Goal: Transaction & Acquisition: Purchase product/service

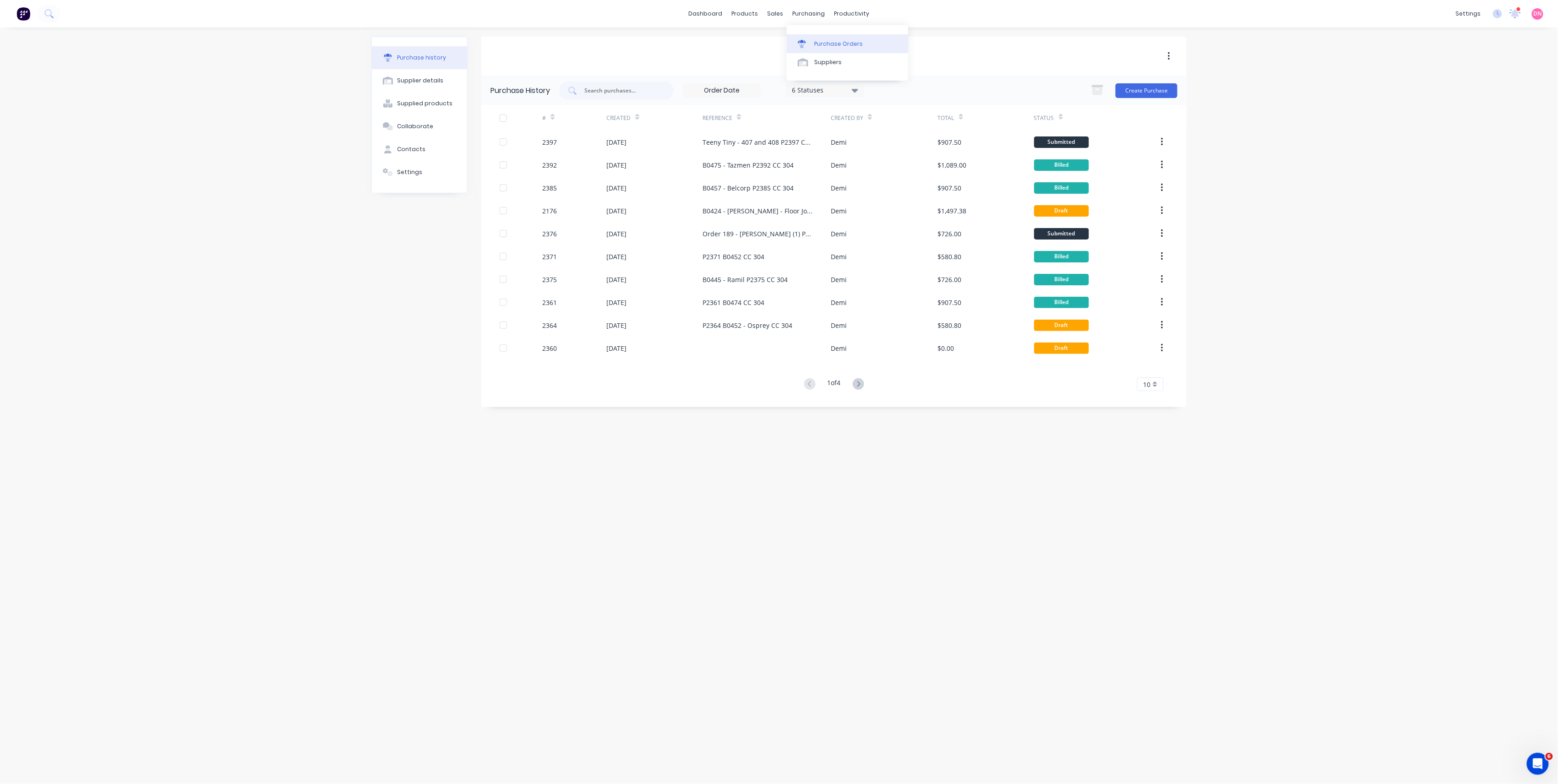
click at [837, 44] on div "Purchase Orders" at bounding box center [838, 44] width 49 height 8
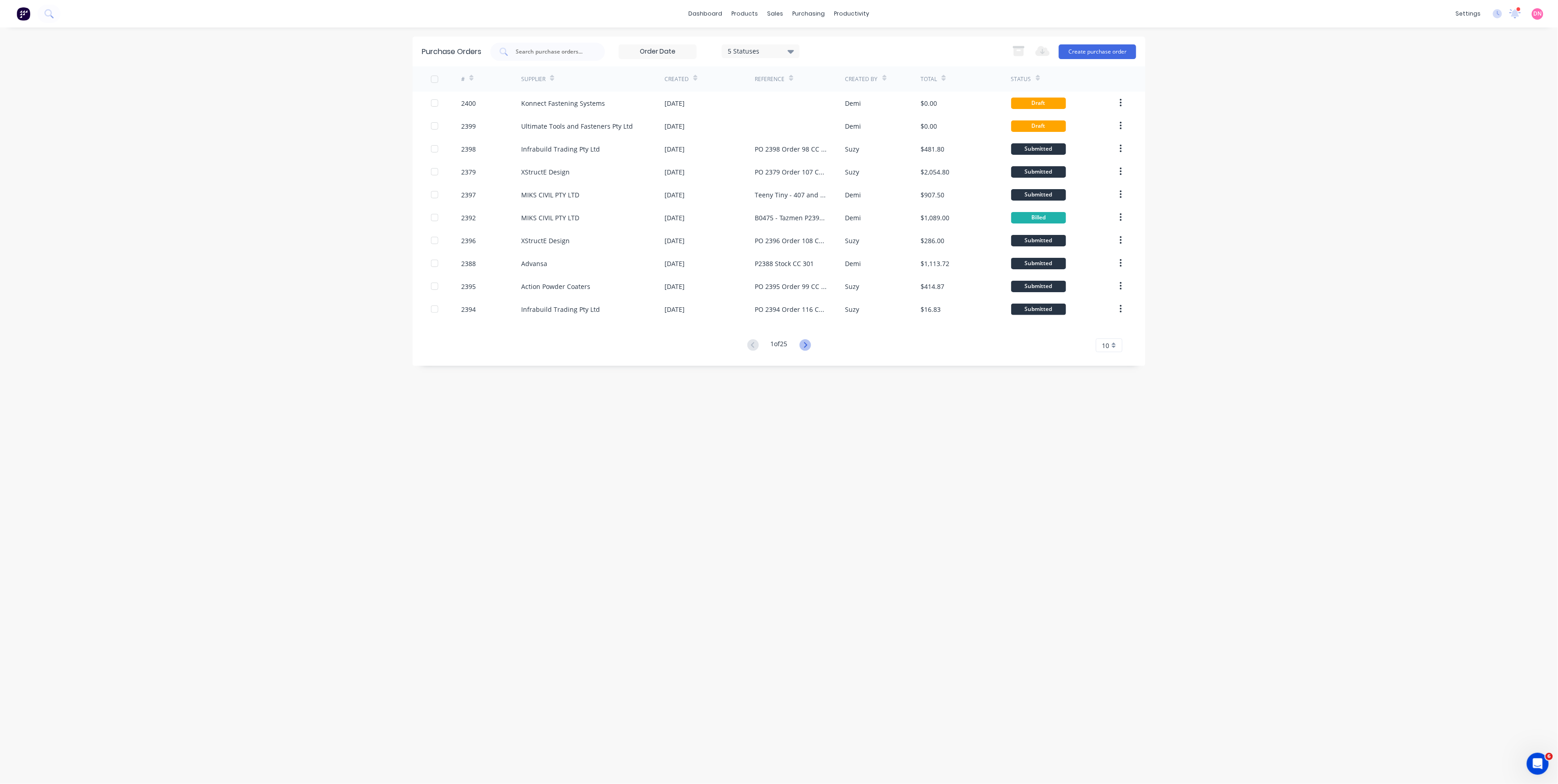
click at [808, 348] on icon at bounding box center [806, 345] width 12 height 12
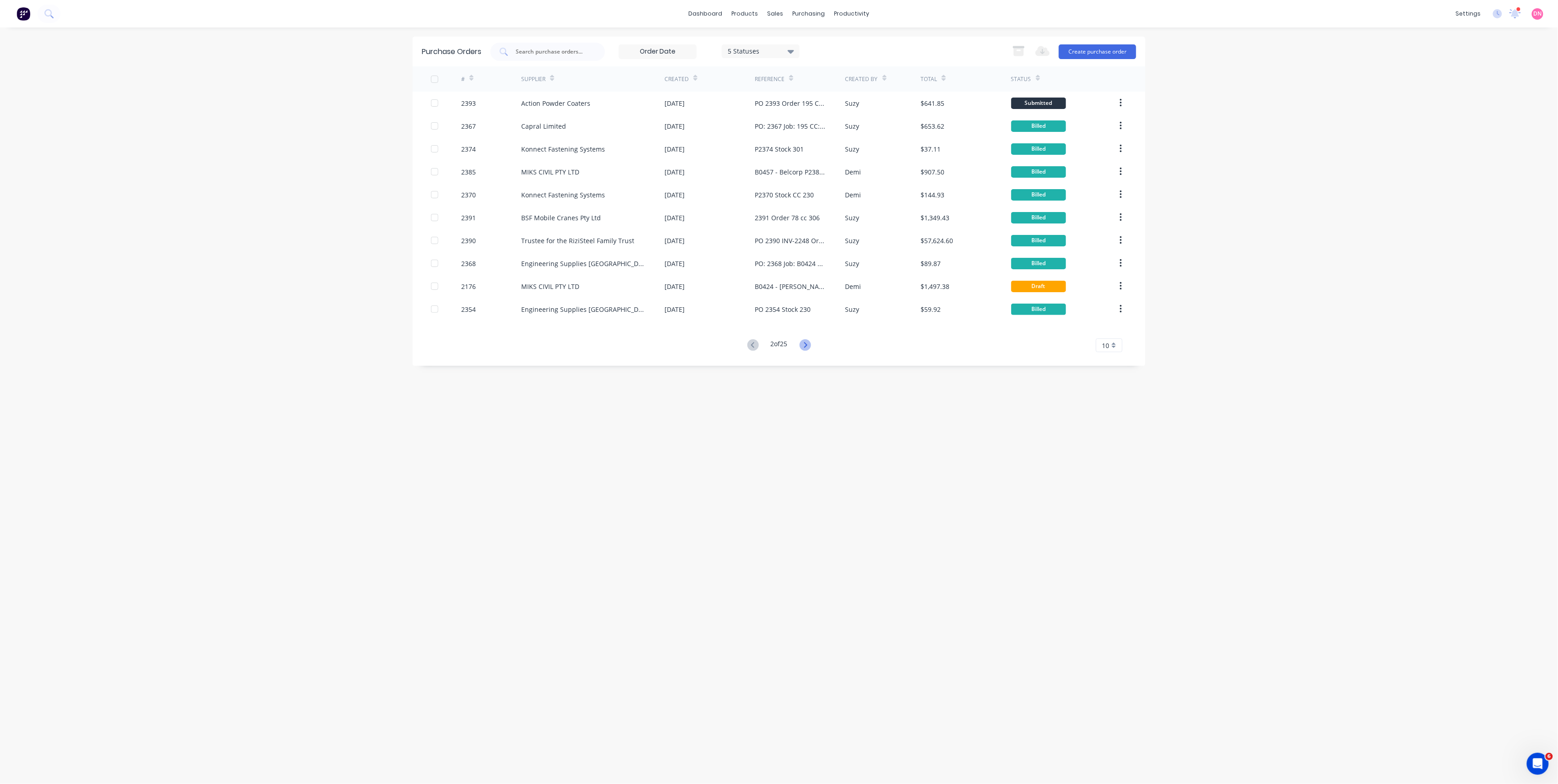
click at [808, 346] on icon at bounding box center [806, 345] width 12 height 12
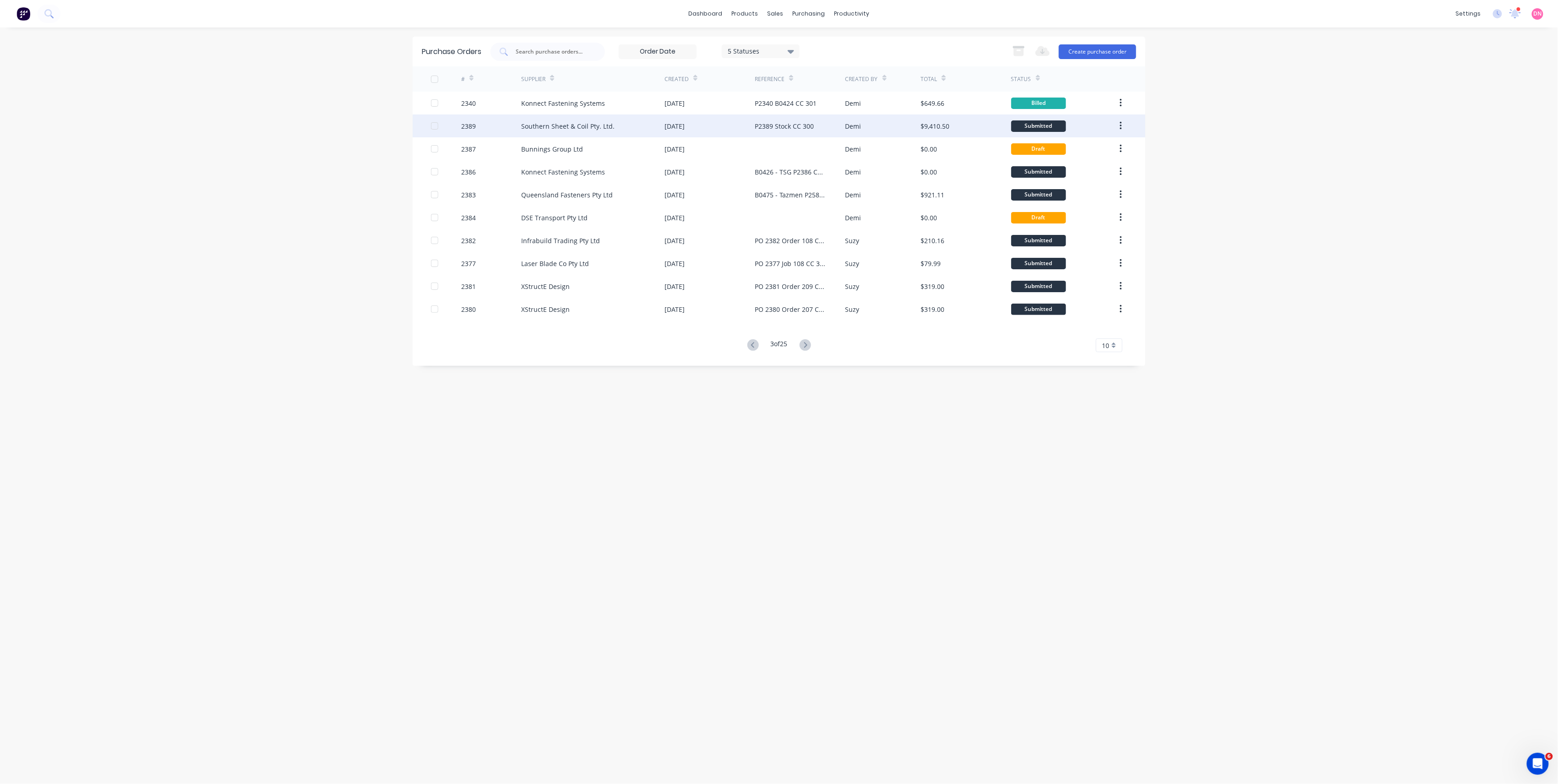
click at [718, 126] on div "[DATE]" at bounding box center [709, 126] width 90 height 23
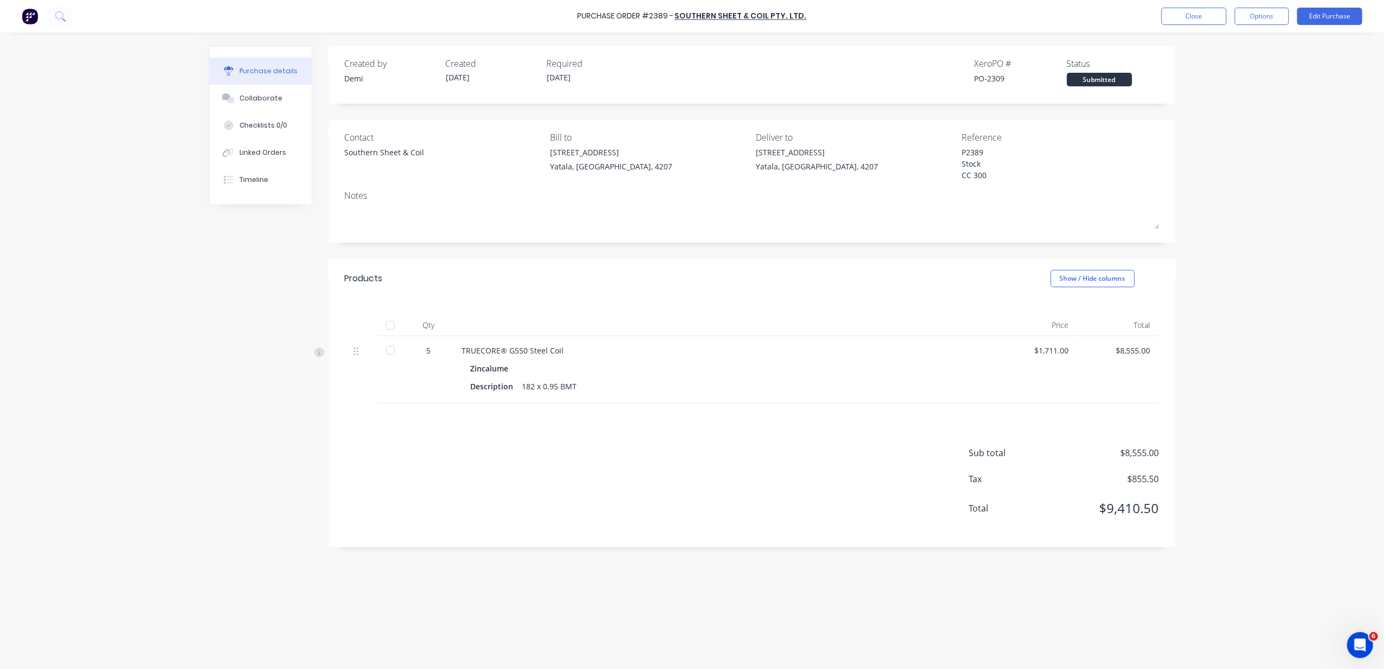
click at [433, 350] on div "5" at bounding box center [428, 350] width 31 height 11
click at [428, 349] on div "5" at bounding box center [428, 350] width 31 height 11
click at [1330, 7] on div "Purchase Order #2389 - Southern Sheet & Coil Pty. Ltd. Close Options Edit Purch…" at bounding box center [692, 16] width 1384 height 33
click at [1328, 8] on button "Edit Purchase" at bounding box center [1329, 16] width 65 height 17
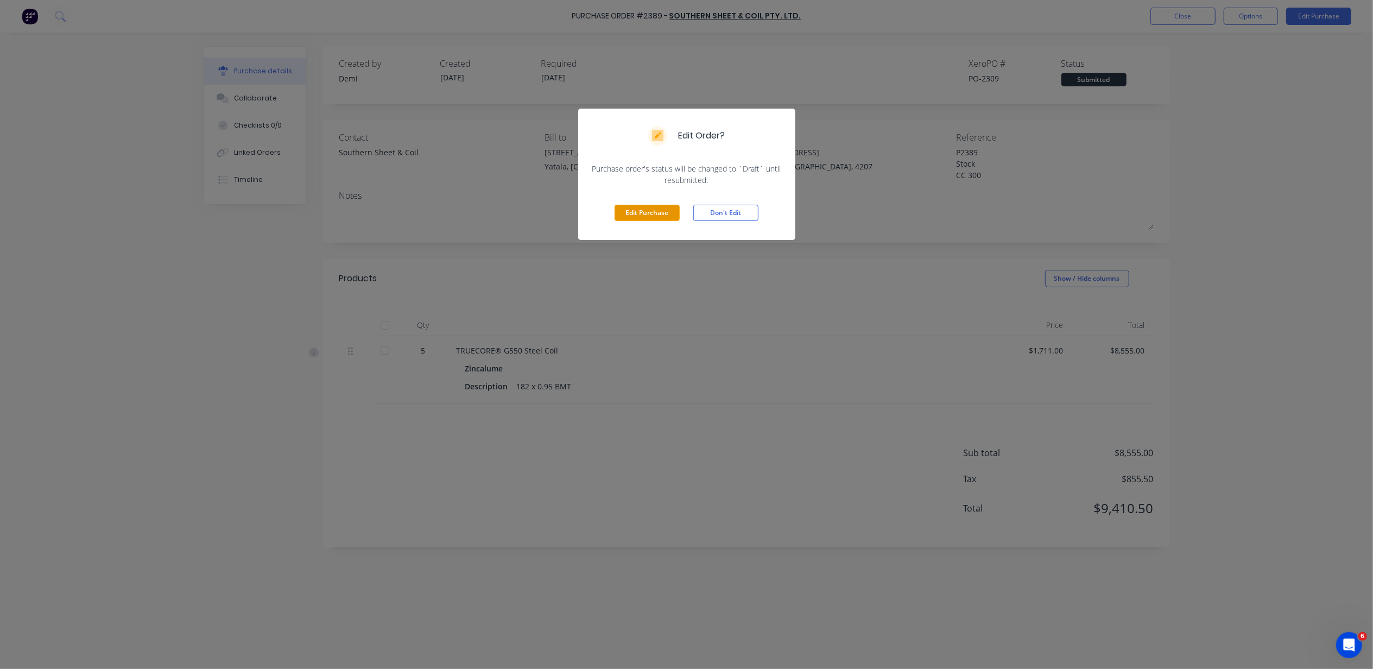
click at [657, 218] on button "Edit Purchase" at bounding box center [647, 213] width 65 height 16
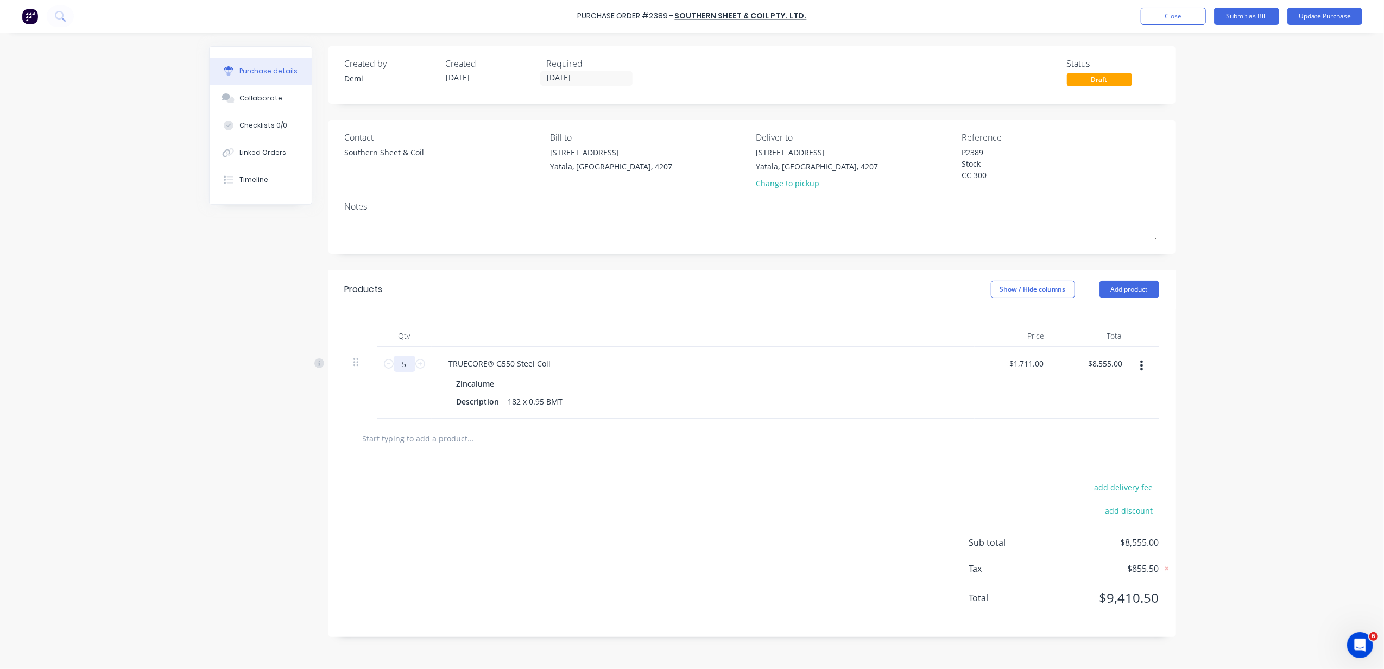
click at [407, 365] on input "5" at bounding box center [405, 364] width 22 height 16
type textarea "x"
type input "5."
type textarea "x"
type input "5"
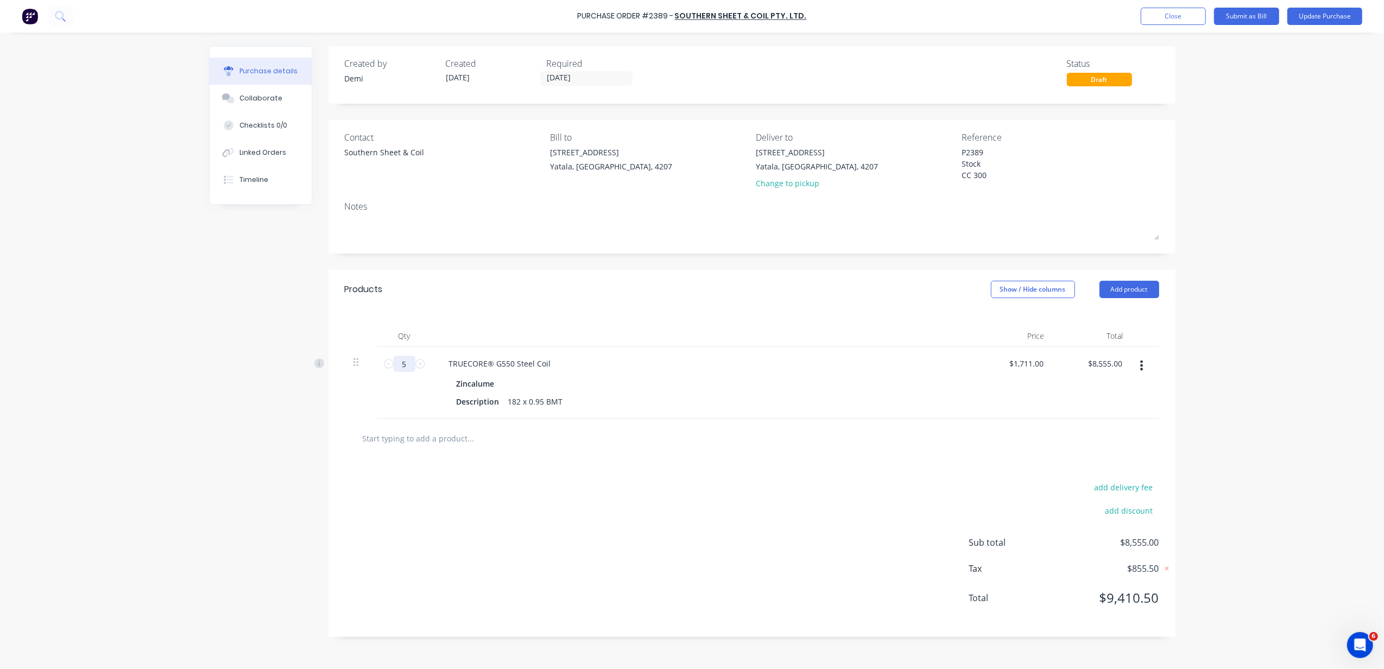
type textarea "x"
type input "50"
type input "$85,550.00"
type textarea "x"
type input "500"
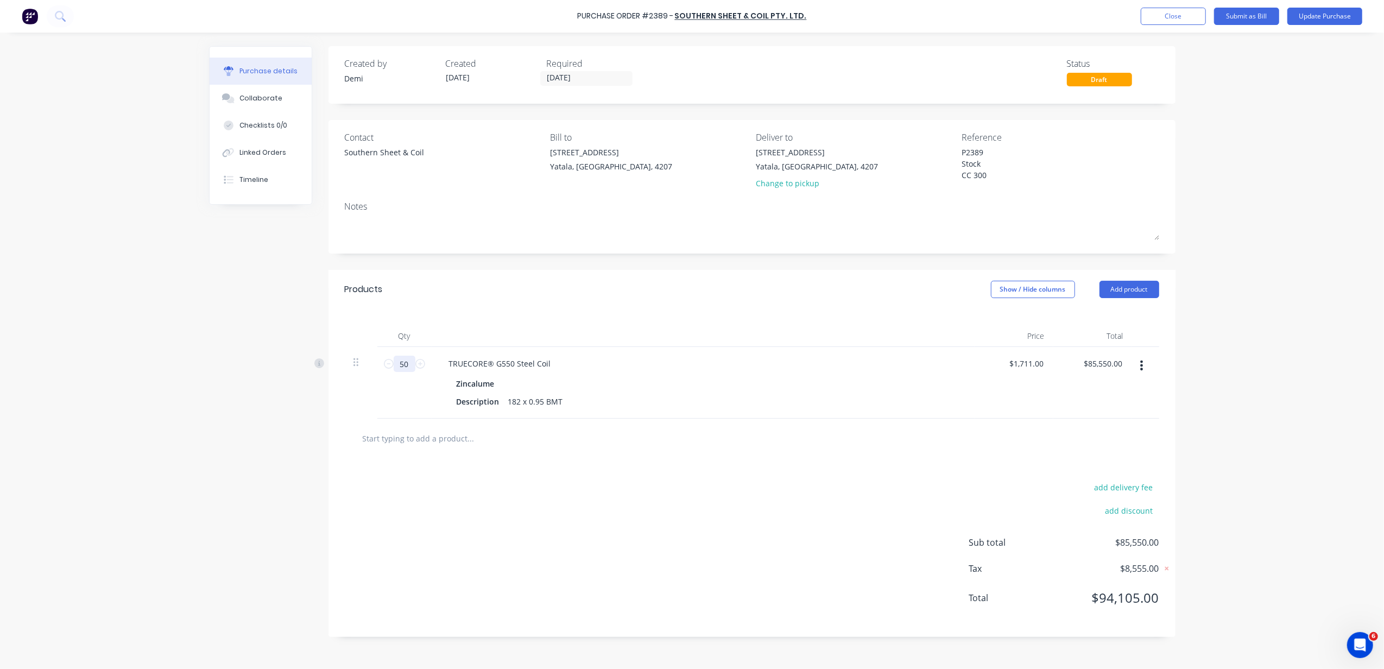
type input "$855,500.00"
type textarea "x"
type input "50"
type input "$85,550.00"
type textarea "x"
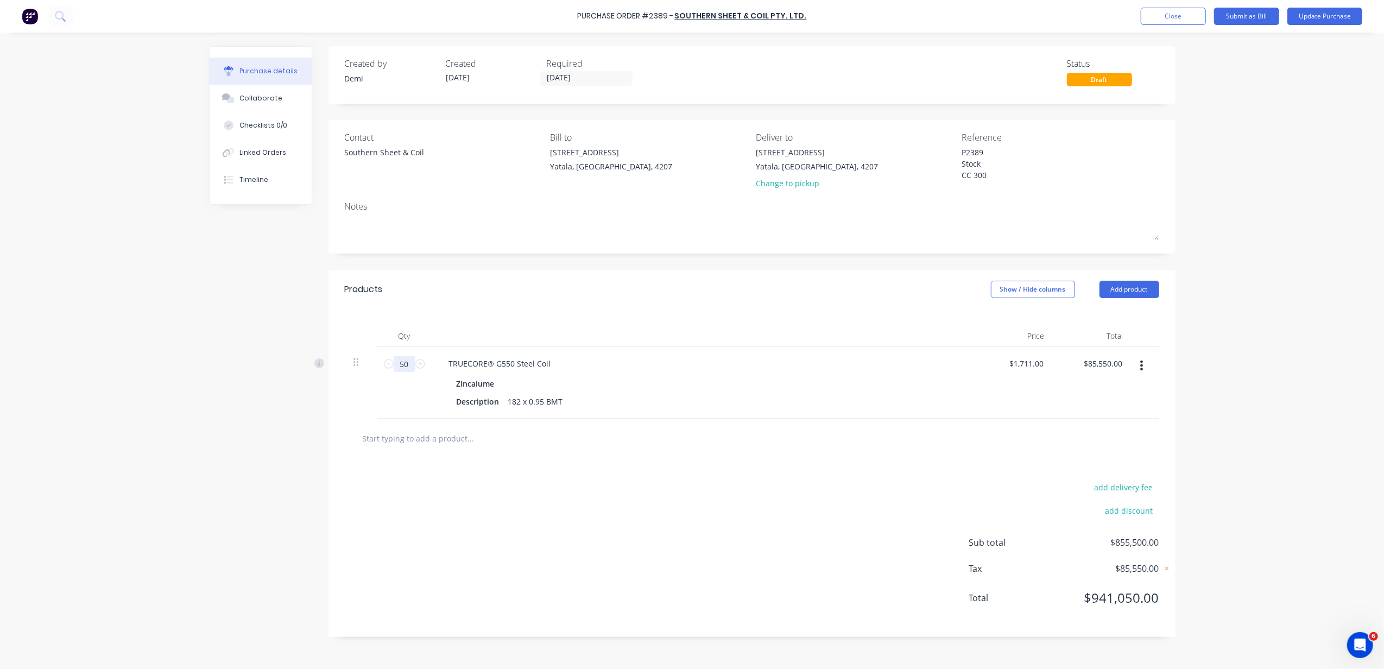
type input "5"
type input "$8,555.00"
type textarea "x"
type input "5."
type textarea "x"
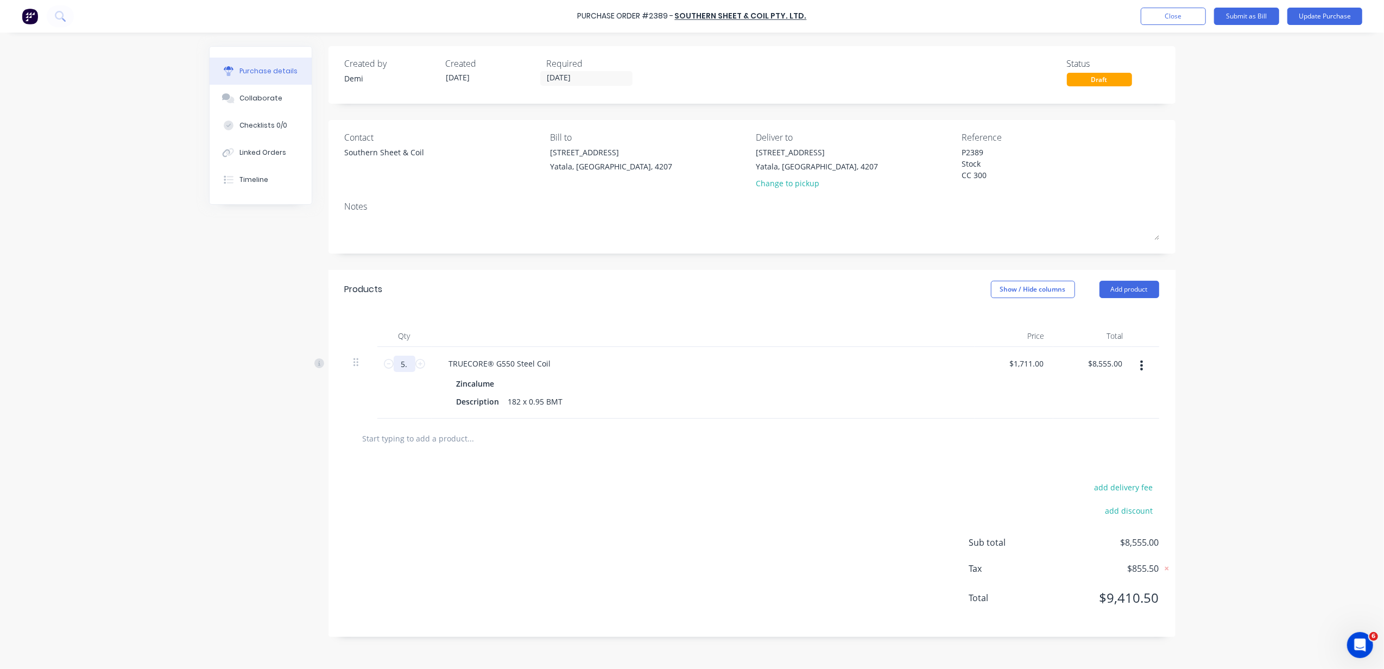
type input "5.0"
type textarea "x"
type input "5.01"
type input "$8,572.11"
type textarea "x"
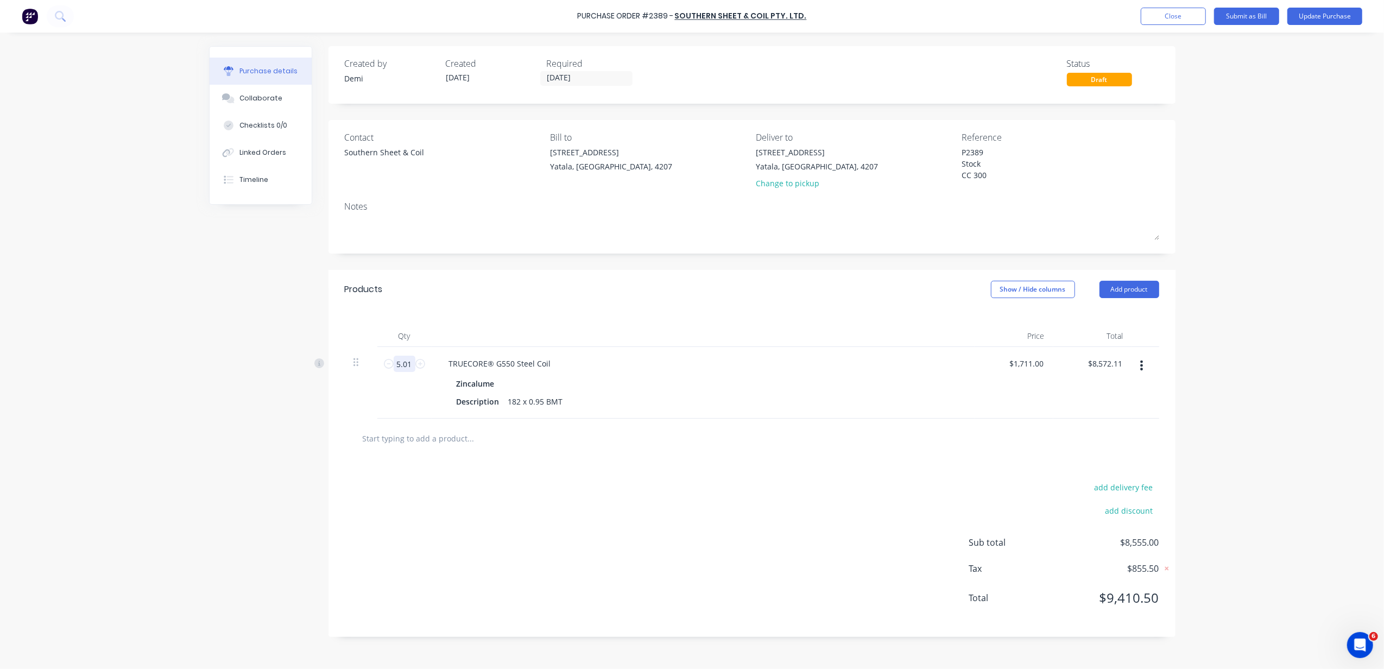
type input "5.011"
type input "$8,573.82"
type textarea "x"
type input "5.011"
type textarea "x"
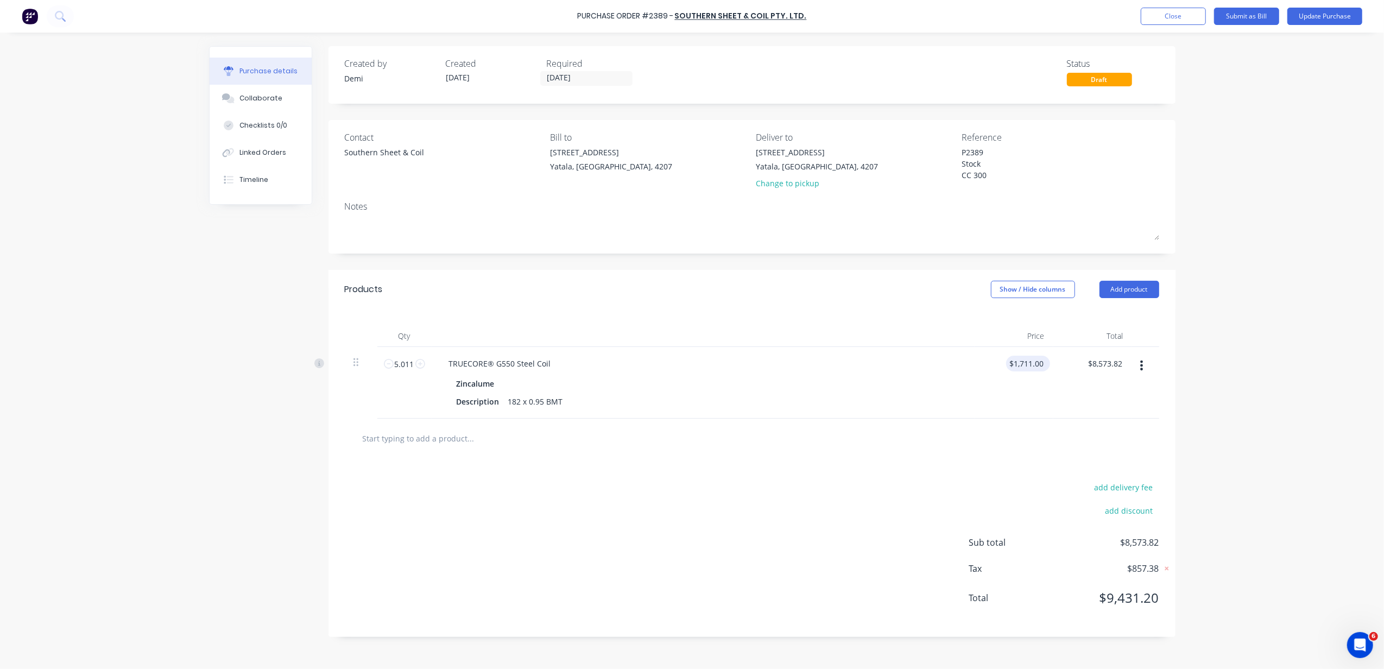
type input "1711.00"
click at [1028, 369] on input "1711.00" at bounding box center [1026, 364] width 40 height 16
type textarea "x"
type input "$1,711.00"
drag, startPoint x: 1048, startPoint y: 362, endPoint x: 932, endPoint y: 350, distance: 116.2
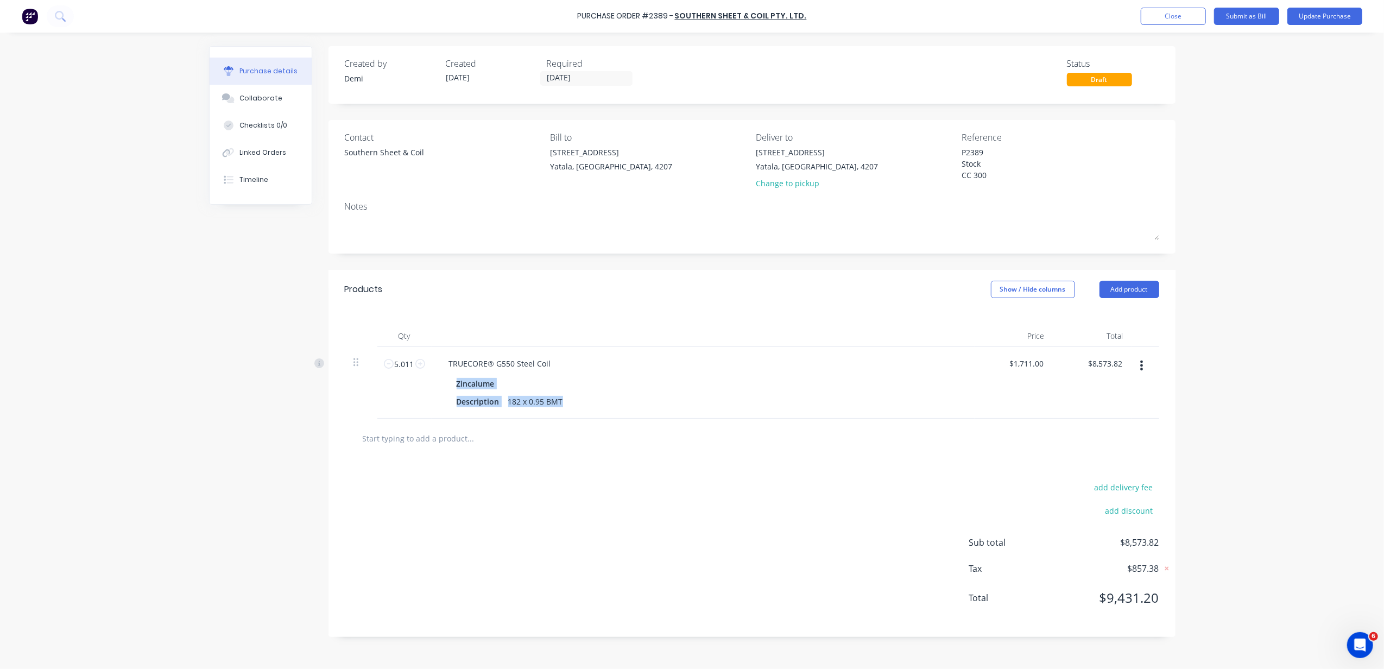
click at [932, 350] on div "5.011 5.011 TRUECORE® G550 Steel Coil Zincalume Description 182 x 0.95 BMT $1,7…" at bounding box center [752, 383] width 815 height 72
click at [1102, 513] on button "add discount" at bounding box center [1129, 510] width 60 height 14
type textarea "x"
type input "1711.00"
click at [1033, 361] on input "1711.00" at bounding box center [1026, 364] width 40 height 16
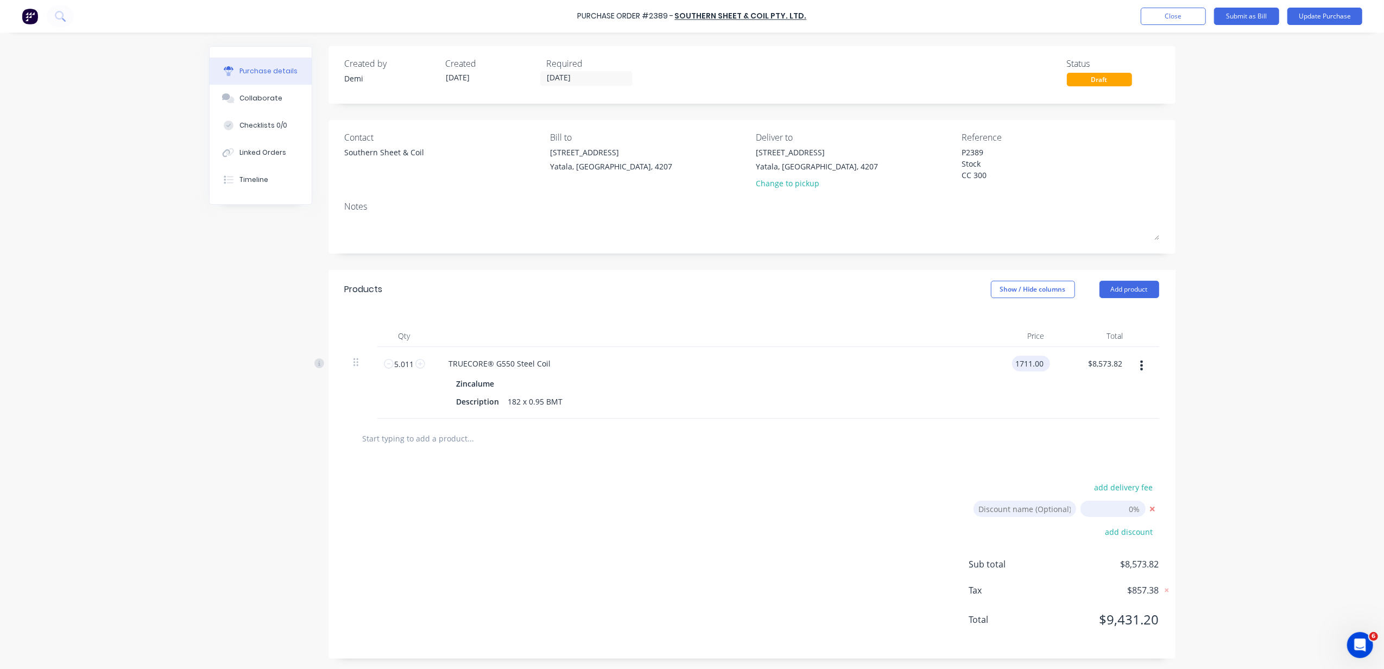
type textarea "x"
drag, startPoint x: 1039, startPoint y: 363, endPoint x: 967, endPoint y: 353, distance: 72.3
click at [967, 353] on div "5.011 5.011 TRUECORE® G550 Steel Coil Zincalume Description 182 x 0.95 BMT 1711…" at bounding box center [752, 383] width 815 height 72
type input "1647"
type textarea "x"
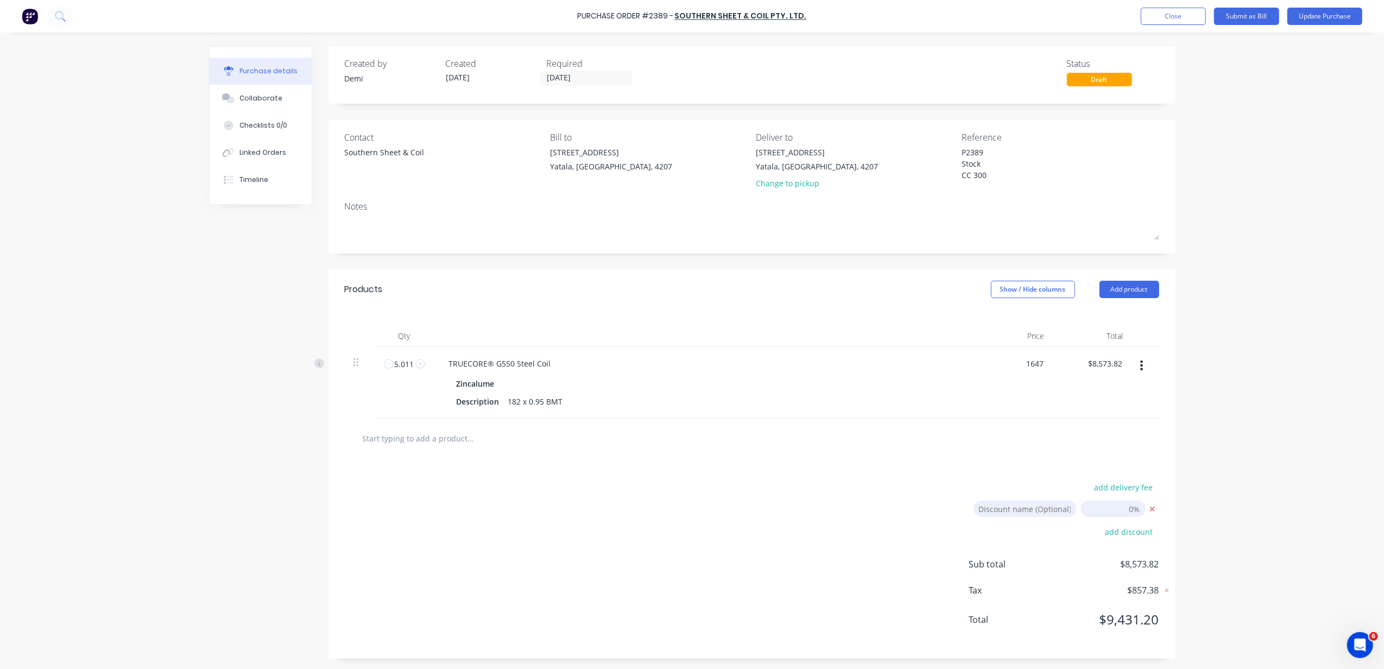
type input "$1,647.00"
type input "$8,253.12"
click at [957, 459] on div "add delivery fee Discount name (Optional) add discount Sub total $8,573.82 Tax …" at bounding box center [752, 558] width 847 height 200
click at [1336, 16] on button "Update Purchase" at bounding box center [1324, 16] width 75 height 17
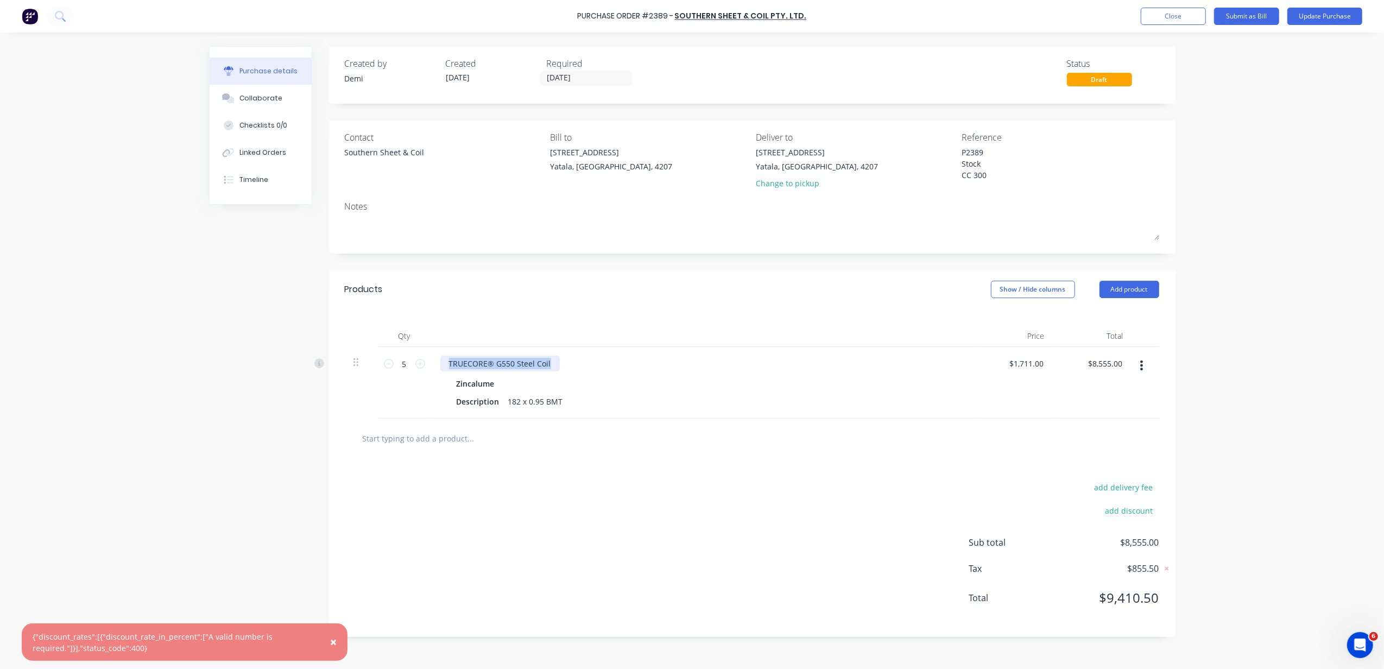
drag, startPoint x: 444, startPoint y: 363, endPoint x: 590, endPoint y: 333, distance: 149.1
click at [590, 333] on div "Qty Price Total 5 5 TRUECORE® G550 Steel Coil Zincalume Description 182 x 0.95 …" at bounding box center [752, 364] width 847 height 110
copy div "TRUECORE® G550 Steel Coil"
click at [1128, 289] on button "Add product" at bounding box center [1130, 289] width 60 height 17
click at [1128, 339] on div "Basic product" at bounding box center [1108, 339] width 84 height 16
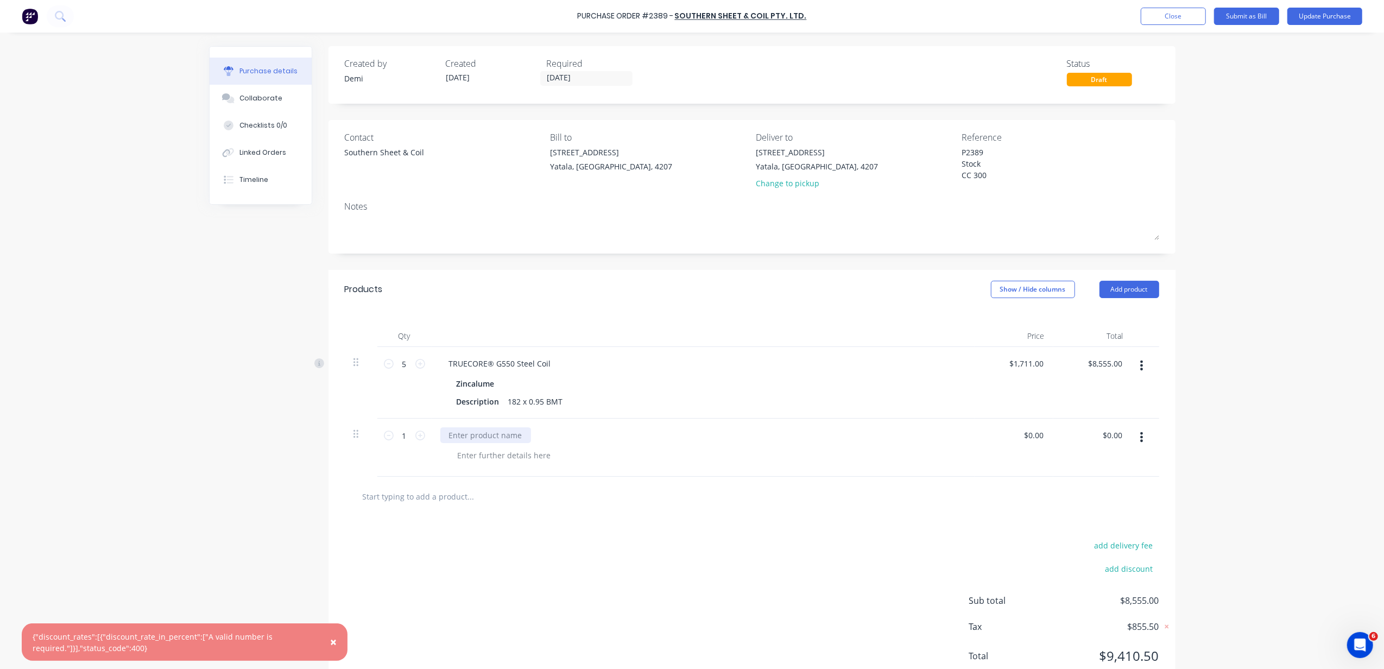
click at [472, 431] on div at bounding box center [485, 435] width 91 height 16
type textarea "x"
click at [476, 431] on div at bounding box center [485, 435] width 91 height 16
paste div
click at [507, 401] on div "182 x 0.95 BMT" at bounding box center [536, 402] width 64 height 16
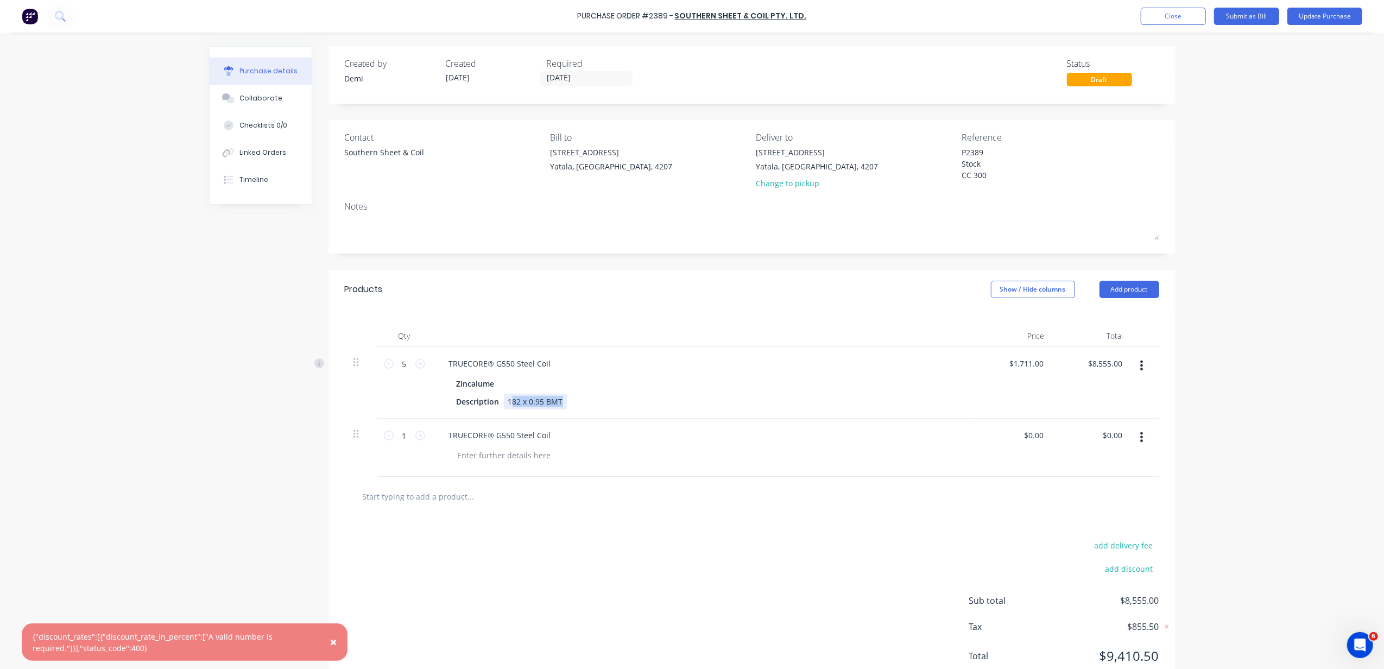
drag, startPoint x: 504, startPoint y: 401, endPoint x: 564, endPoint y: 395, distance: 59.4
click at [564, 395] on div "Description 182 x 0.95 BMT" at bounding box center [700, 402] width 497 height 16
copy div "82 x 0.95 BMT"
type textarea "x"
click at [512, 459] on div at bounding box center [504, 455] width 111 height 16
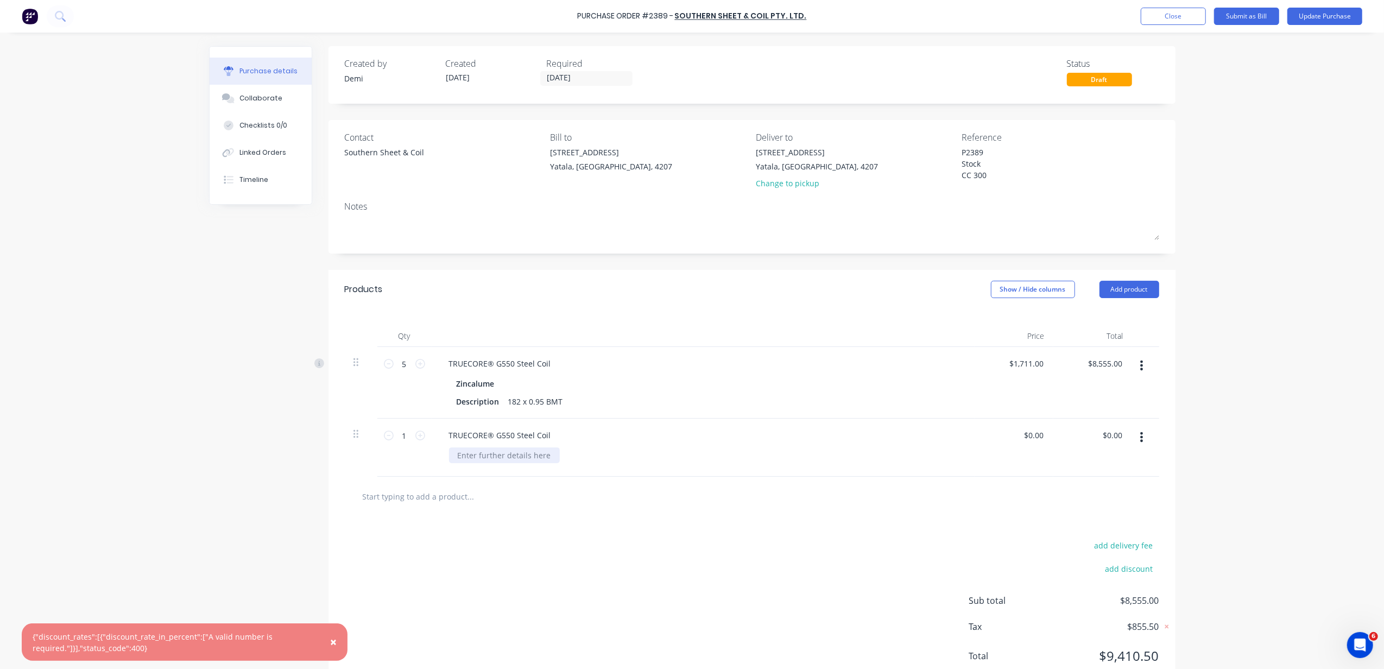
paste div
click at [452, 454] on div "82 x 0.95 BMT" at bounding box center [483, 455] width 68 height 16
drag, startPoint x: 404, startPoint y: 441, endPoint x: 365, endPoint y: 433, distance: 39.4
click at [365, 433] on div "1 1 TRUECORE® G550 Steel Coil 182 x 0.95 BMT $0.00 $0.00 $0.00 $0.00" at bounding box center [752, 448] width 815 height 58
type textarea "x"
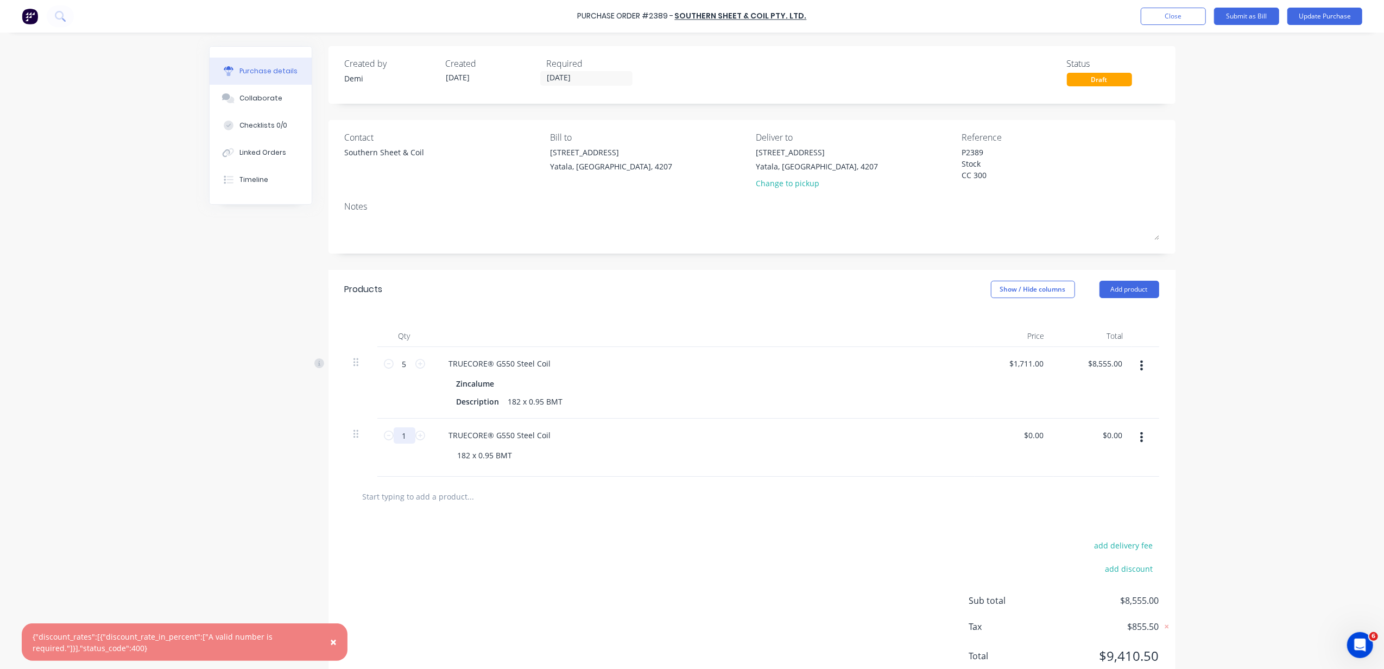
type input "5"
type textarea "x"
type input "5."
type textarea "x"
type input "5.0"
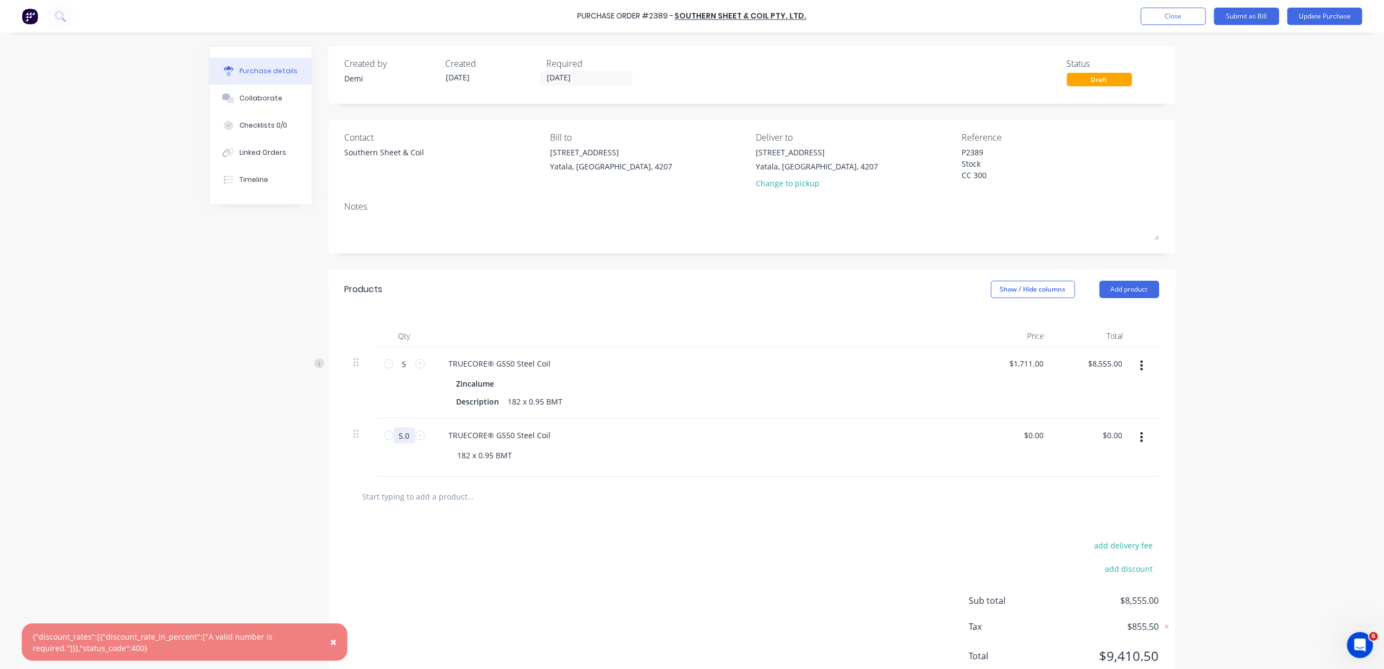
type textarea "x"
type input "5.01"
type textarea "x"
type input "5.011"
type textarea "x"
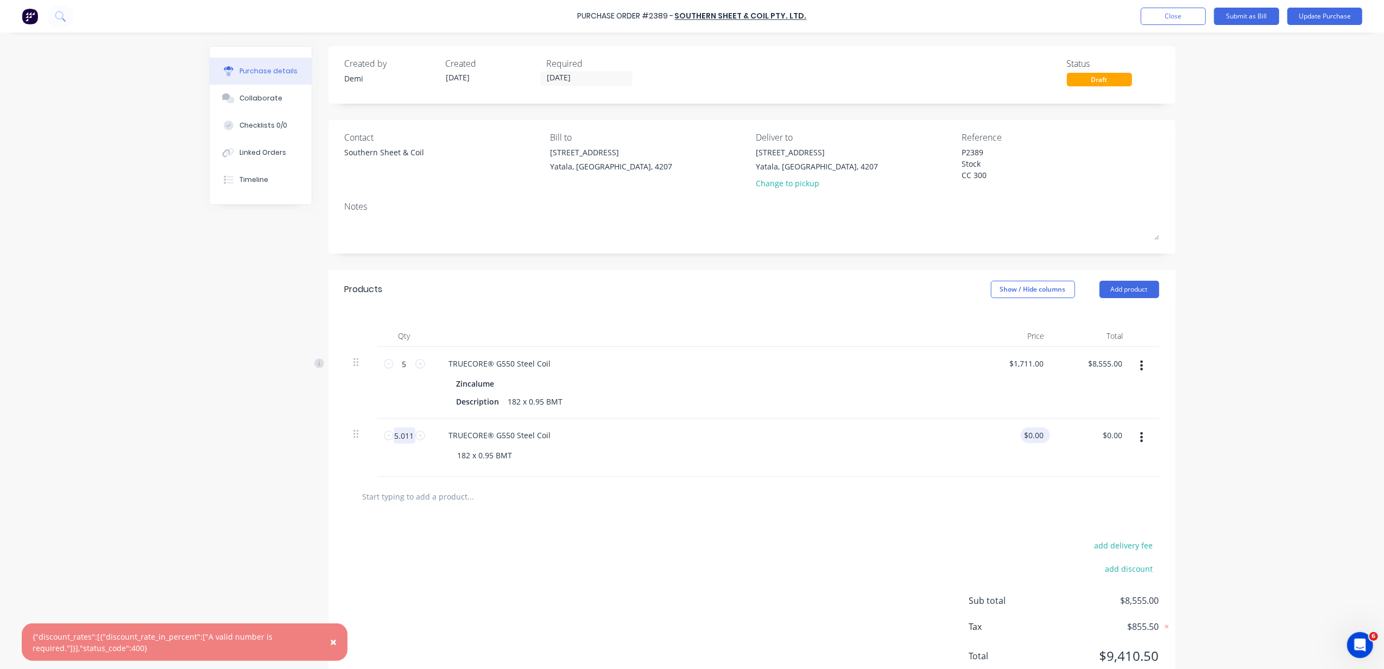
type input "5.011"
type textarea "x"
type input "0.00"
click at [1031, 440] on input "0.00" at bounding box center [1035, 435] width 21 height 16
type textarea "x"
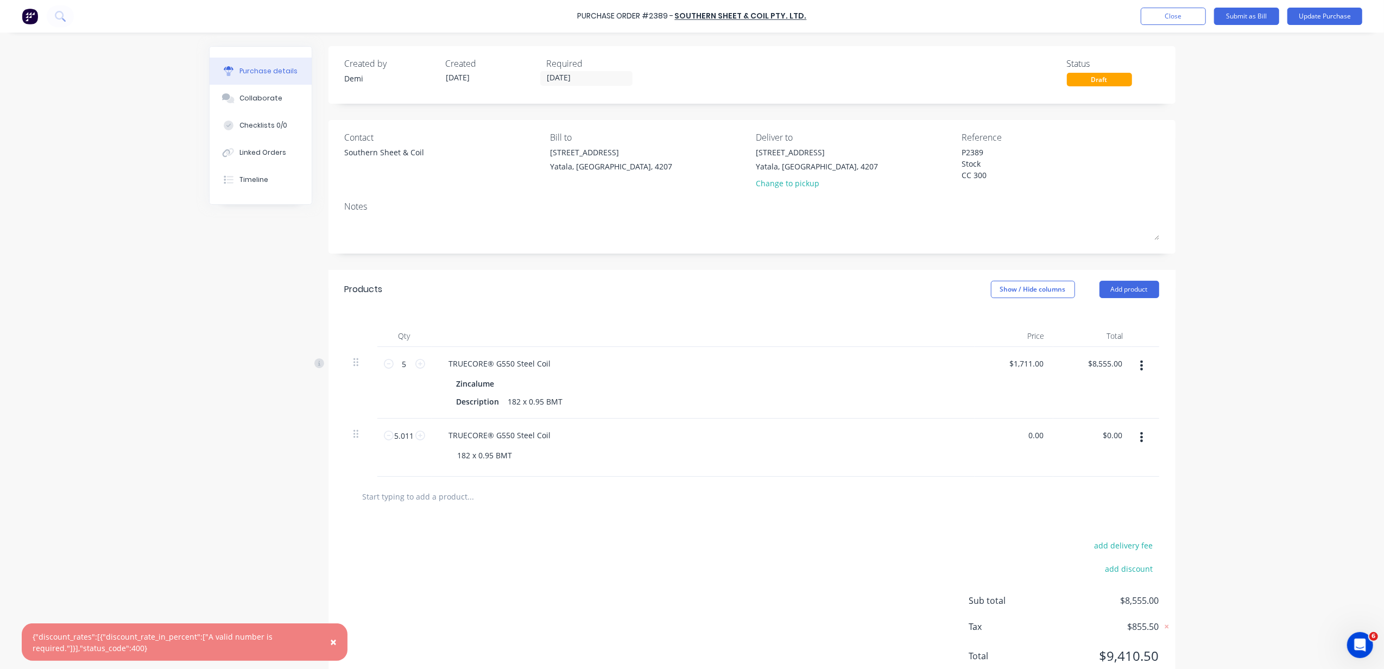
drag, startPoint x: 1039, startPoint y: 435, endPoint x: 993, endPoint y: 433, distance: 45.6
click at [993, 433] on div "0.00 0.00" at bounding box center [1014, 448] width 79 height 58
type input "1647"
type textarea "x"
type input "$1,647.00"
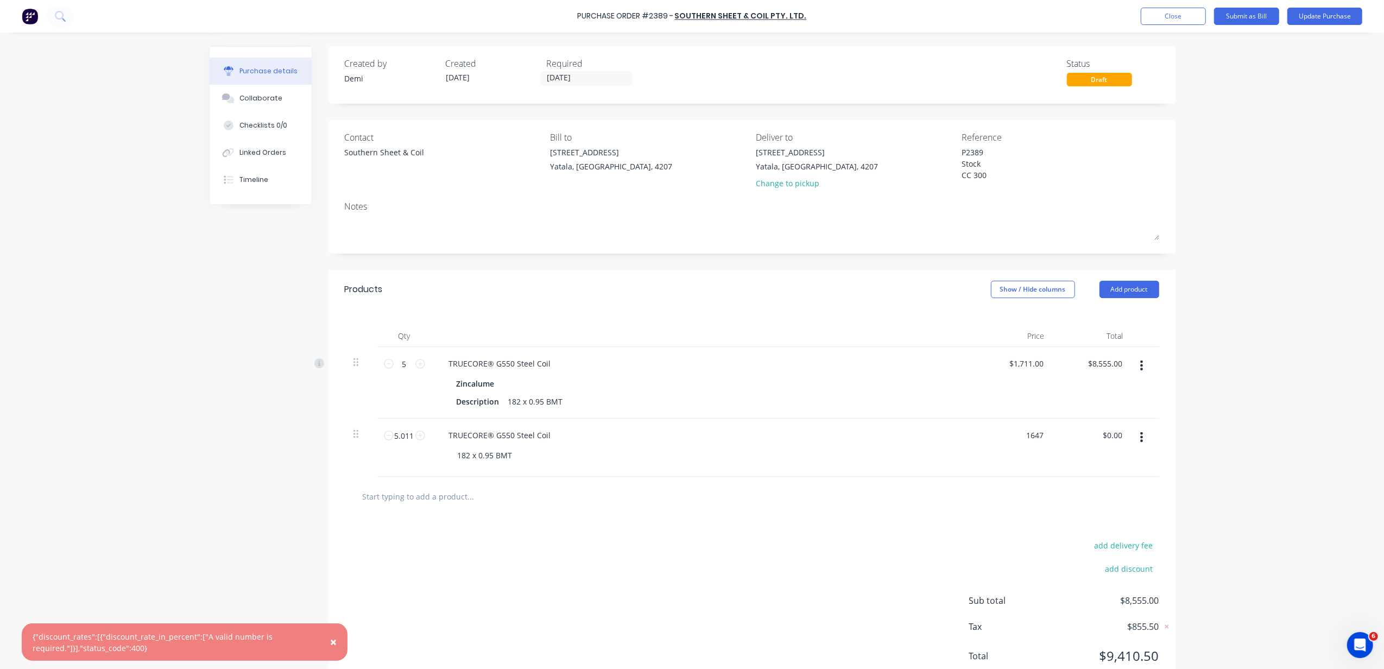
type input "$8,253.12"
click at [960, 496] on div at bounding box center [751, 496] width 797 height 22
click at [1132, 372] on button "button" at bounding box center [1142, 366] width 26 height 20
click at [1097, 466] on button "Delete" at bounding box center [1109, 460] width 92 height 22
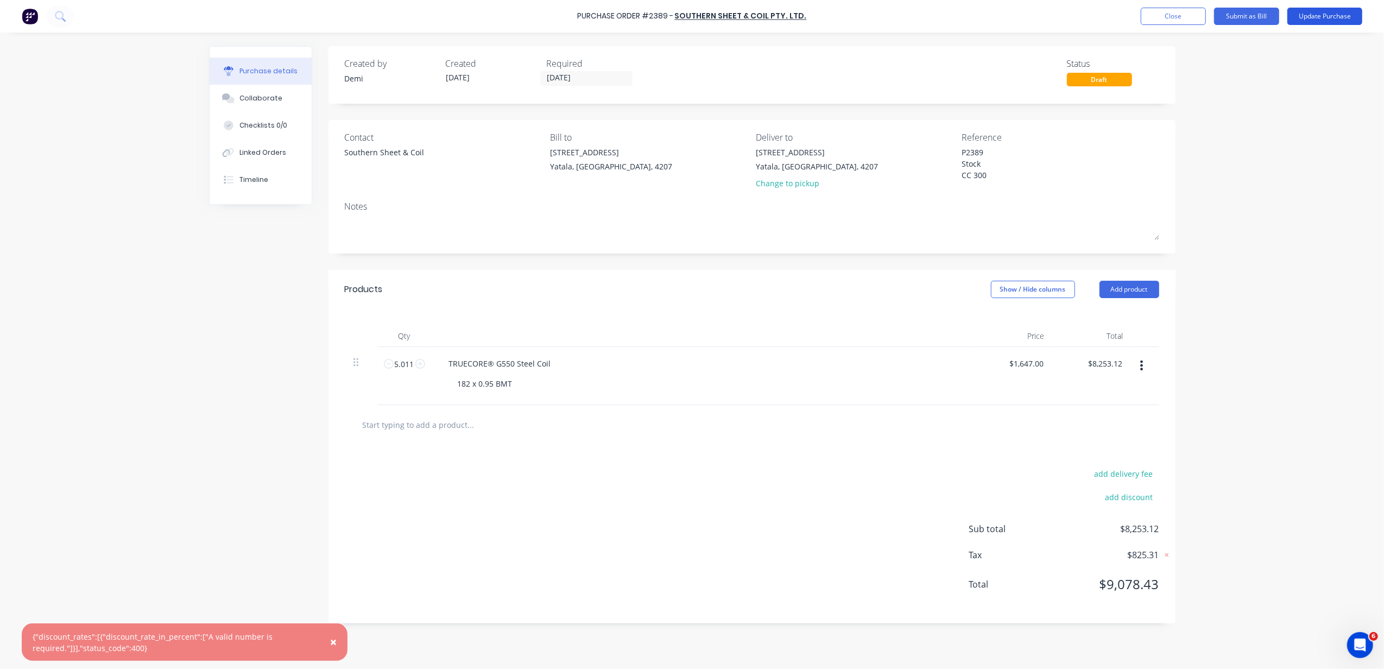
click at [1316, 20] on button "Update Purchase" at bounding box center [1324, 16] width 75 height 17
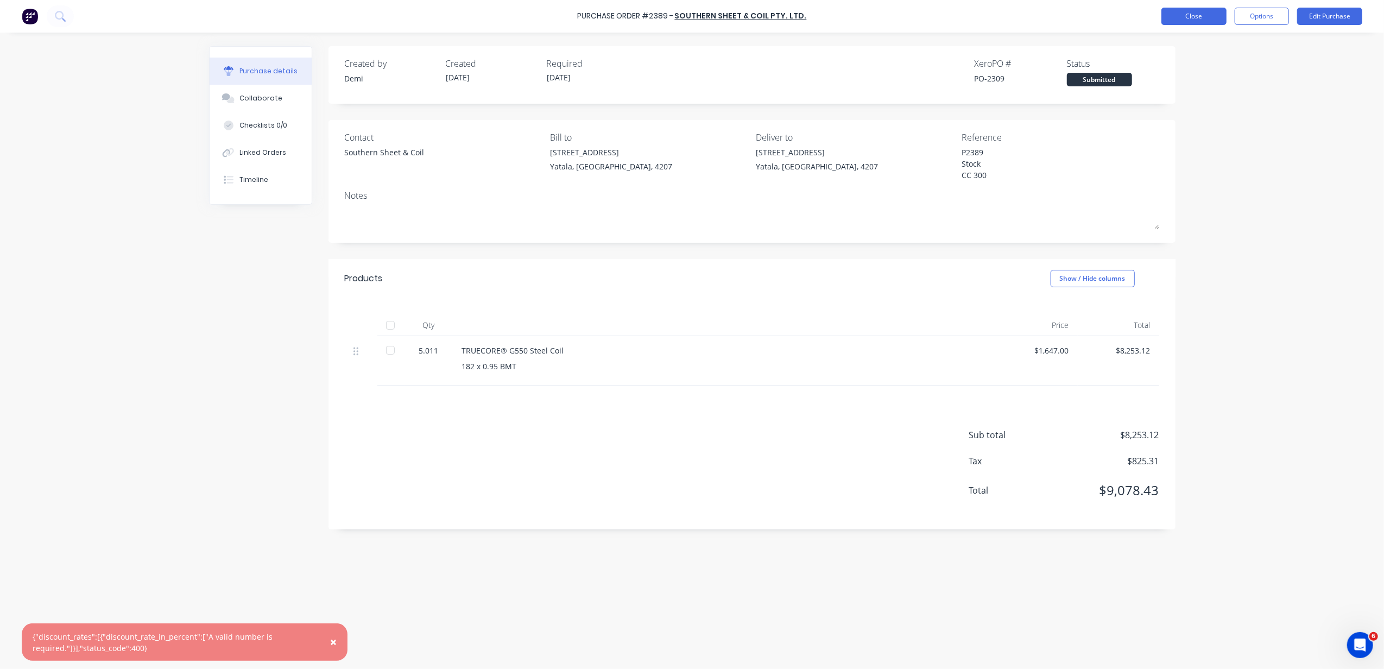
click at [1175, 16] on button "Close" at bounding box center [1193, 16] width 65 height 17
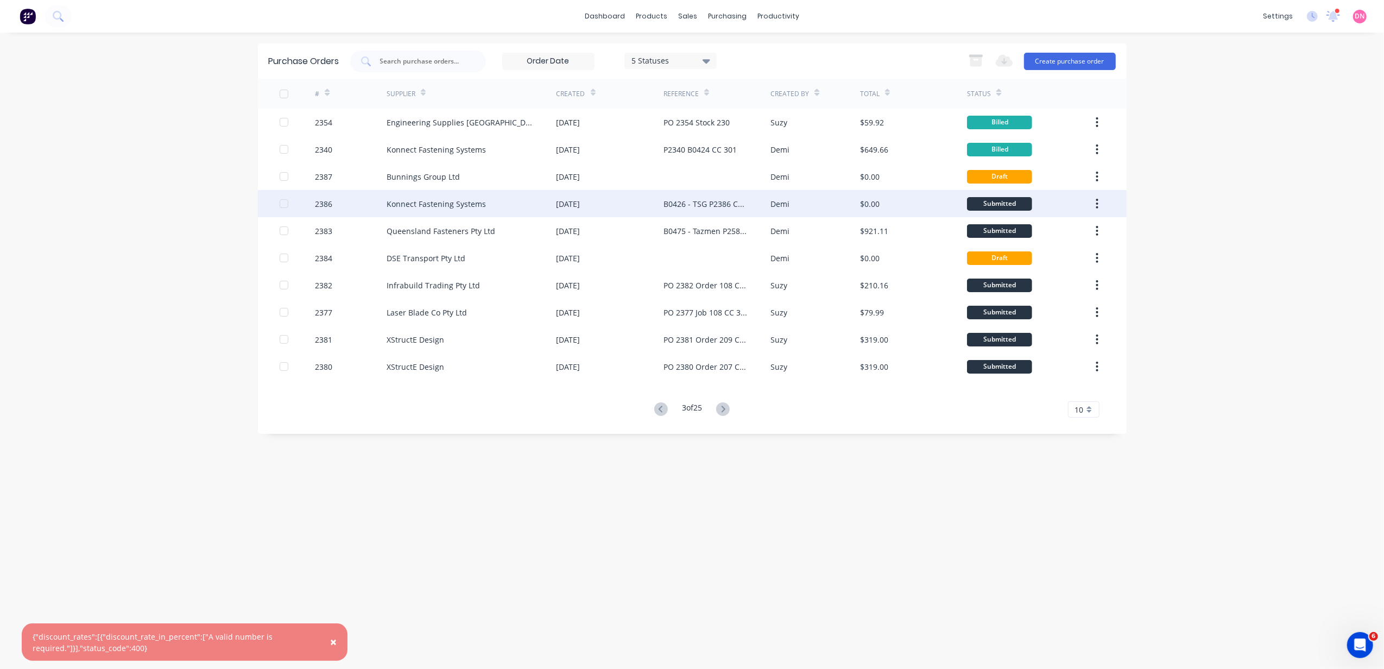
click at [1037, 200] on div "Submitted" at bounding box center [1029, 203] width 125 height 27
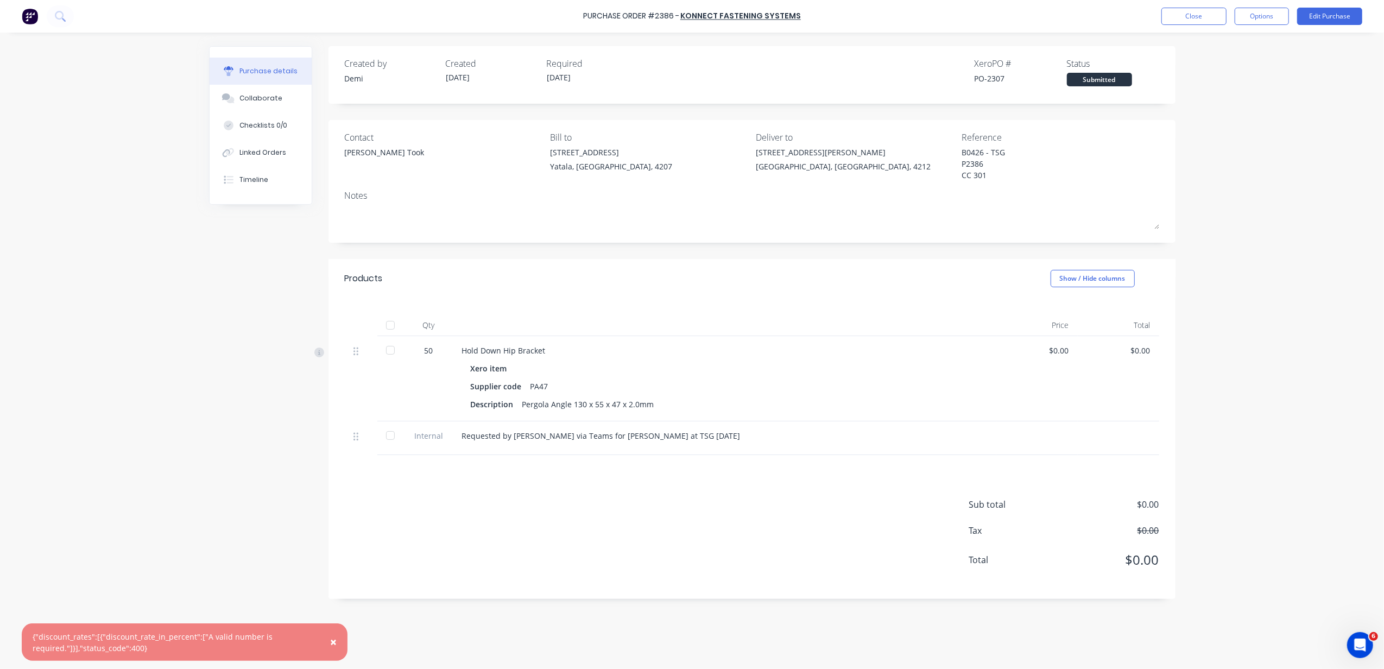
click at [429, 358] on div "50" at bounding box center [429, 378] width 49 height 85
click at [1328, 8] on button "Edit Purchase" at bounding box center [1329, 16] width 65 height 17
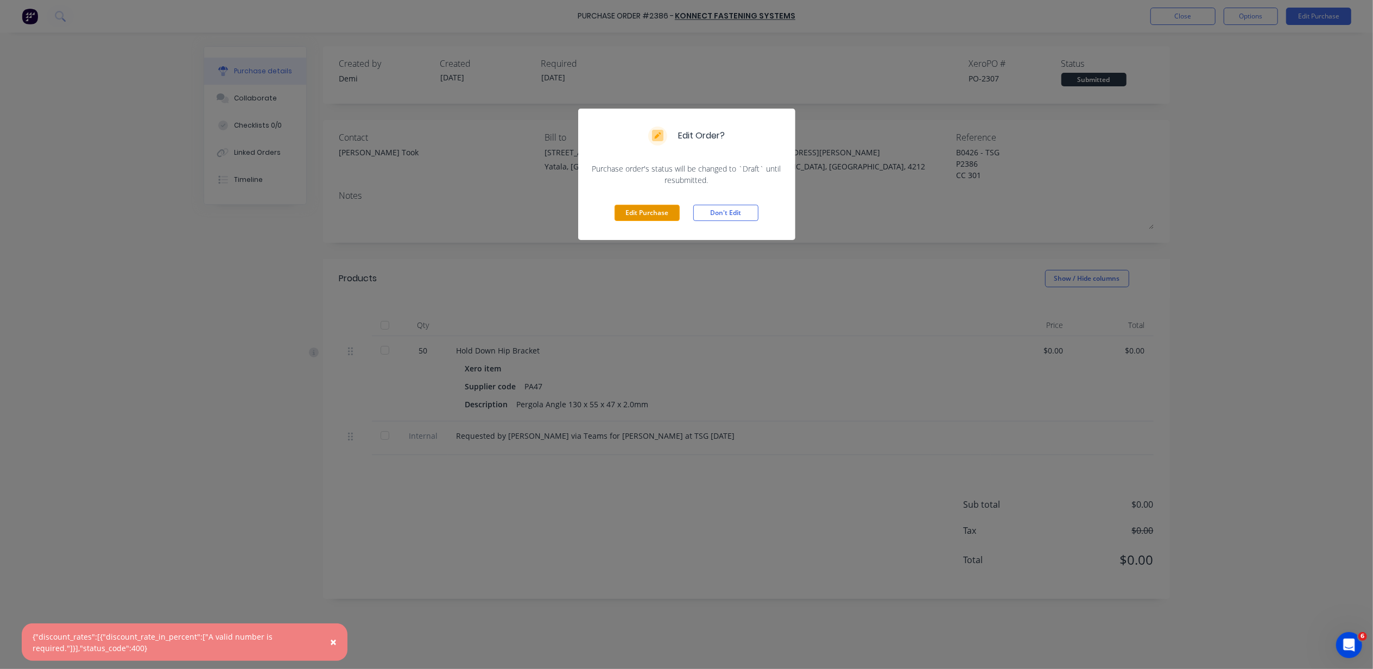
click at [656, 207] on button "Edit Purchase" at bounding box center [647, 213] width 65 height 16
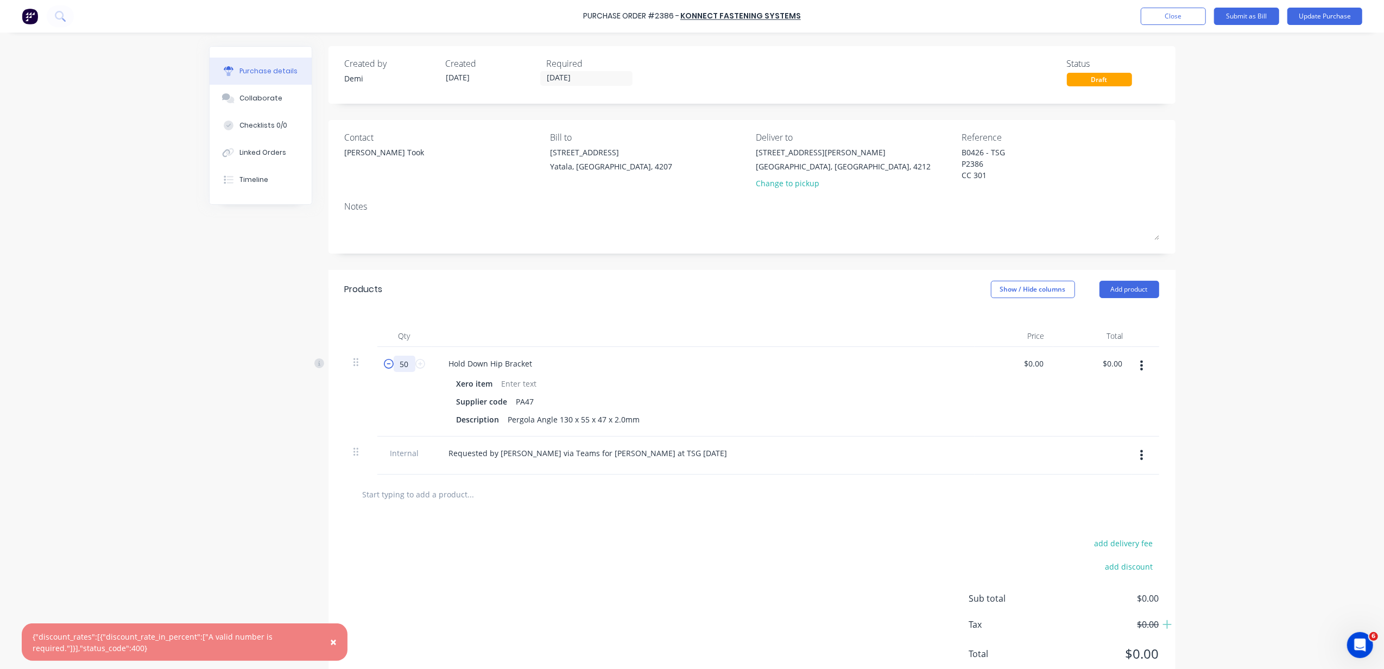
drag, startPoint x: 402, startPoint y: 369, endPoint x: 383, endPoint y: 359, distance: 21.4
click at [386, 368] on div "50 50" at bounding box center [404, 364] width 37 height 16
type textarea "x"
type input "1"
type textarea "x"
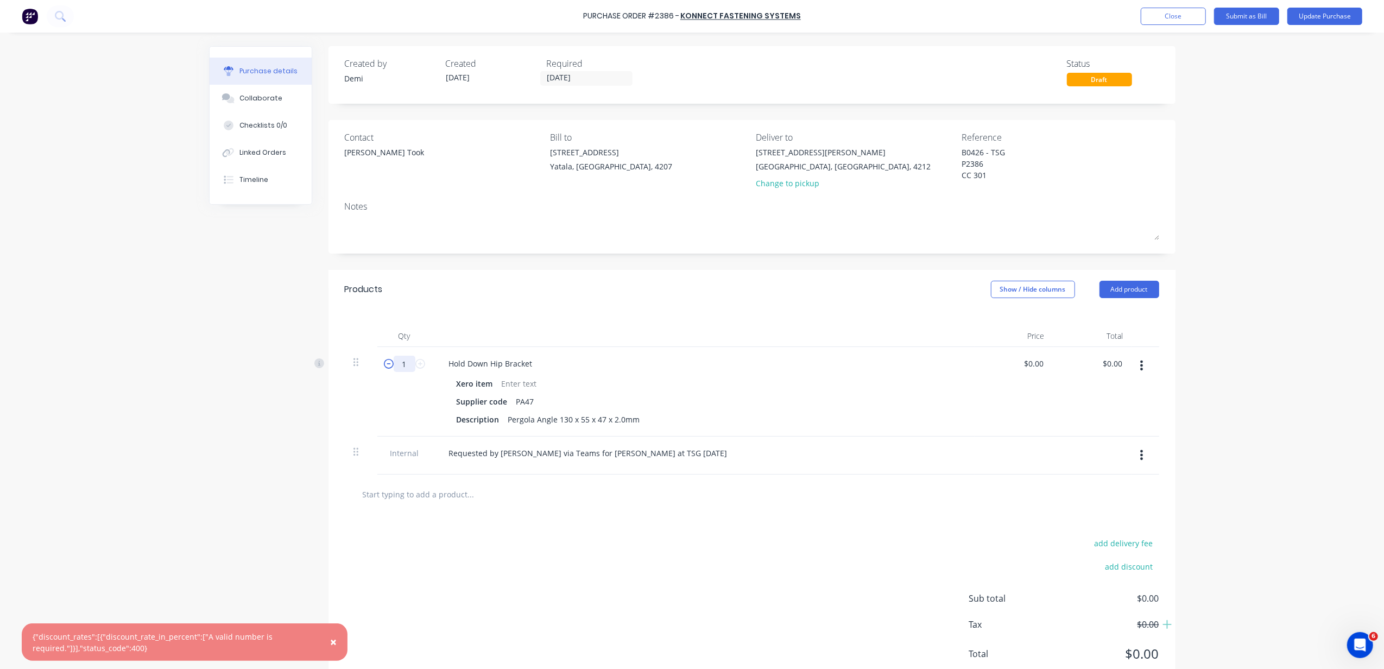
type input "12"
type textarea "x"
type input "120"
type textarea "x"
type input "120"
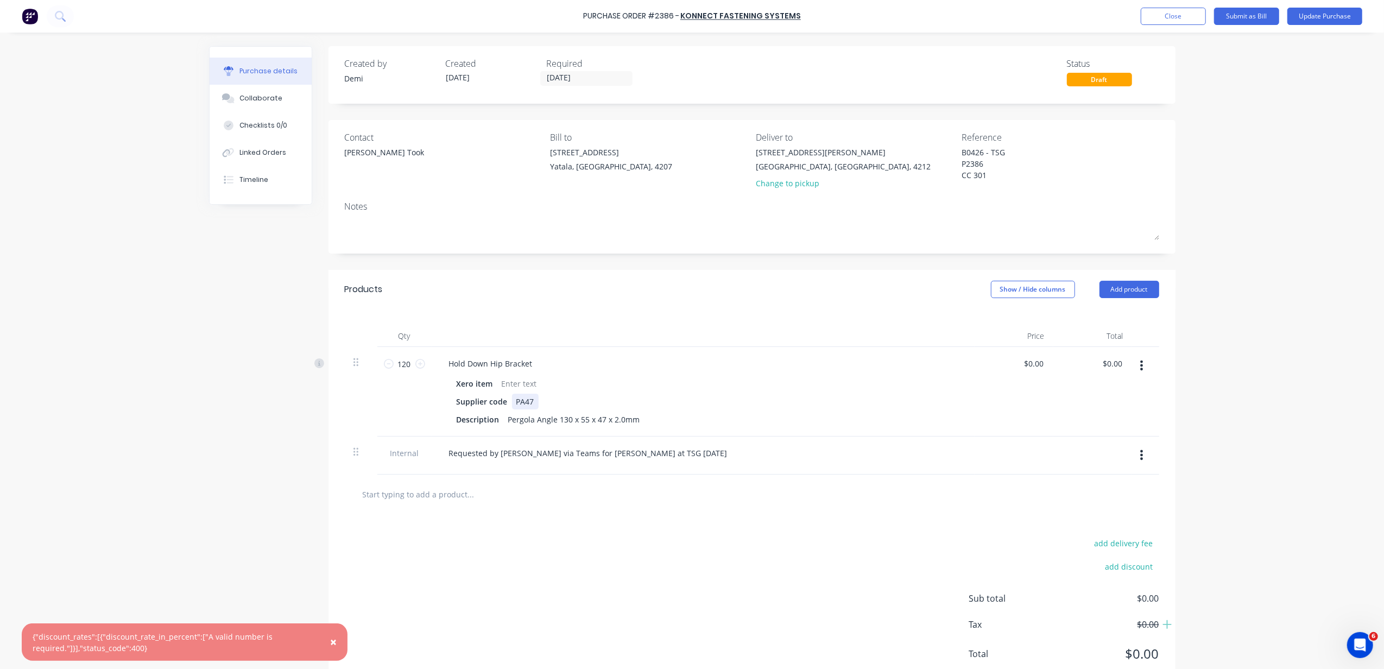
drag, startPoint x: 682, startPoint y: 397, endPoint x: 690, endPoint y: 397, distance: 7.6
click at [690, 397] on div "Supplier code PA47" at bounding box center [700, 402] width 497 height 16
click at [1142, 364] on button "button" at bounding box center [1142, 366] width 26 height 20
click at [1102, 464] on button "Delete" at bounding box center [1109, 460] width 92 height 22
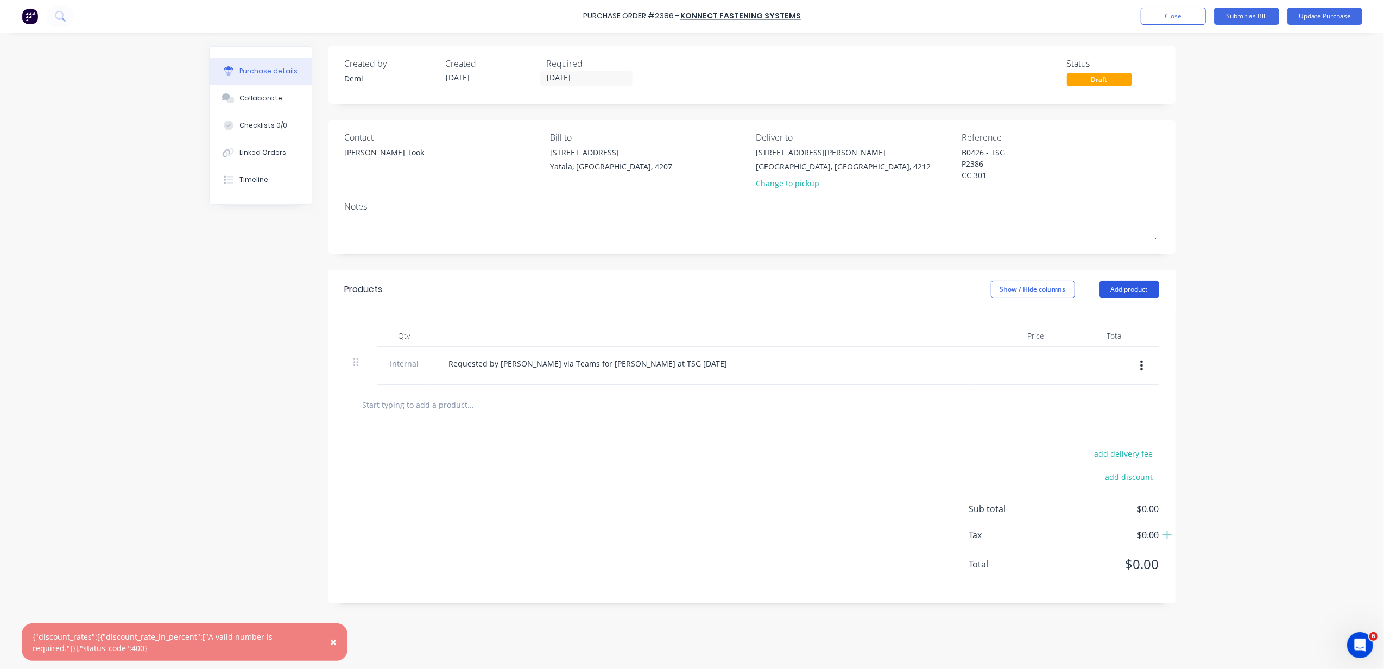
click at [1141, 283] on button "Add product" at bounding box center [1130, 289] width 60 height 17
click at [1140, 322] on div "Product catalogue" at bounding box center [1108, 318] width 84 height 16
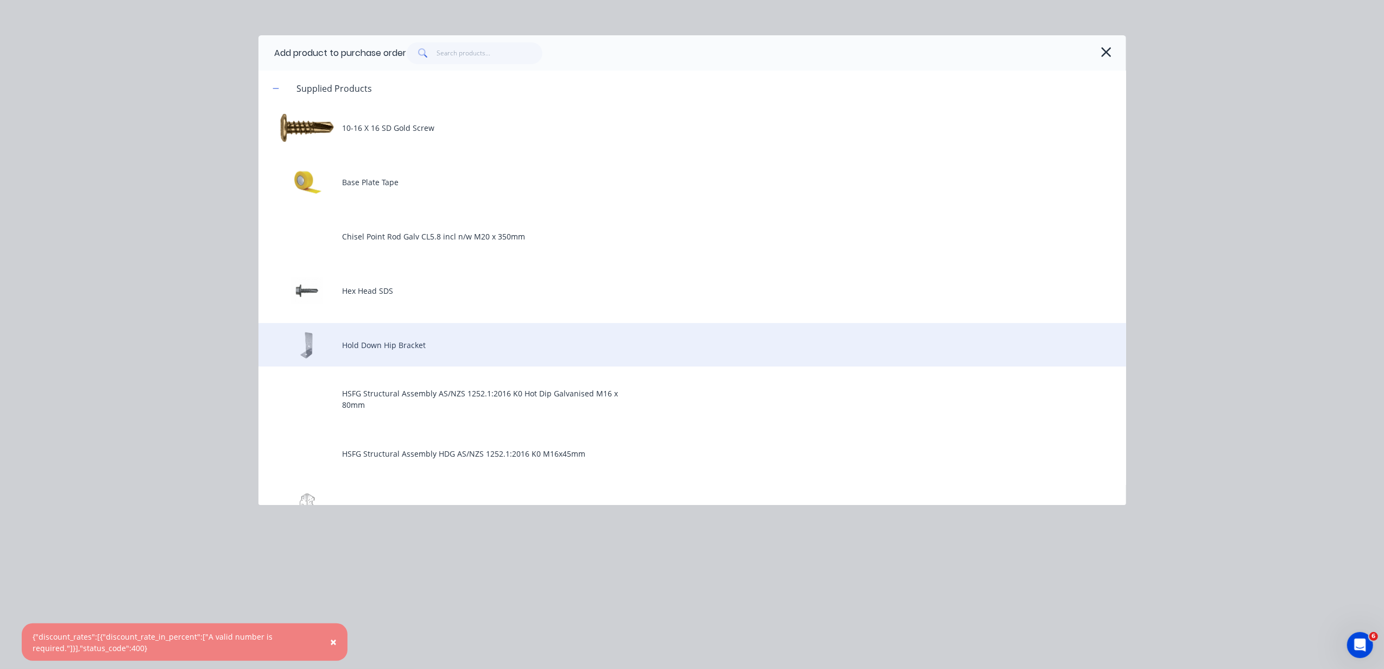
click at [514, 361] on div "Hold Down Hip Bracket" at bounding box center [692, 344] width 868 height 43
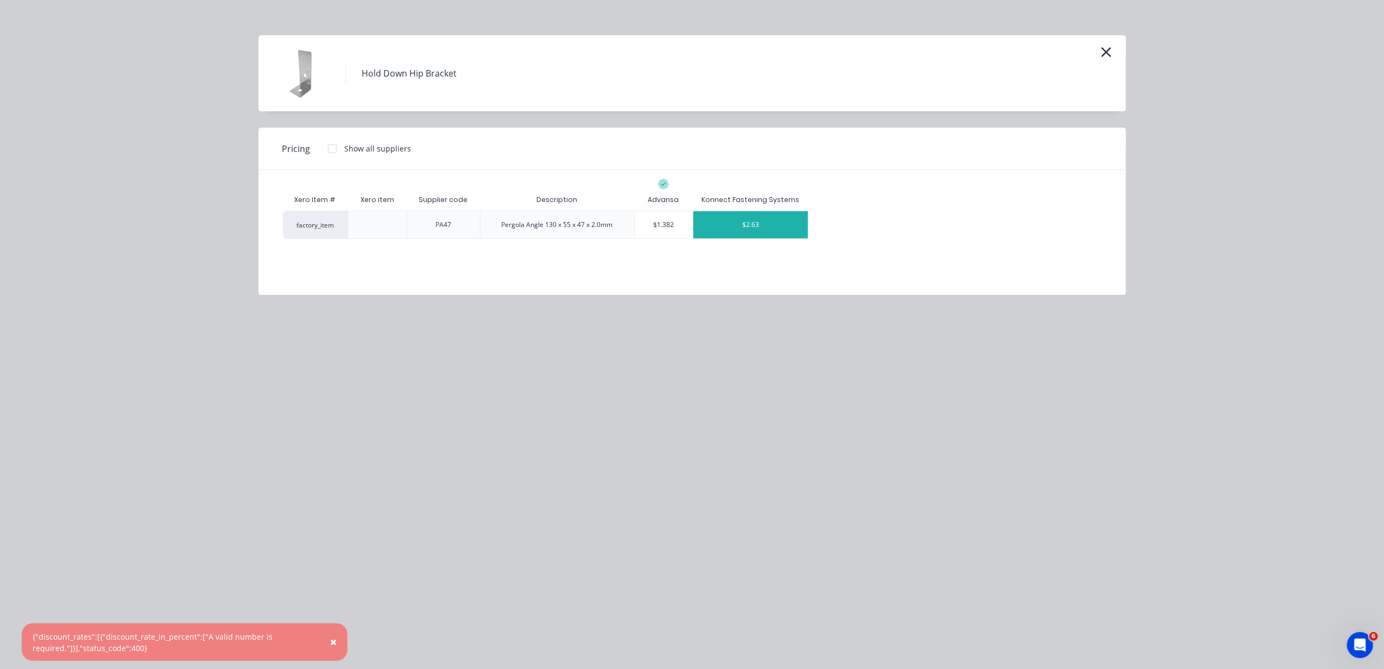
click at [746, 224] on div "$2.63" at bounding box center [750, 224] width 115 height 27
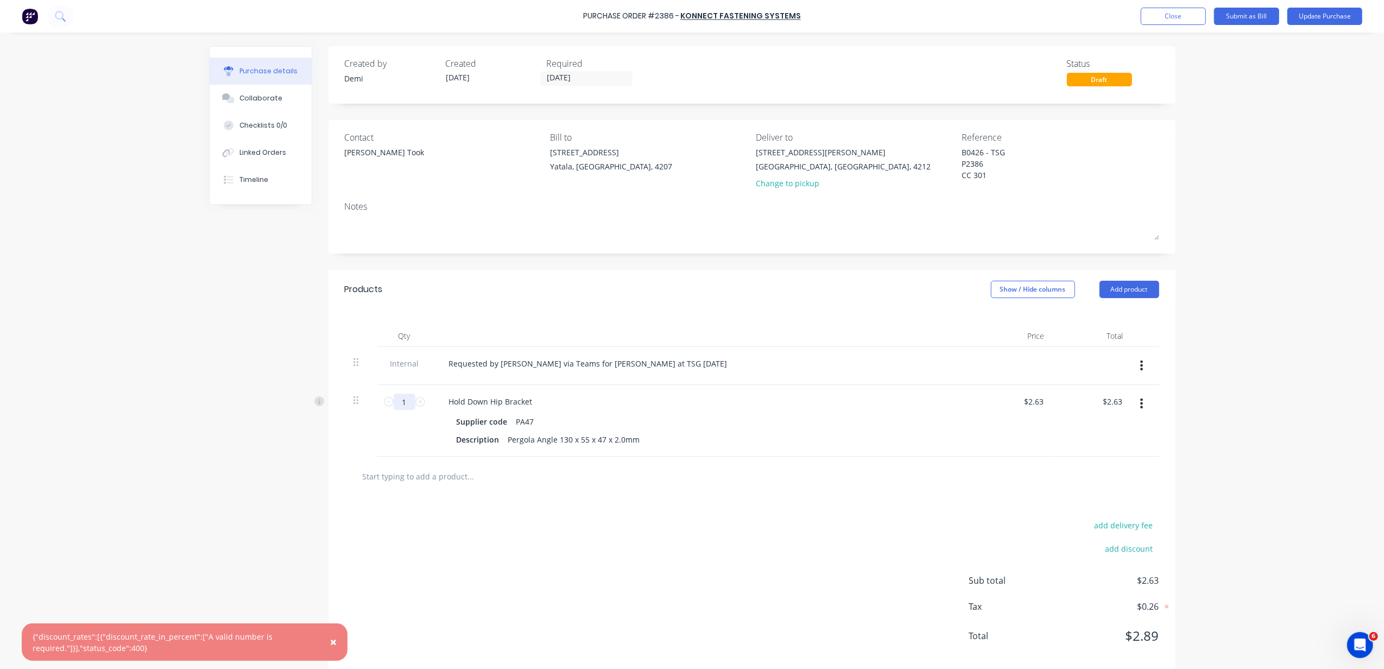
drag, startPoint x: 403, startPoint y: 407, endPoint x: 339, endPoint y: 381, distance: 69.0
click at [336, 395] on div "Qty Price Total Internal Requested by [PERSON_NAME] via Teams for [PERSON_NAME]…" at bounding box center [752, 383] width 847 height 148
type textarea "x"
type input "12"
type input "$31.56"
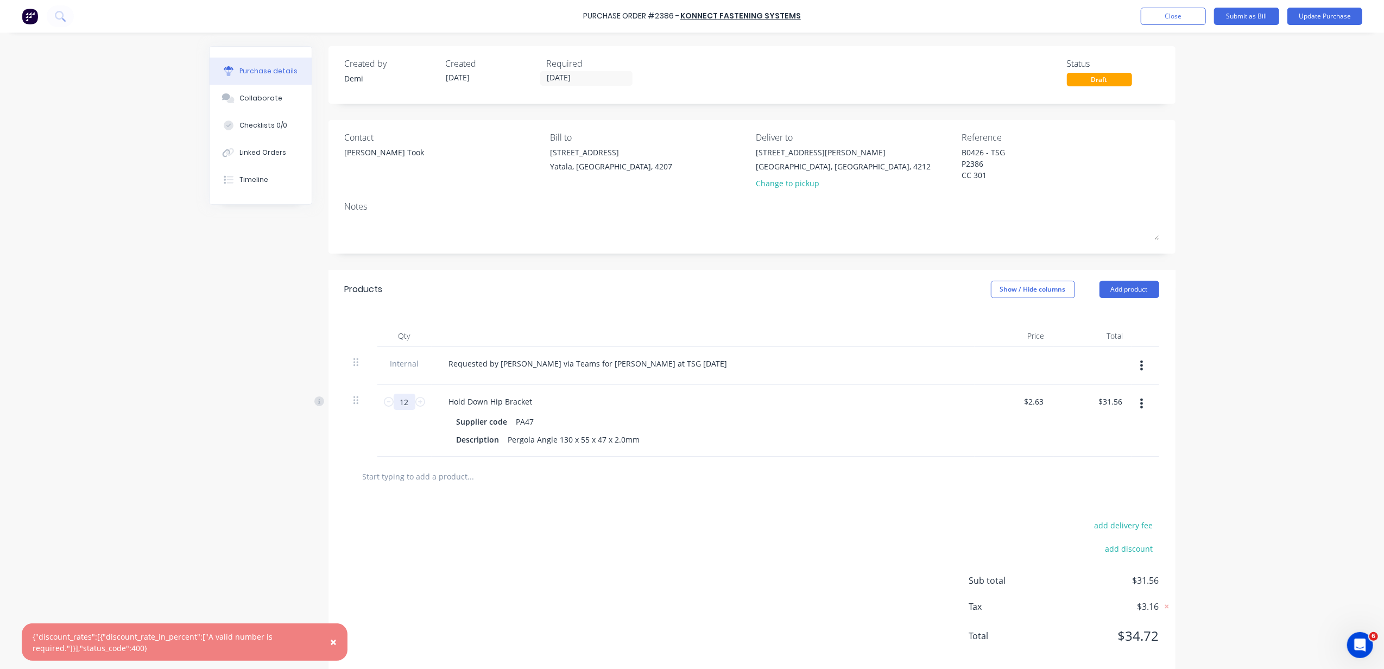
type textarea "x"
type input "120"
type input "$315.60"
type textarea "x"
type input "120"
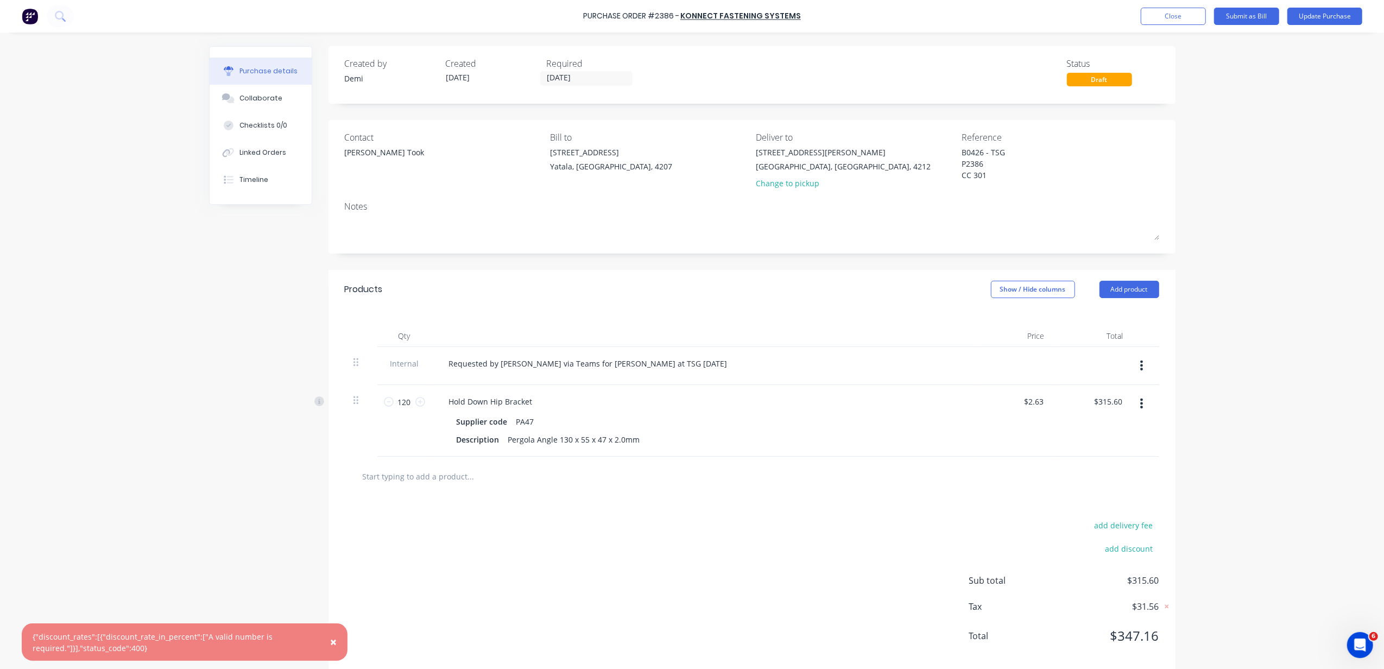
click at [856, 661] on div "add delivery fee add discount Sub total $315.60 Tax $31.56 Total $347.16" at bounding box center [752, 585] width 847 height 179
drag, startPoint x: 349, startPoint y: 365, endPoint x: 349, endPoint y: 357, distance: 8.1
click at [349, 357] on div "Internal Requested by [PERSON_NAME] via Teams for [PERSON_NAME] at TSG [DATE] 1…" at bounding box center [752, 383] width 815 height 72
click at [1308, 16] on button "Update Purchase" at bounding box center [1324, 16] width 75 height 17
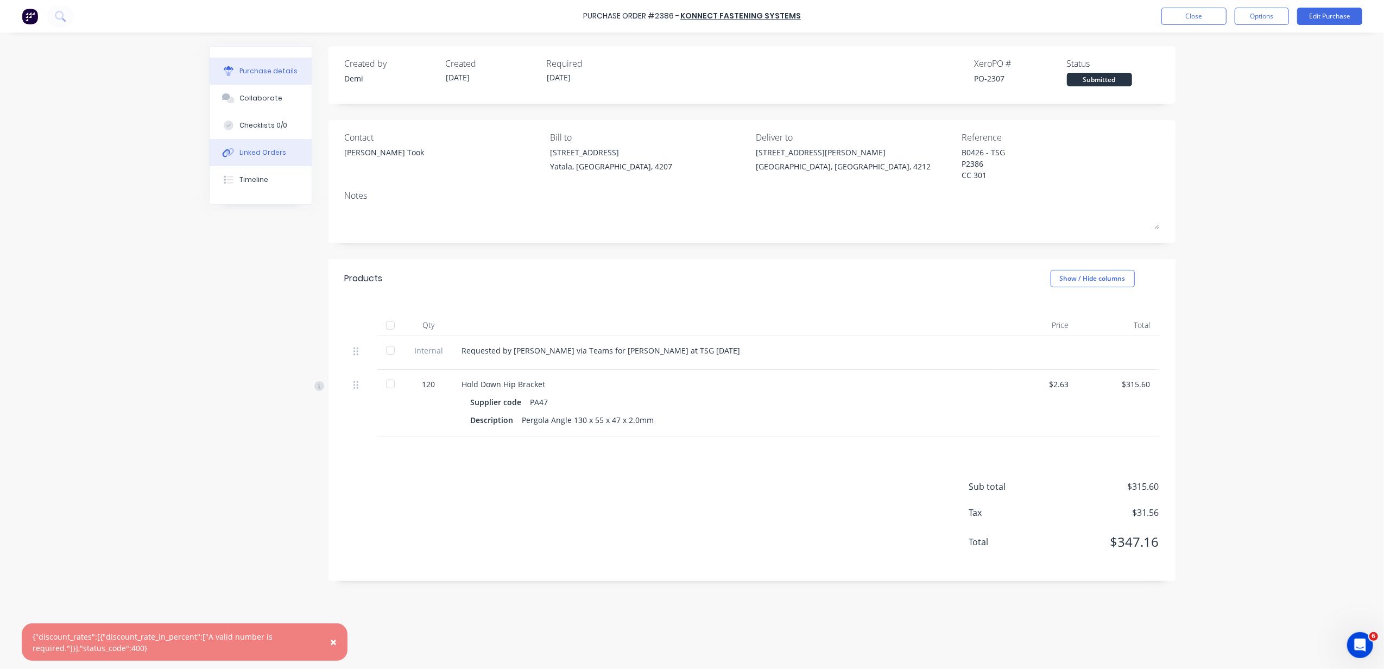
click at [261, 142] on button "Linked Orders" at bounding box center [261, 152] width 102 height 27
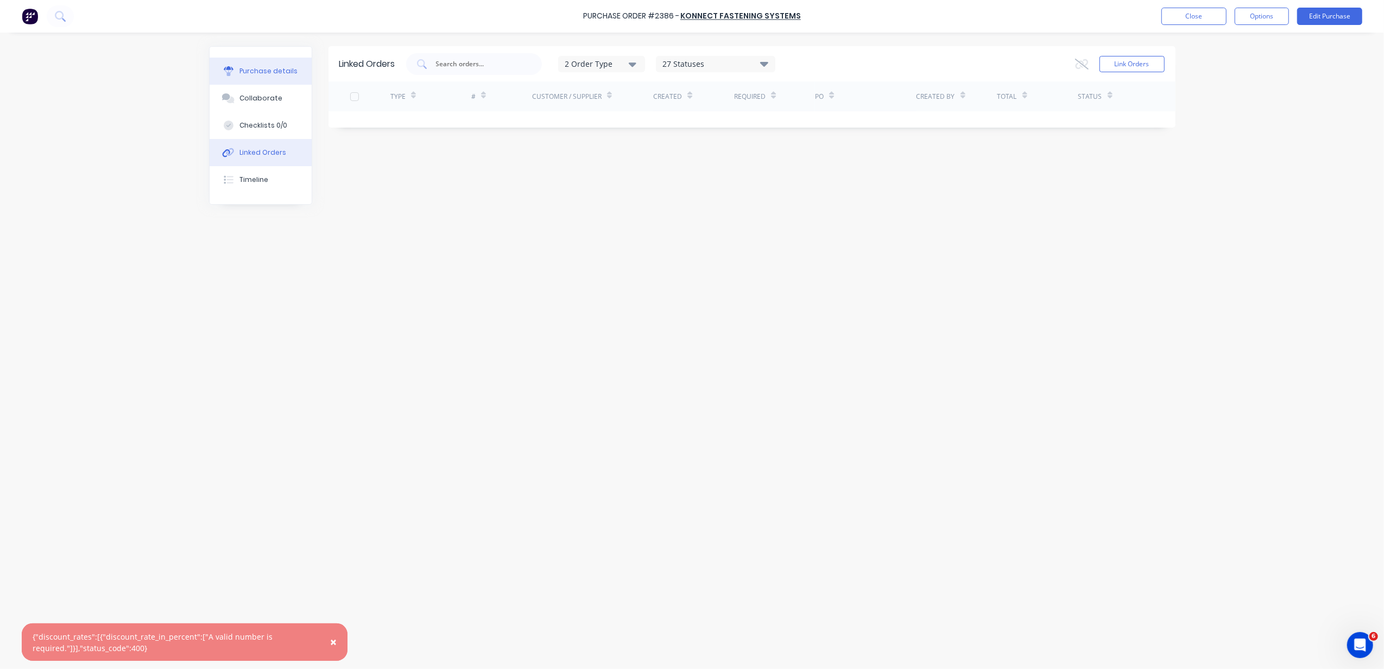
click at [289, 74] on div "Purchase details" at bounding box center [268, 71] width 58 height 10
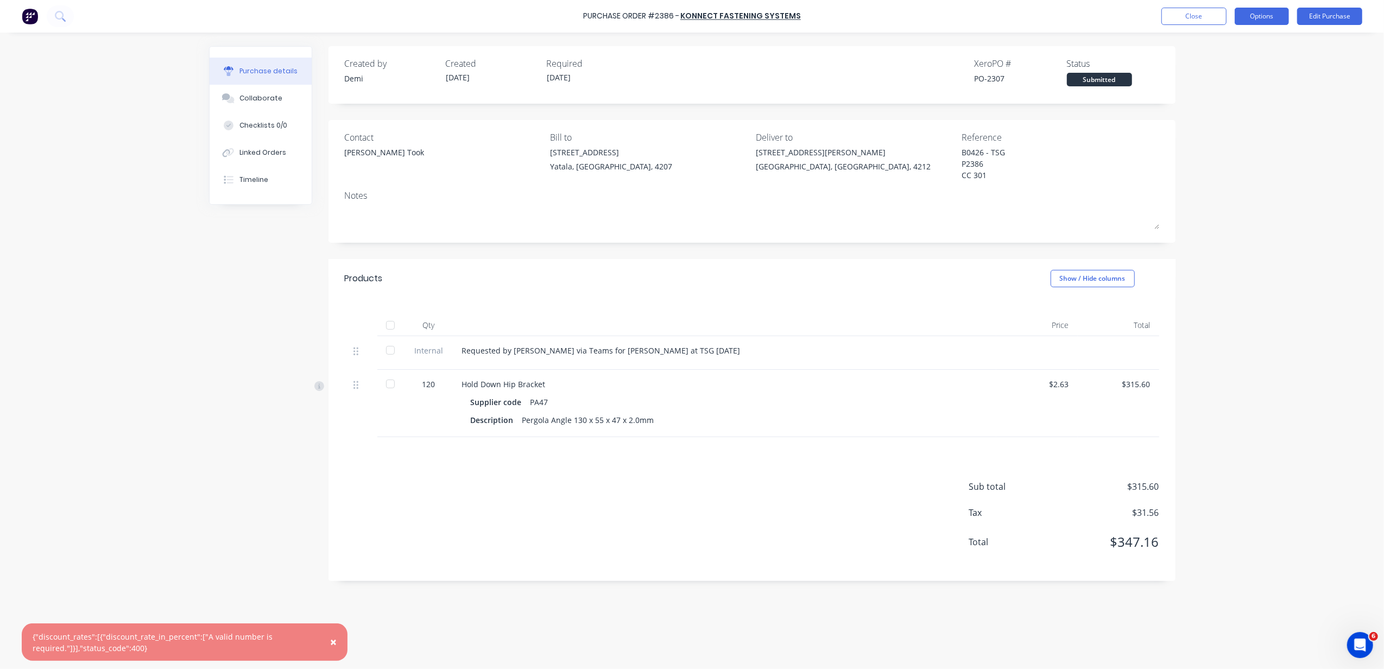
click at [1261, 18] on button "Options" at bounding box center [1262, 16] width 54 height 17
click at [1252, 65] on div "Convert to Bill" at bounding box center [1238, 66] width 84 height 16
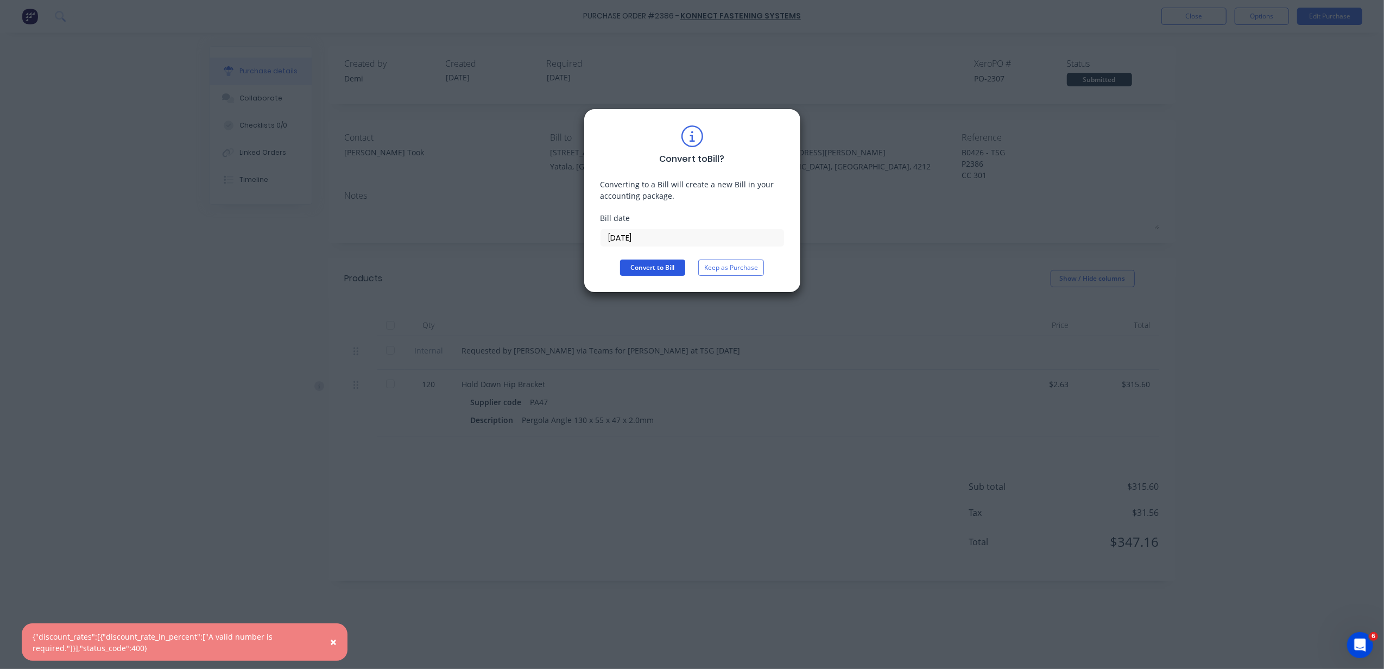
click at [650, 275] on button "Convert to Bill" at bounding box center [652, 268] width 65 height 16
type textarea "x"
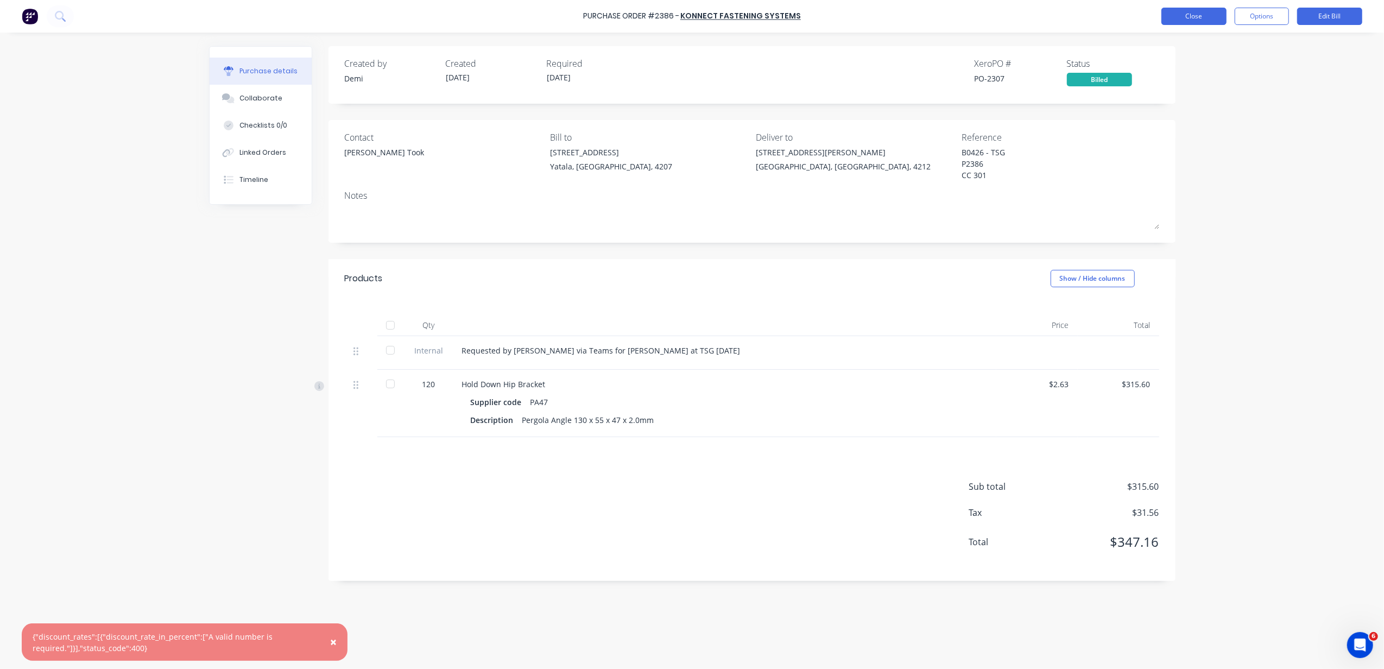
click at [1199, 15] on button "Close" at bounding box center [1193, 16] width 65 height 17
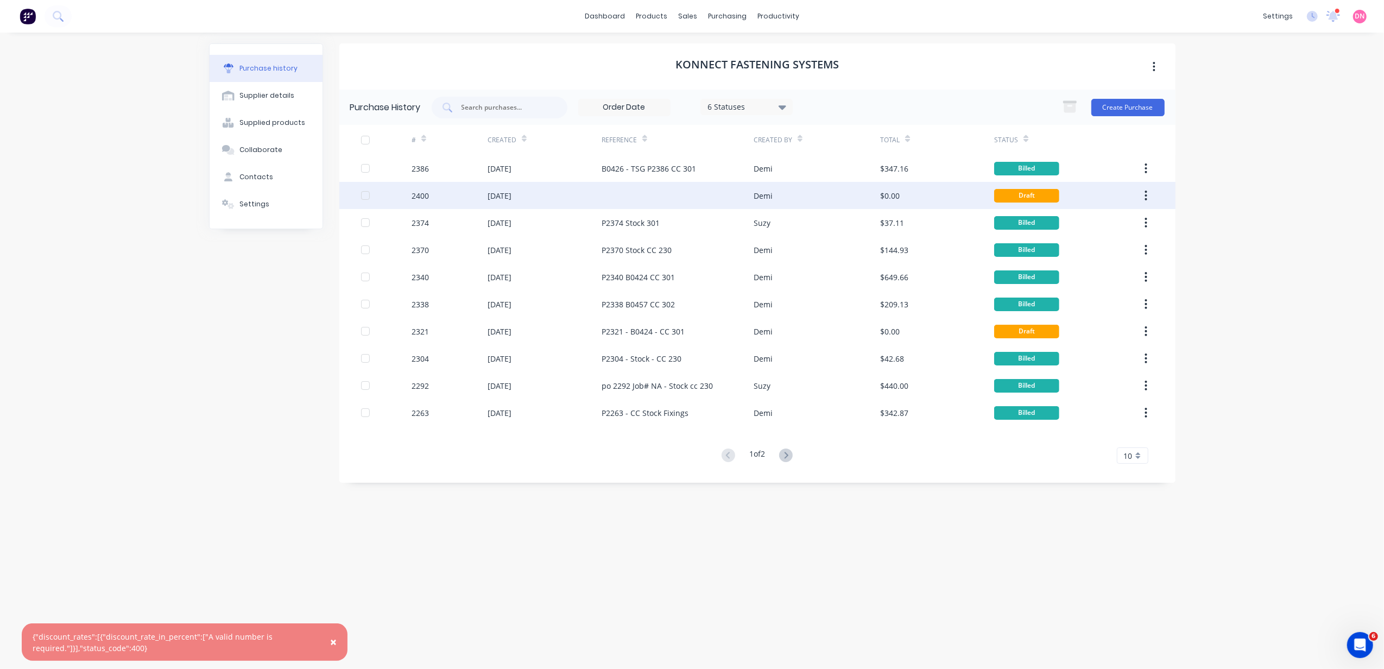
click at [1121, 200] on div "Draft" at bounding box center [1064, 195] width 140 height 27
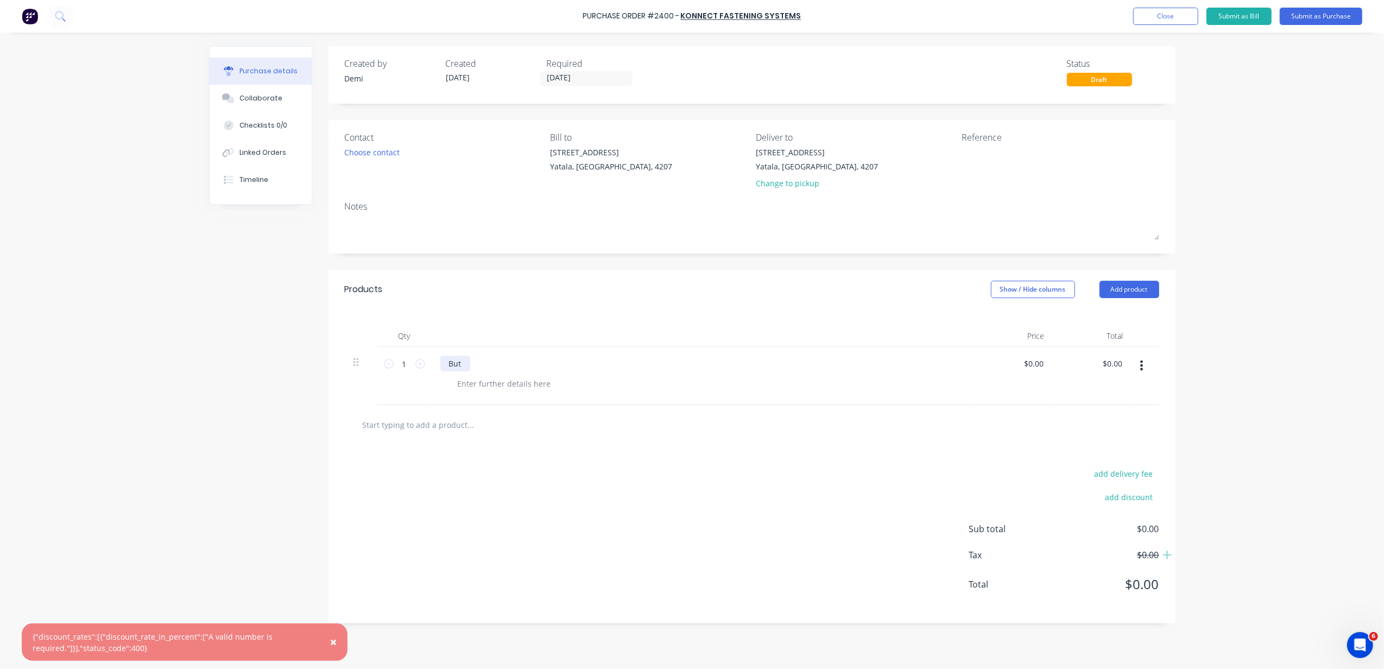
click at [460, 357] on div "But" at bounding box center [455, 364] width 30 height 16
drag, startPoint x: 464, startPoint y: 362, endPoint x: 266, endPoint y: 248, distance: 228.4
click at [306, 331] on div "Created by [PERSON_NAME] Created [DATE] Required [DATE] Status Draft Contact Ch…" at bounding box center [692, 348] width 967 height 604
click at [424, 362] on icon at bounding box center [420, 364] width 10 height 10
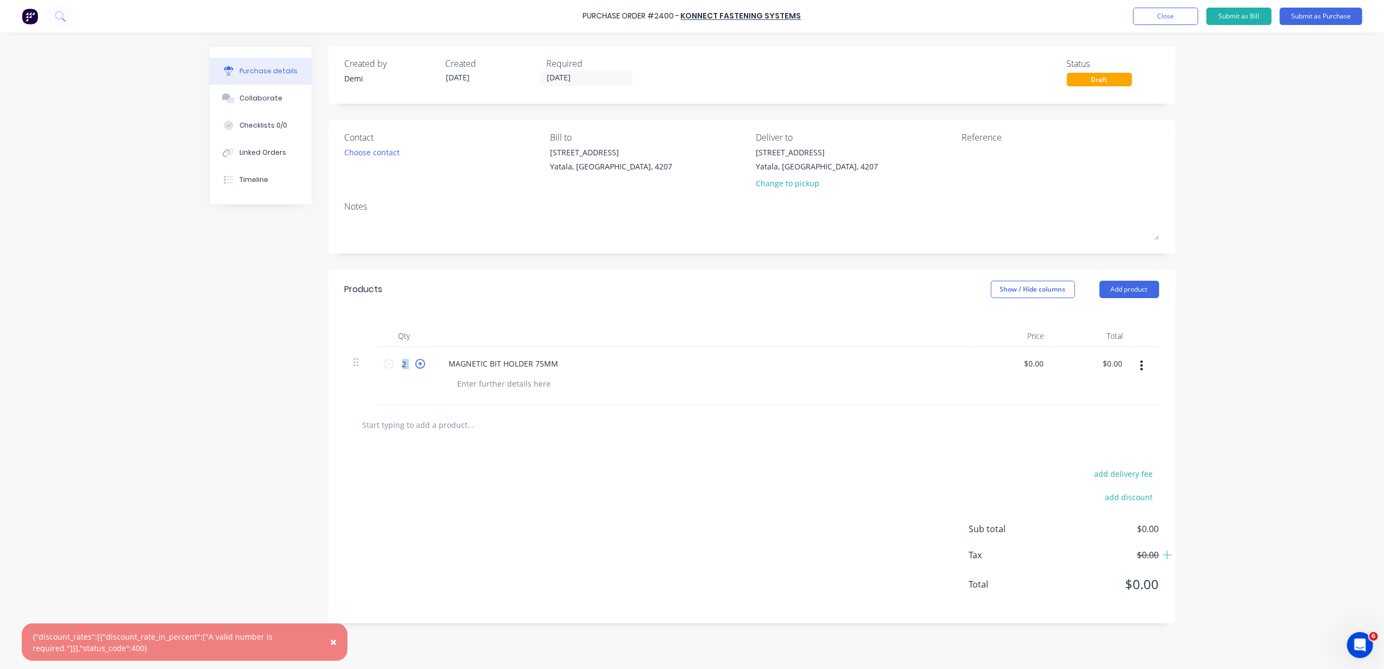
type input "3"
click at [1351, 210] on div "× {"discount_rates":[{"discount_rate_in_percent":["A valid number is required."…" at bounding box center [692, 334] width 1384 height 669
drag, startPoint x: 968, startPoint y: 163, endPoint x: 958, endPoint y: 164, distance: 9.8
click at [969, 164] on textarea at bounding box center [1030, 159] width 136 height 24
type textarea "p"
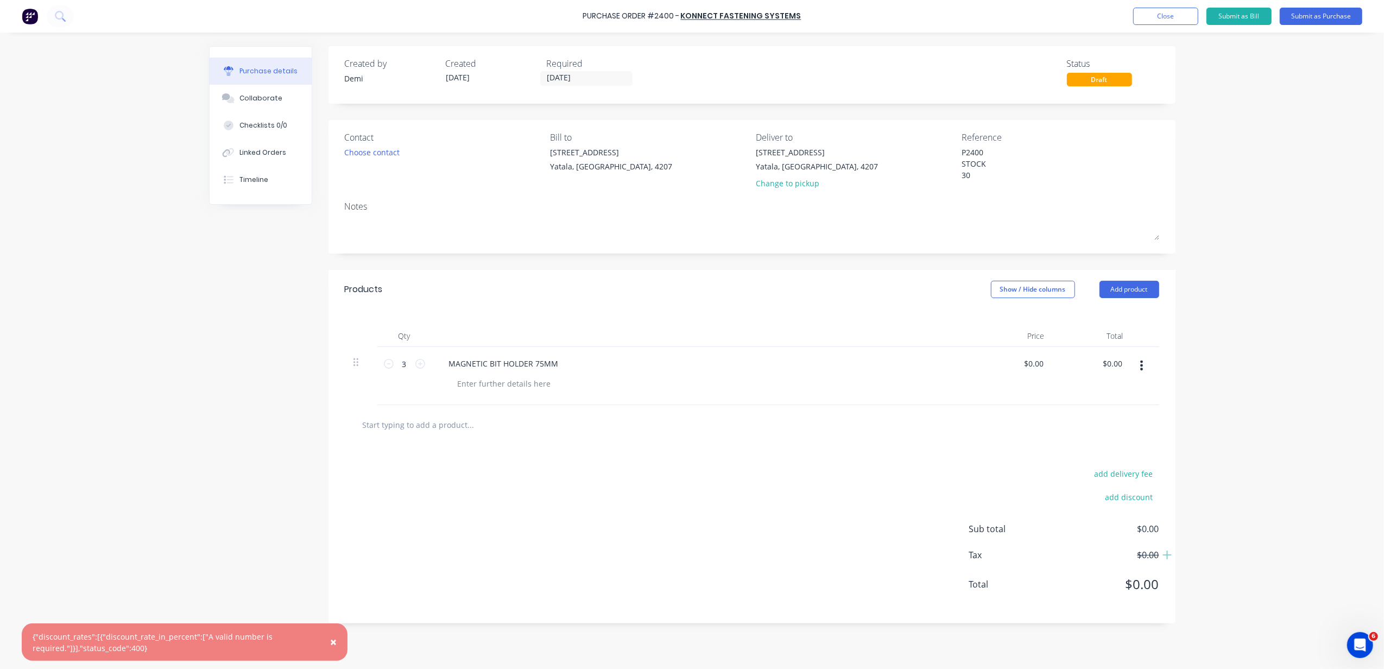
type textarea "P2400 STOCK 301"
type textarea "x"
click at [962, 176] on textarea "P2400 STOCK 301" at bounding box center [1030, 164] width 136 height 34
type textarea "P2400 STOCK 301"
type textarea "x"
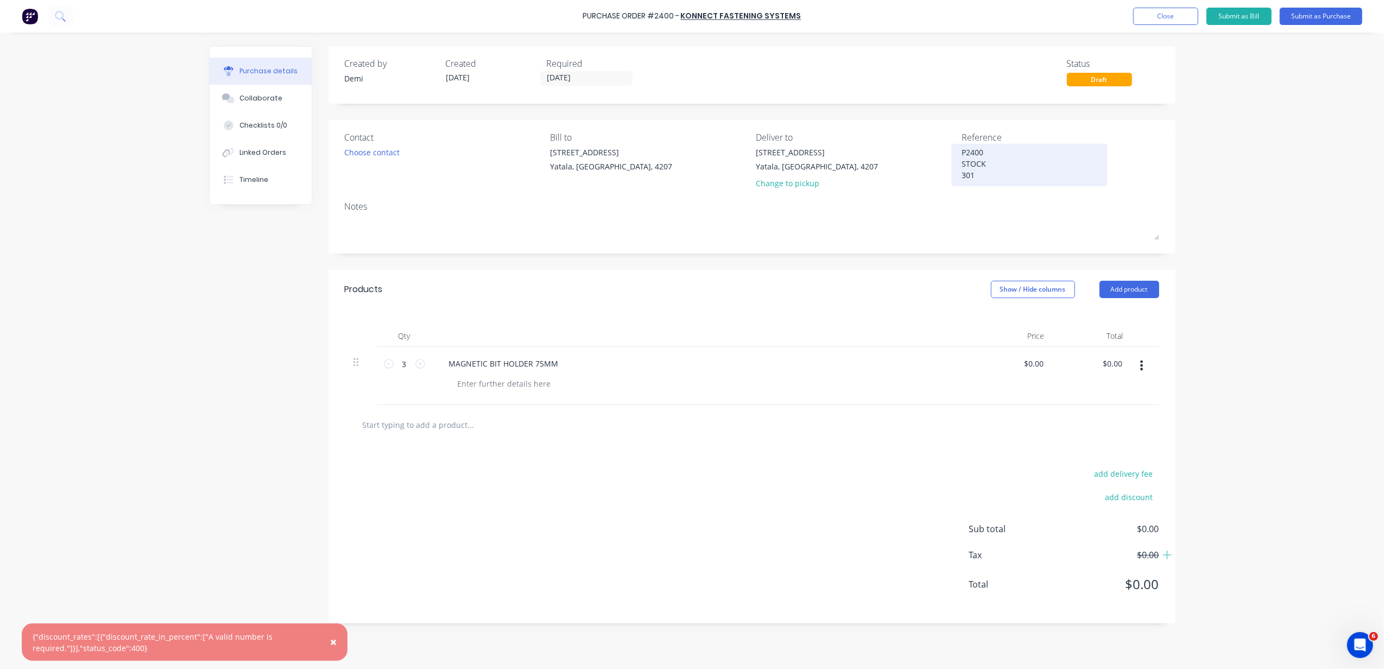
type textarea "P2400 STOCK C301"
type textarea "x"
type textarea "P2400 STOCK CC301"
type textarea "x"
type textarea "P2400 STOCK CC 301"
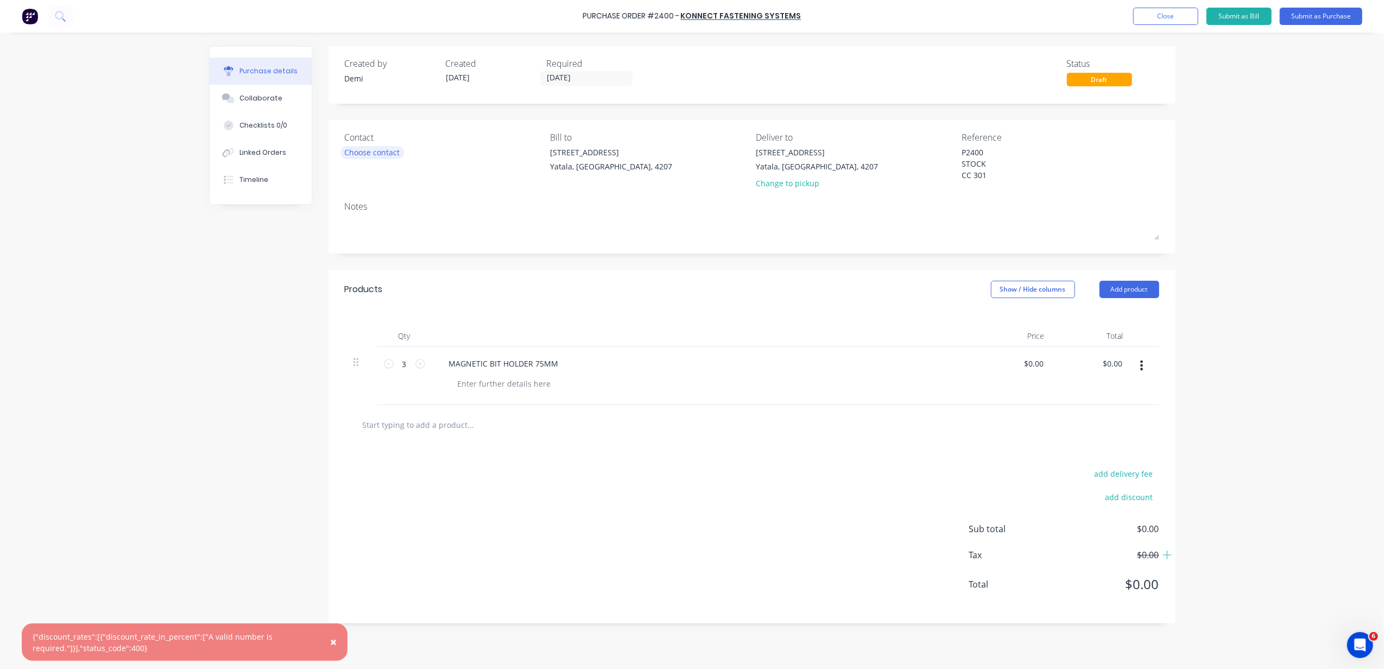
type textarea "x"
type textarea "P2400 STOCK CC 301"
click at [373, 157] on div "Choose contact" at bounding box center [372, 152] width 55 height 11
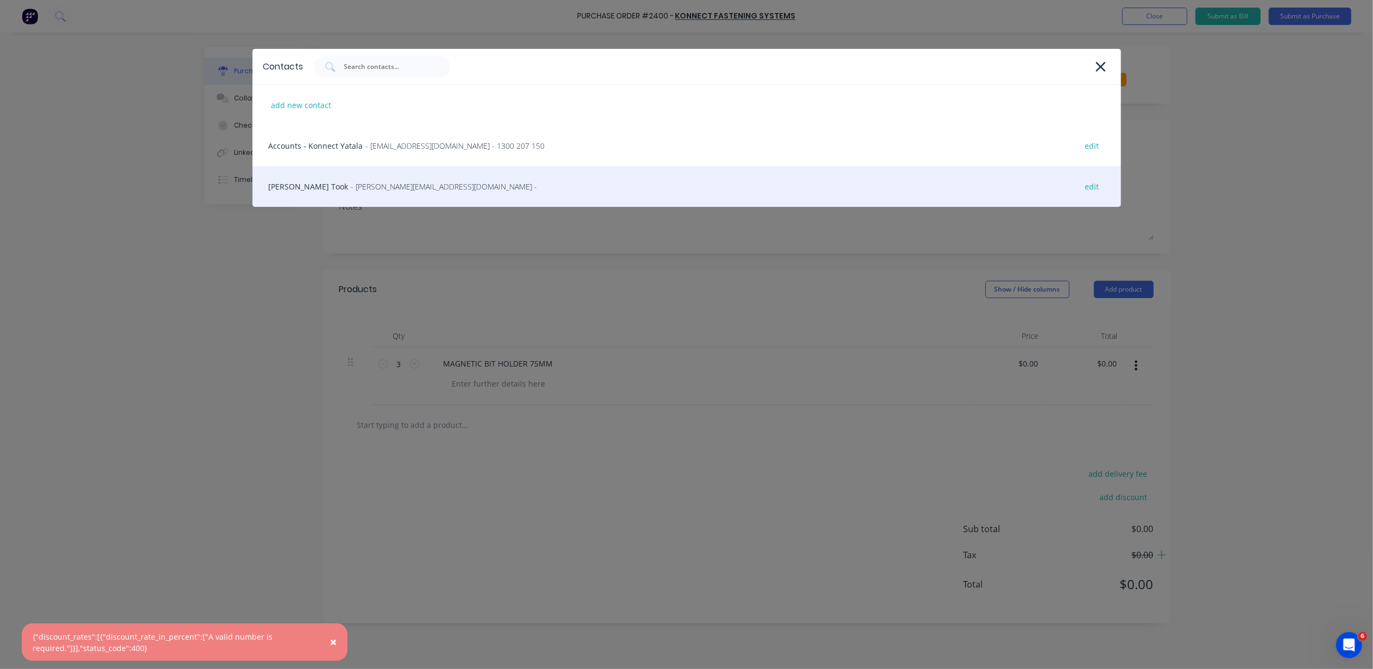
click at [381, 184] on span "- [PERSON_NAME][EMAIL_ADDRESS][DOMAIN_NAME] -" at bounding box center [444, 186] width 186 height 11
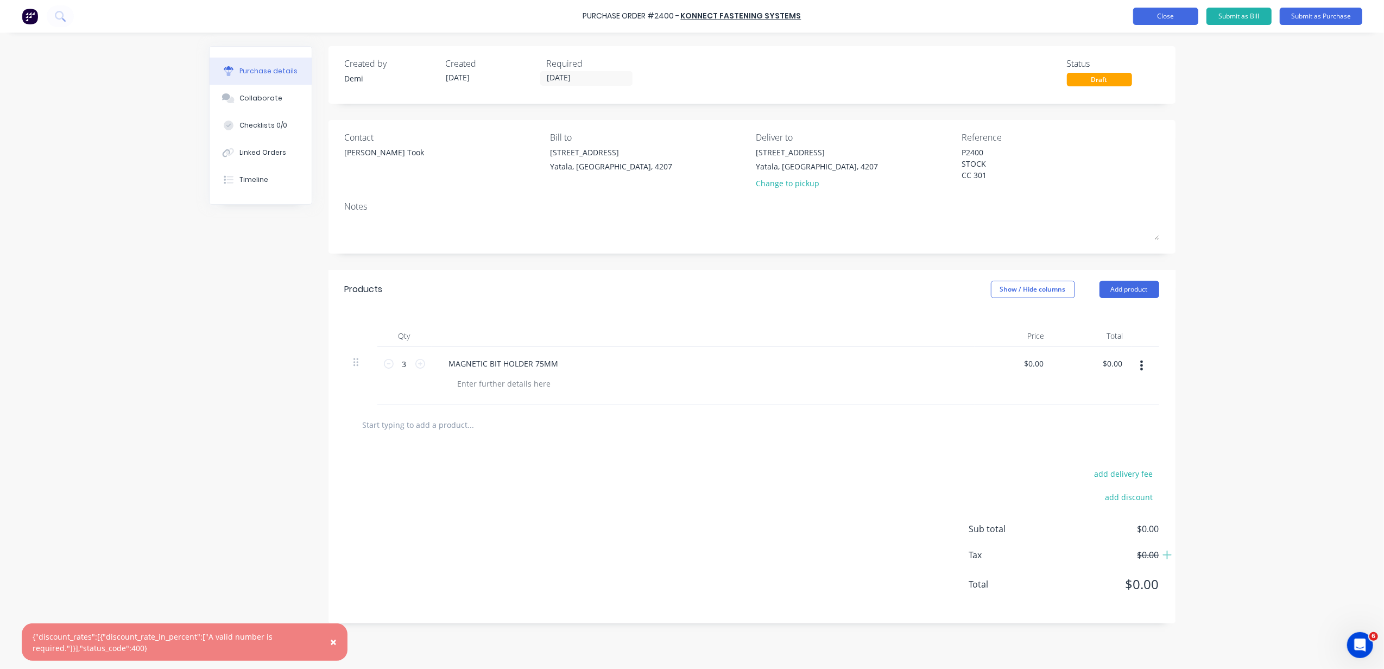
click at [1176, 16] on button "Close" at bounding box center [1165, 16] width 65 height 17
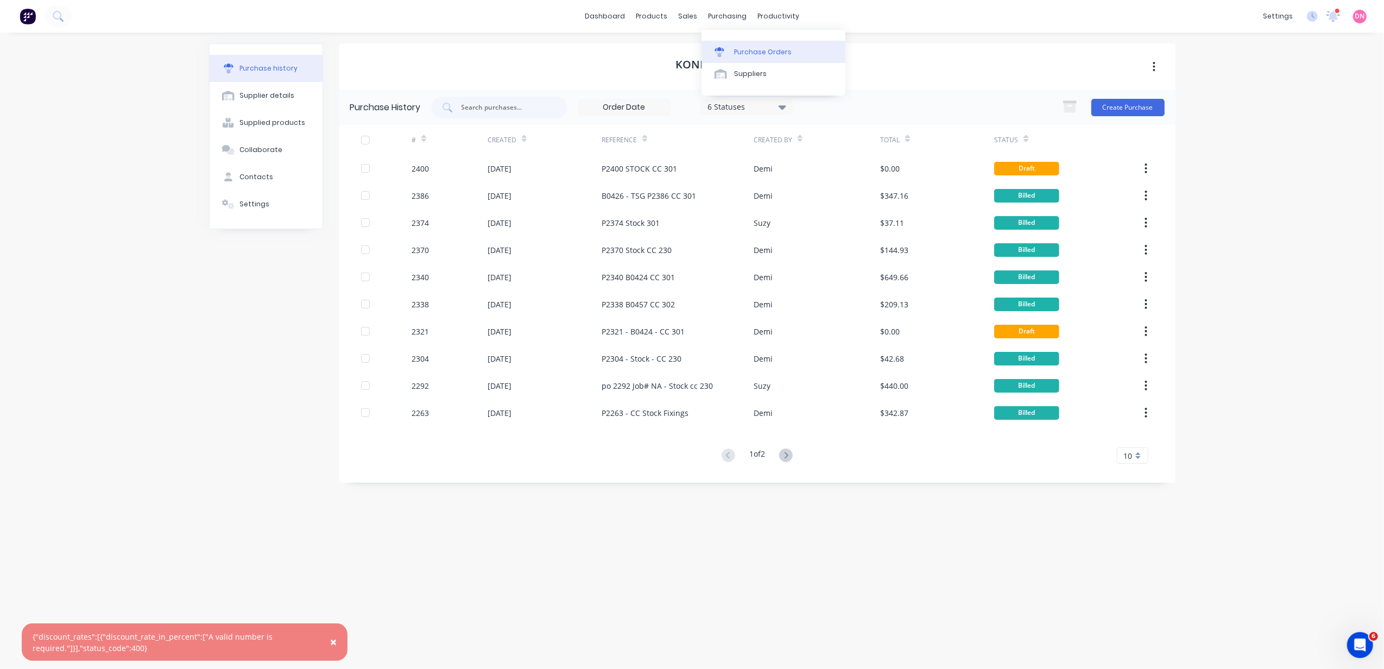
click at [724, 50] on icon at bounding box center [720, 49] width 10 height 4
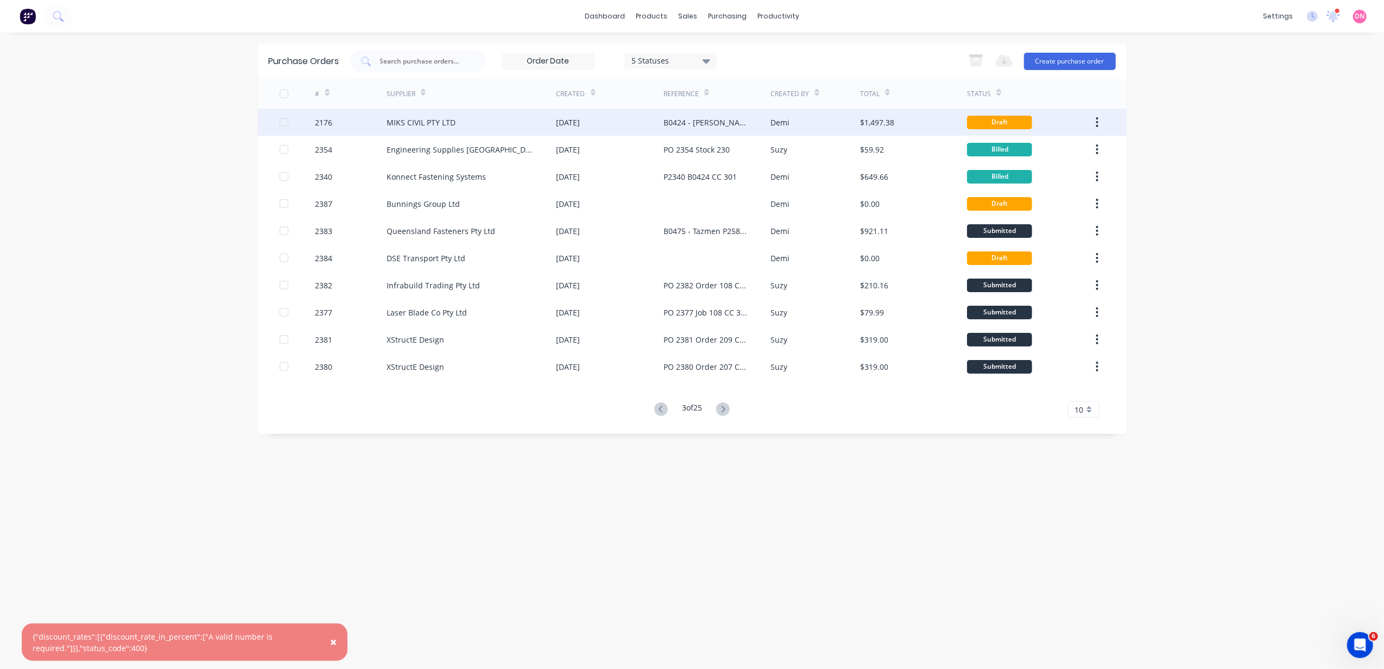
click at [409, 129] on div "MIKS CIVIL PTY LTD" at bounding box center [472, 122] width 170 height 27
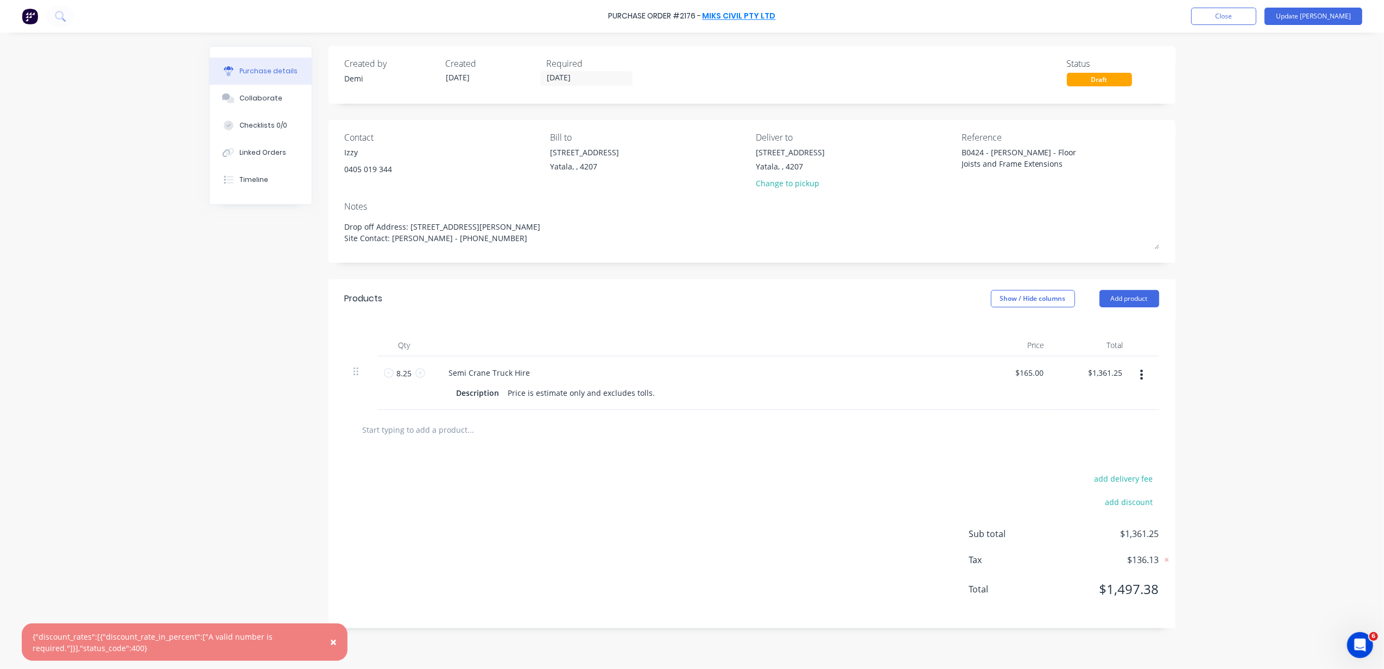
type textarea "x"
click at [723, 12] on link "MIKS CIVIL PTY LTD" at bounding box center [739, 16] width 73 height 11
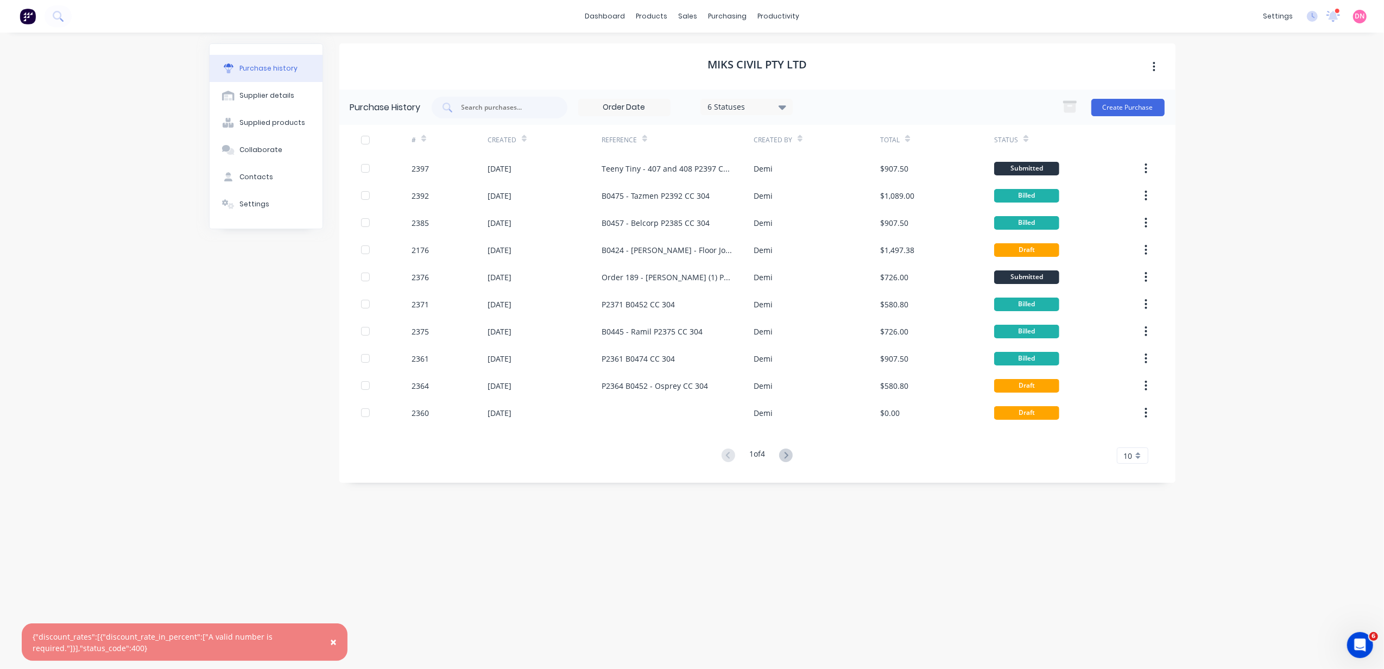
click at [1140, 463] on div "10" at bounding box center [1132, 455] width 31 height 16
click at [1129, 600] on div "35" at bounding box center [1133, 590] width 30 height 19
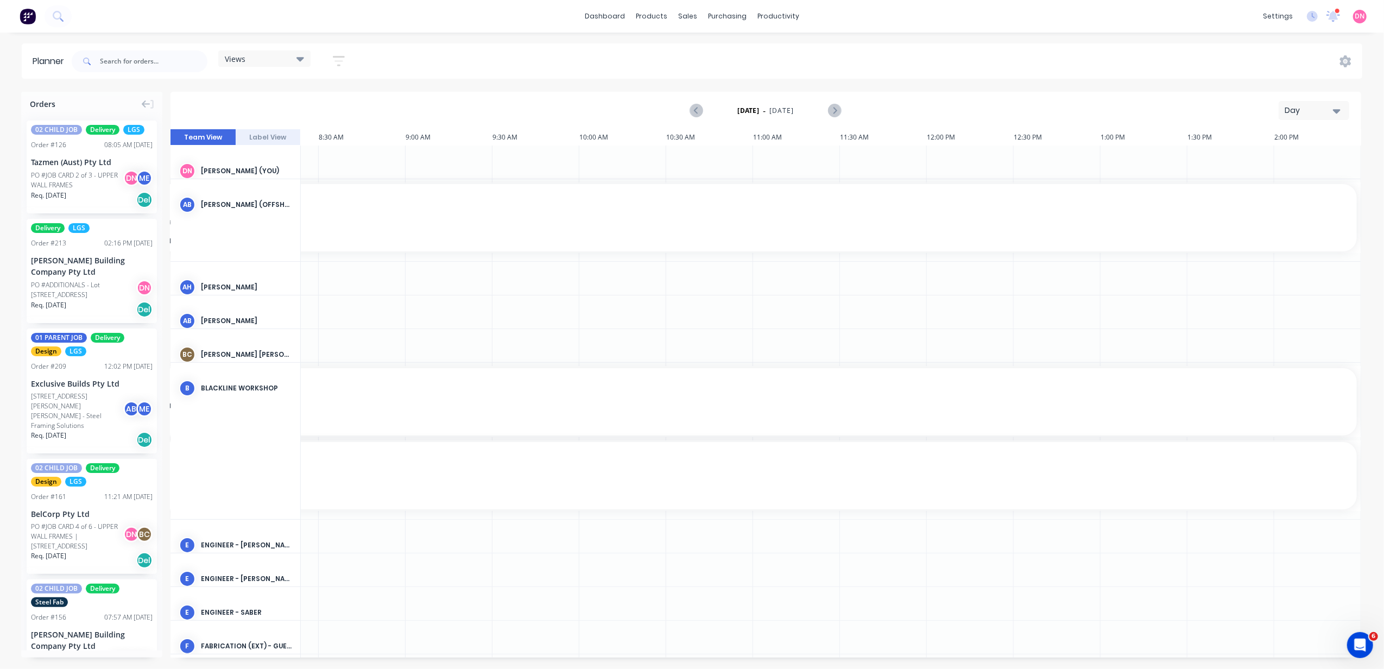
click at [265, 63] on div "Views" at bounding box center [264, 59] width 79 height 10
click at [302, 229] on button "PRODUCTION - DEMI" at bounding box center [284, 224] width 116 height 12
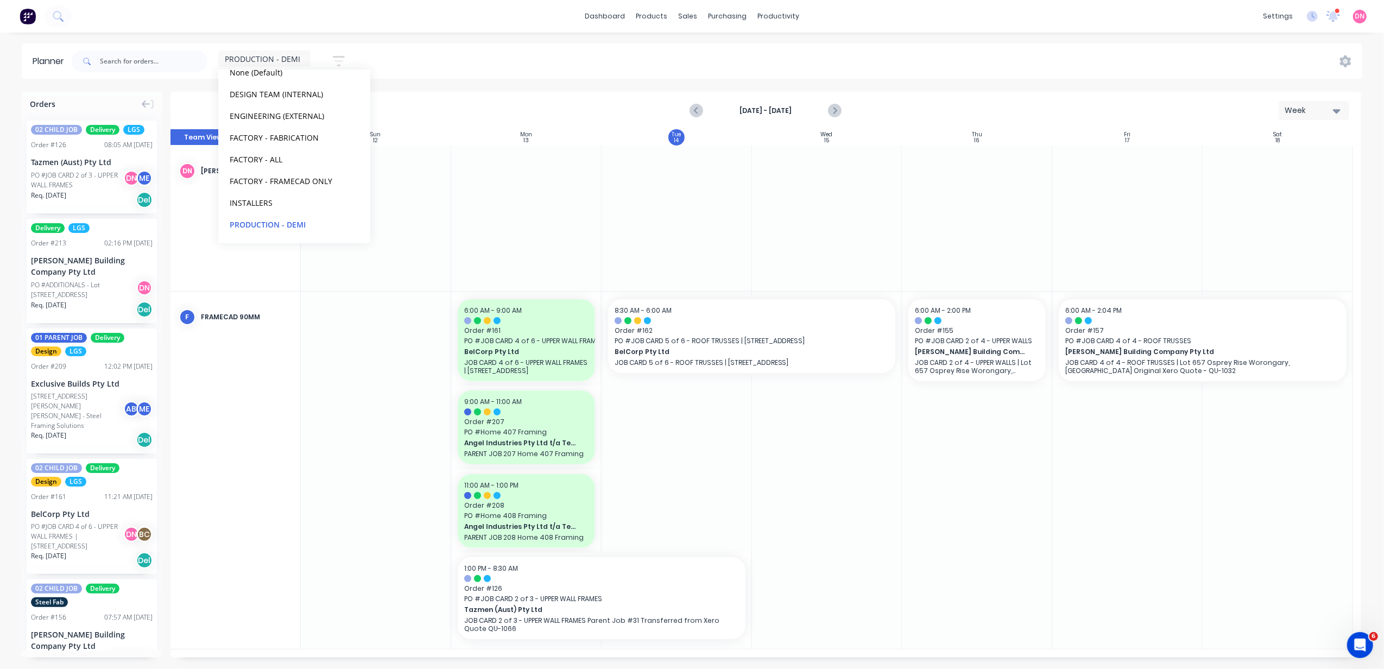
click at [759, 517] on div at bounding box center [827, 470] width 150 height 357
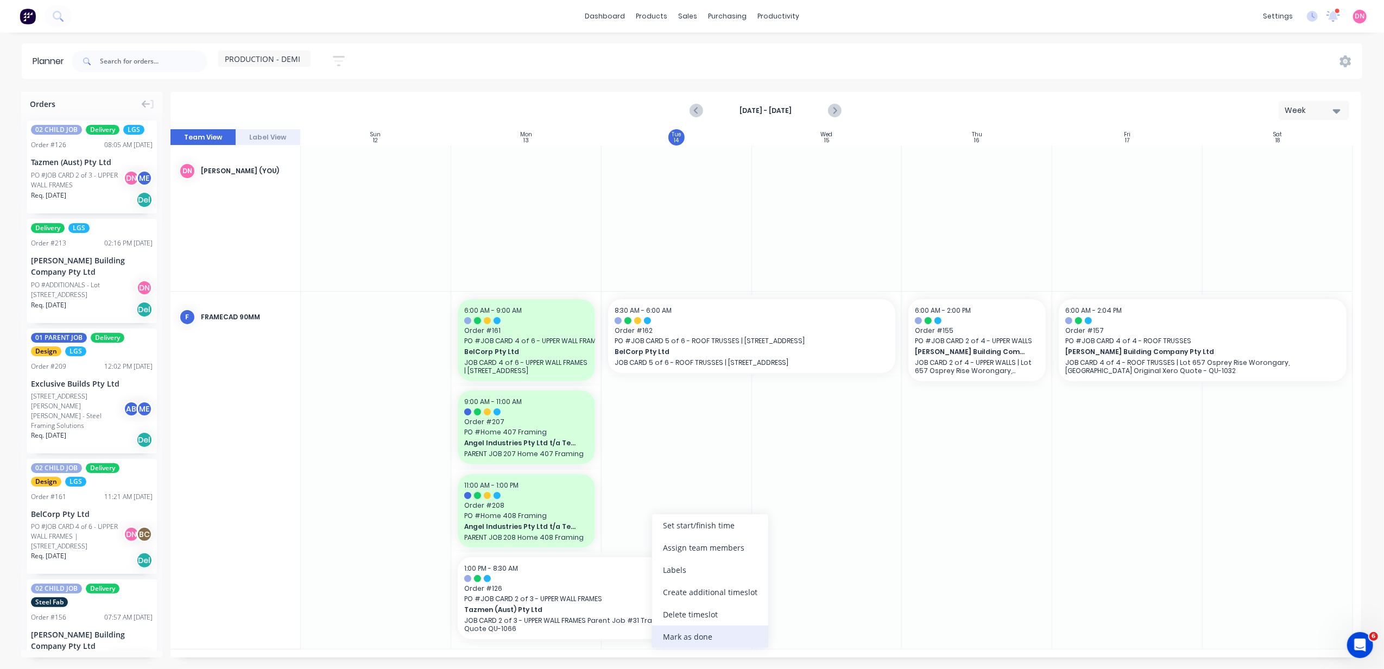
click at [699, 628] on div "Mark as done" at bounding box center [710, 637] width 116 height 22
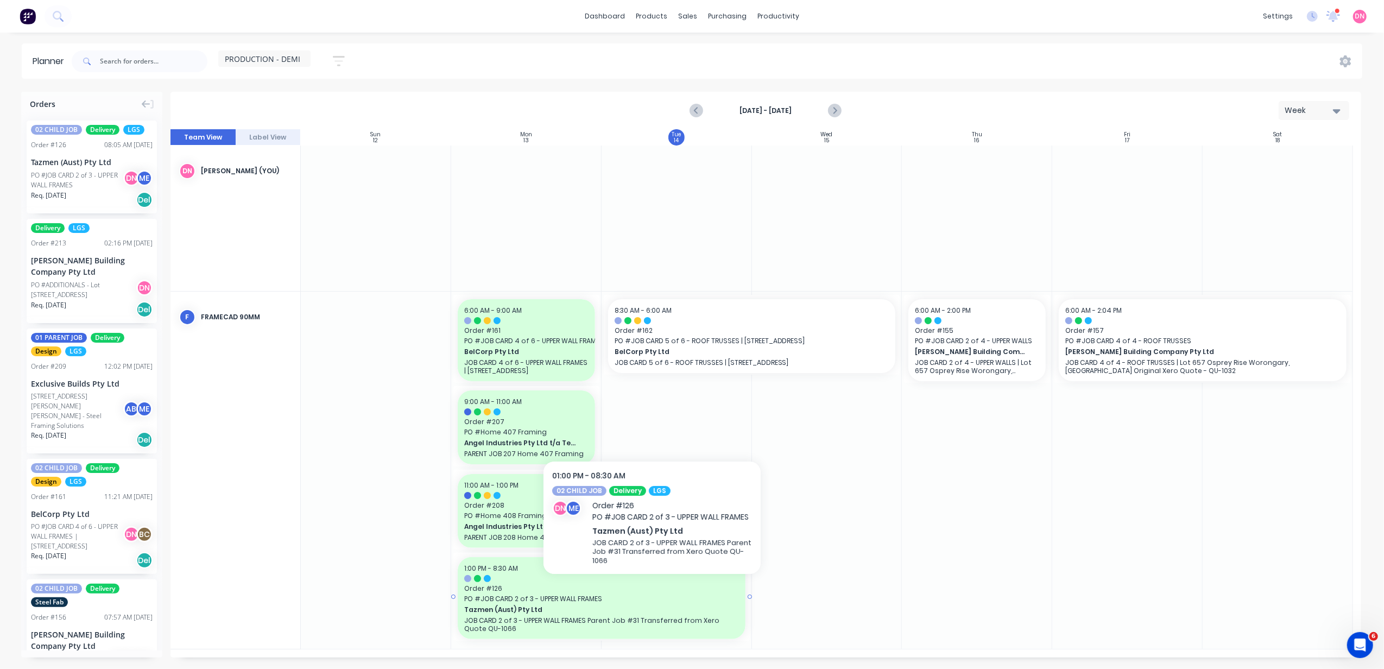
click at [652, 584] on span "Order # 126" at bounding box center [601, 589] width 275 height 10
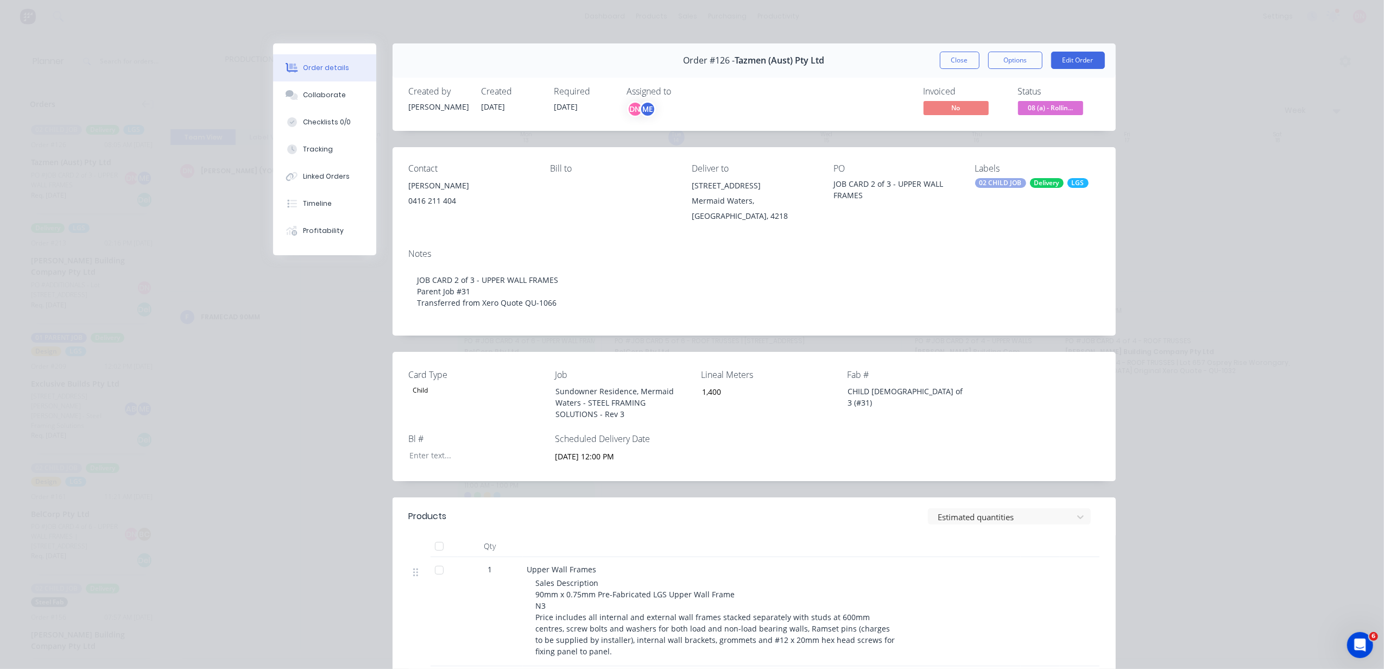
click at [1067, 104] on span "08 (a) - Rollin..." at bounding box center [1050, 108] width 65 height 14
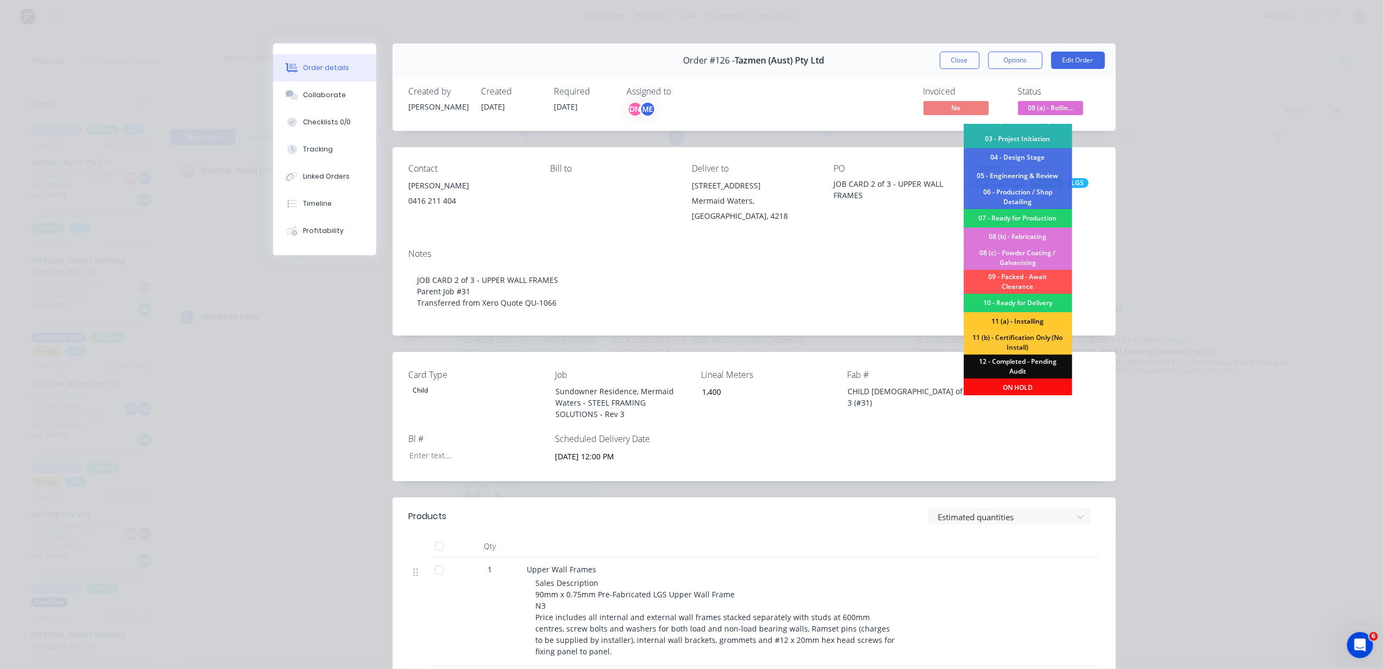
scroll to position [70, 0]
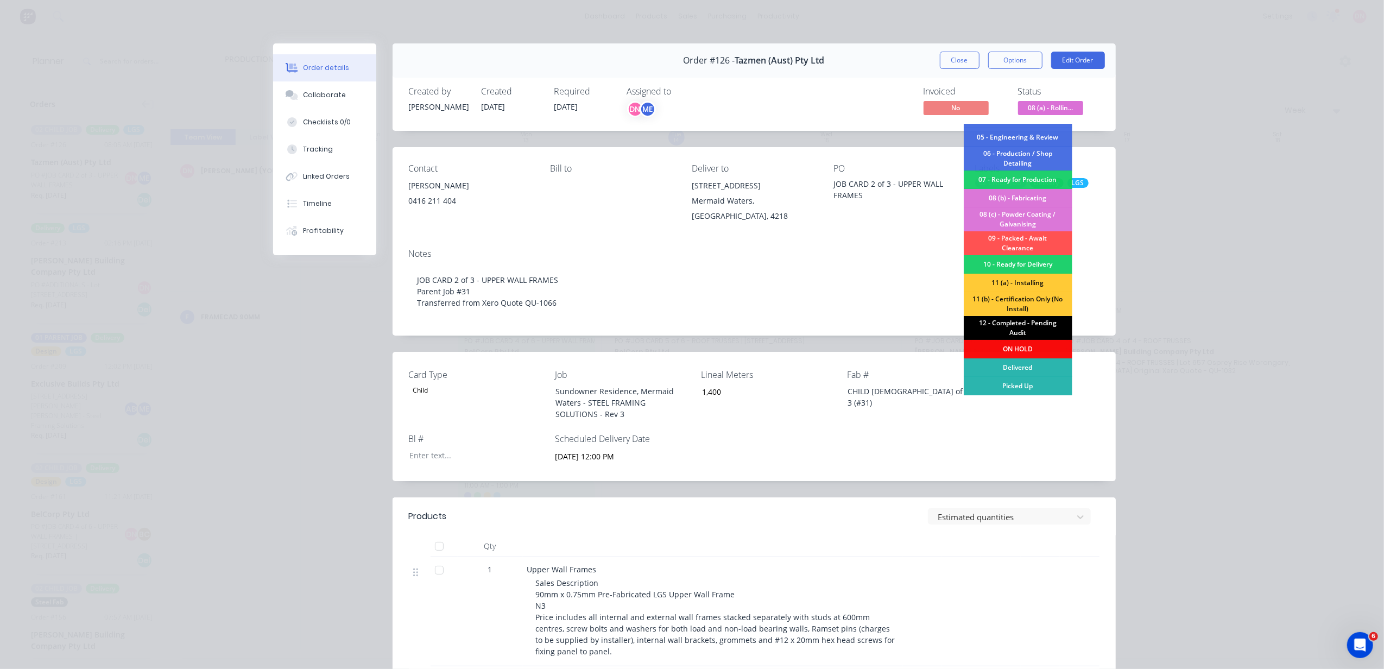
click at [1026, 329] on div "12 - Completed - Pending Audit" at bounding box center [1018, 328] width 109 height 24
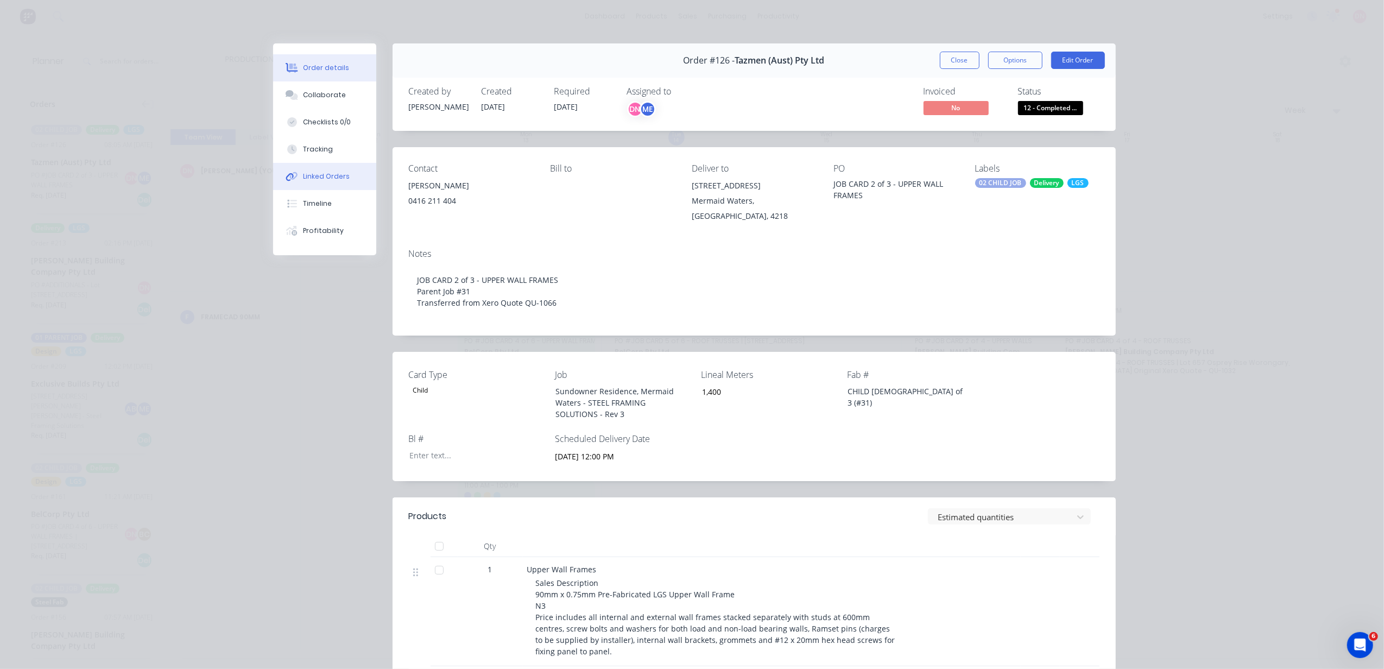
click at [348, 179] on button "Linked Orders" at bounding box center [324, 176] width 103 height 27
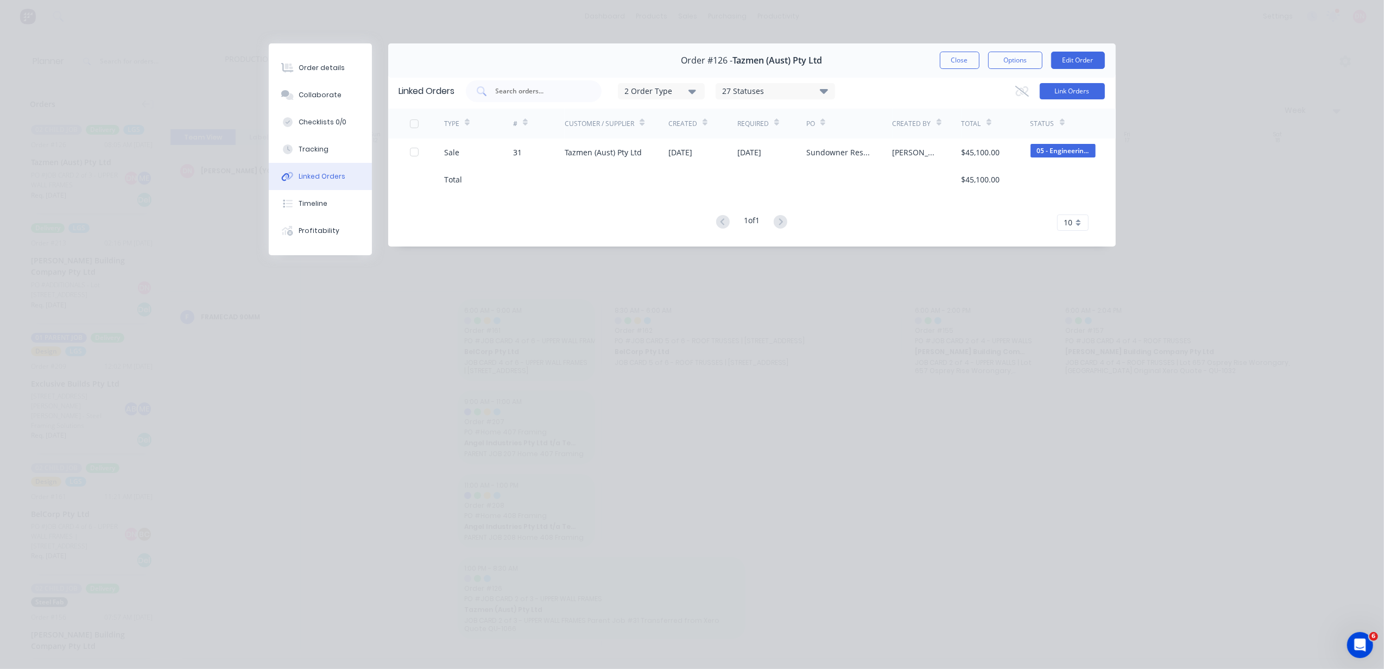
click at [1063, 92] on button "Link Orders" at bounding box center [1072, 91] width 65 height 16
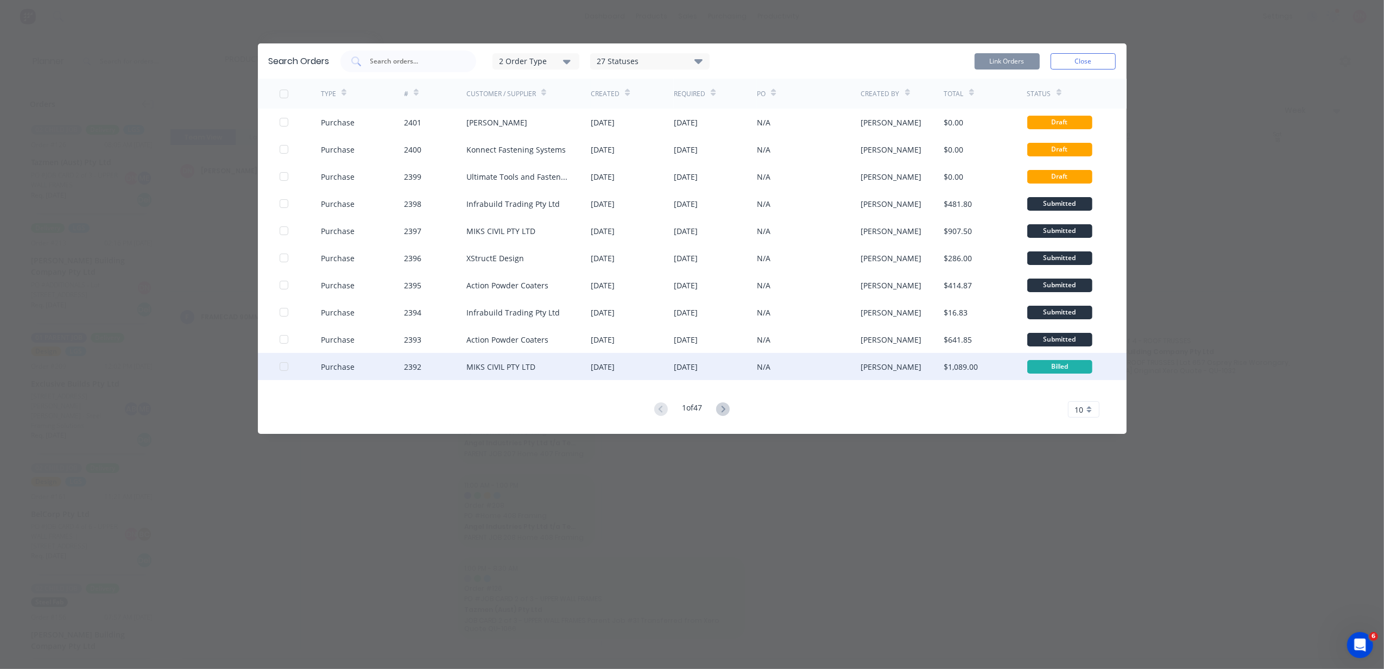
click at [283, 367] on div at bounding box center [284, 367] width 22 height 22
click at [1012, 61] on button "Link Orders" at bounding box center [1007, 61] width 65 height 16
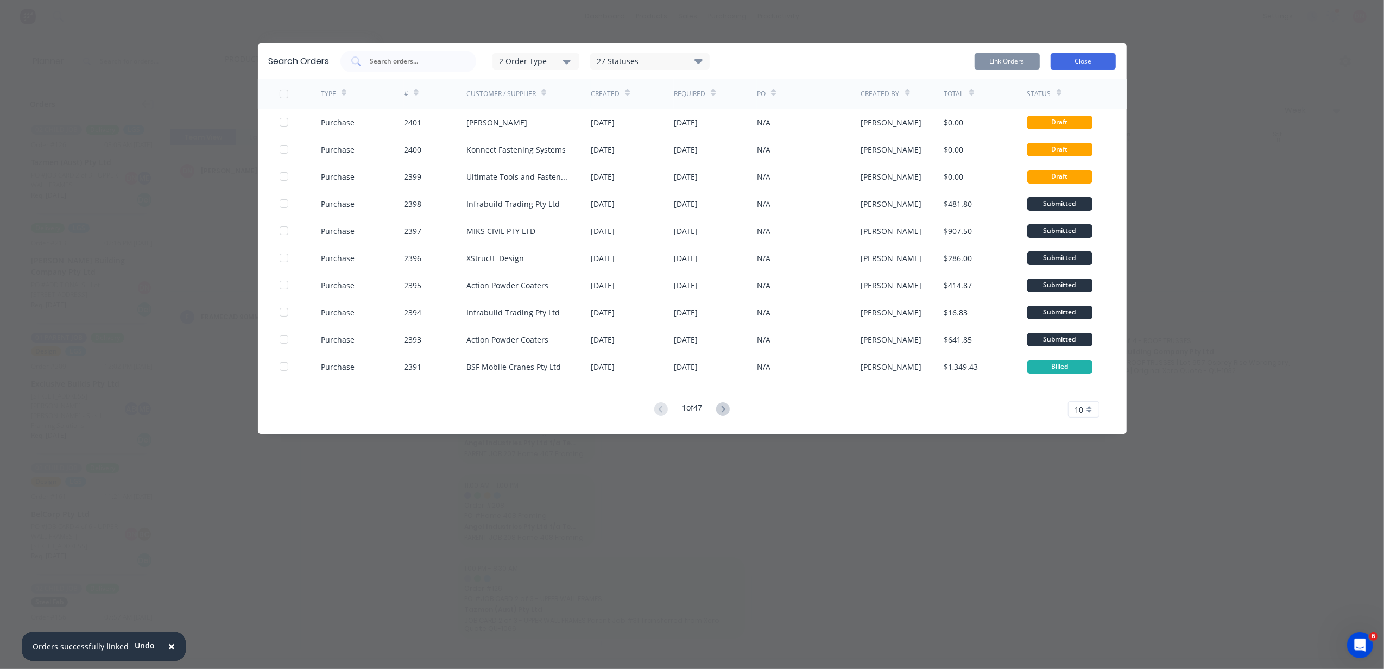
click at [1080, 61] on button "Close" at bounding box center [1083, 61] width 65 height 16
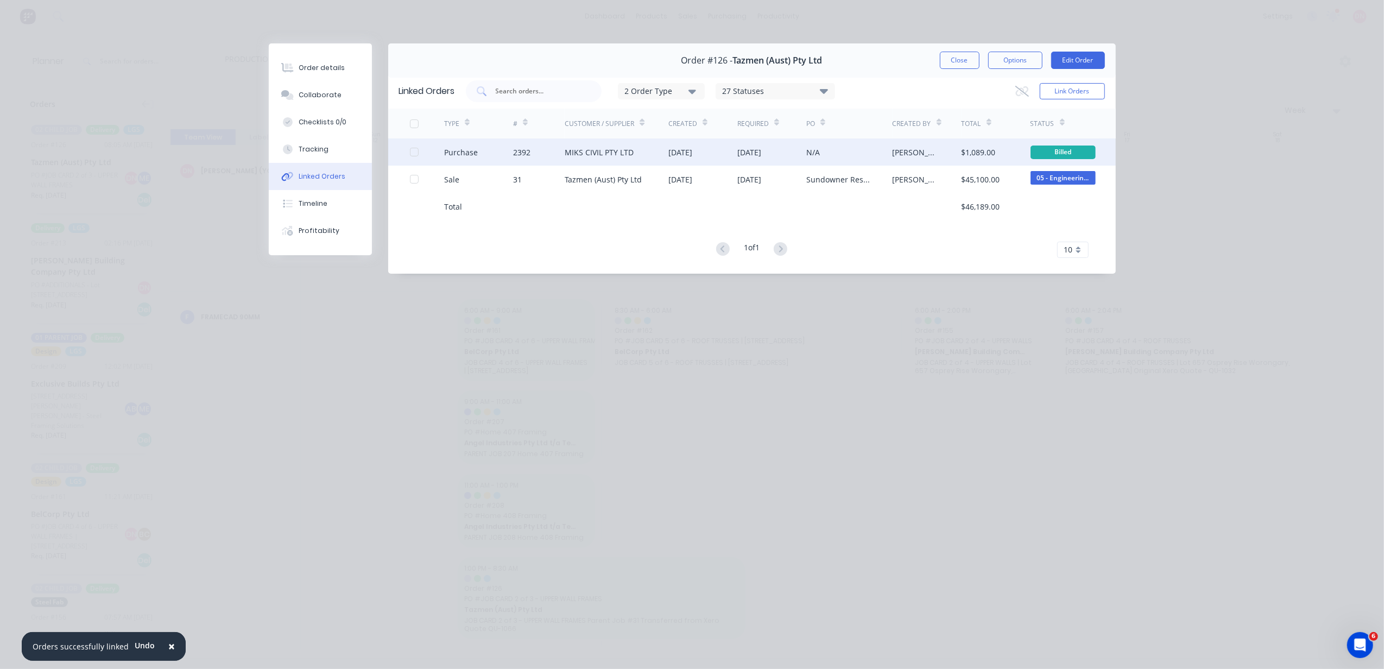
click at [808, 157] on div "N/A" at bounding box center [813, 152] width 14 height 11
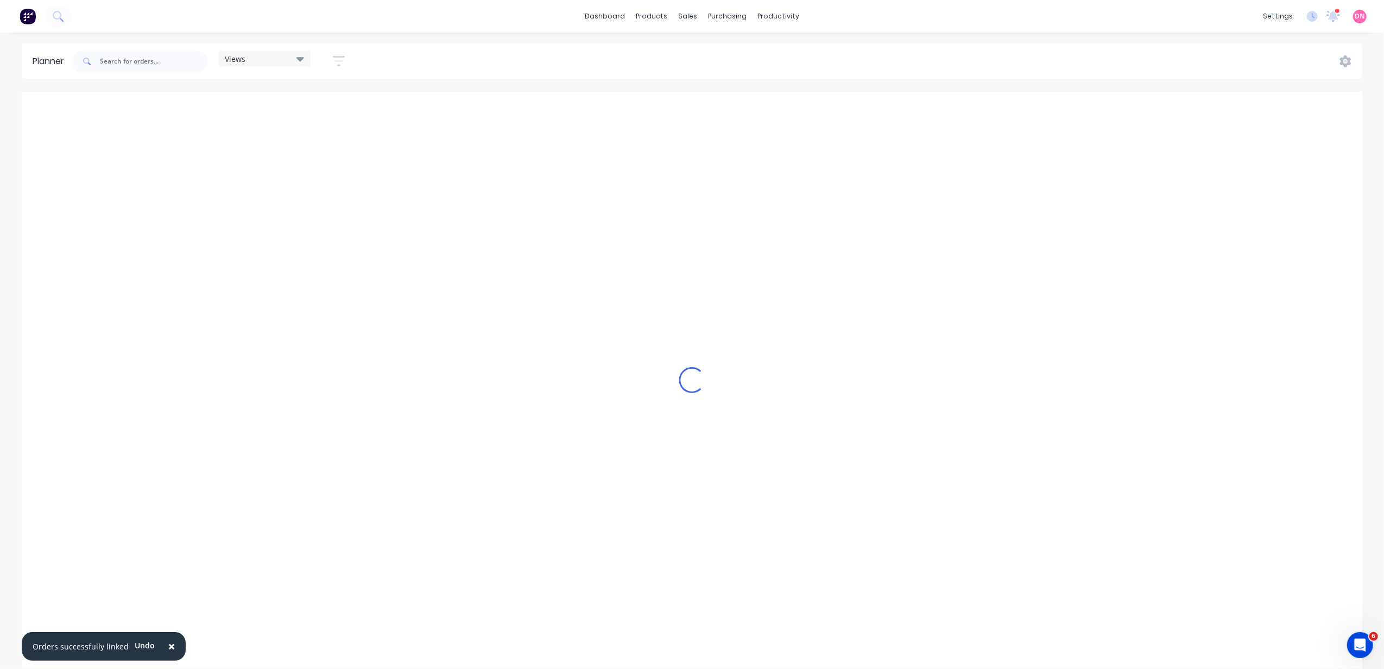
scroll to position [0, 420]
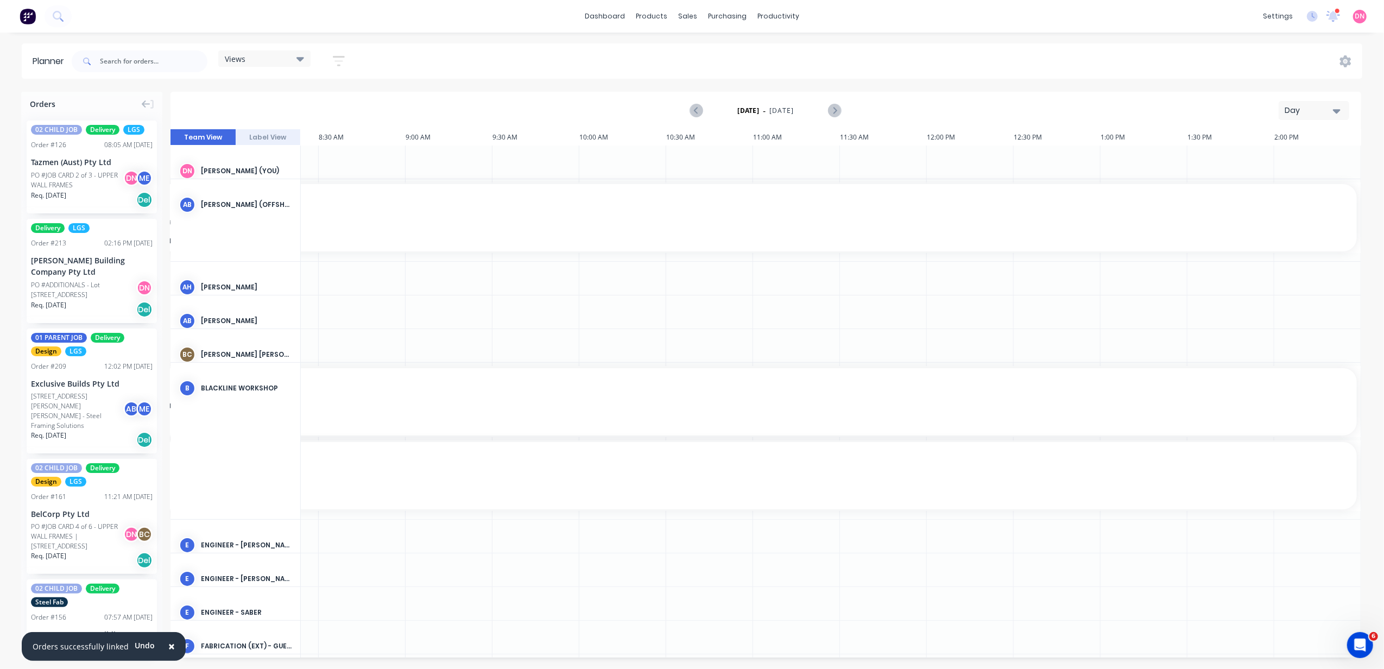
click at [275, 59] on div "Views" at bounding box center [264, 59] width 79 height 10
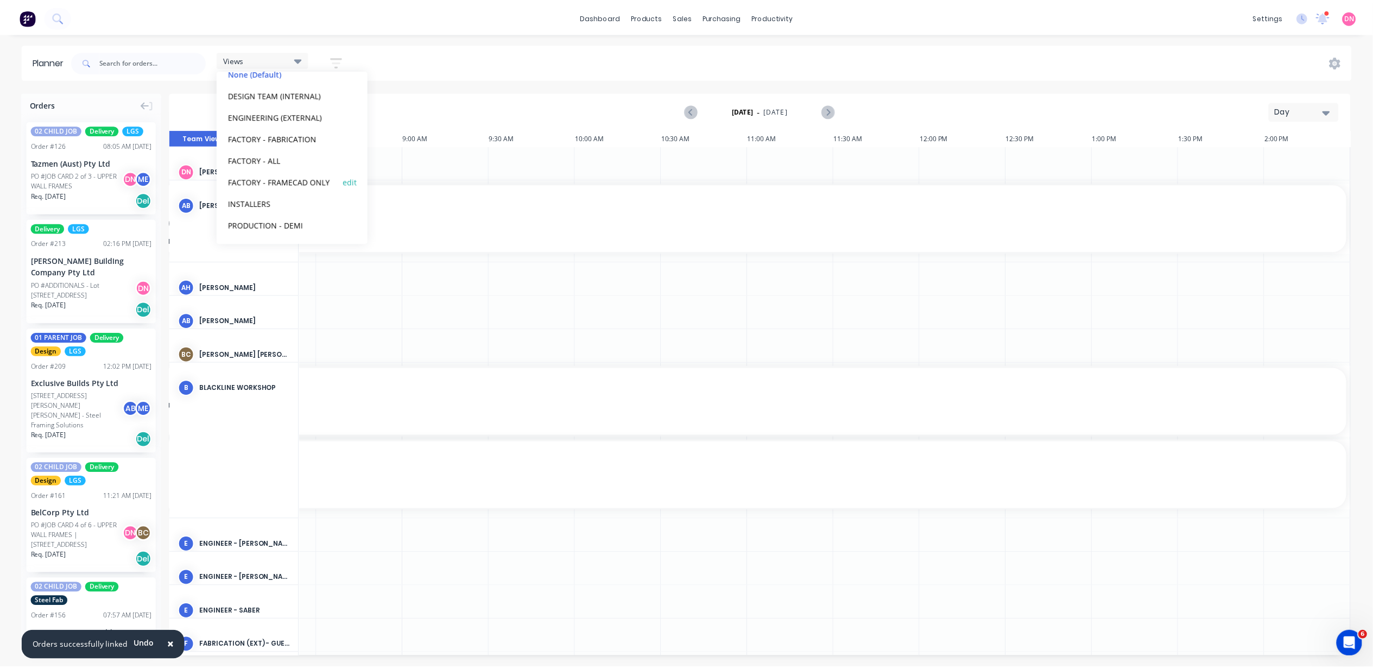
scroll to position [68, 0]
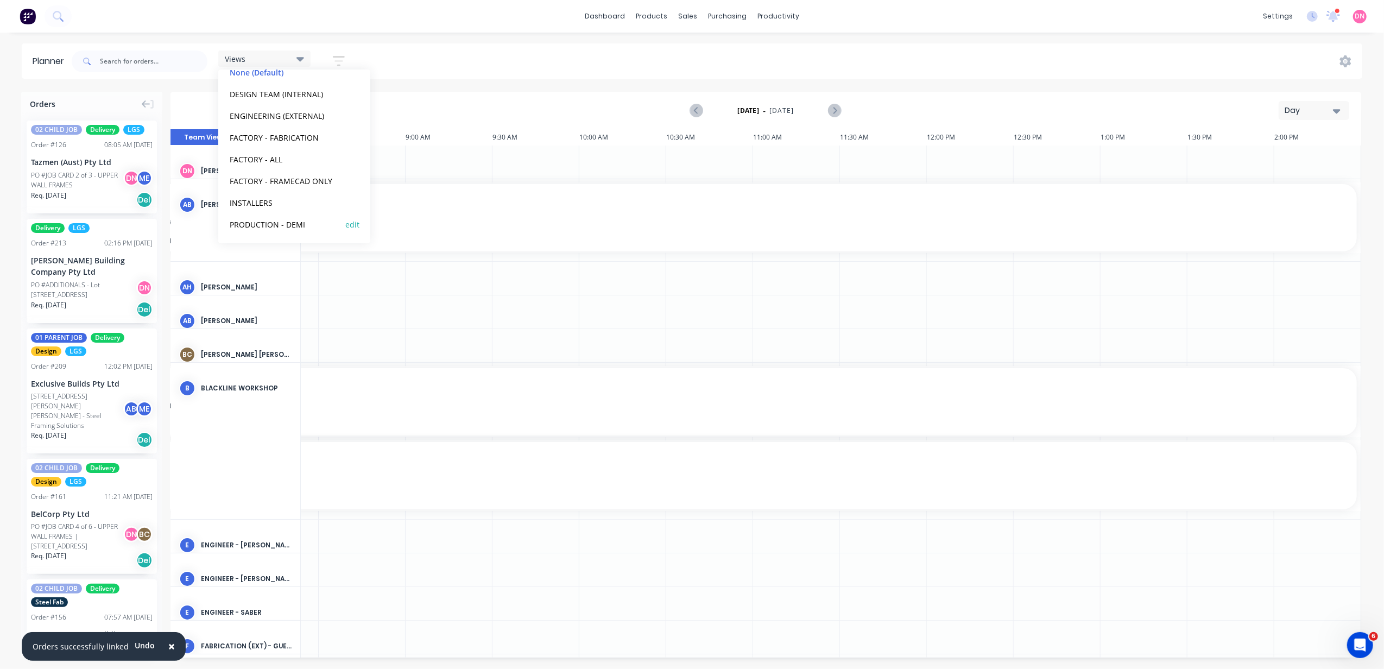
click at [296, 218] on button "PRODUCTION - DEMI" at bounding box center [284, 224] width 116 height 12
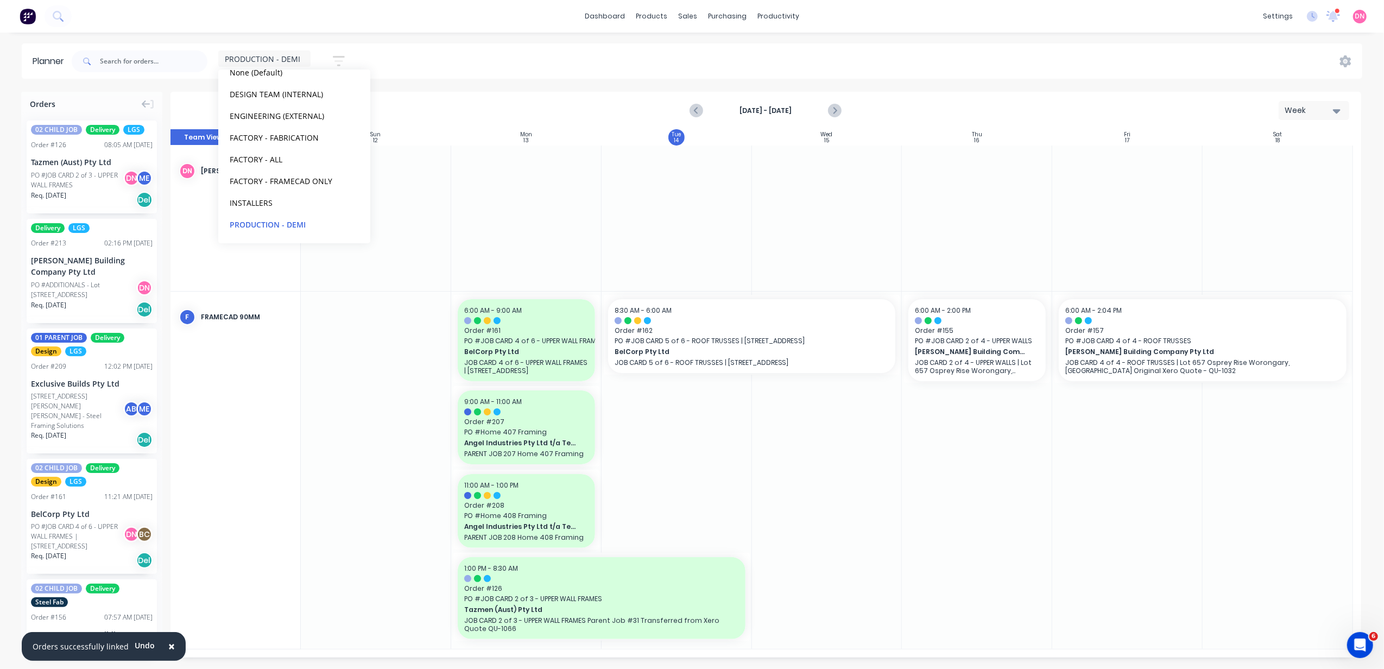
click at [462, 59] on div "PRODUCTION - DEMI Save new view None (Default) edit DESIGN TEAM (INTERNAL) edit…" at bounding box center [716, 61] width 1293 height 33
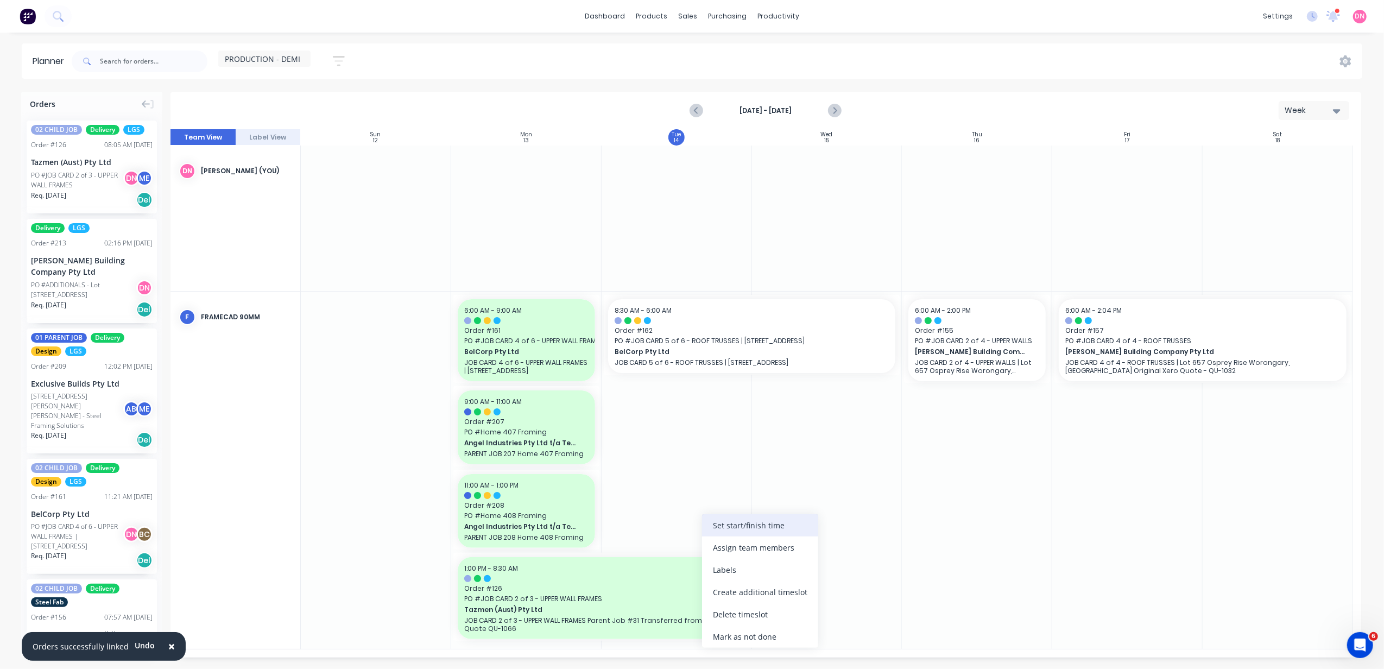
click at [784, 523] on div "Set start/finish time" at bounding box center [760, 525] width 116 height 22
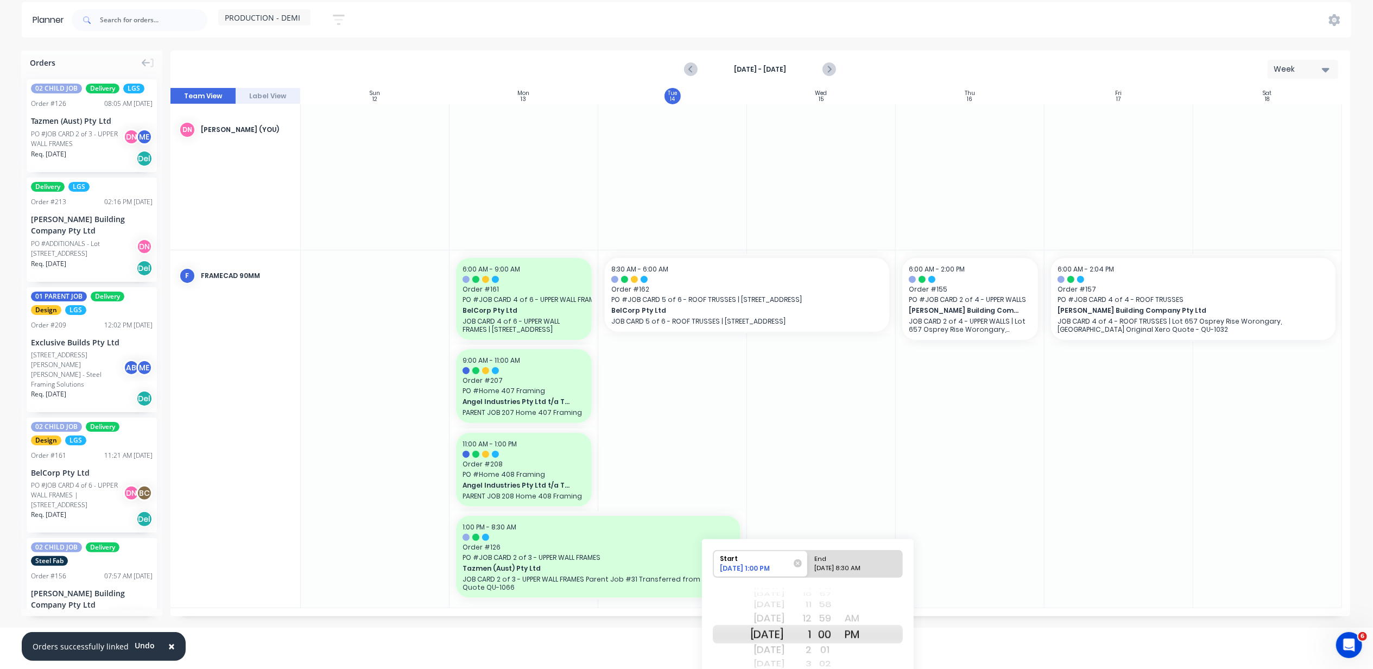
scroll to position [97, 0]
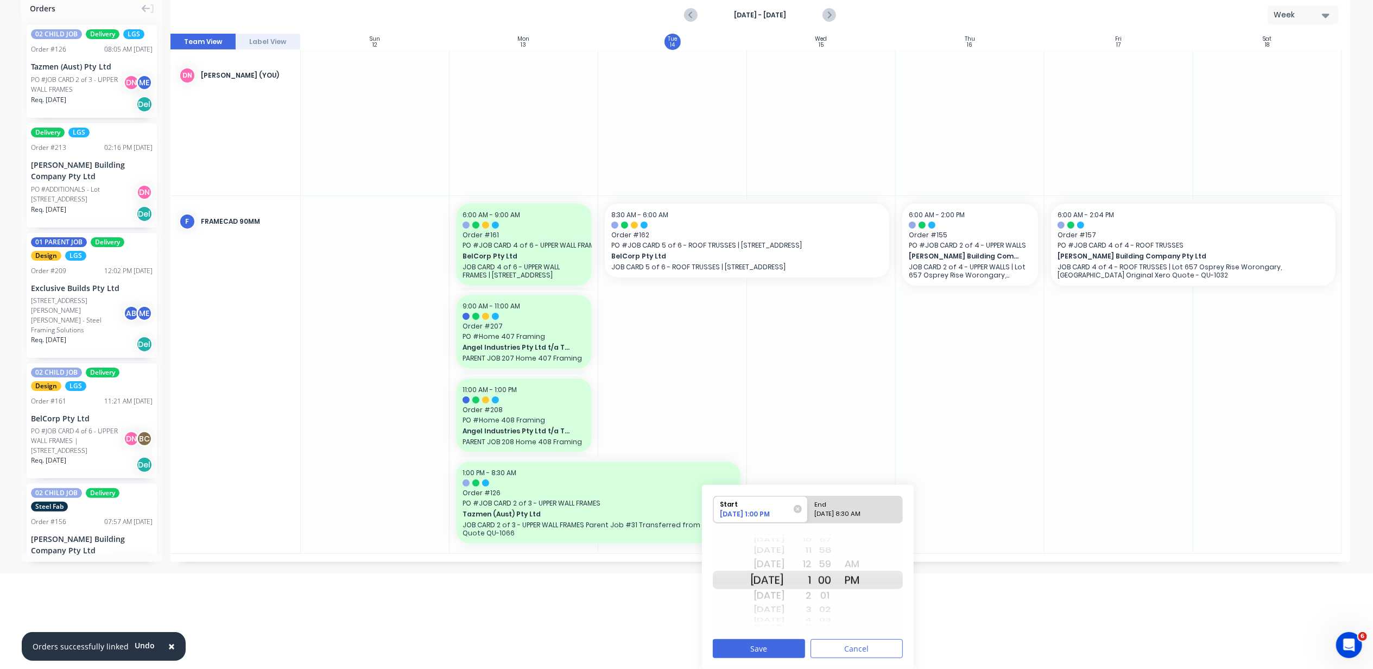
click at [848, 510] on div "10/14/2025 8:30 AM" at bounding box center [850, 516] width 79 height 14
click at [809, 510] on input "End 10/14/2025 8:30 AM" at bounding box center [808, 509] width 1 height 27
radio input "true"
click at [812, 596] on div "9" at bounding box center [798, 595] width 27 height 17
click at [787, 646] on button "Save" at bounding box center [759, 648] width 92 height 19
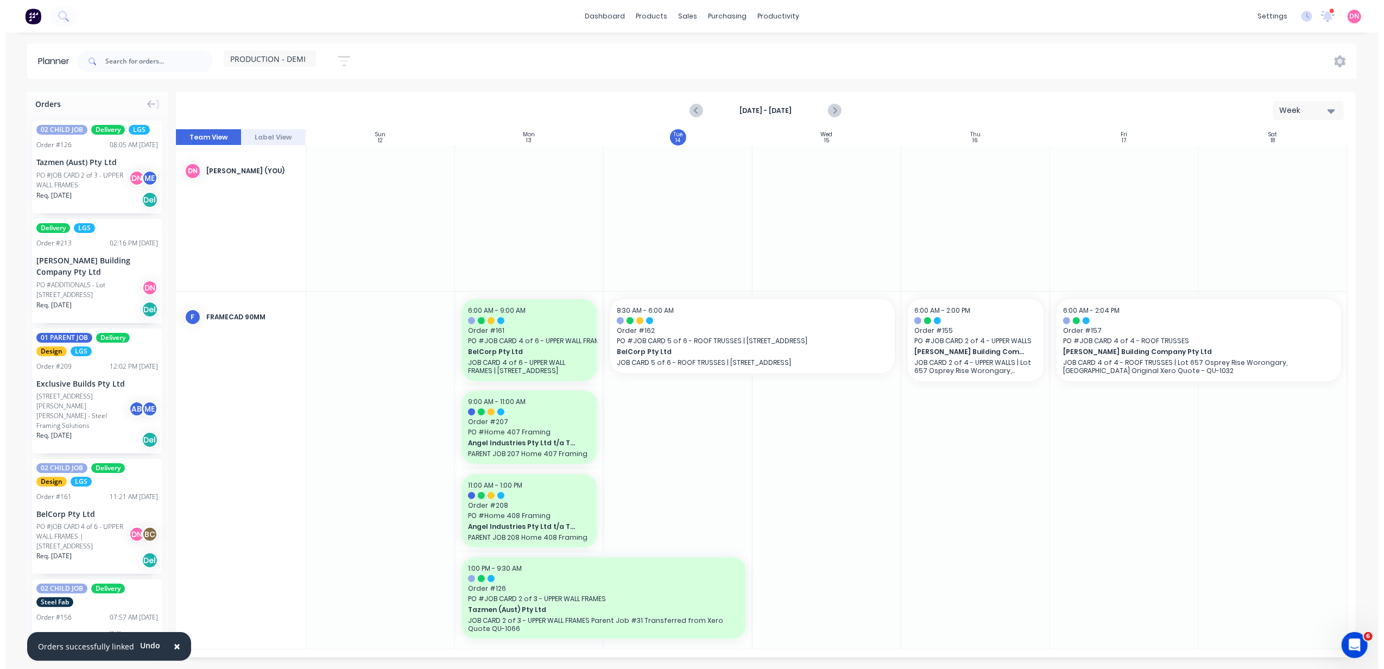
scroll to position [0, 0]
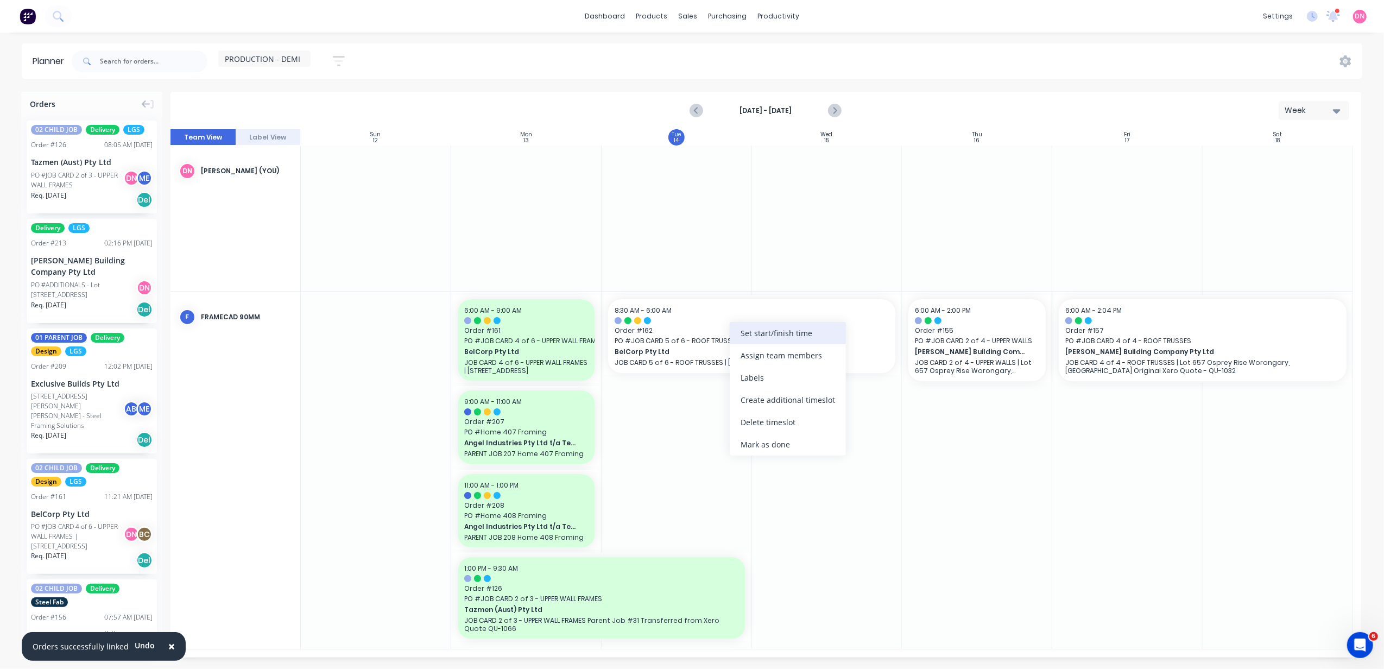
click at [740, 342] on div "Set start/finish time" at bounding box center [788, 333] width 116 height 22
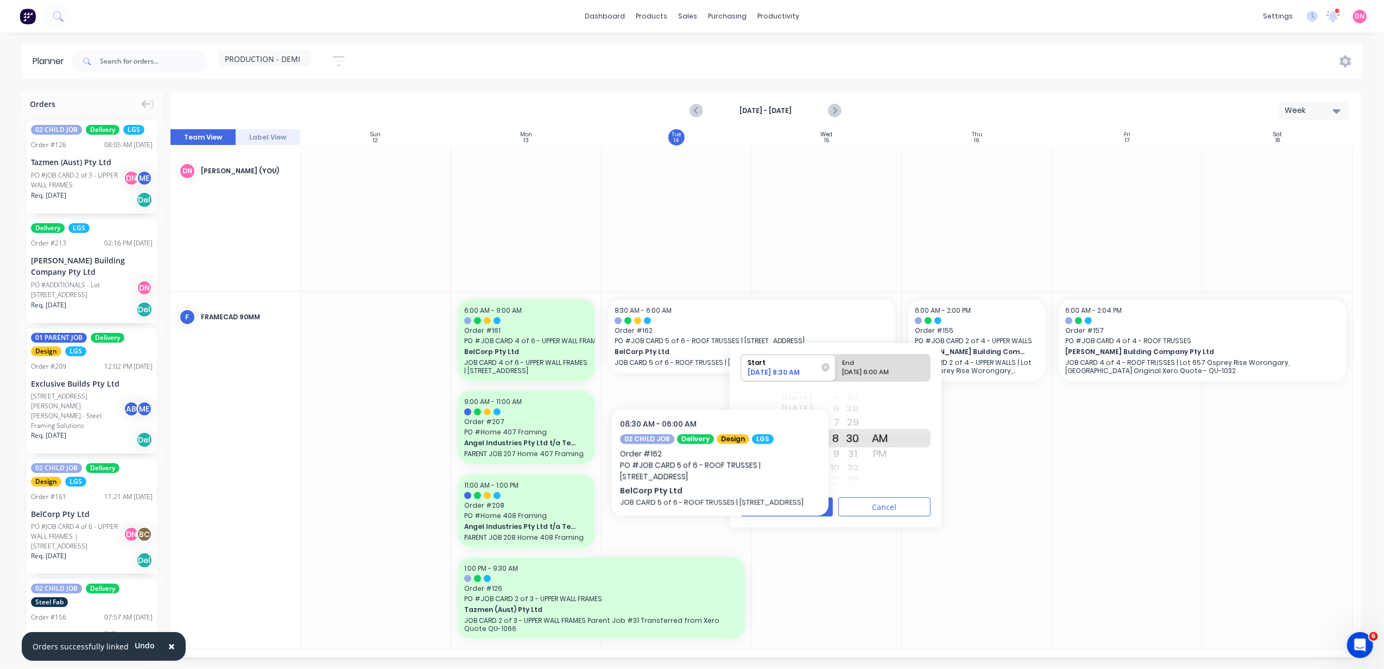
click at [663, 421] on div at bounding box center [677, 470] width 150 height 357
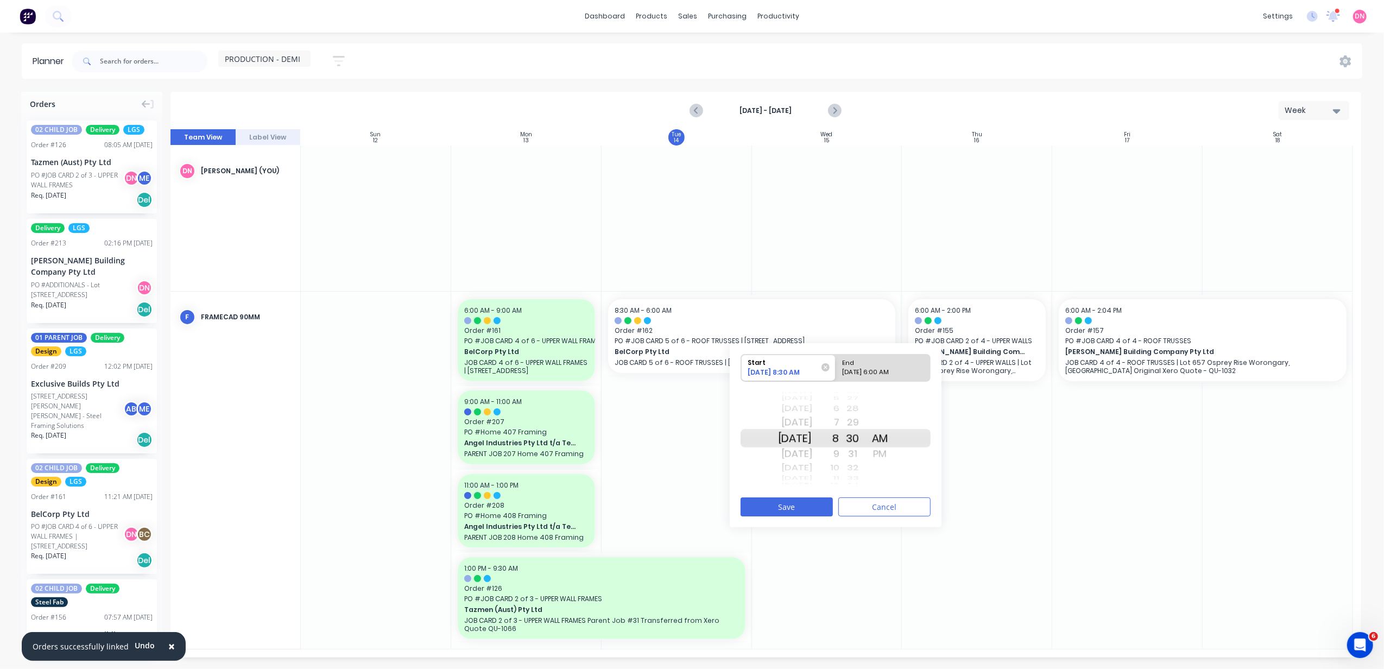
click at [1003, 400] on div at bounding box center [977, 470] width 150 height 357
click at [1019, 325] on div "Set start/finish time" at bounding box center [1068, 316] width 116 height 22
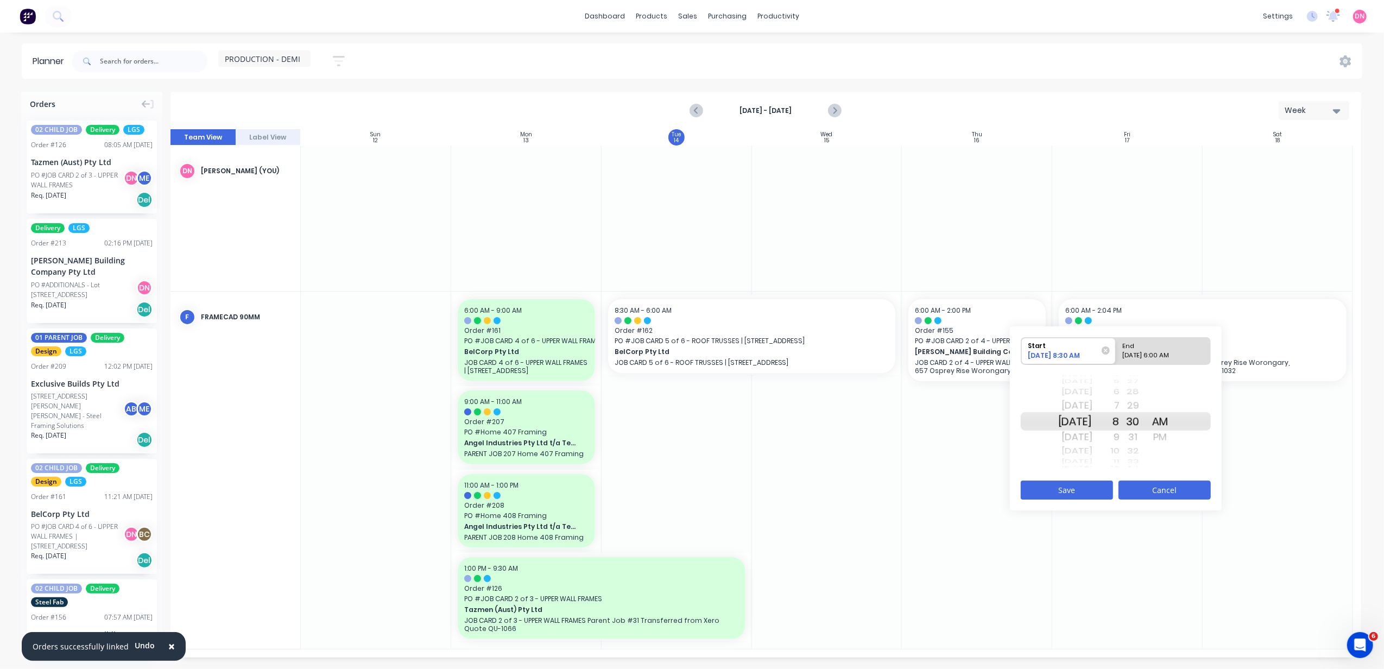
click at [1147, 483] on button "Cancel" at bounding box center [1165, 490] width 92 height 19
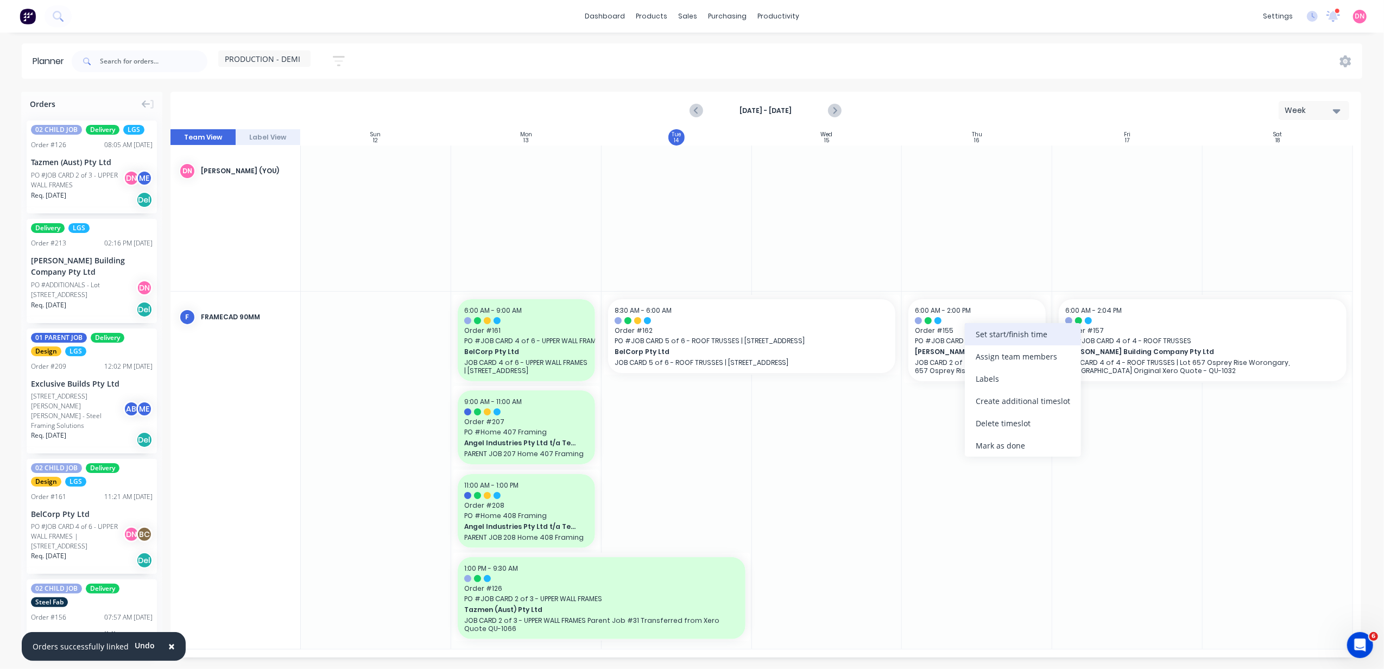
click at [986, 336] on div "Set start/finish time" at bounding box center [1023, 334] width 116 height 22
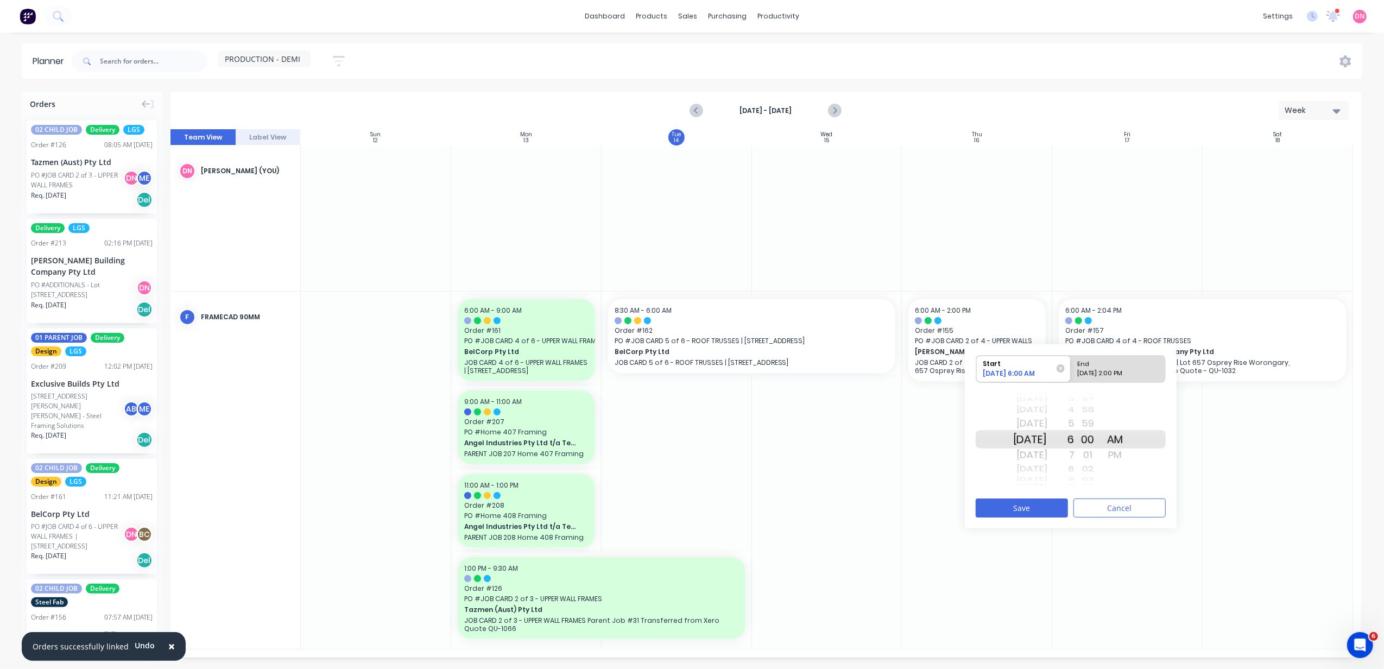
click at [1046, 405] on div "Today" at bounding box center [1030, 410] width 34 height 14
click at [1075, 471] on div "8" at bounding box center [1060, 469] width 27 height 14
click at [1075, 471] on div "10" at bounding box center [1060, 469] width 27 height 14
click at [1075, 420] on div "9" at bounding box center [1060, 423] width 27 height 17
click at [1041, 507] on button "Save" at bounding box center [1022, 507] width 92 height 19
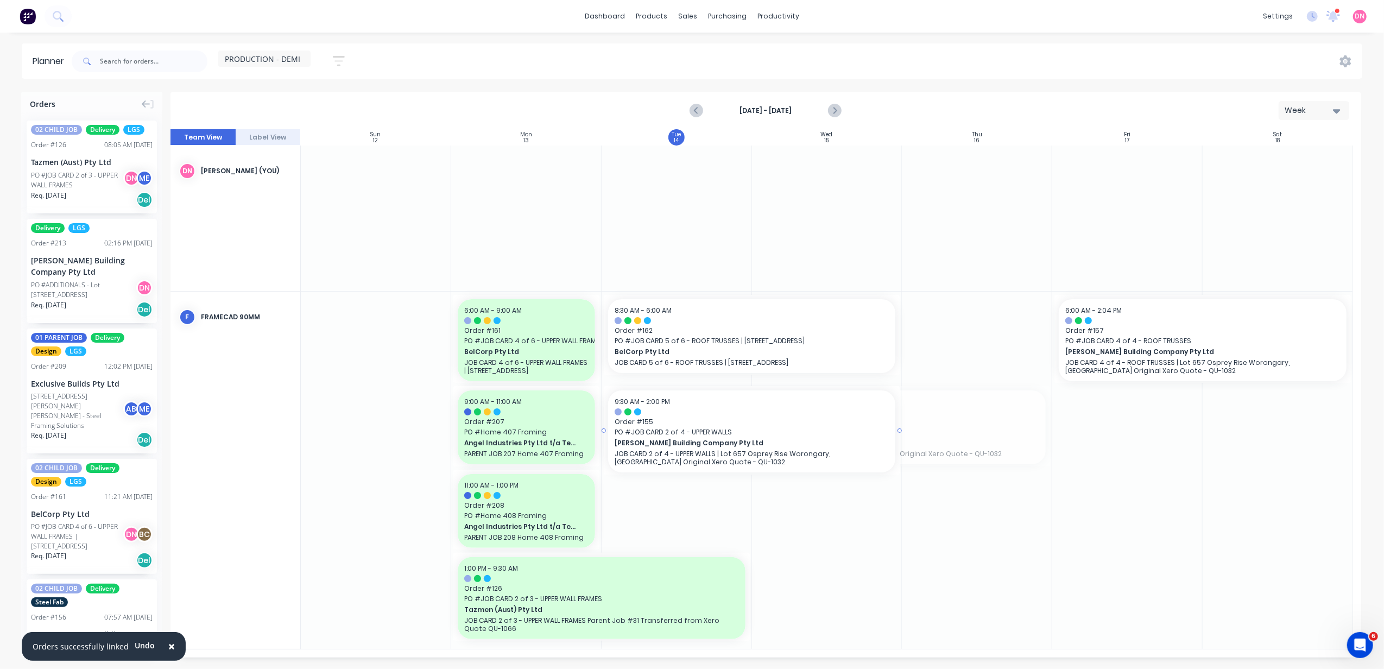
drag, startPoint x: 1050, startPoint y: 431, endPoint x: 882, endPoint y: 437, distance: 168.4
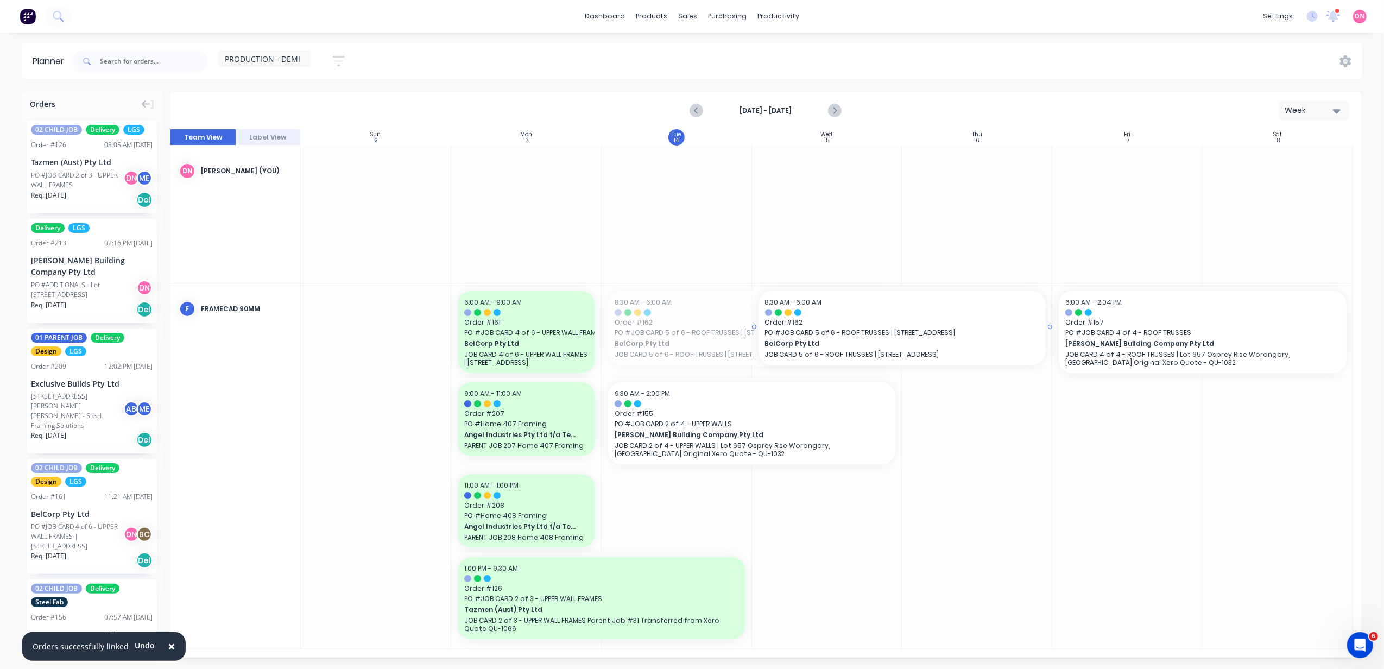
drag, startPoint x: 792, startPoint y: 342, endPoint x: 961, endPoint y: 342, distance: 169.4
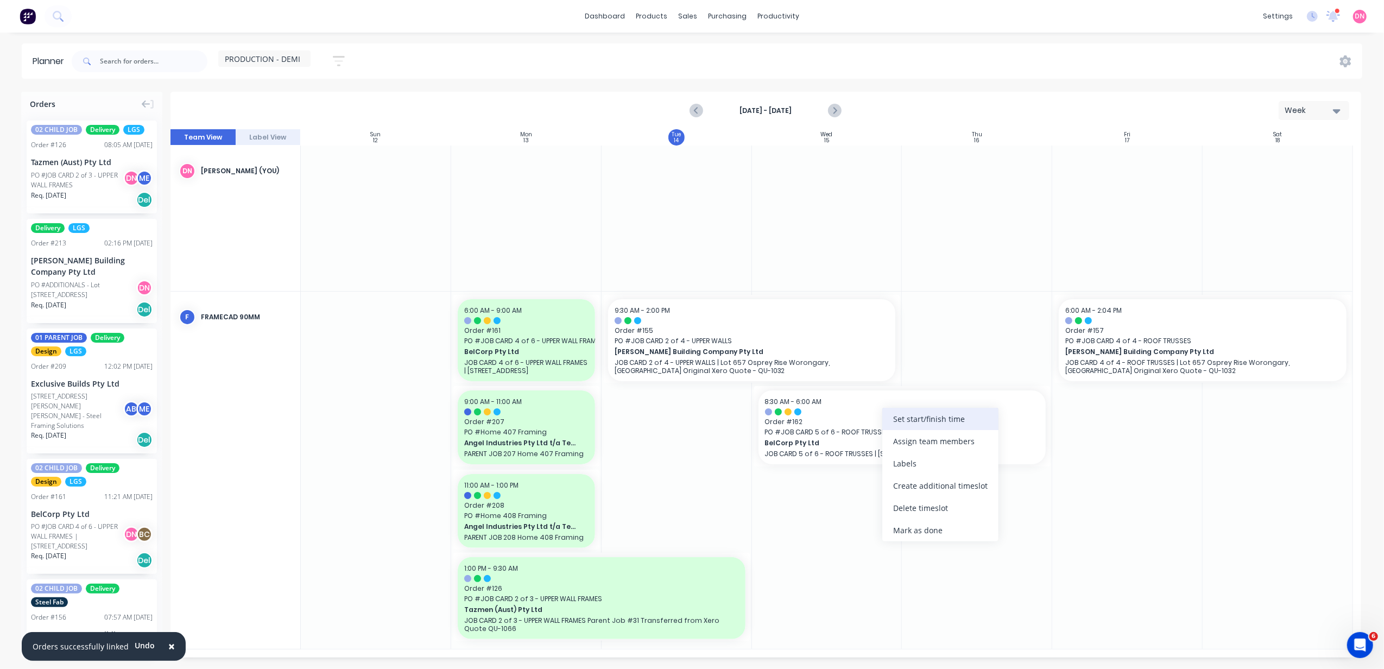
click at [910, 425] on div "Set start/finish time" at bounding box center [940, 419] width 116 height 22
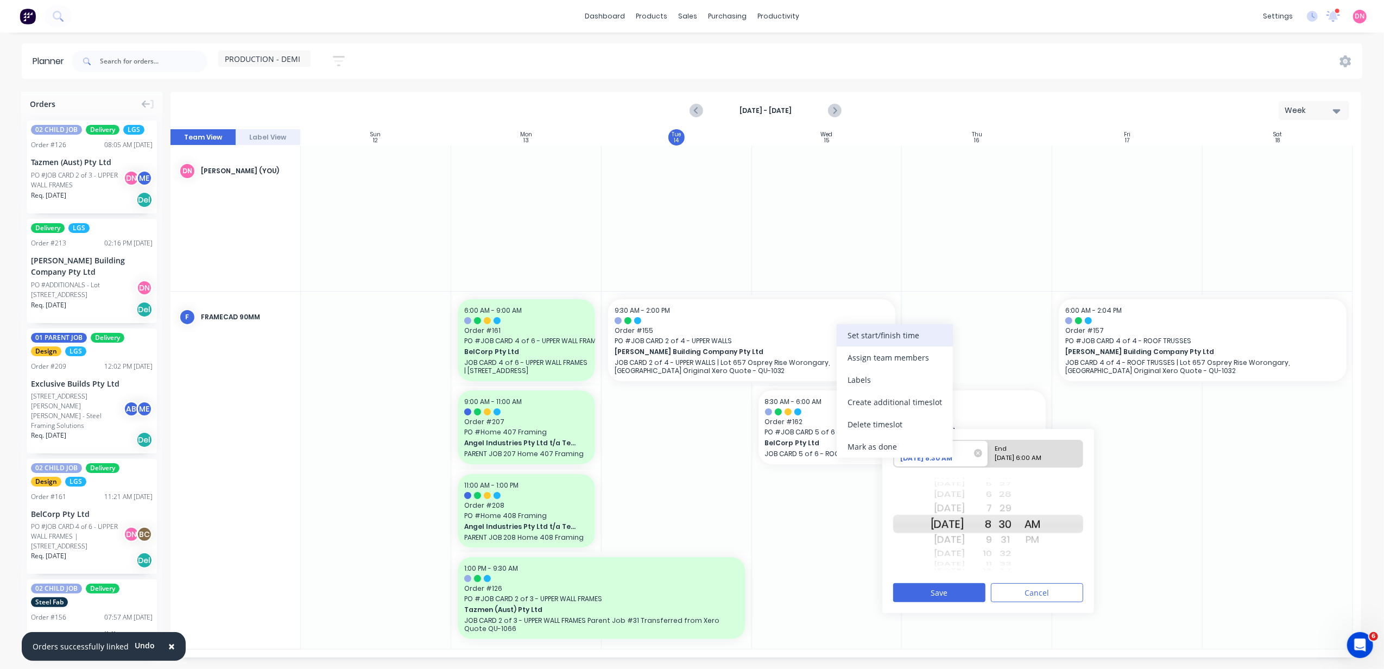
click at [864, 339] on div "Set start/finish time" at bounding box center [895, 335] width 116 height 22
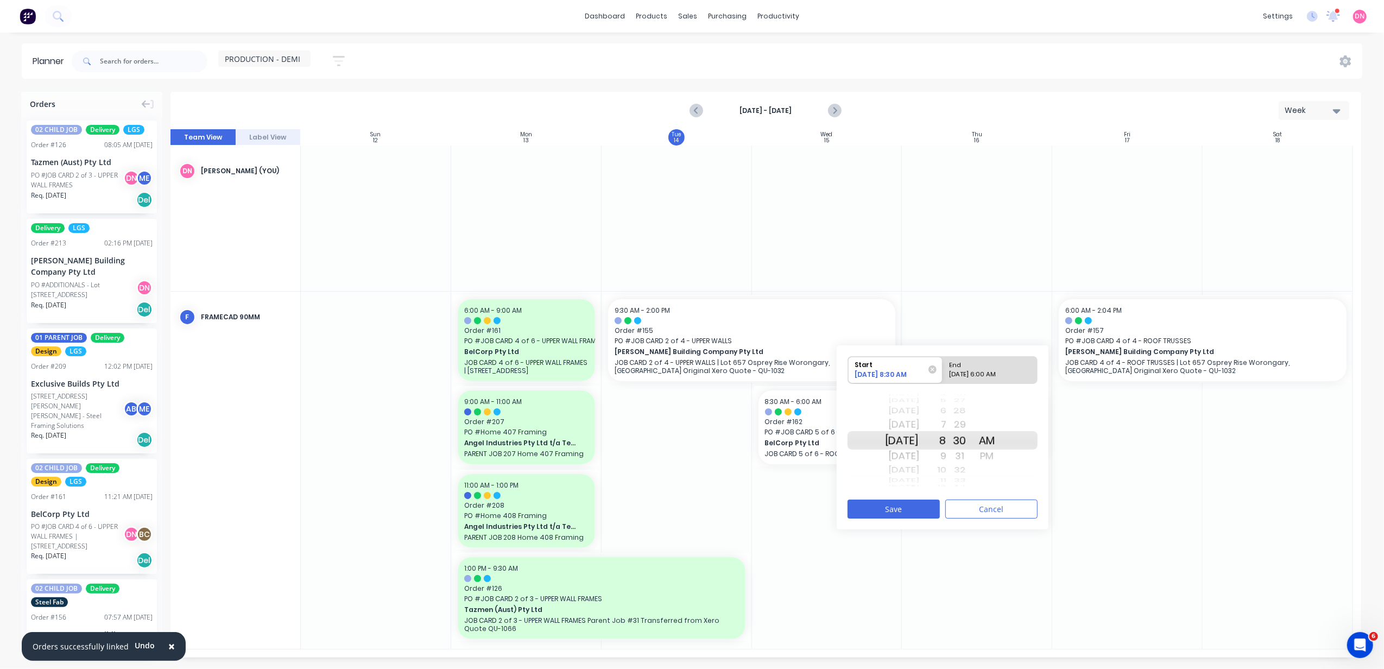
click at [971, 370] on div "10/16/2025 6:00 AM" at bounding box center [985, 377] width 79 height 14
click at [943, 370] on input "End 10/16/2025 6:00 AM" at bounding box center [943, 370] width 1 height 27
radio input "true"
click at [994, 515] on button "Cancel" at bounding box center [991, 509] width 92 height 19
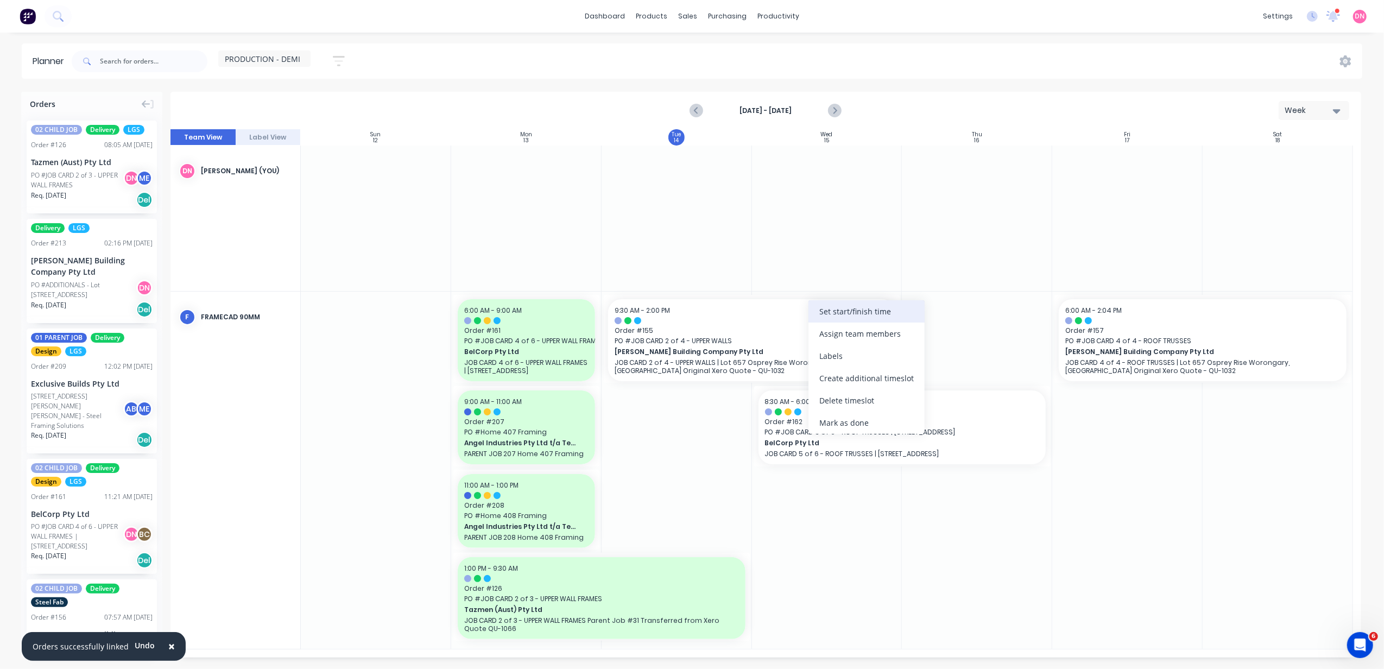
click at [848, 313] on div "Set start/finish time" at bounding box center [867, 311] width 116 height 22
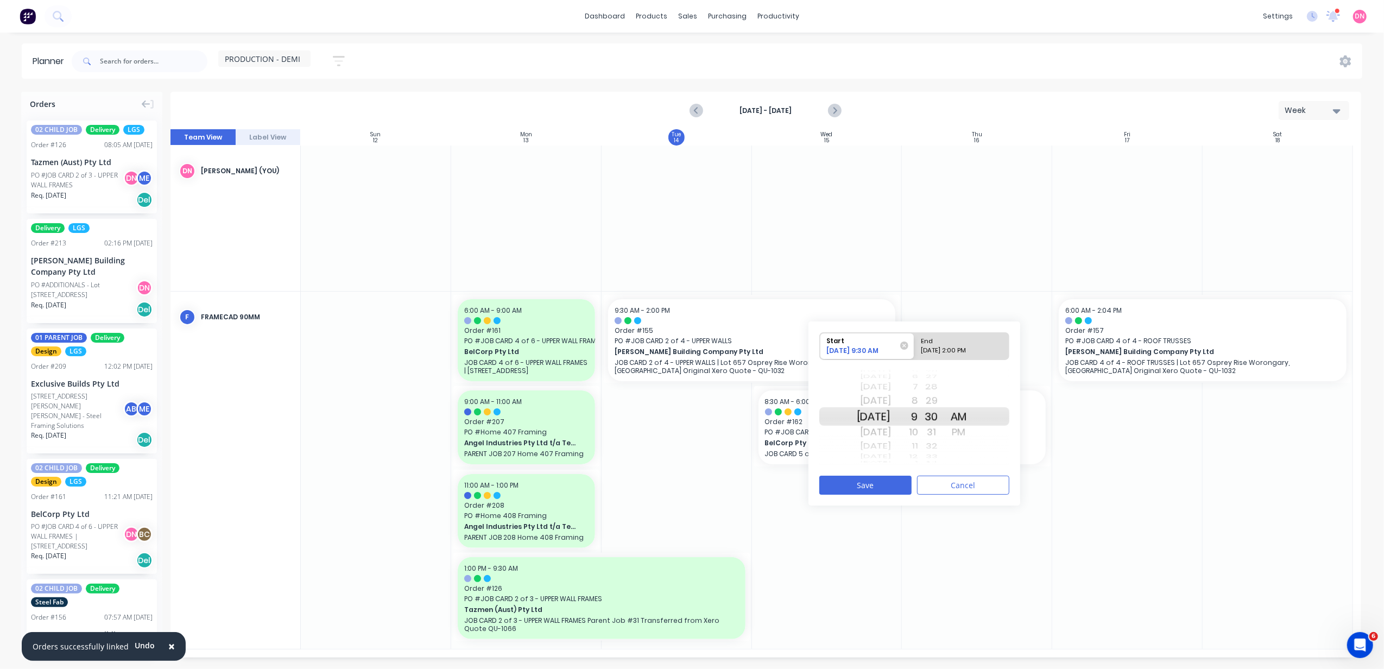
click at [938, 339] on div "End" at bounding box center [957, 340] width 79 height 14
click at [915, 339] on input "End 10/15/2025 2:00 PM" at bounding box center [914, 346] width 1 height 27
radio input "true"
click at [918, 399] on div "1" at bounding box center [904, 400] width 27 height 17
click at [876, 478] on button "Save" at bounding box center [865, 485] width 92 height 19
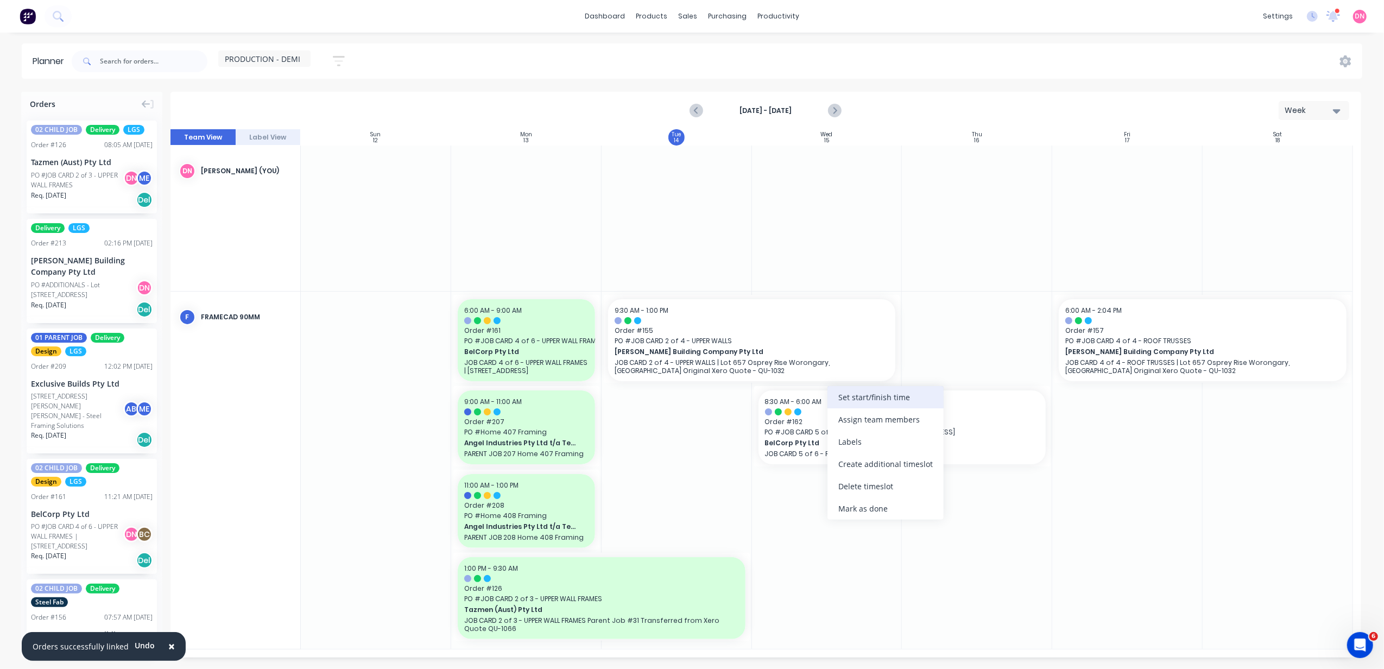
click at [874, 401] on div "Set start/finish time" at bounding box center [886, 397] width 116 height 22
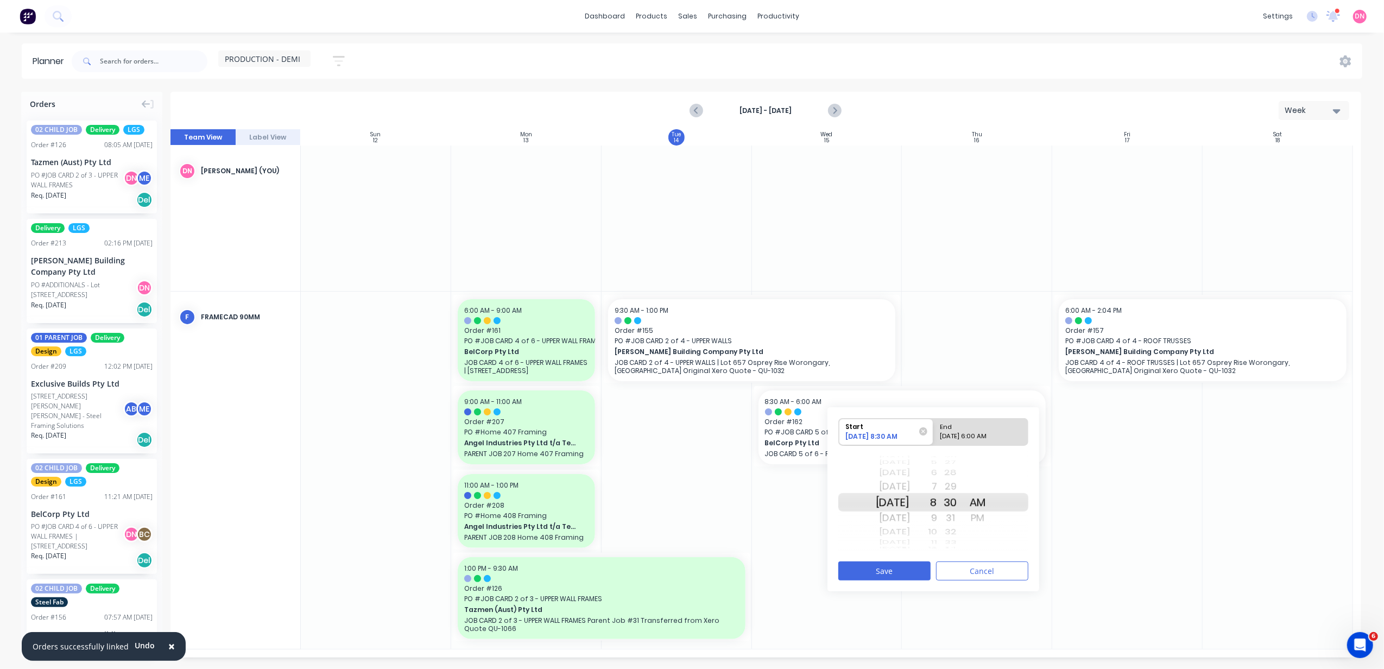
click at [937, 528] on div "10" at bounding box center [923, 532] width 27 height 14
click at [937, 528] on div "12" at bounding box center [923, 532] width 27 height 14
click at [937, 515] on div "1" at bounding box center [923, 517] width 27 height 17
click at [991, 519] on div "PM" at bounding box center [977, 517] width 27 height 17
click at [991, 433] on div "10/16/2025 6:00 AM" at bounding box center [976, 439] width 79 height 14
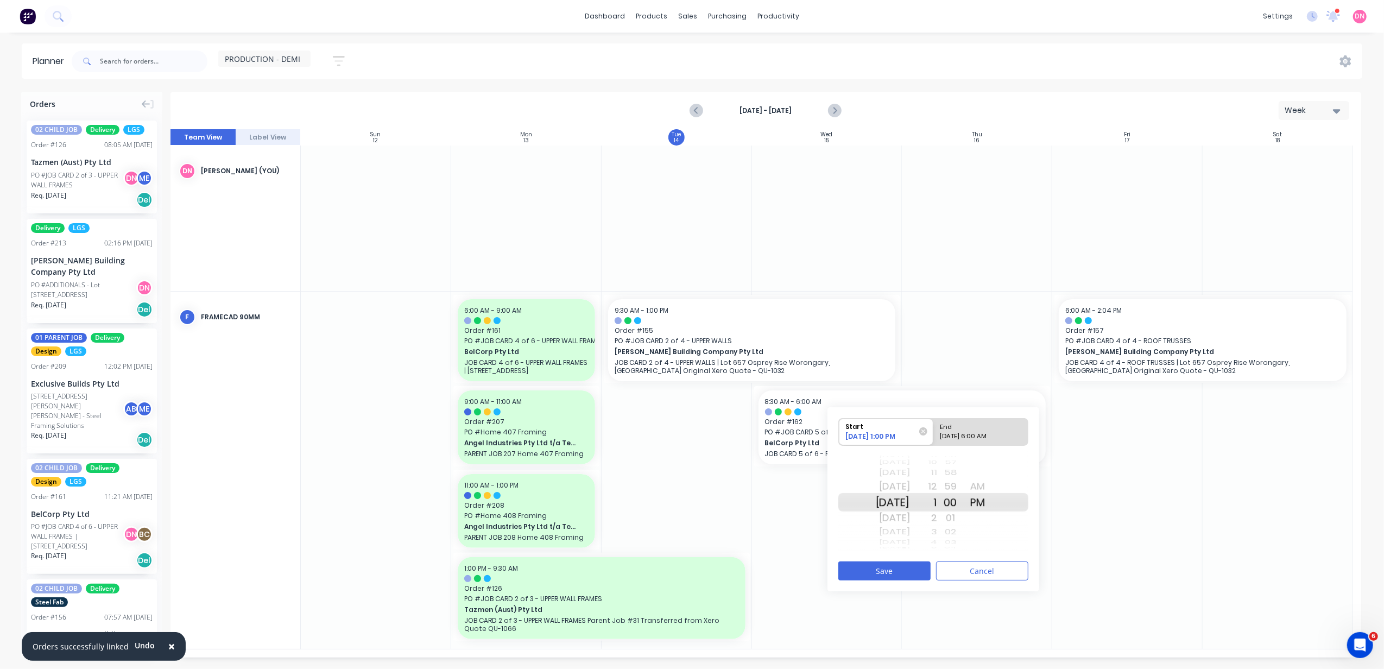
click at [934, 433] on input "End 10/16/2025 6:00 AM" at bounding box center [933, 432] width 1 height 27
radio input "true"
click at [897, 565] on button "Save" at bounding box center [884, 570] width 92 height 19
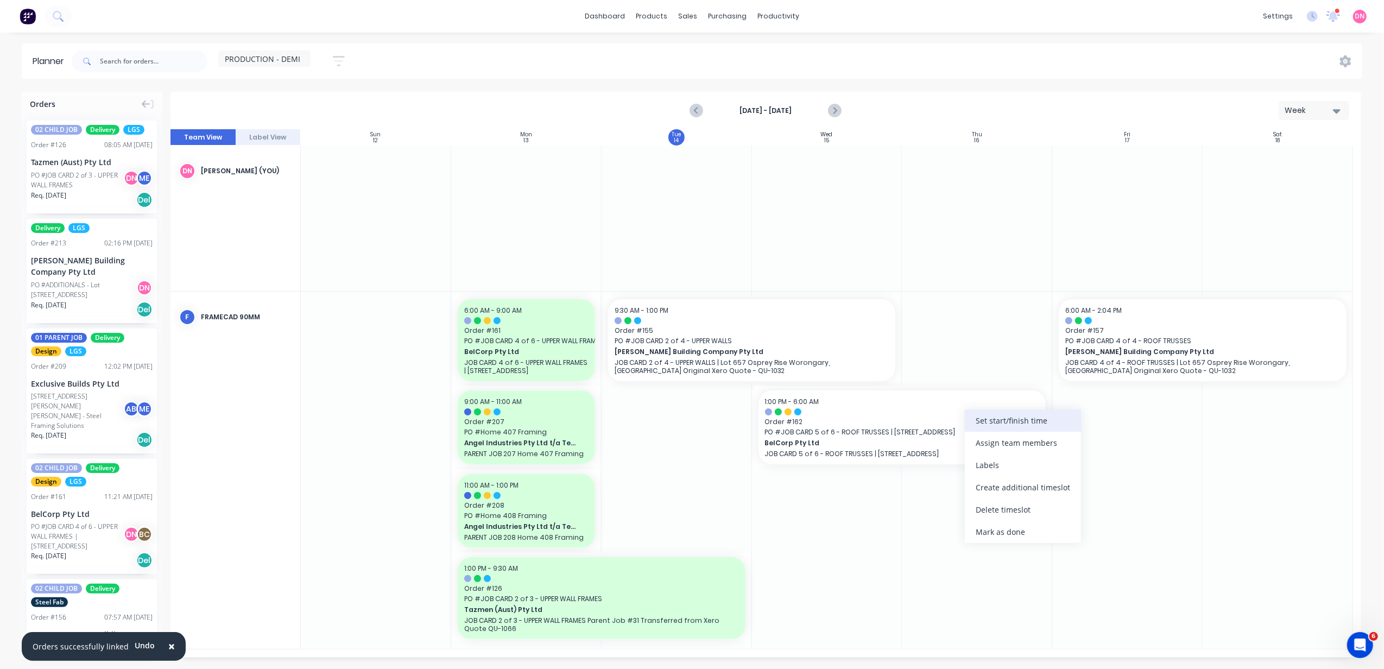
click at [993, 430] on div "Set start/finish time" at bounding box center [1023, 420] width 116 height 22
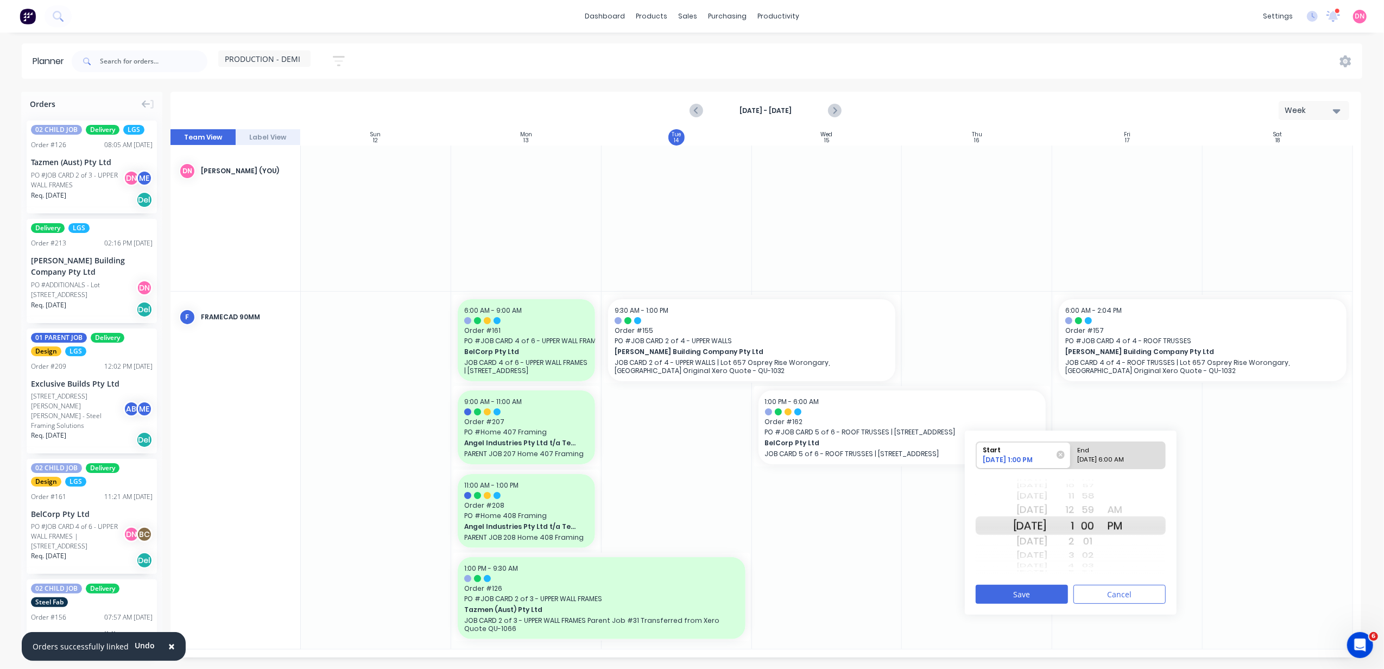
click at [1087, 456] on div "10/16/2025 6:00 AM" at bounding box center [1113, 462] width 79 height 14
click at [1071, 456] on input "End 10/16/2025 6:00 AM" at bounding box center [1071, 455] width 1 height 27
radio input "true"
click at [1075, 548] on div "7" at bounding box center [1060, 541] width 27 height 17
click at [1075, 548] on div "8" at bounding box center [1060, 541] width 27 height 17
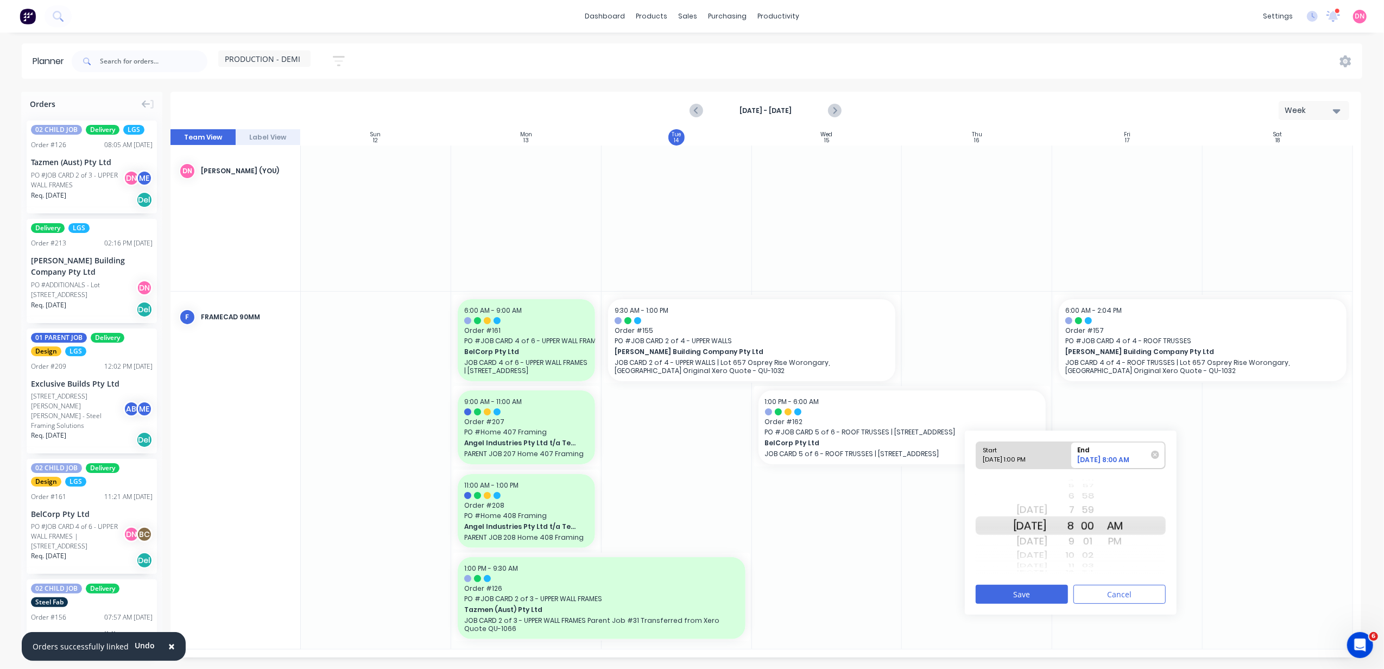
click at [1075, 548] on div "9" at bounding box center [1060, 541] width 27 height 17
click at [1075, 548] on div "10" at bounding box center [1060, 541] width 27 height 17
click at [1056, 591] on button "Save" at bounding box center [1022, 594] width 92 height 19
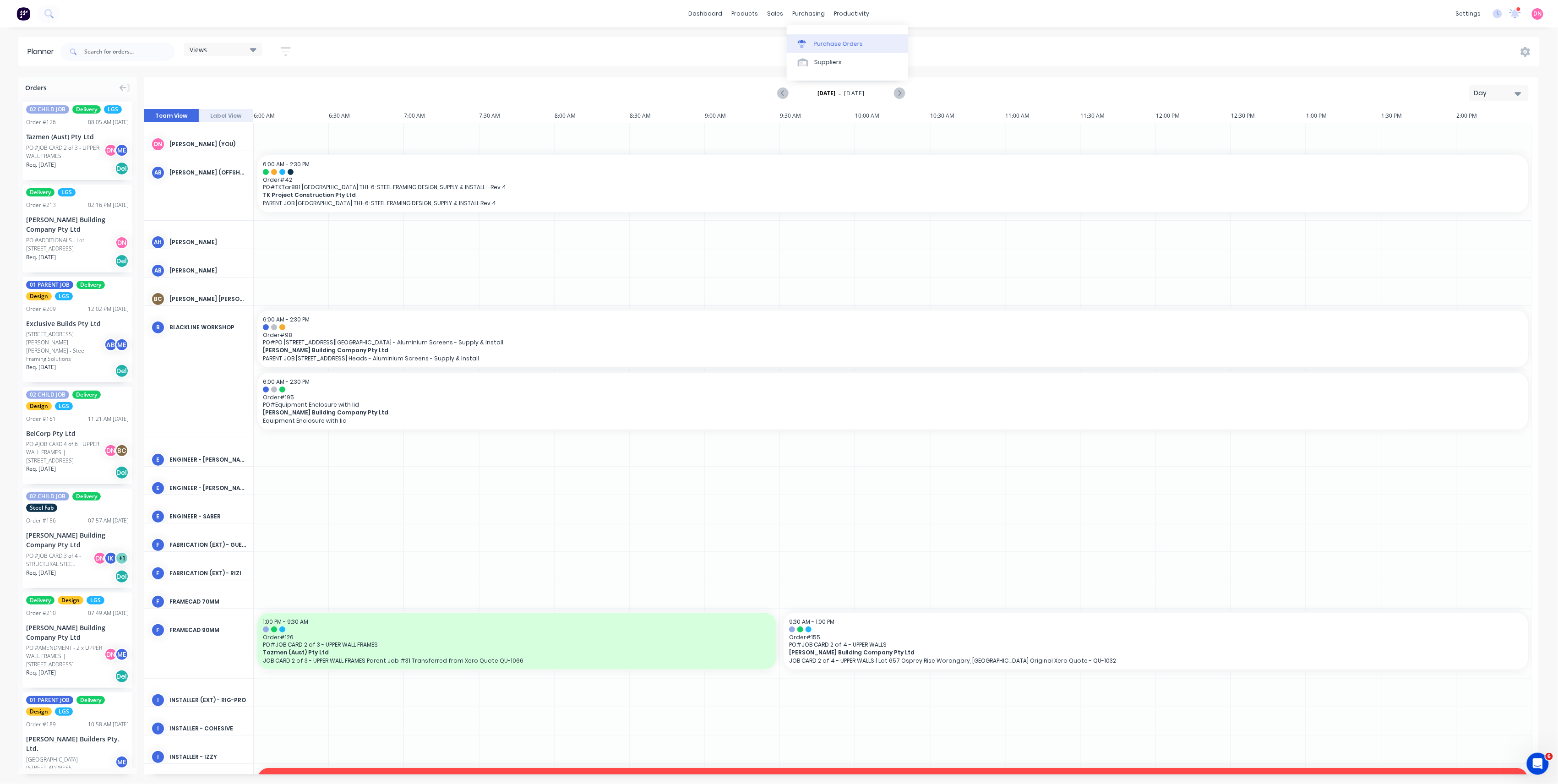
click at [808, 39] on link "Purchase Orders" at bounding box center [848, 44] width 121 height 19
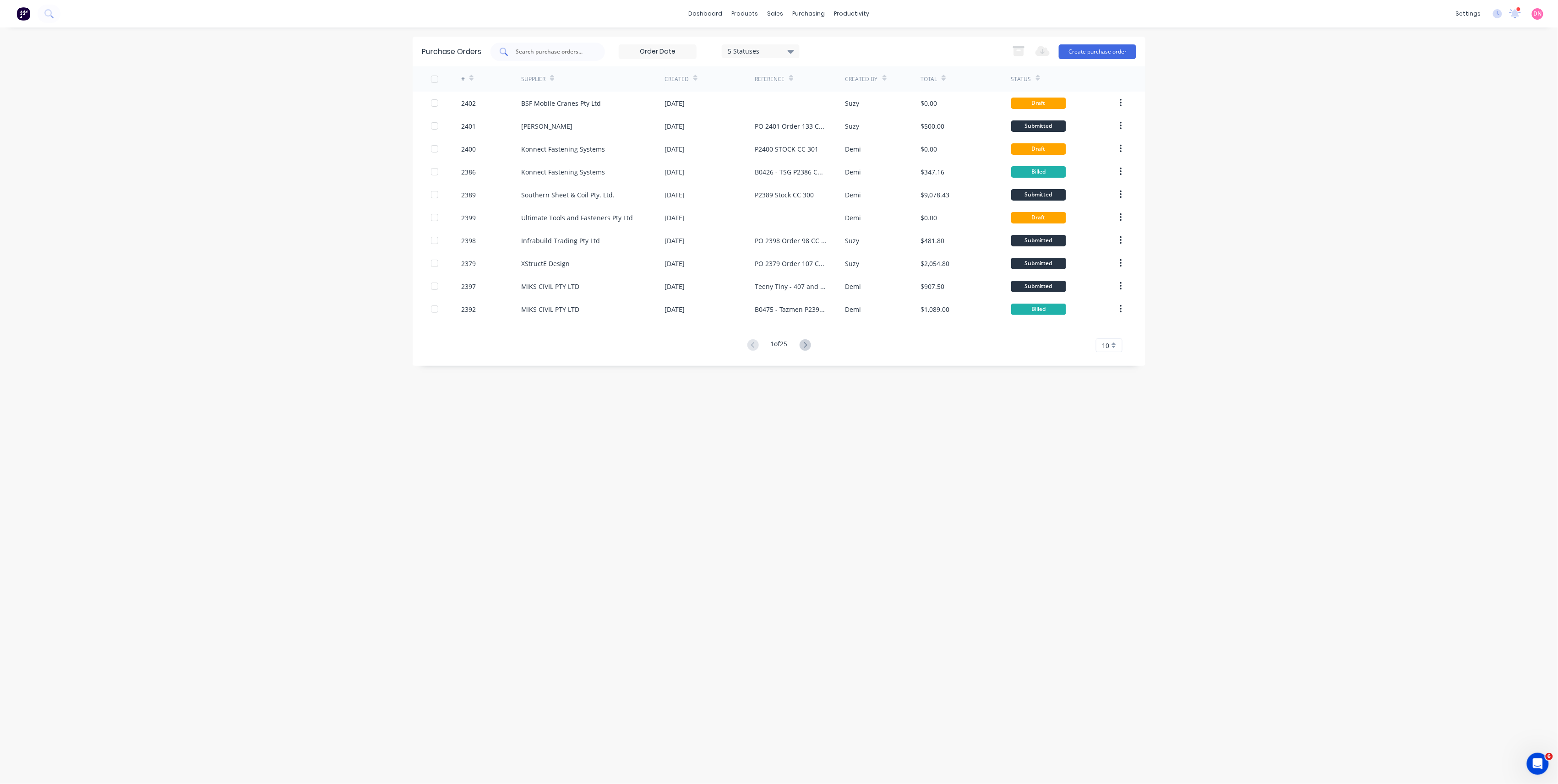
click at [581, 51] on input "text" at bounding box center [553, 51] width 76 height 9
type input "MIK"
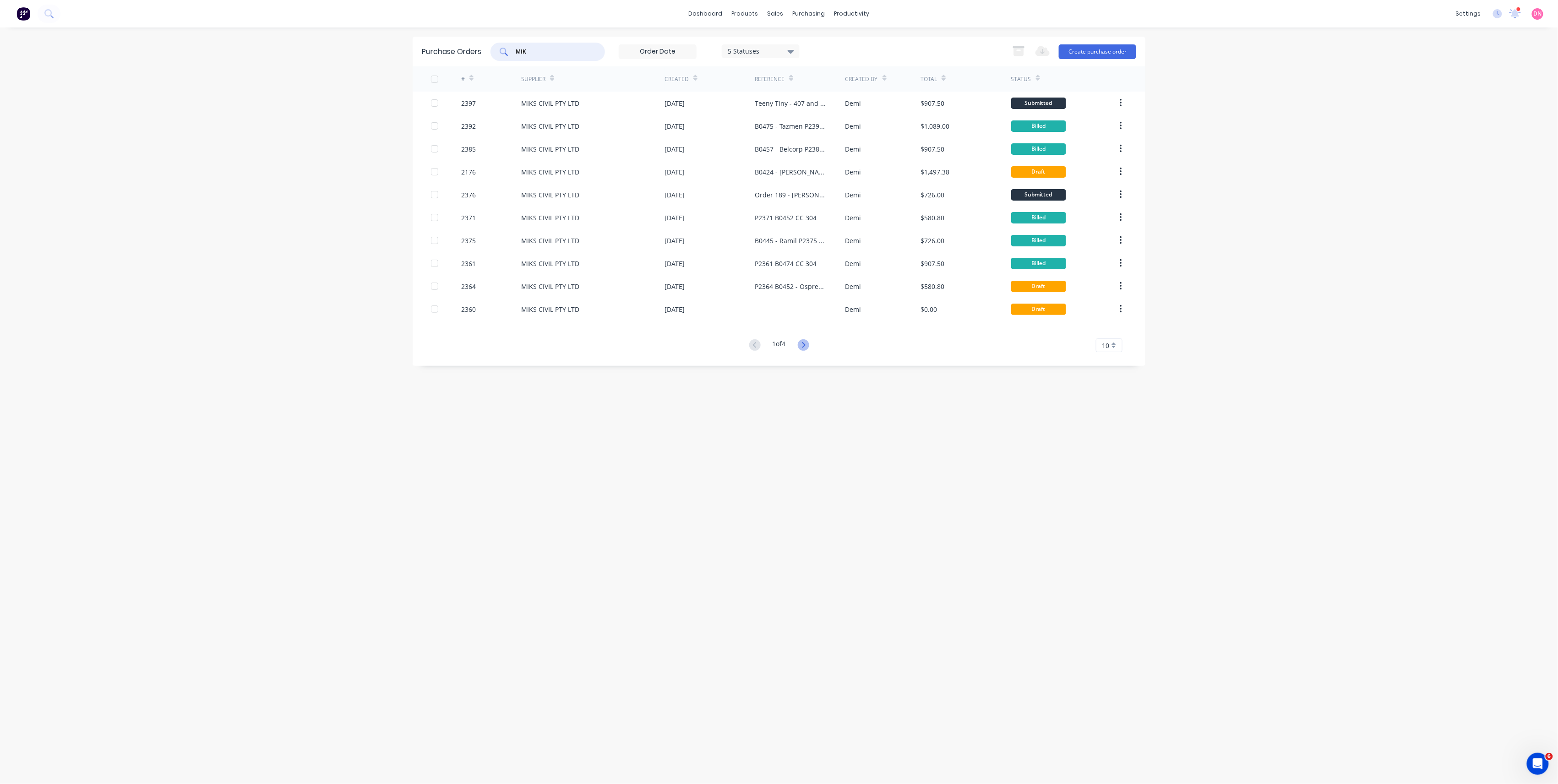
click at [806, 343] on icon at bounding box center [804, 345] width 3 height 6
click at [800, 337] on div "# Supplier Created Reference Created By Total Status 2241 MIKS CIVIL PTY LTD 05…" at bounding box center [779, 209] width 733 height 286
click at [799, 341] on button at bounding box center [804, 346] width 17 height 13
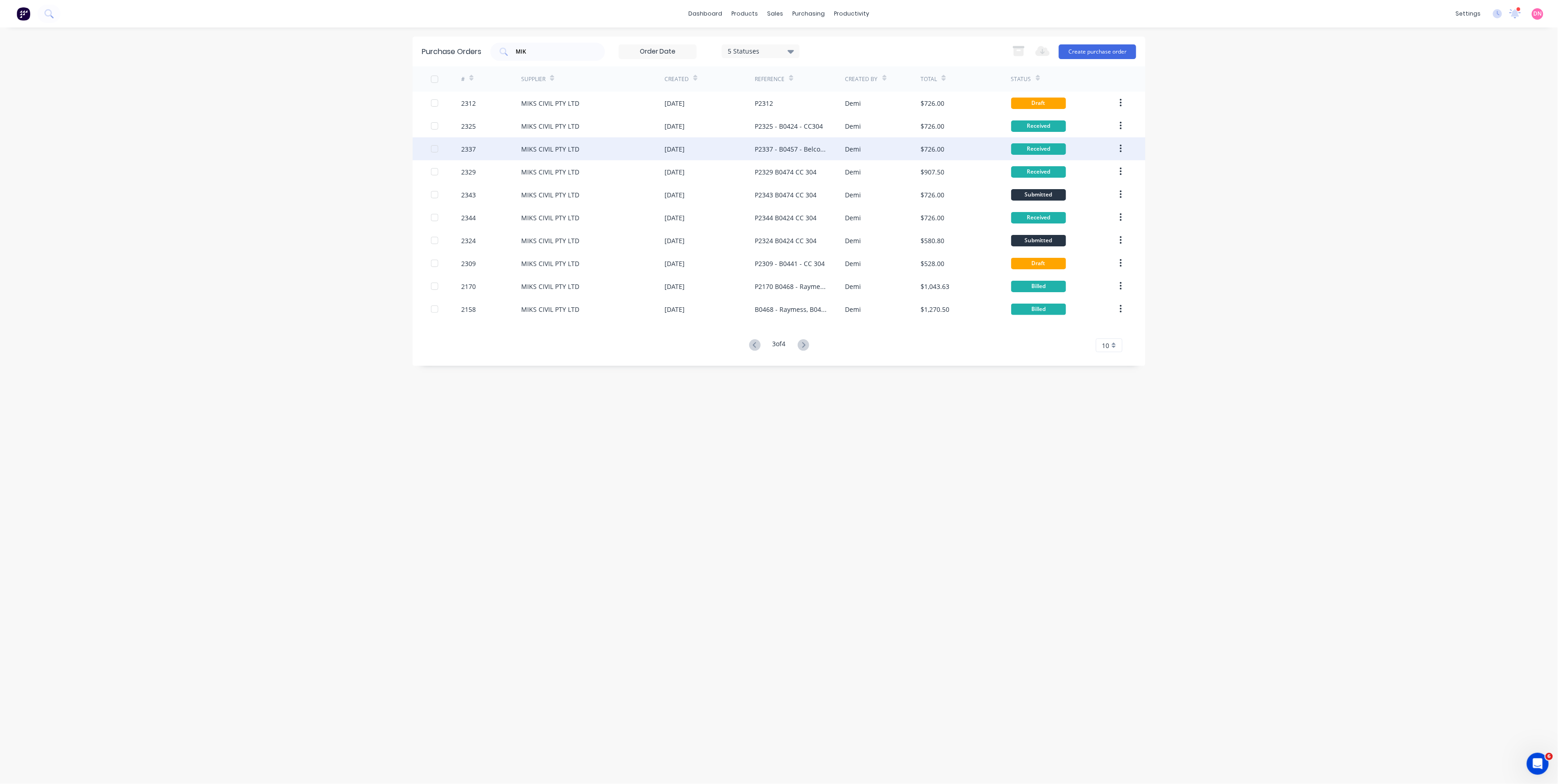
click at [822, 147] on div "P2337 - B0457 - Belcorp - CC304" at bounding box center [790, 148] width 72 height 9
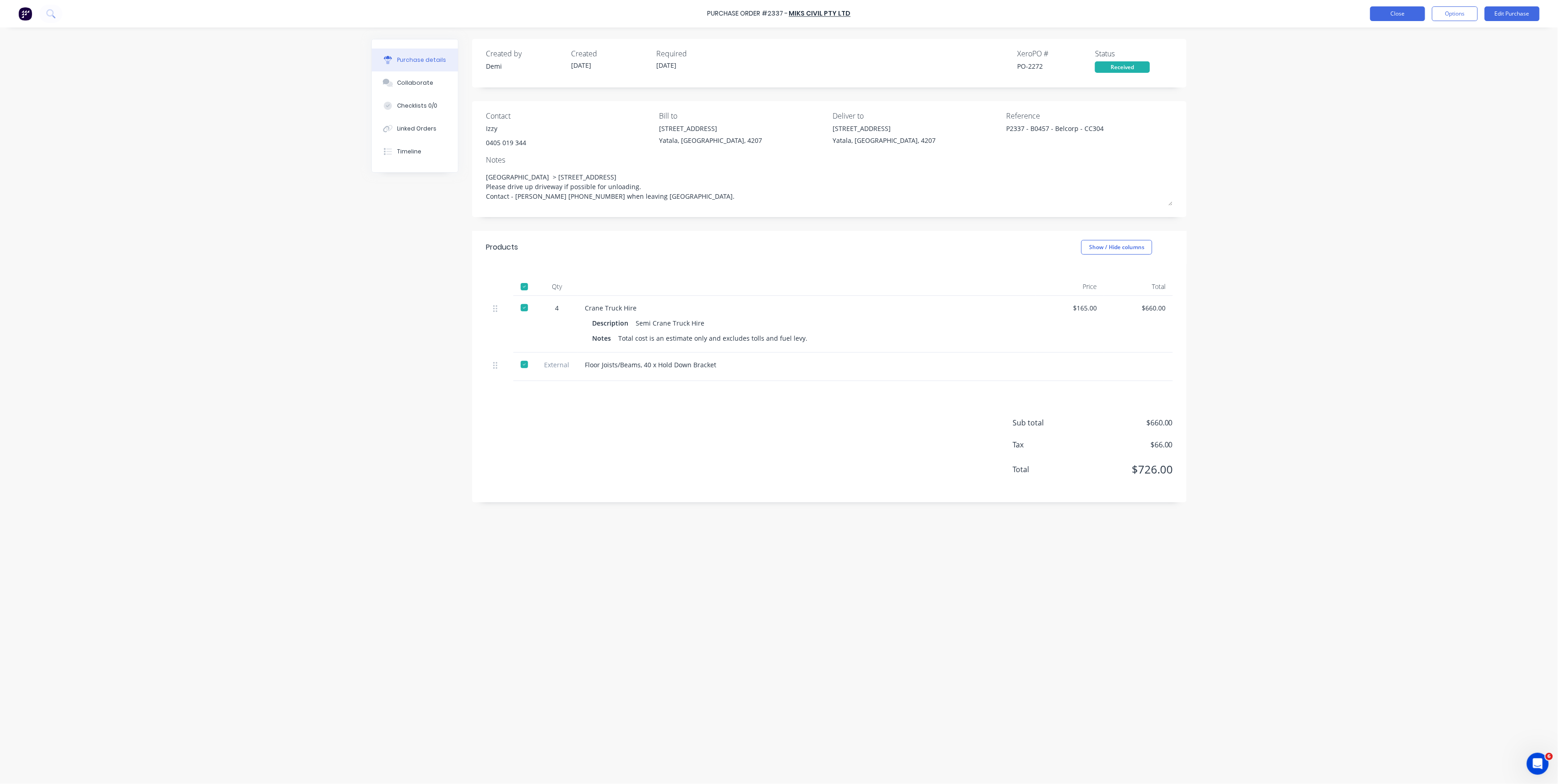
click at [1383, 13] on button "Close" at bounding box center [1398, 13] width 55 height 14
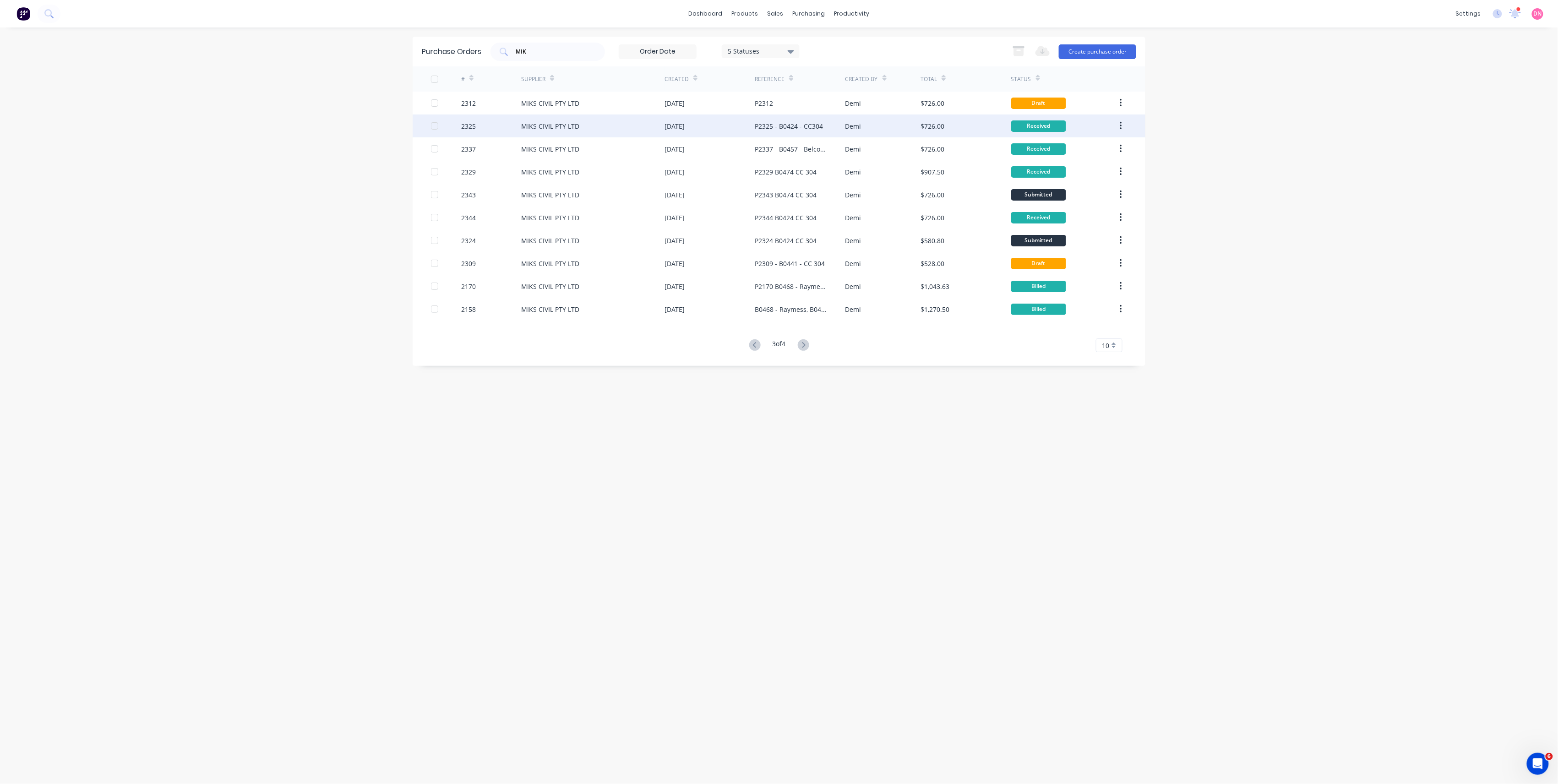
click at [828, 126] on div "P2325 - B0424 - CC304" at bounding box center [800, 126] width 90 height 23
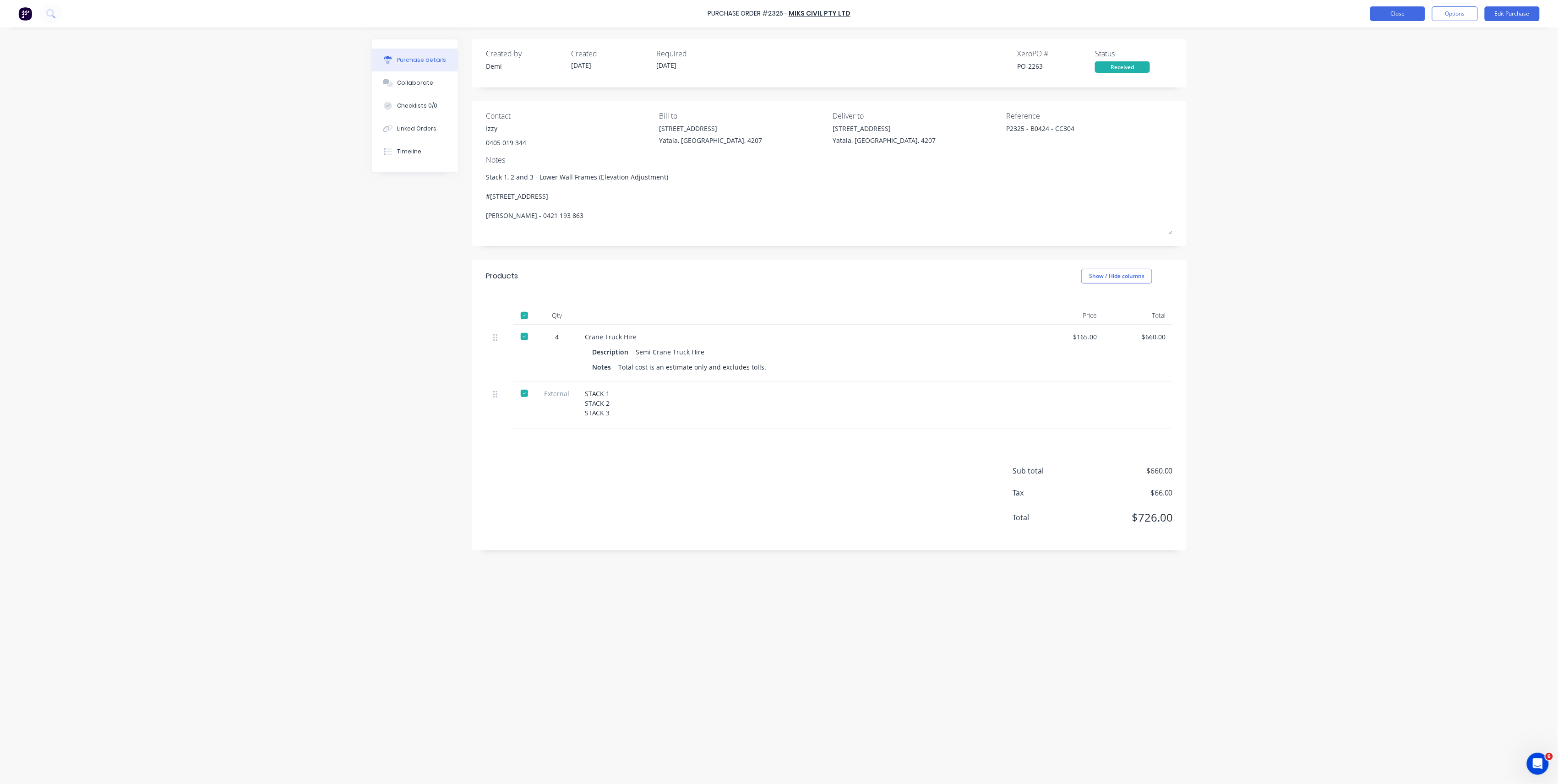
click at [1388, 14] on button "Close" at bounding box center [1398, 13] width 55 height 14
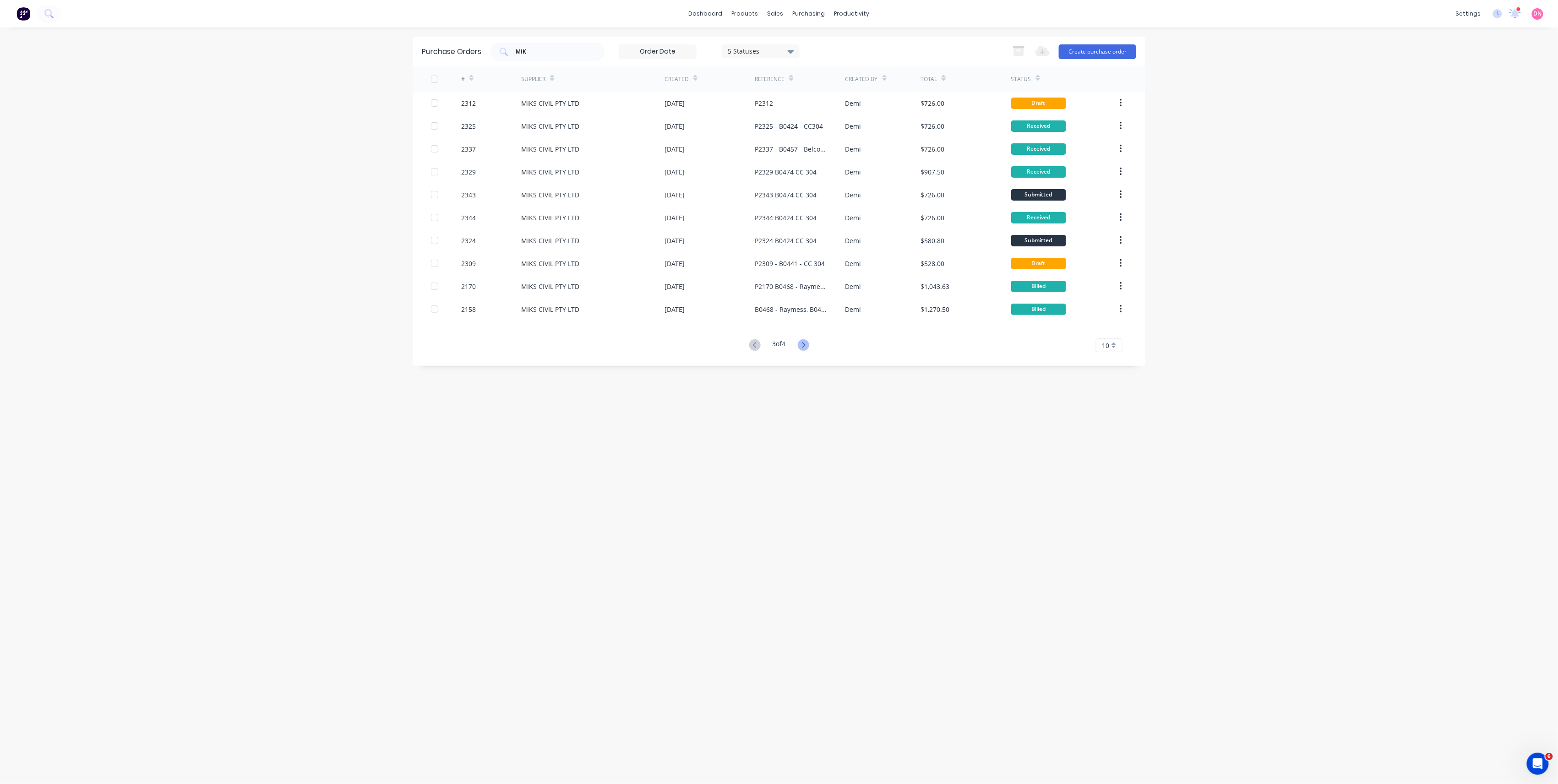
click at [806, 341] on icon at bounding box center [804, 345] width 12 height 12
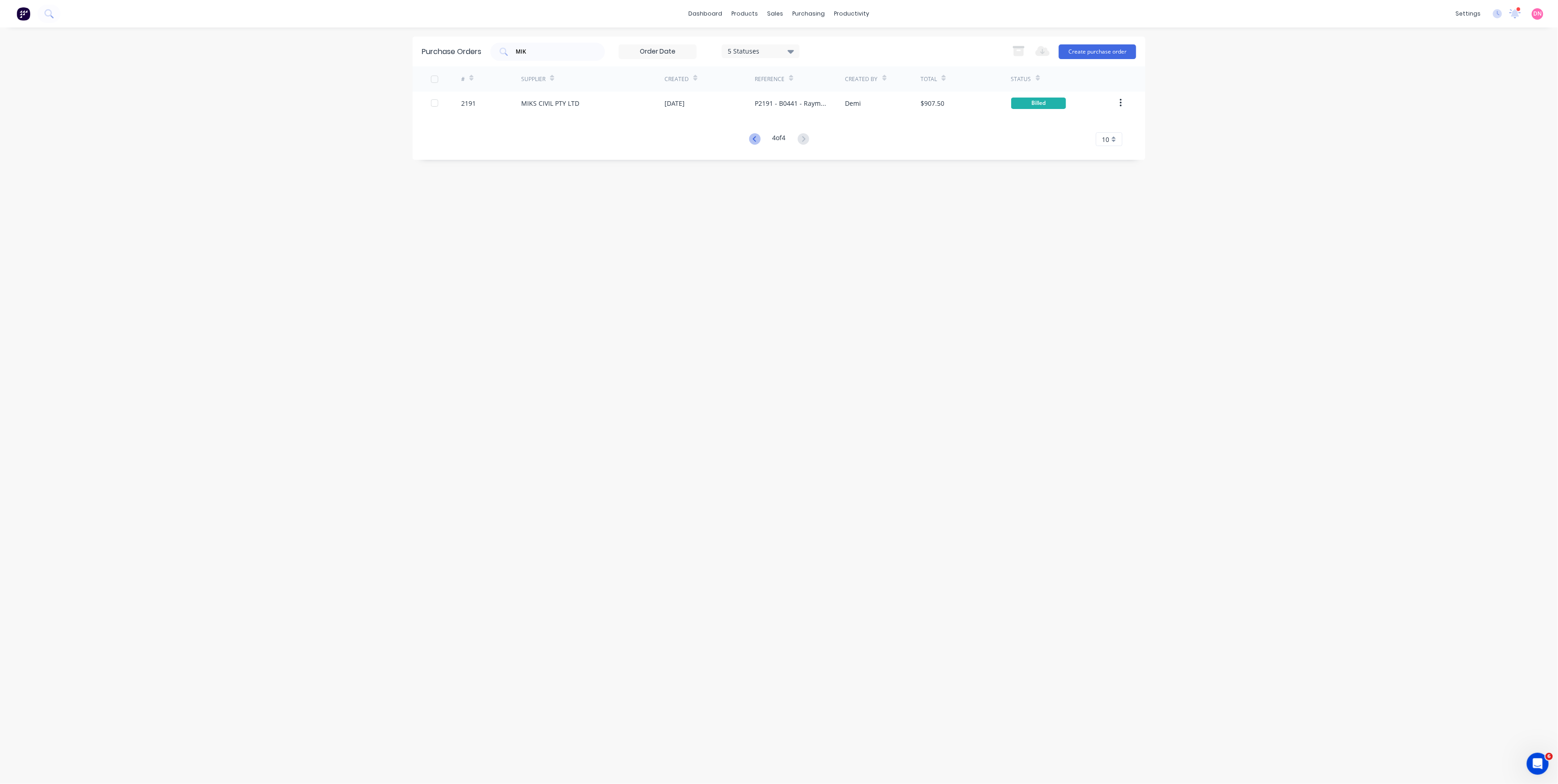
click at [749, 139] on icon at bounding box center [755, 139] width 12 height 12
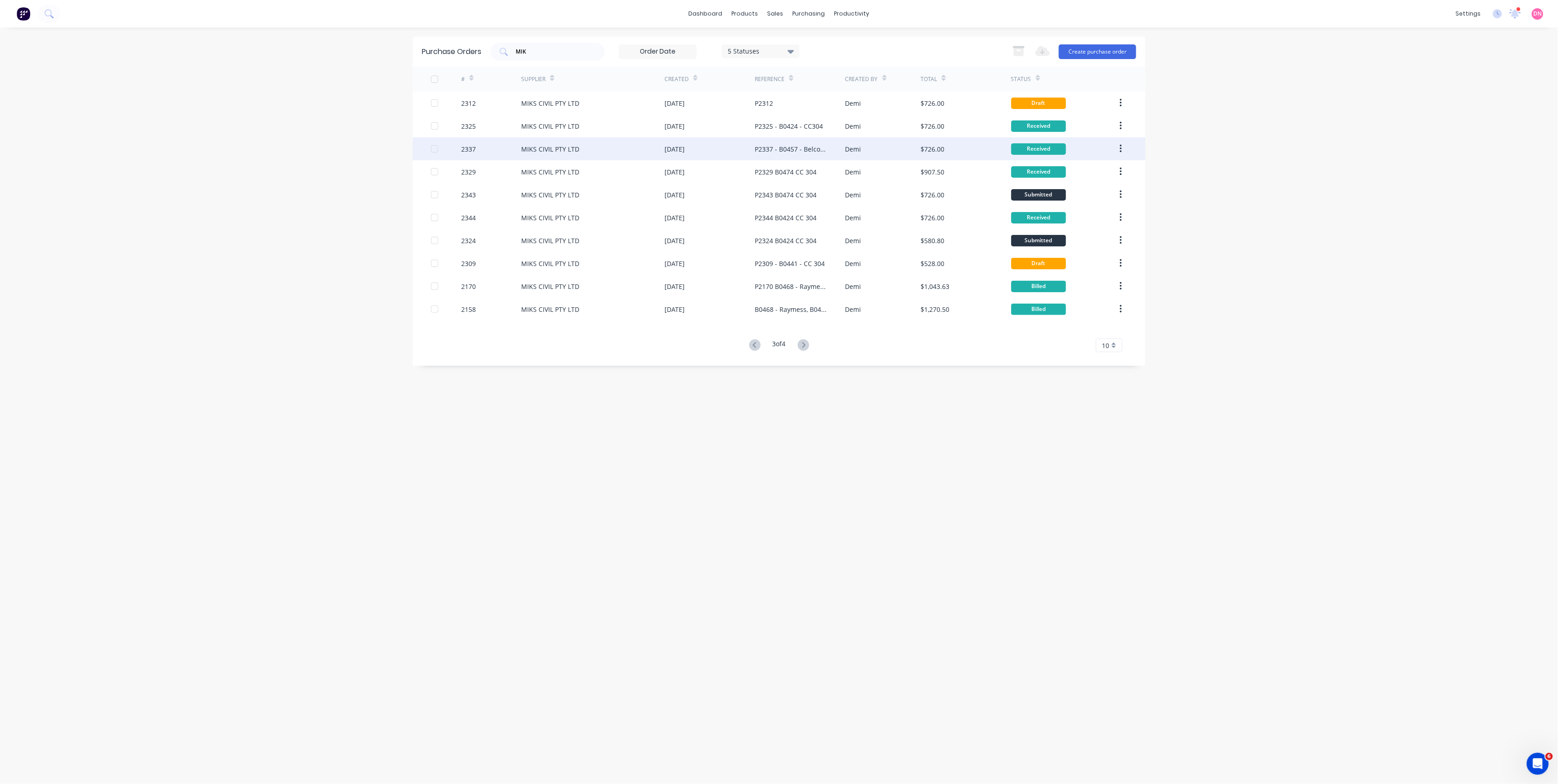
click at [757, 147] on div "P2337 - B0457 - Belcorp - CC304" at bounding box center [790, 148] width 72 height 9
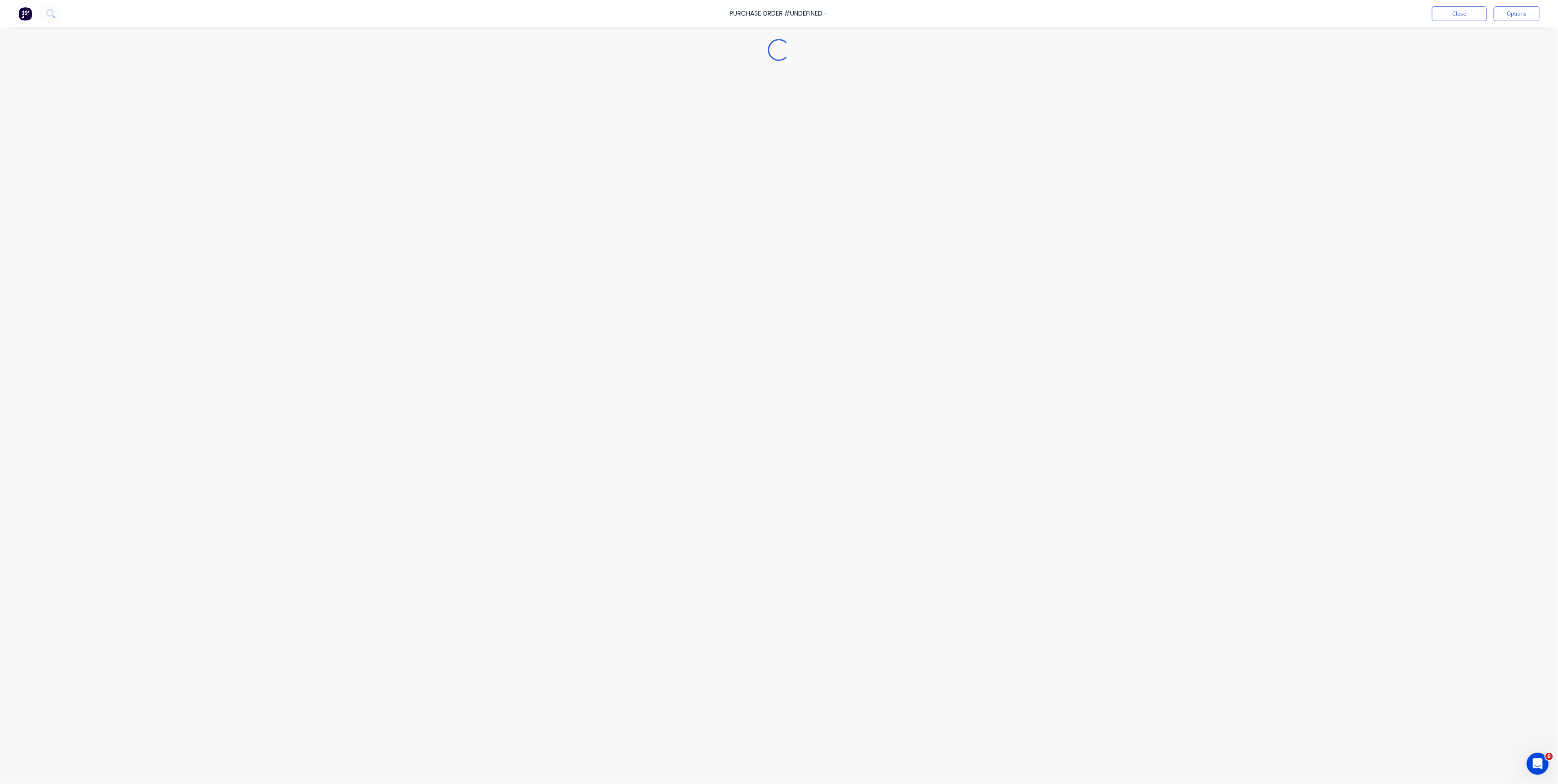
type textarea "x"
click at [428, 125] on div "Linked Orders" at bounding box center [417, 129] width 40 height 8
click at [1399, 20] on button "Close" at bounding box center [1398, 13] width 55 height 14
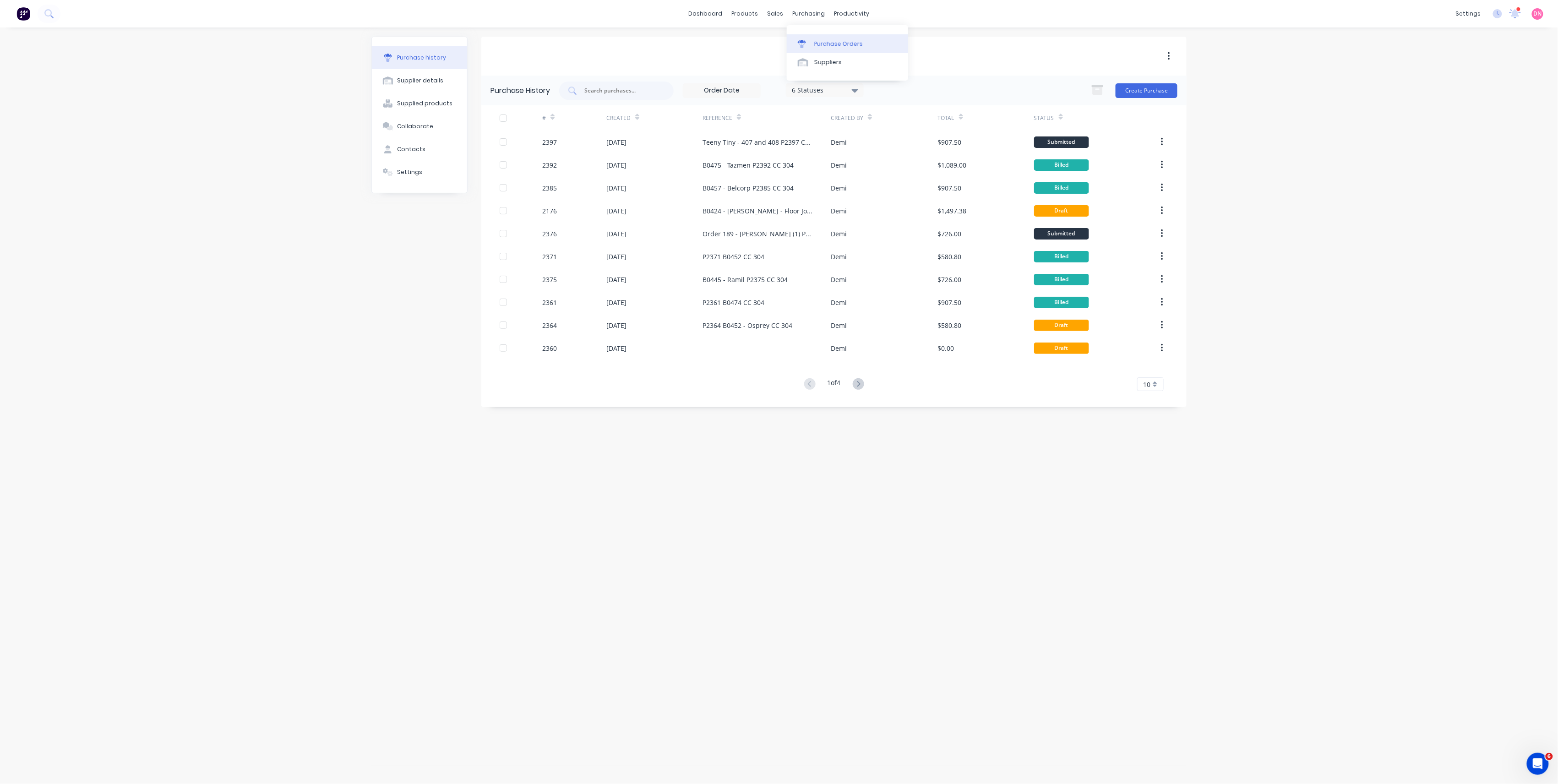
click at [818, 35] on link "Purchase Orders" at bounding box center [848, 44] width 121 height 19
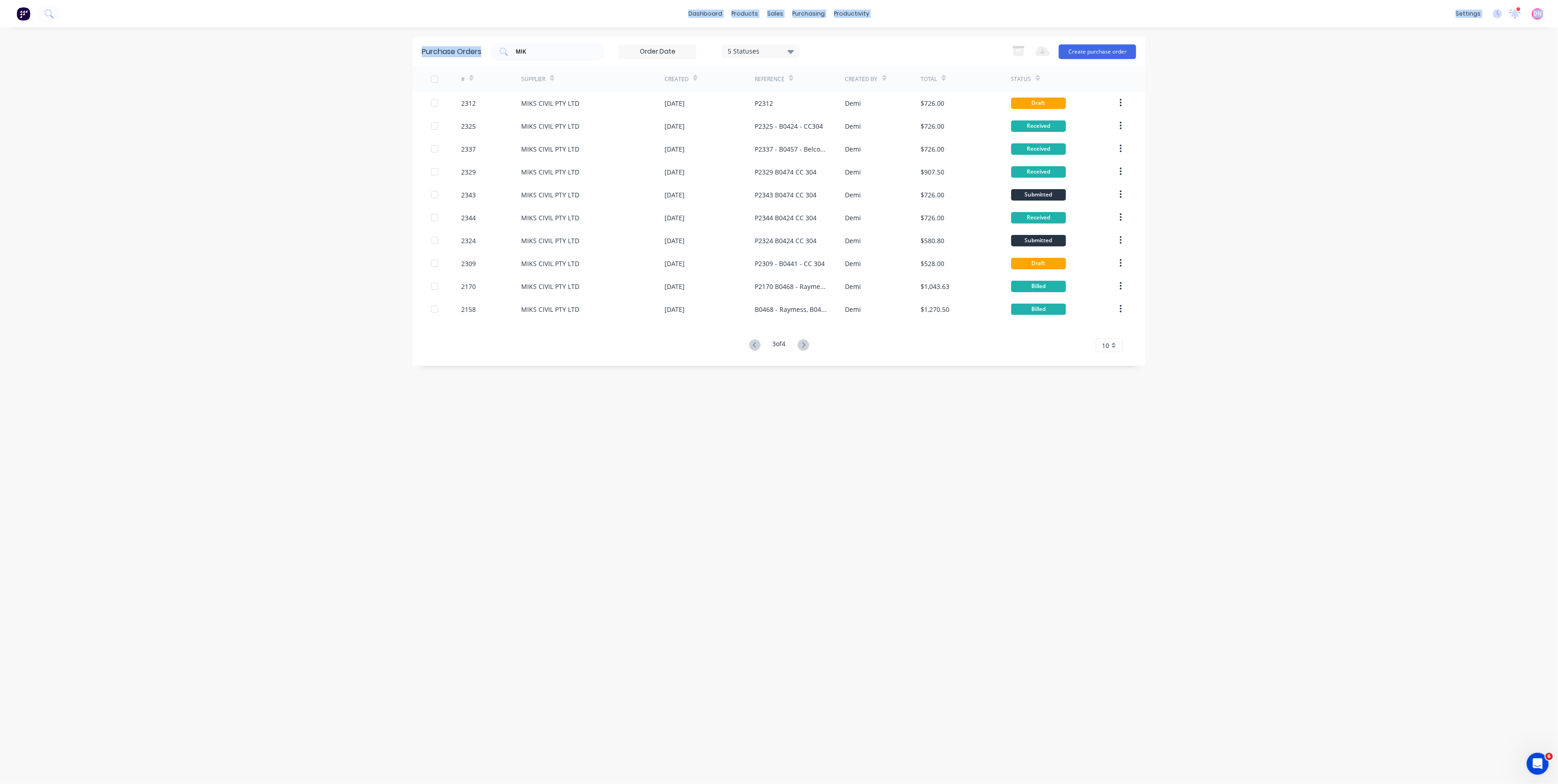
drag, startPoint x: 424, startPoint y: 7, endPoint x: 407, endPoint y: 0, distance: 18.4
click at [407, 1] on div "dashboard products sales purchasing productivity dashboard products Product Cat…" at bounding box center [779, 392] width 1558 height 784
click at [574, 43] on div "MIK" at bounding box center [548, 51] width 115 height 19
drag, startPoint x: 452, startPoint y: 24, endPoint x: 439, endPoint y: 0, distance: 27.3
click at [450, 22] on div "dashboard products sales purchasing productivity dashboard products Product Cat…" at bounding box center [779, 392] width 1558 height 784
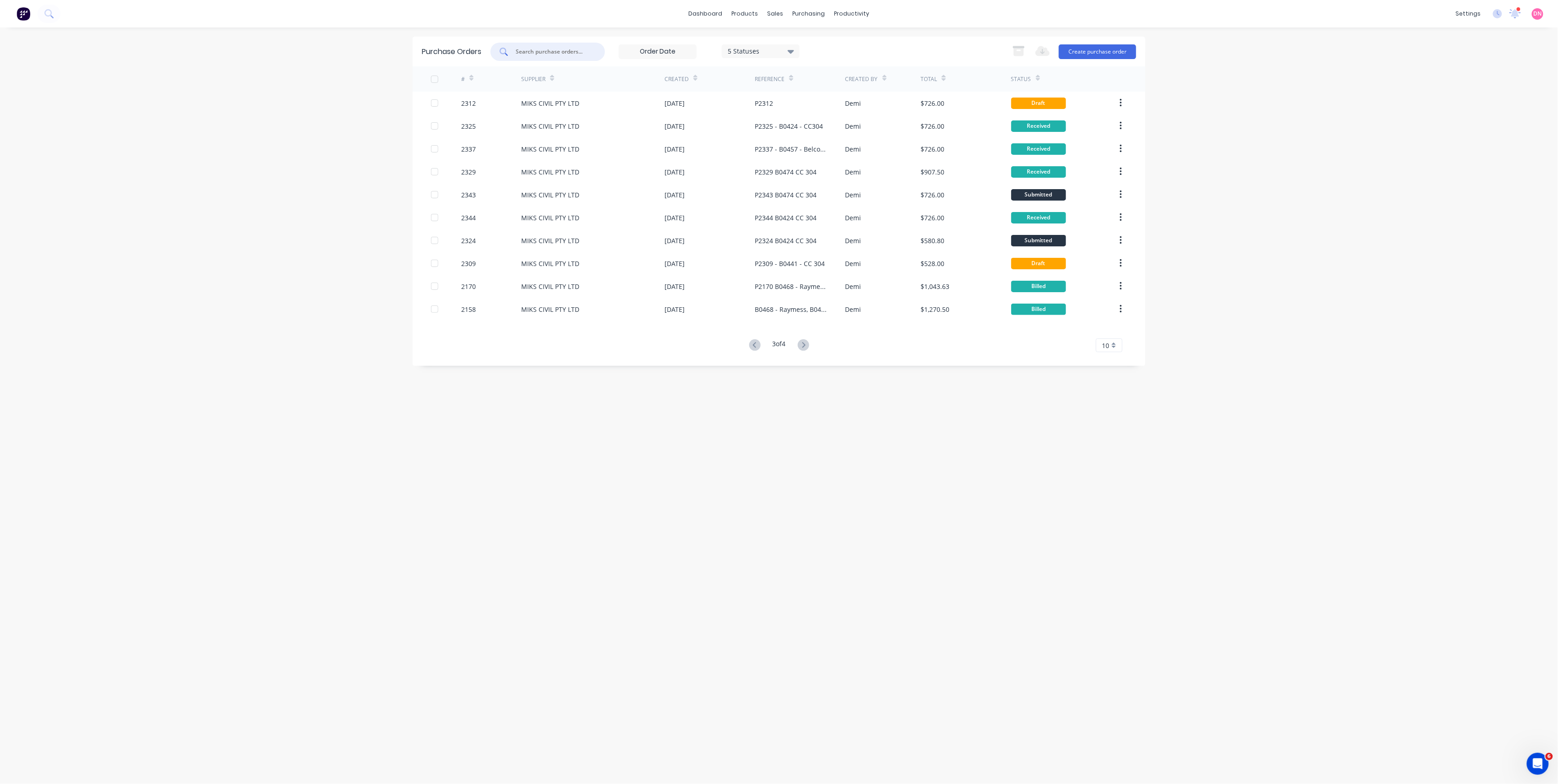
click at [665, 39] on div "Purchase Orders 5 Statuses 5 Statuses Export to Excel (XLSX) Create purchase or…" at bounding box center [779, 51] width 733 height 30
click at [660, 53] on input at bounding box center [657, 51] width 77 height 13
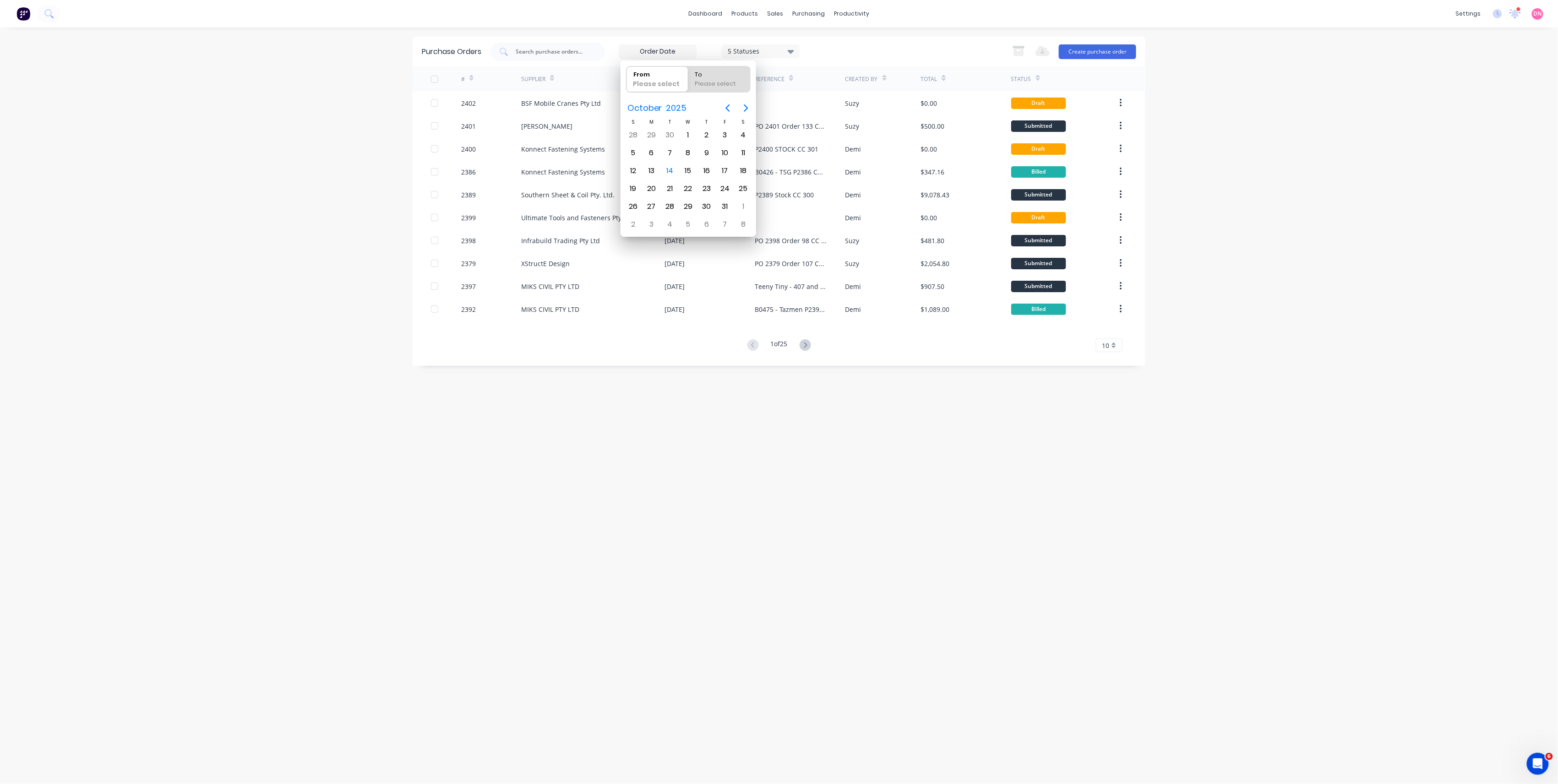
click at [660, 53] on input at bounding box center [657, 51] width 77 height 13
click at [660, 53] on input at bounding box center [657, 51] width 77 height 13
click at [838, 39] on div "Purchase Orders 5 Statuses 5 Statuses Export to Excel (XLSX) Create purchase or…" at bounding box center [779, 51] width 733 height 30
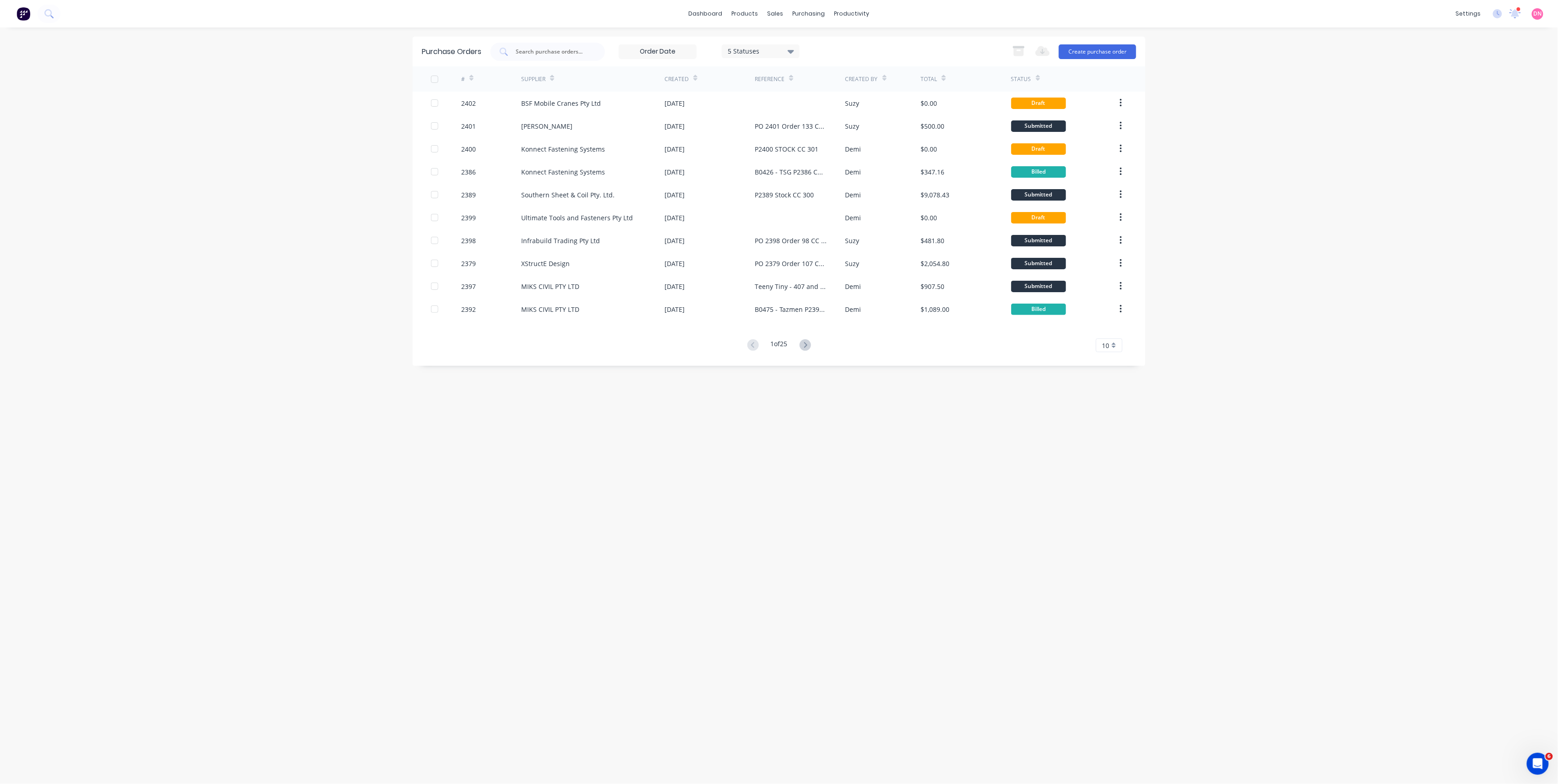
click at [819, 341] on div "1 of 25 10 5 10 15 20 25 30 35" at bounding box center [779, 346] width 733 height 13
click at [816, 344] on div "1 of 25 10 5 10 15 20 25 30 35" at bounding box center [779, 346] width 733 height 13
click at [812, 345] on button at bounding box center [806, 346] width 17 height 13
click at [809, 345] on icon at bounding box center [806, 345] width 12 height 12
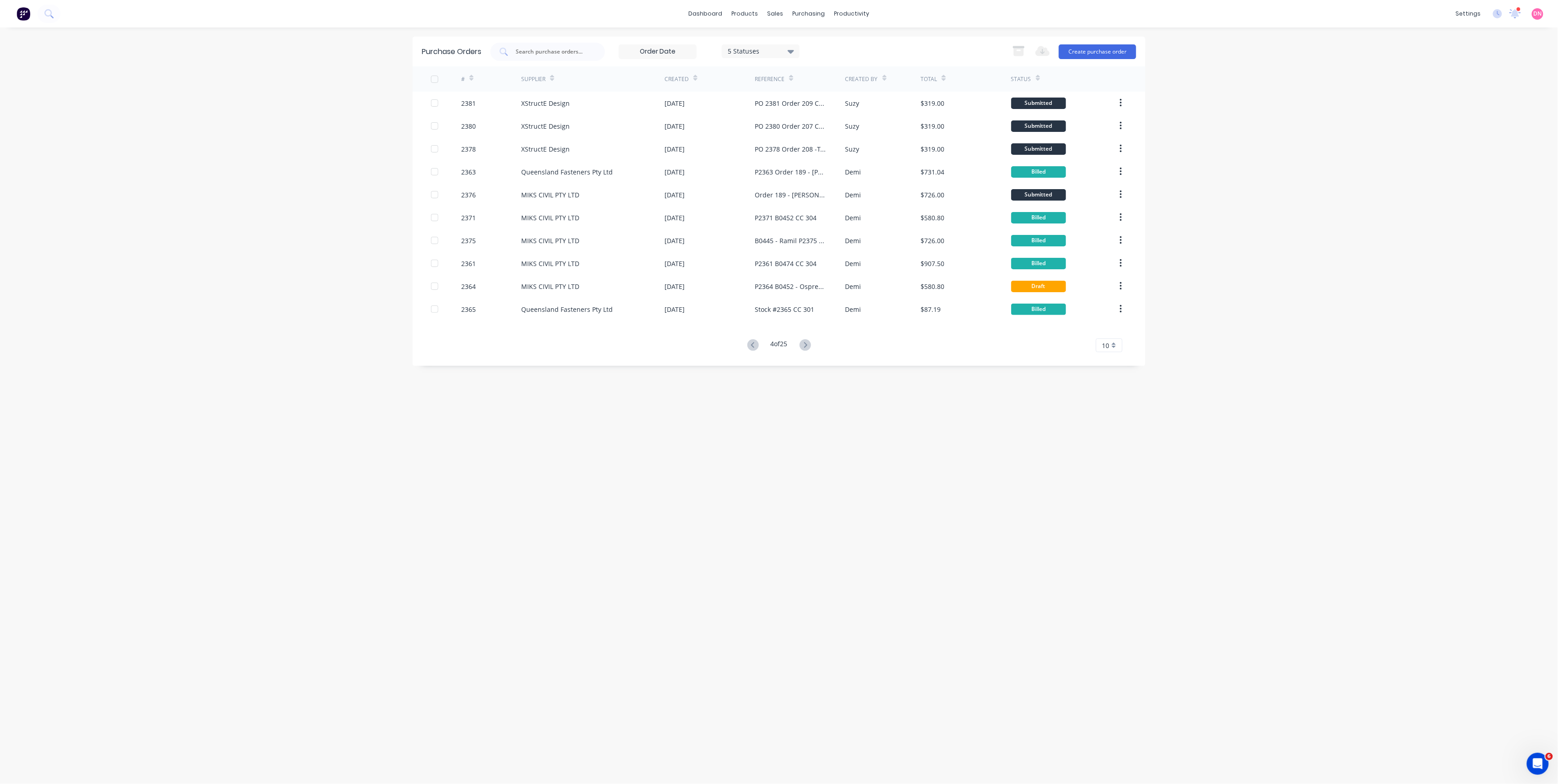
click at [809, 345] on icon at bounding box center [806, 345] width 12 height 12
click at [807, 345] on icon at bounding box center [806, 345] width 3 height 6
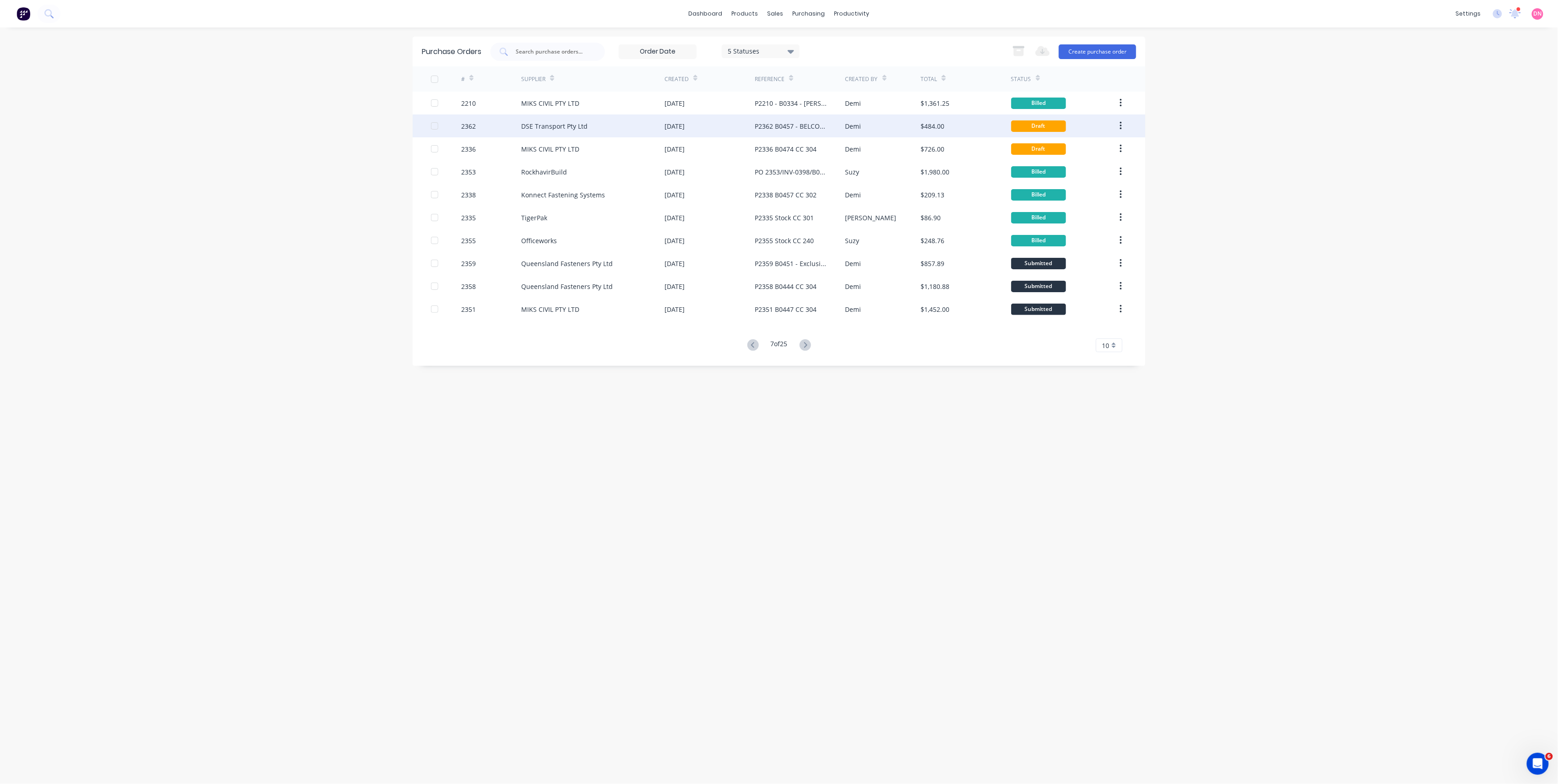
click at [791, 126] on div "P2362 B0457 - BELCORP CC 304" at bounding box center [790, 126] width 72 height 9
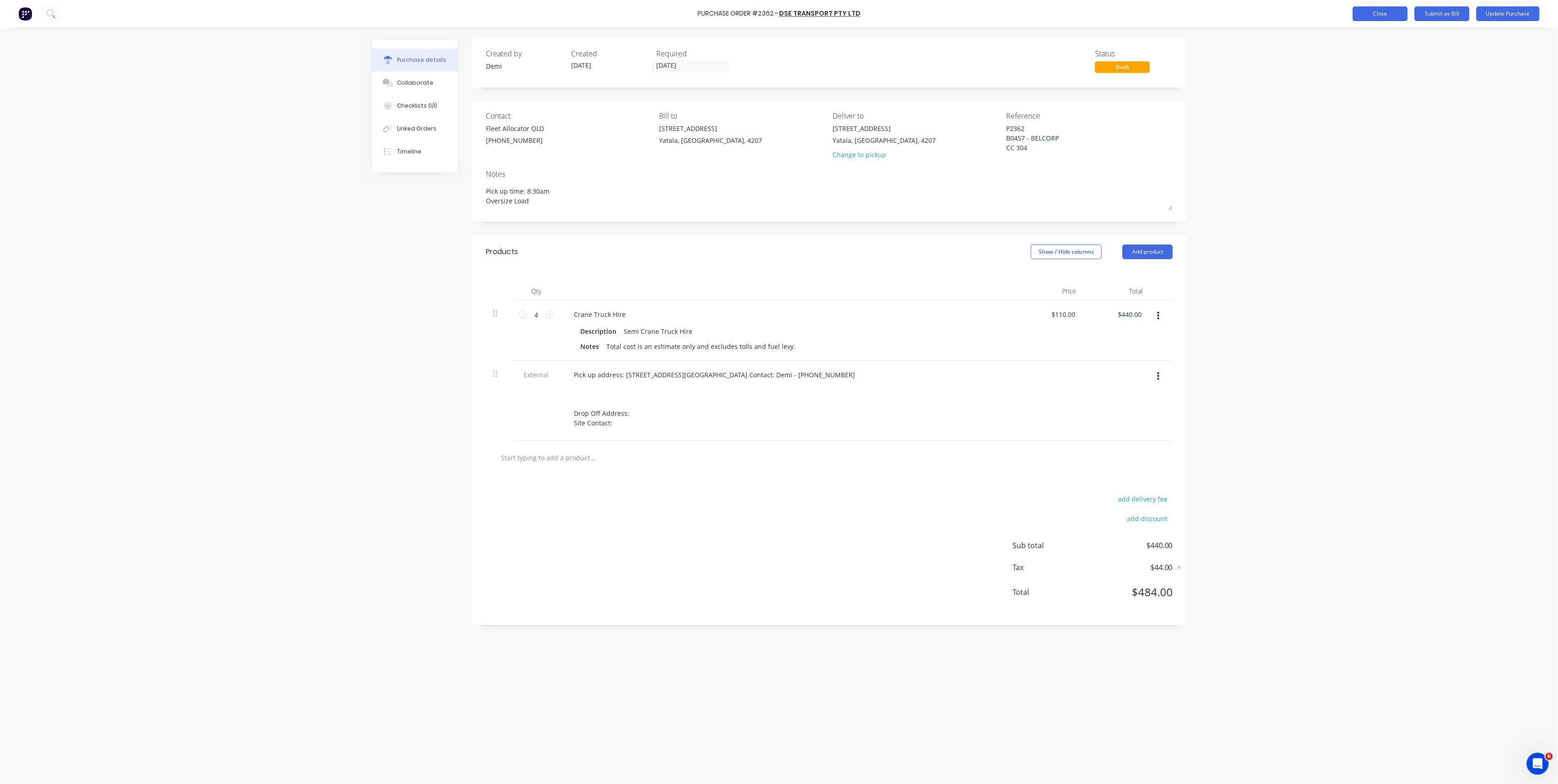
click at [1366, 11] on button "Close" at bounding box center [1380, 13] width 55 height 14
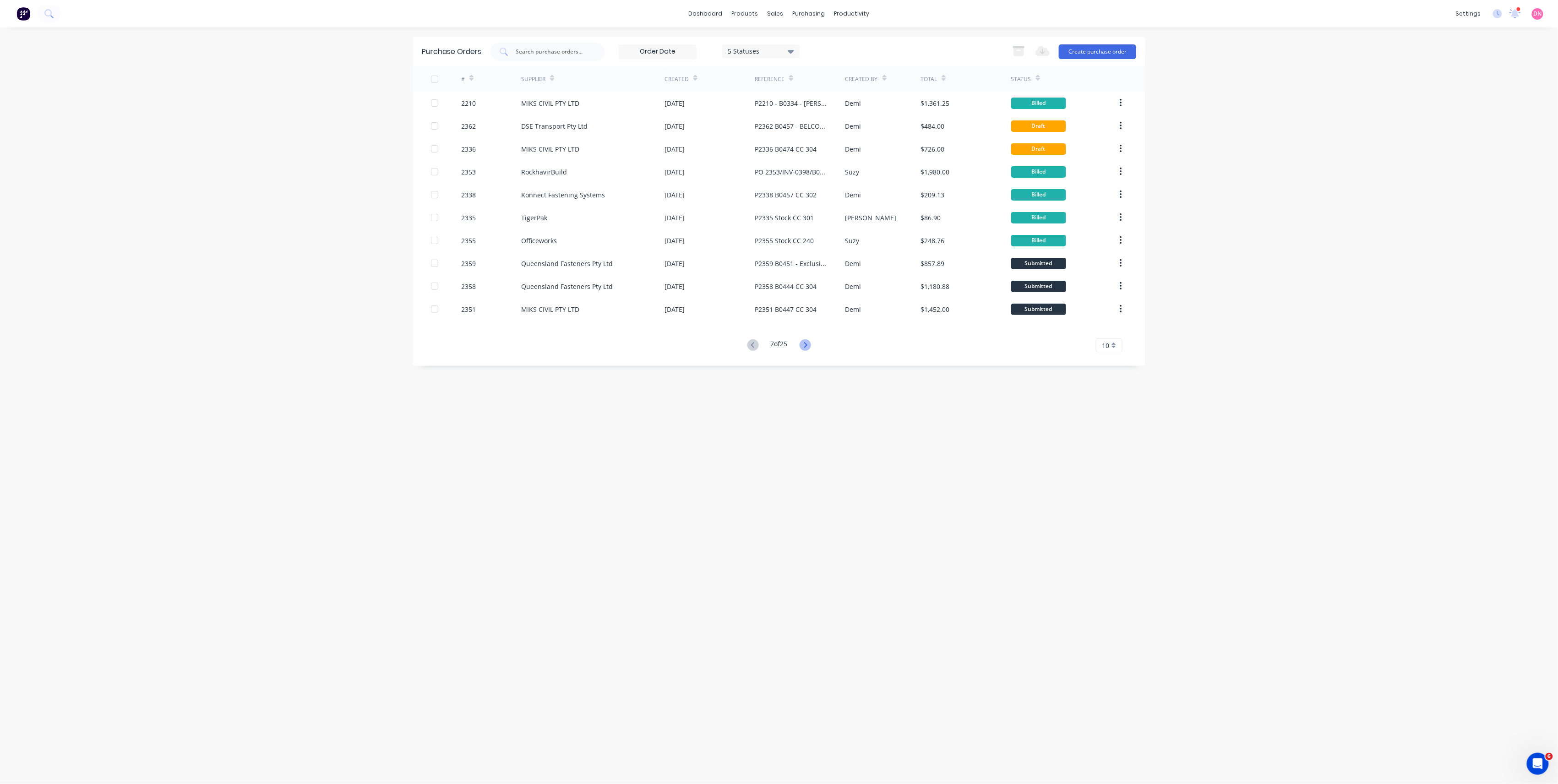
click at [805, 345] on icon at bounding box center [806, 345] width 12 height 12
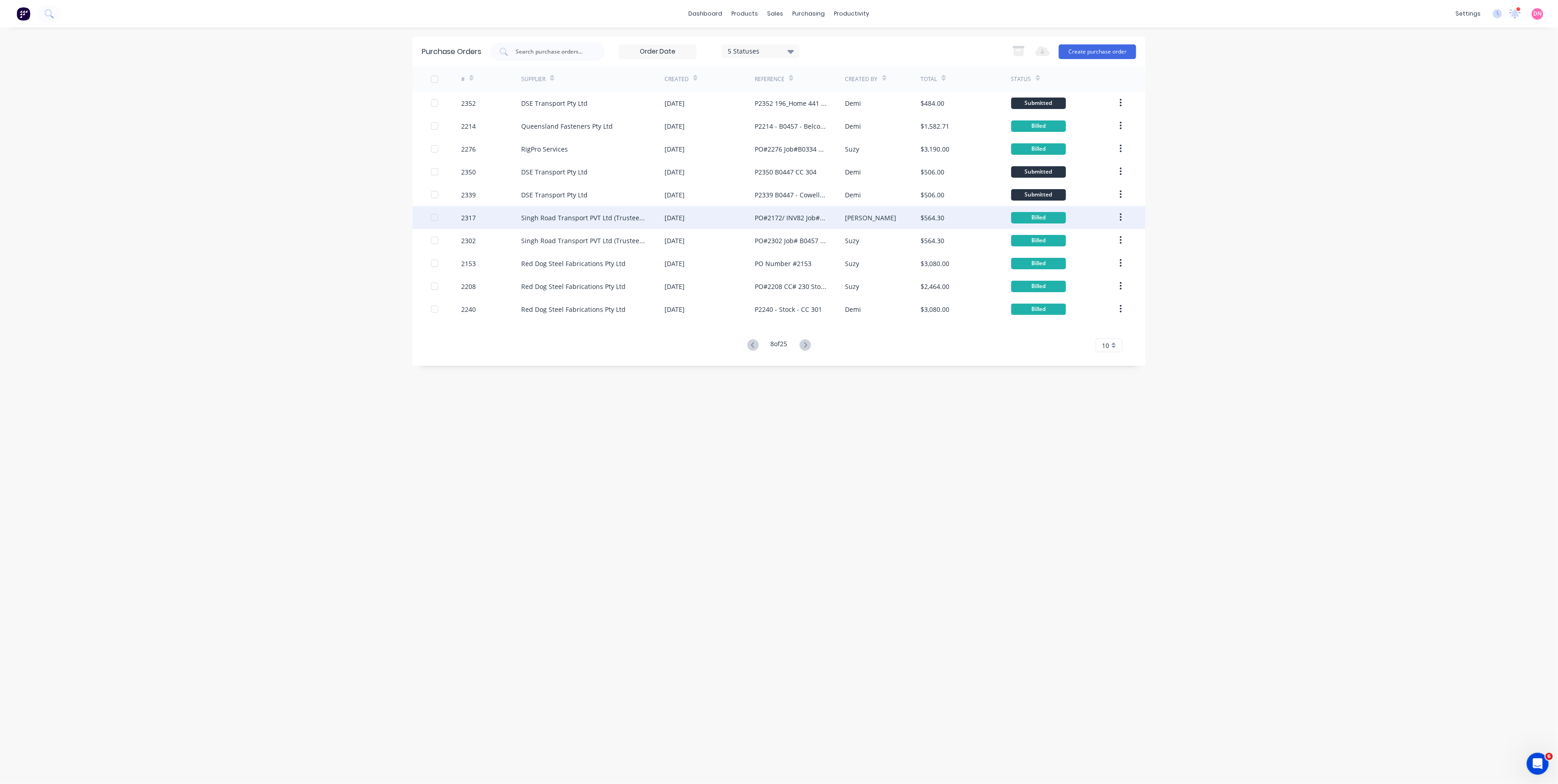
click at [813, 215] on div "PO#2172/ INV82 Job# B0457 Belcorp CC#304" at bounding box center [790, 217] width 72 height 9
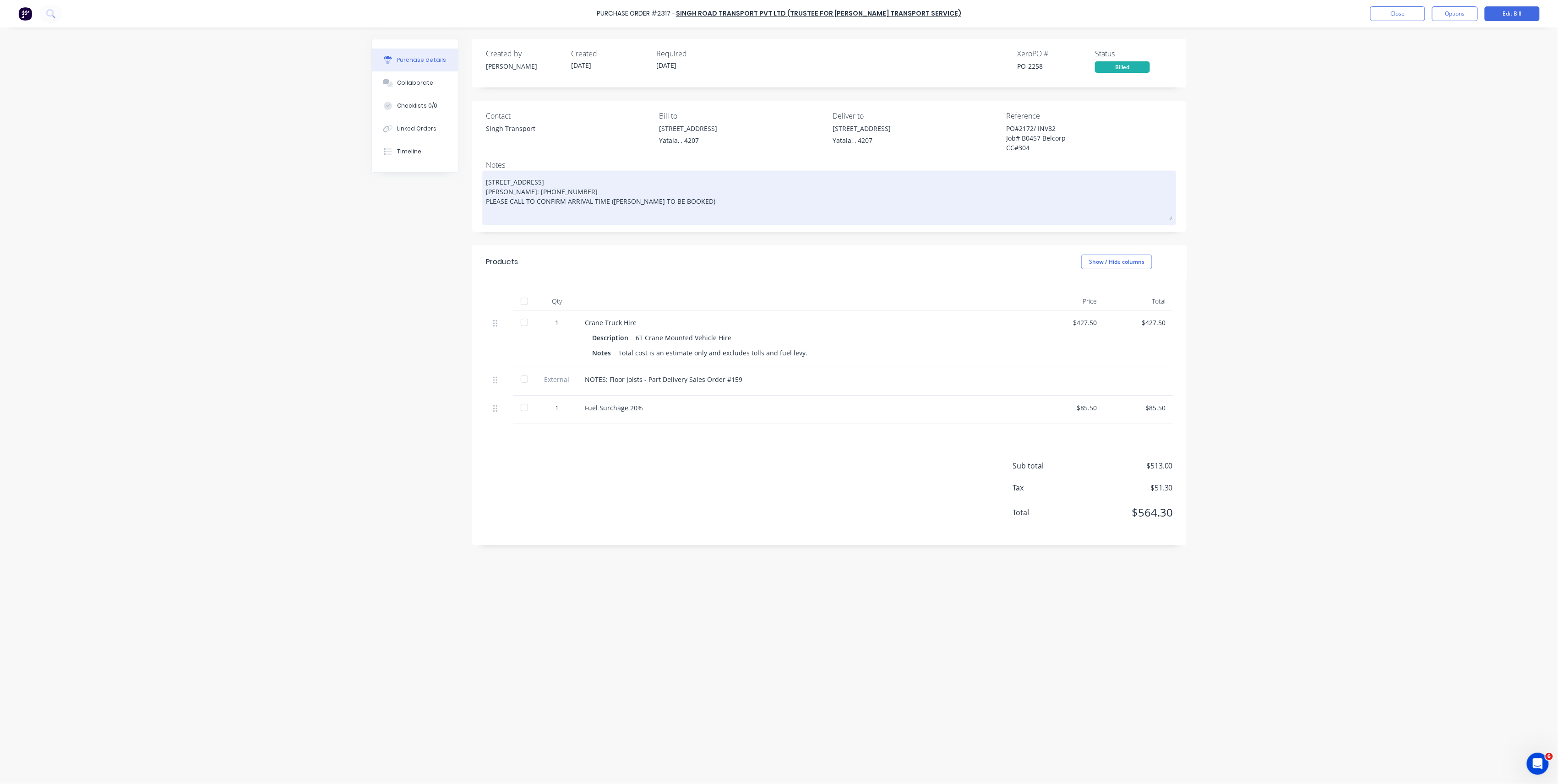
click at [779, 376] on div "NOTES: Floor Joists - Part Delivery Sales Order #159" at bounding box center [806, 379] width 444 height 9
type textarea "x"
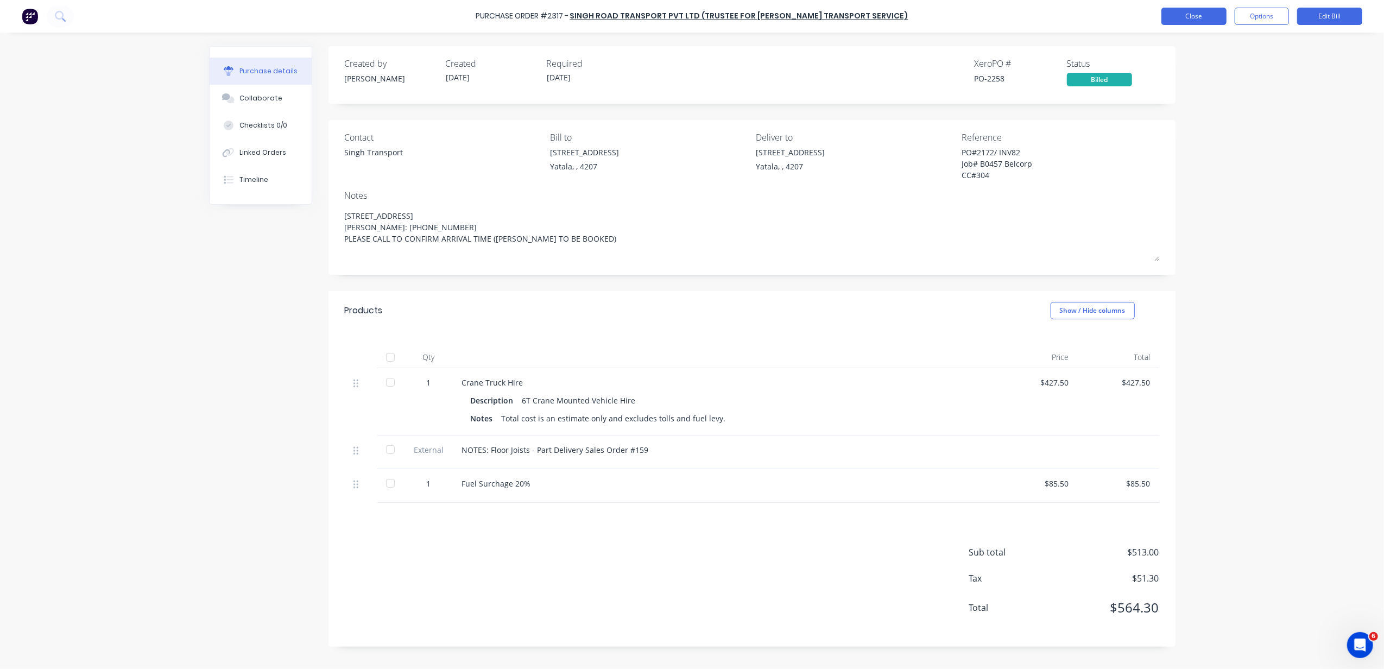
click at [1204, 11] on button "Close" at bounding box center [1193, 16] width 65 height 17
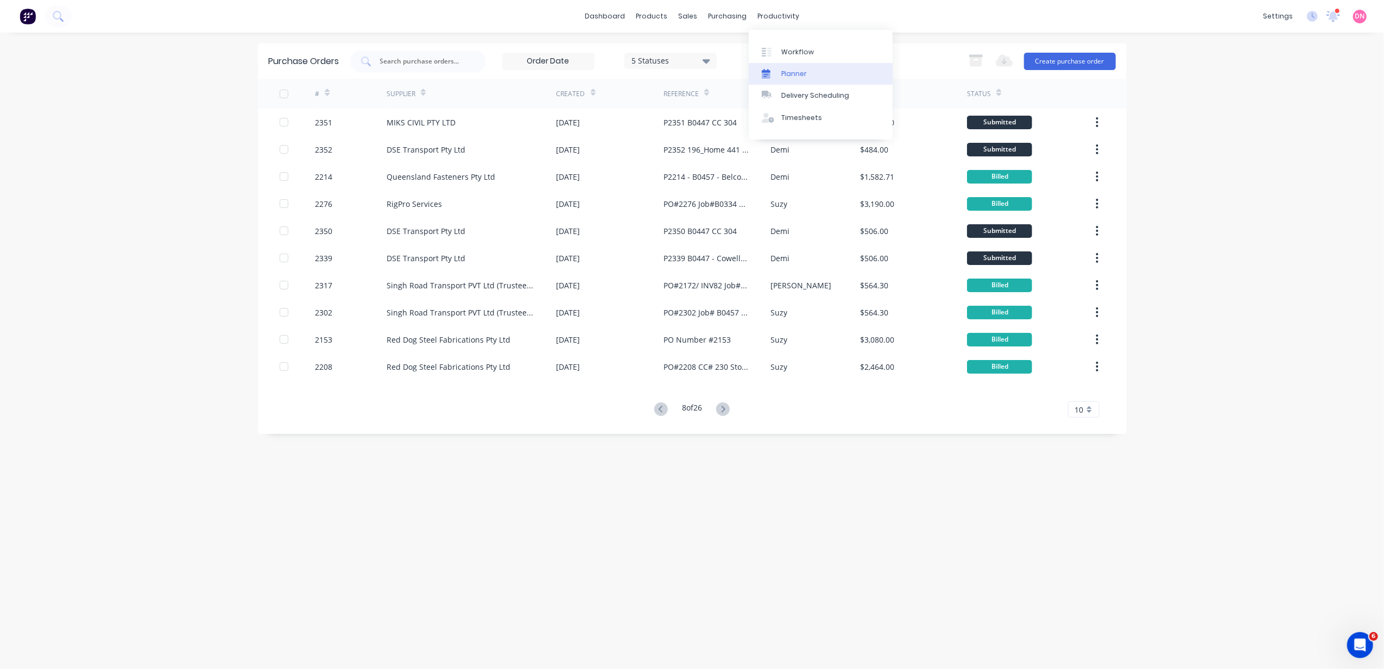
click at [785, 66] on link "Planner" at bounding box center [821, 74] width 144 height 22
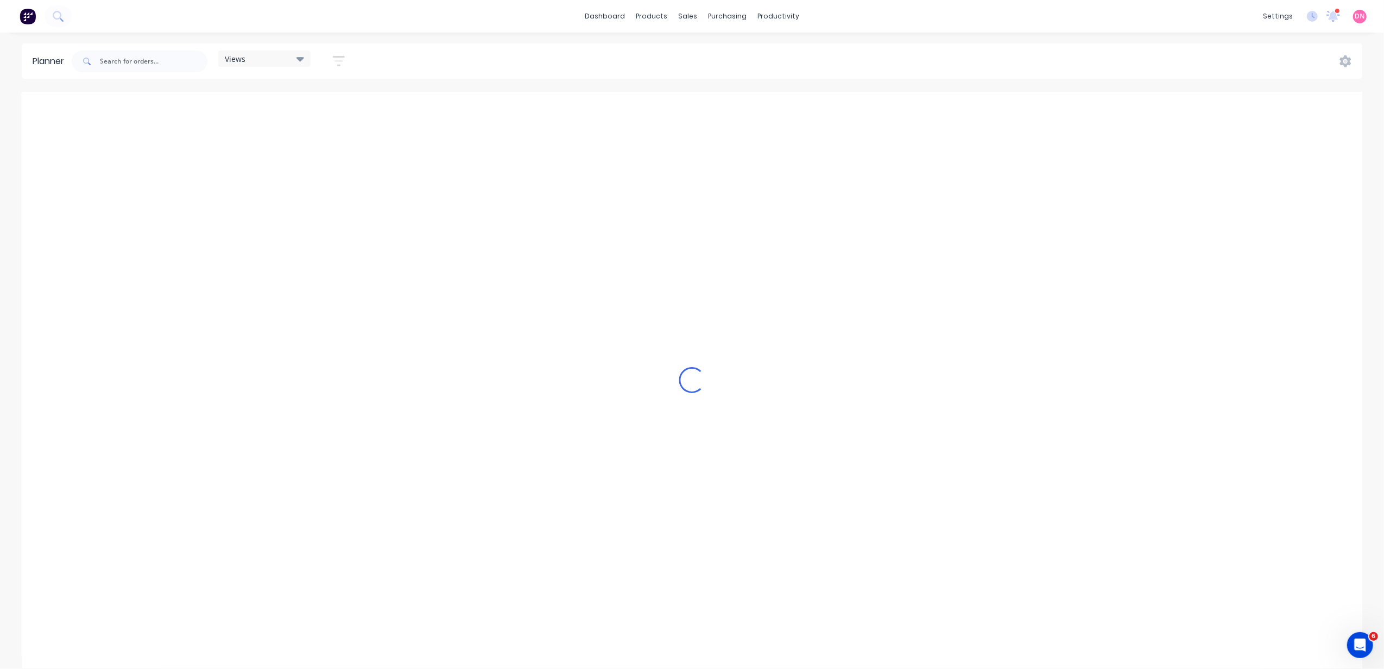
scroll to position [0, 420]
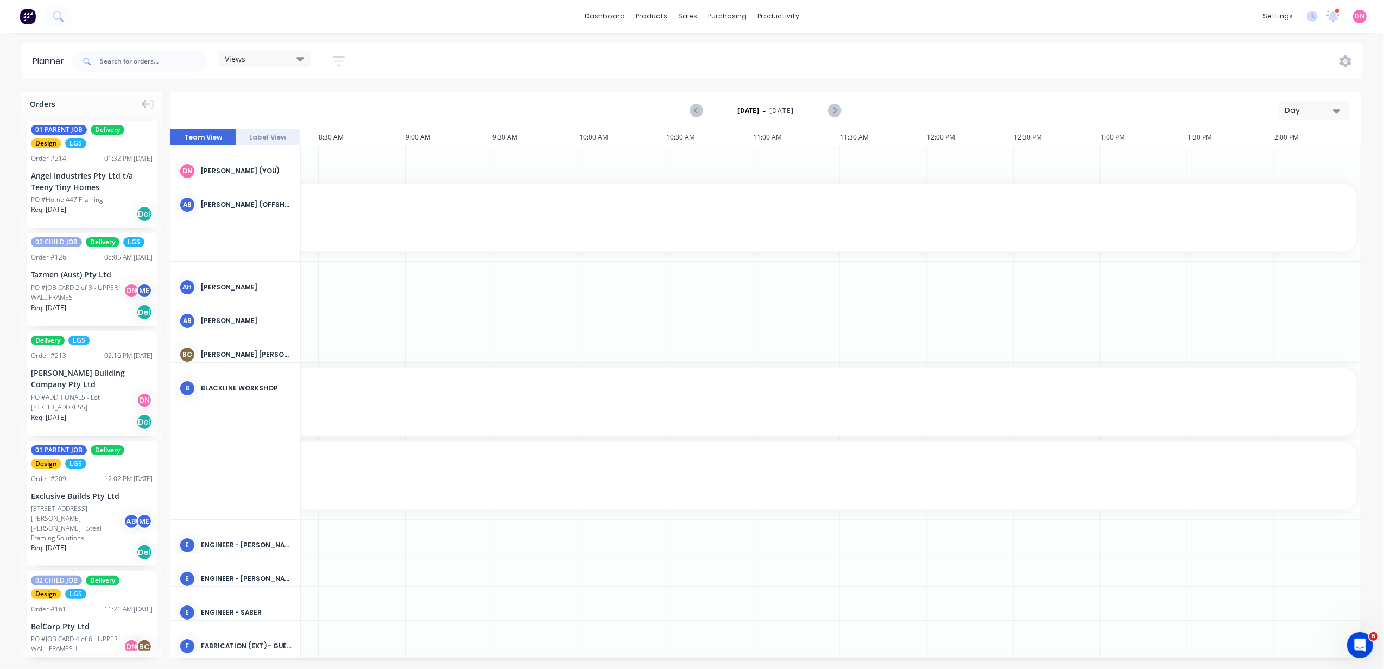
click at [296, 61] on div "Views" at bounding box center [264, 59] width 79 height 10
drag, startPoint x: 323, startPoint y: 238, endPoint x: 318, endPoint y: 232, distance: 7.0
click at [324, 238] on div "Save new view None (Default) edit DESIGN TEAM (INTERNAL) edit ENGINEERING (EXTE…" at bounding box center [294, 157] width 152 height 174
click at [316, 220] on button "PRODUCTION - DEMI" at bounding box center [284, 224] width 116 height 12
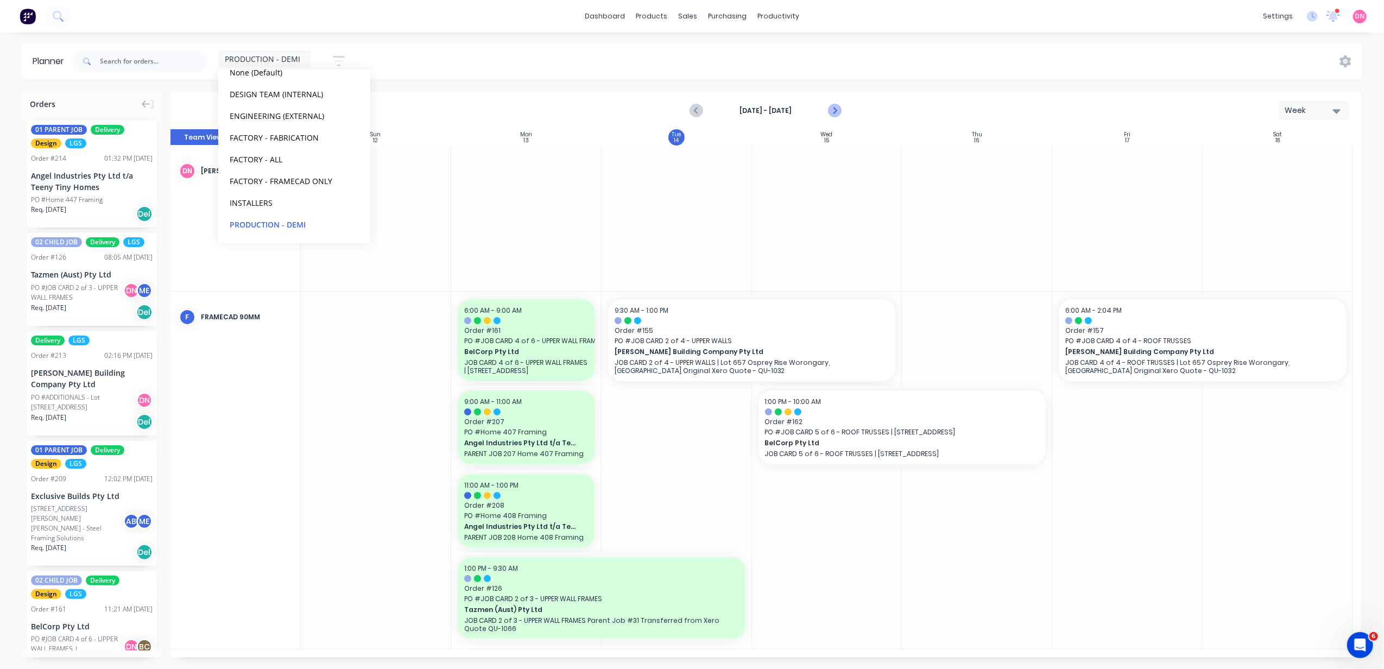
click at [832, 103] on button "Next page" at bounding box center [835, 111] width 22 height 22
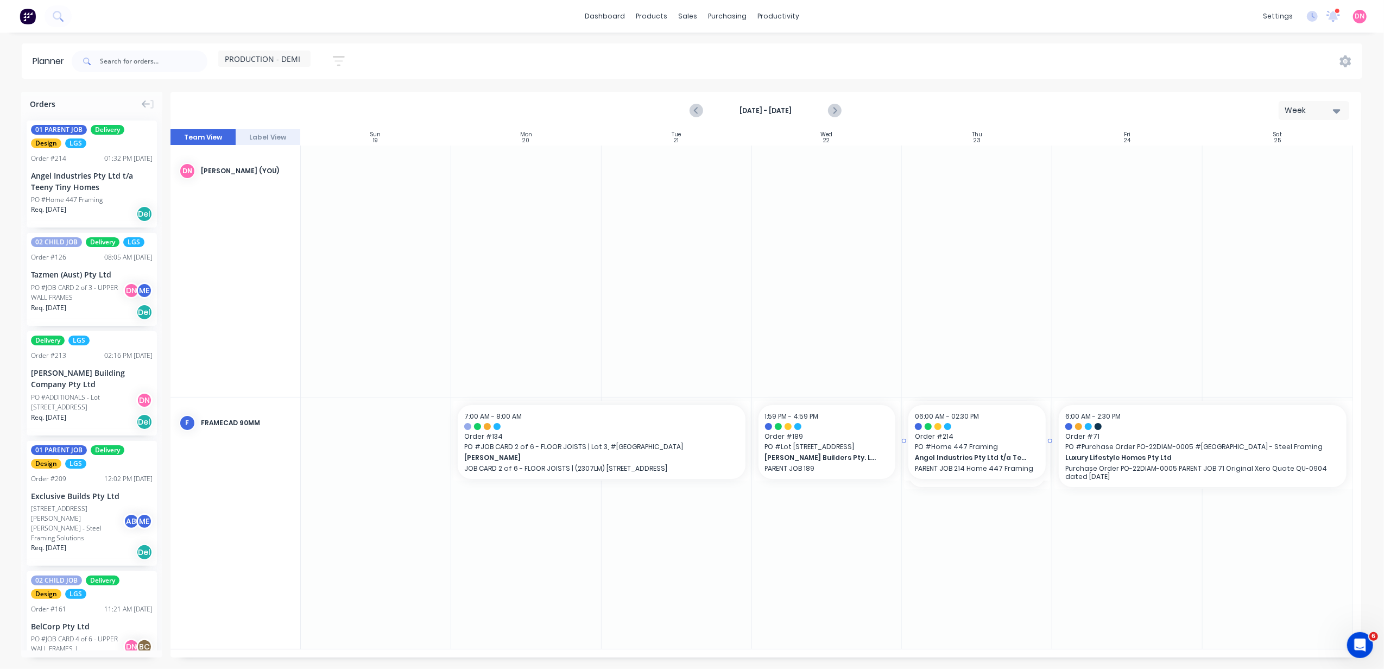
drag, startPoint x: 66, startPoint y: 141, endPoint x: 980, endPoint y: 547, distance: 1000.6
click at [697, 106] on icon "Previous page" at bounding box center [697, 110] width 13 height 13
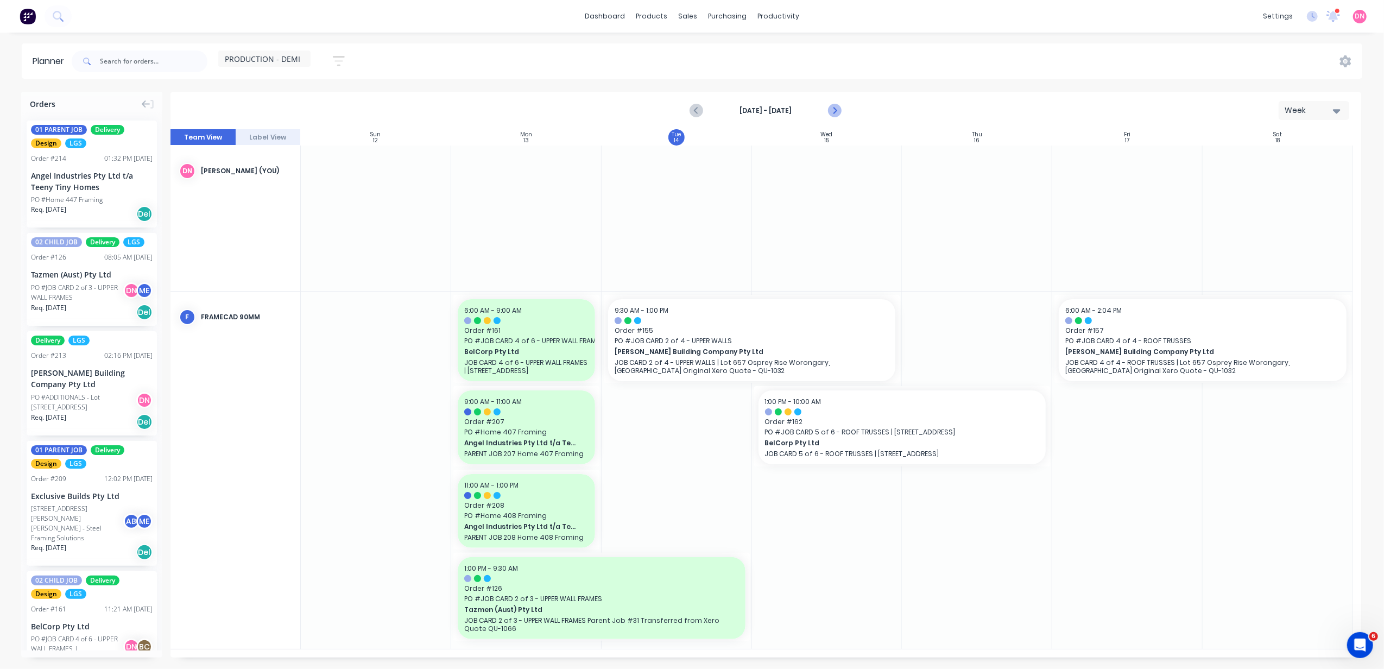
click at [825, 105] on button "Next page" at bounding box center [835, 111] width 22 height 22
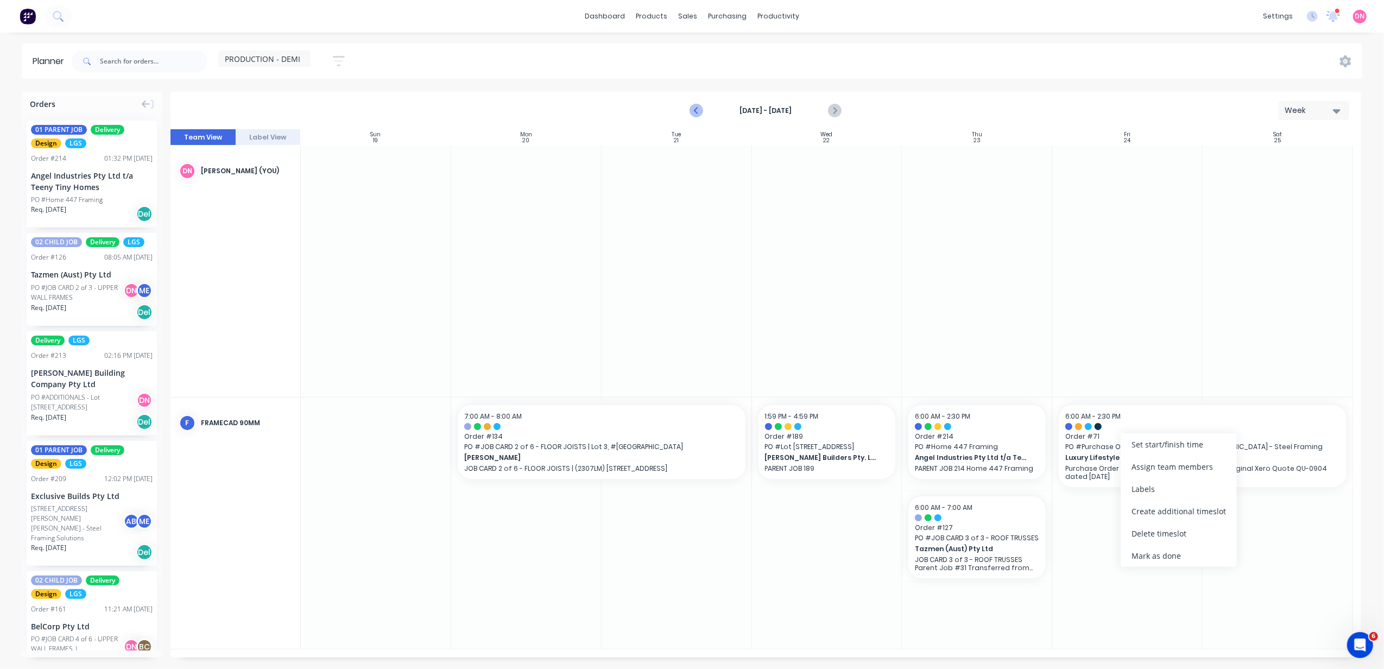
click at [705, 109] on button "Previous page" at bounding box center [697, 111] width 22 height 22
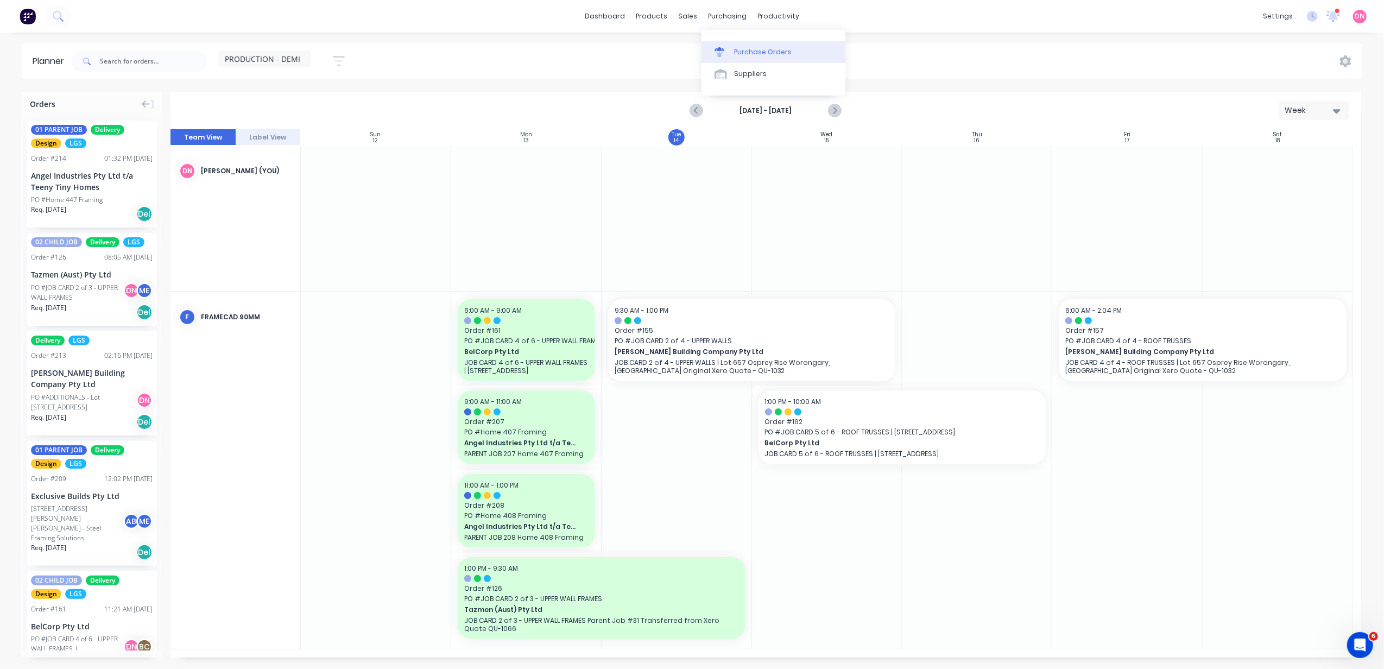
click at [728, 59] on link "Purchase Orders" at bounding box center [774, 52] width 144 height 22
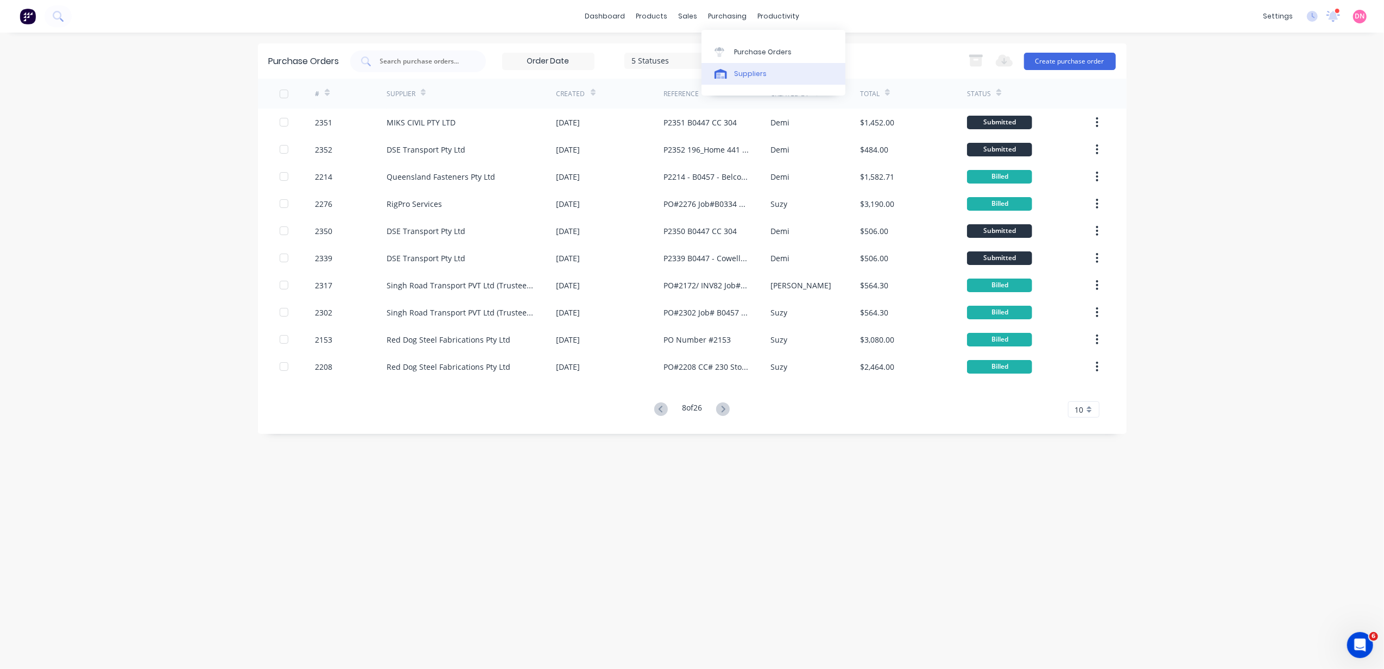
click at [723, 70] on icon at bounding box center [721, 74] width 12 height 10
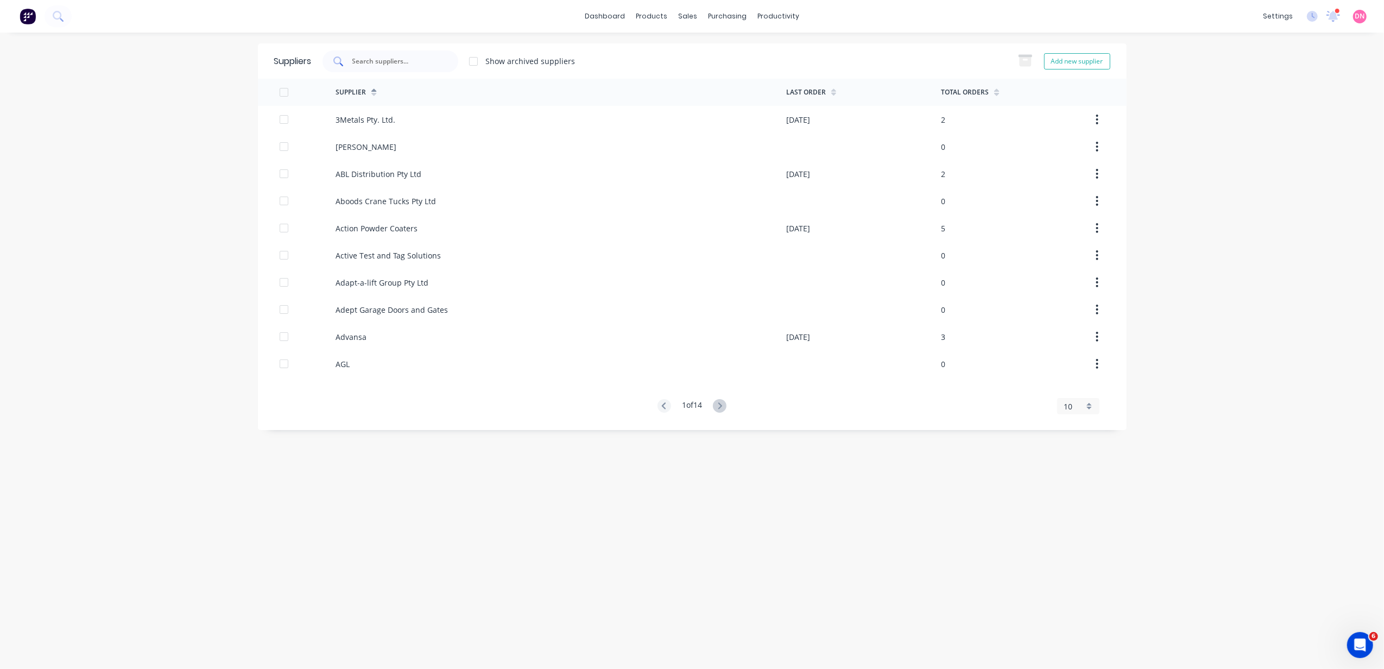
click at [370, 54] on div at bounding box center [391, 61] width 136 height 22
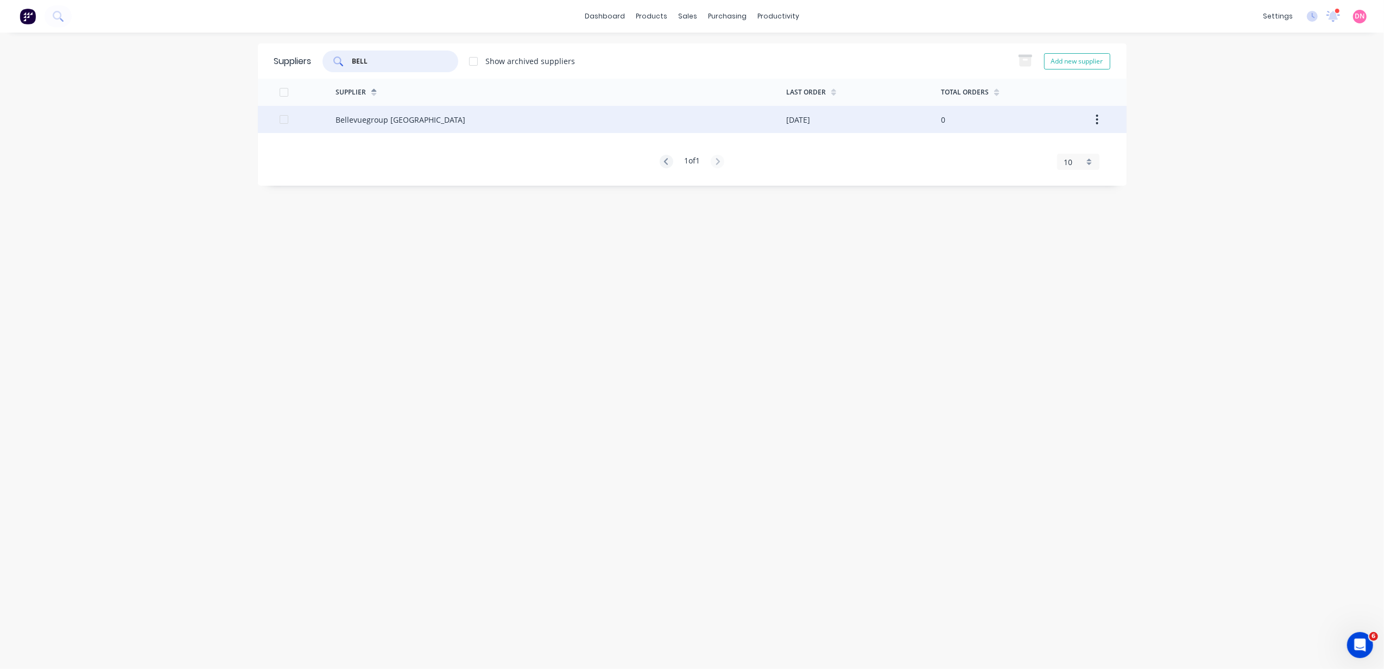
type input "BELL"
click at [370, 122] on div "Bellevuegroup Australasia" at bounding box center [401, 119] width 130 height 11
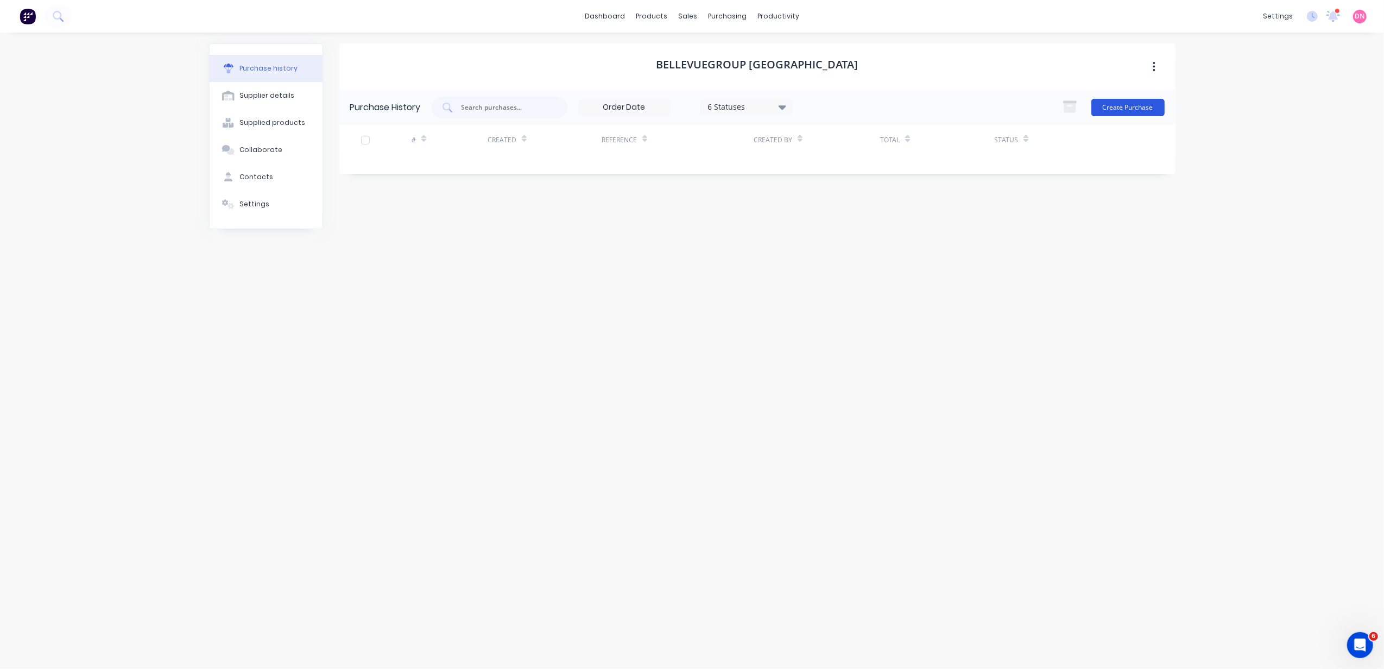
click at [1152, 103] on button "Create Purchase" at bounding box center [1127, 107] width 73 height 17
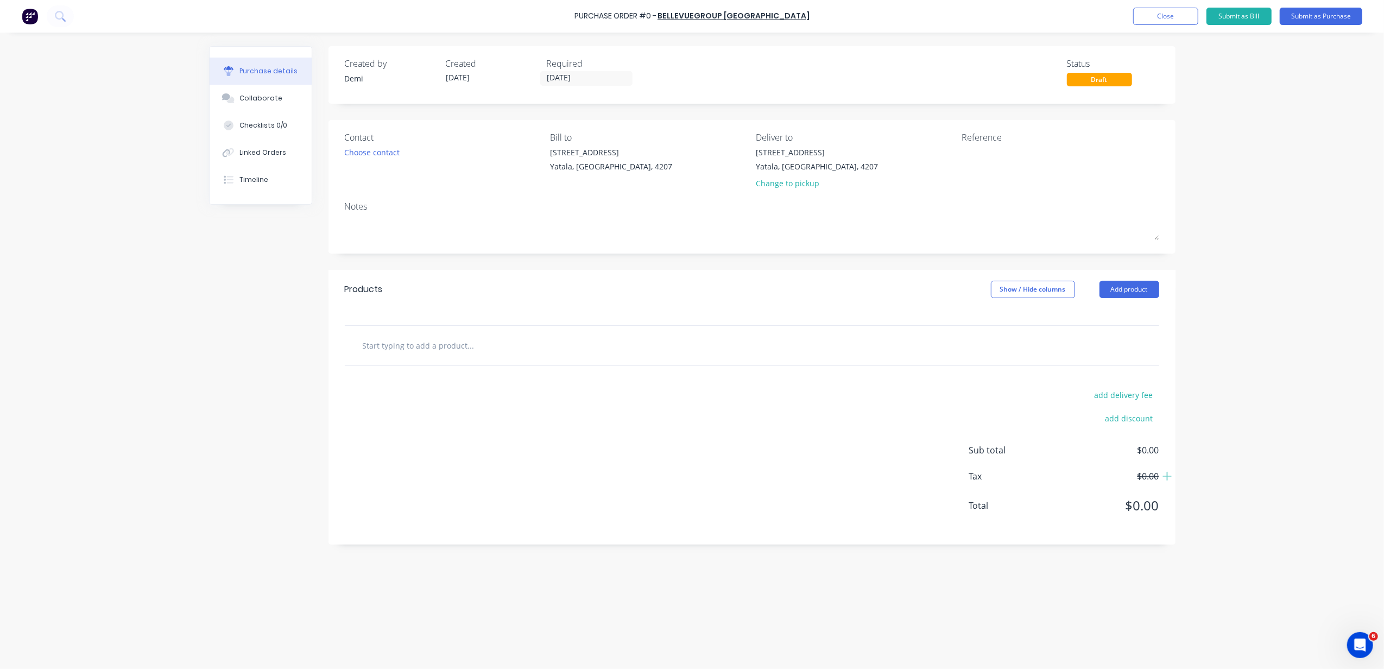
click at [1117, 279] on div "Products Show / Hide columns Add product" at bounding box center [752, 289] width 847 height 39
click at [1120, 285] on button "Add product" at bounding box center [1130, 289] width 60 height 17
click at [1106, 337] on div "Basic product" at bounding box center [1108, 339] width 84 height 16
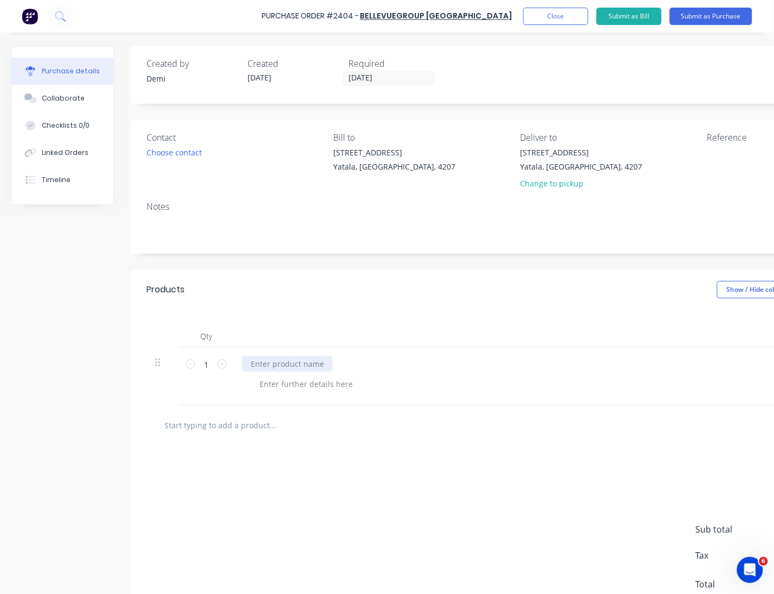
click at [265, 361] on div at bounding box center [287, 364] width 91 height 16
paste div
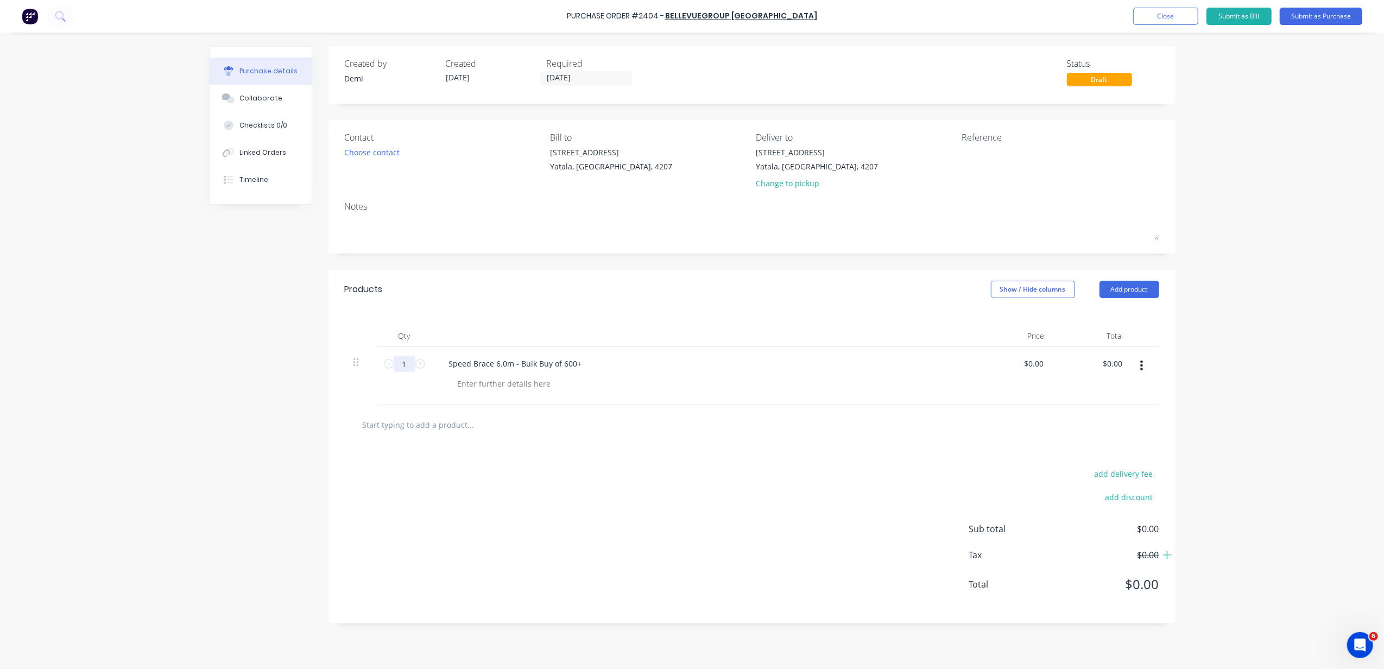
drag, startPoint x: 408, startPoint y: 363, endPoint x: 369, endPoint y: 363, distance: 39.1
click at [369, 363] on div "1 1 Speed Brace 6.0m - Bulk Buy of 600+ $0.00 $0.00 $0.00 $0.00" at bounding box center [752, 376] width 815 height 58
type input "9"
type input "600"
click at [484, 382] on div at bounding box center [504, 384] width 111 height 16
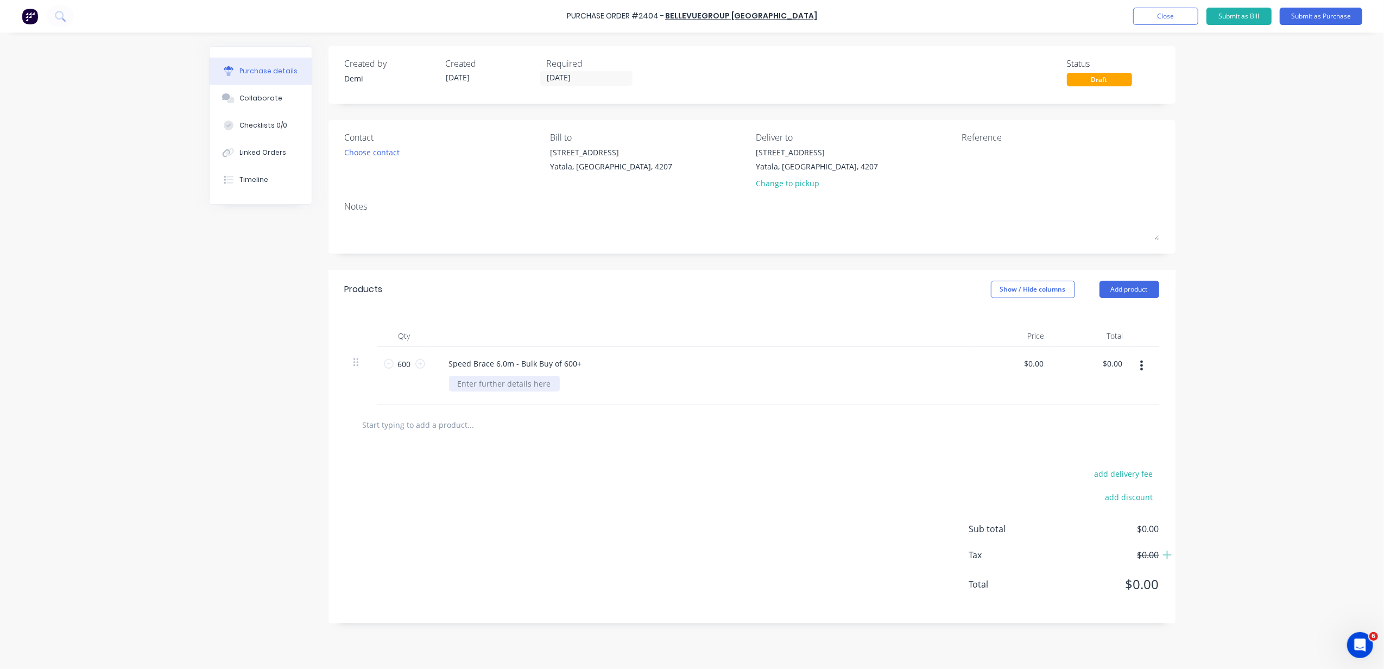
paste div
click at [1034, 366] on input "0.00" at bounding box center [1033, 364] width 25 height 16
click at [1046, 365] on div "$0.00 0.00" at bounding box center [1037, 364] width 25 height 16
drag, startPoint x: 1045, startPoint y: 364, endPoint x: 1003, endPoint y: 362, distance: 41.3
click at [1003, 362] on div "0.00 0.00" at bounding box center [1014, 376] width 79 height 58
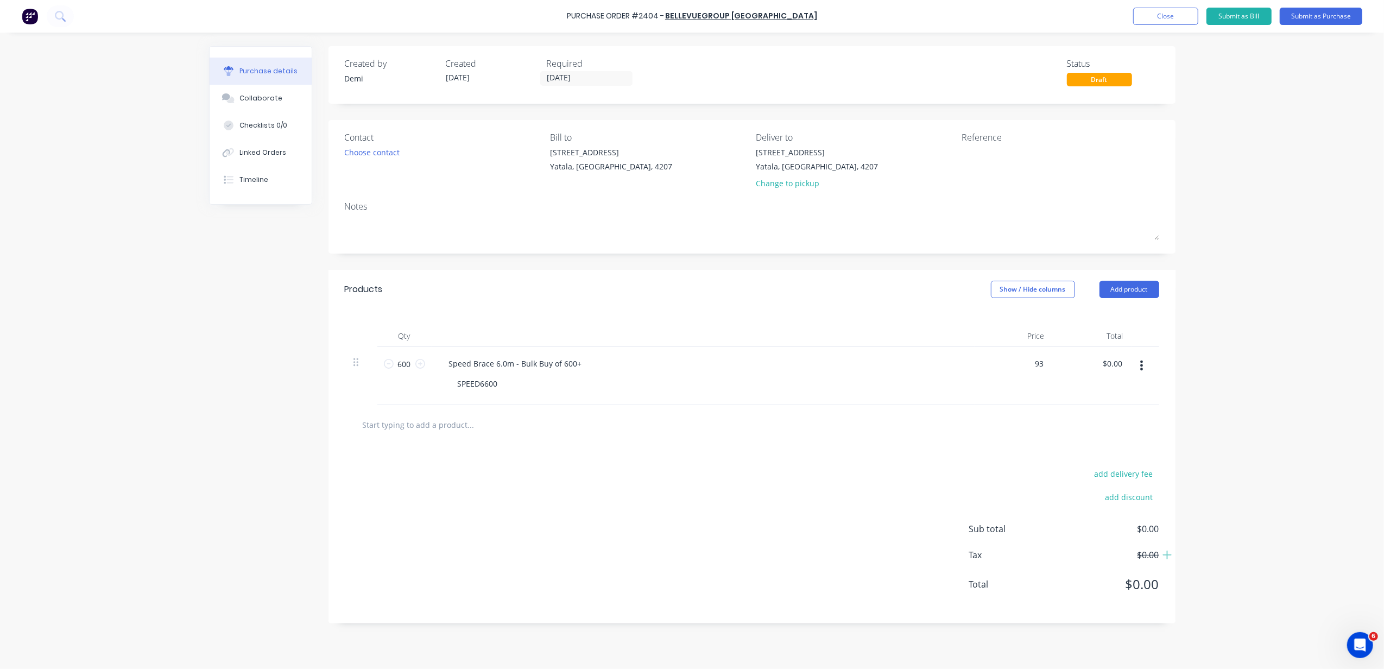
type input "9"
type input "$6.53"
type input "$3,918.00"
click at [949, 437] on div at bounding box center [752, 425] width 815 height 40
click at [1030, 363] on input "6.53" at bounding box center [1035, 364] width 21 height 16
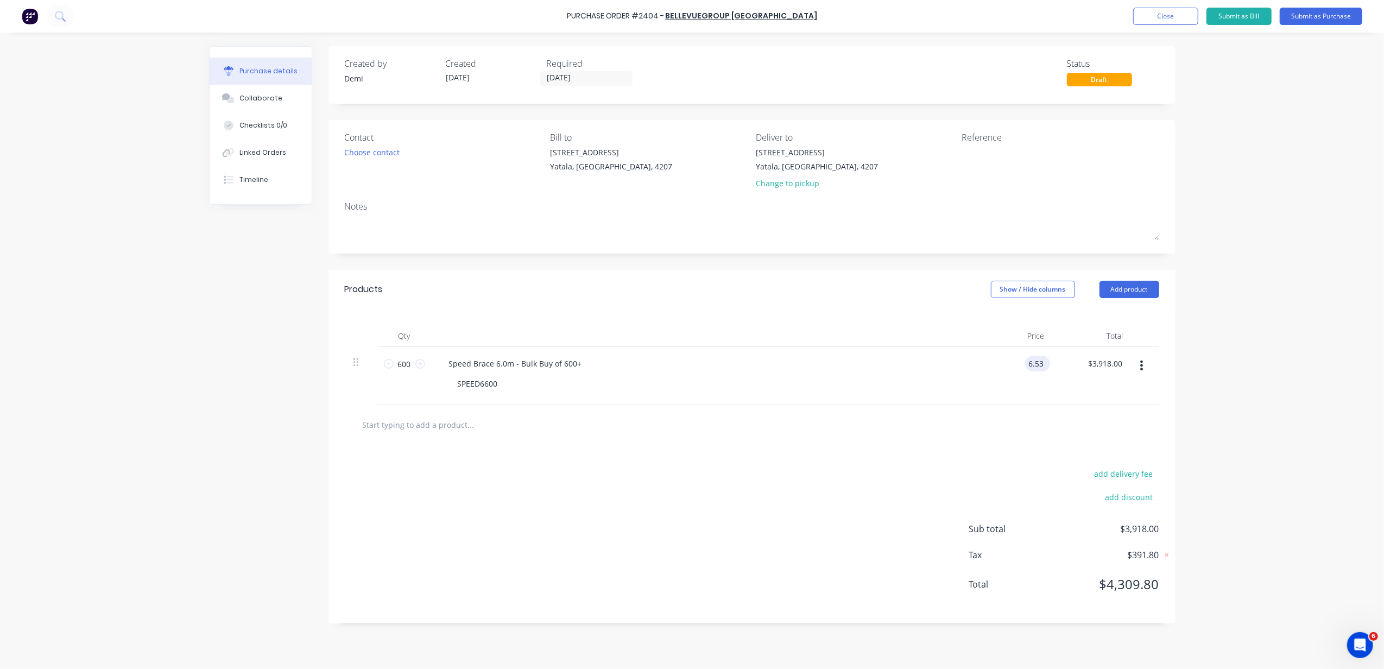
click at [1045, 362] on input "6.53" at bounding box center [1035, 364] width 21 height 16
type input "$6.53"
click at [1013, 419] on div at bounding box center [751, 425] width 797 height 22
click at [1113, 362] on input "3918.00" at bounding box center [1105, 364] width 40 height 16
drag, startPoint x: 1122, startPoint y: 363, endPoint x: 1069, endPoint y: 344, distance: 56.0
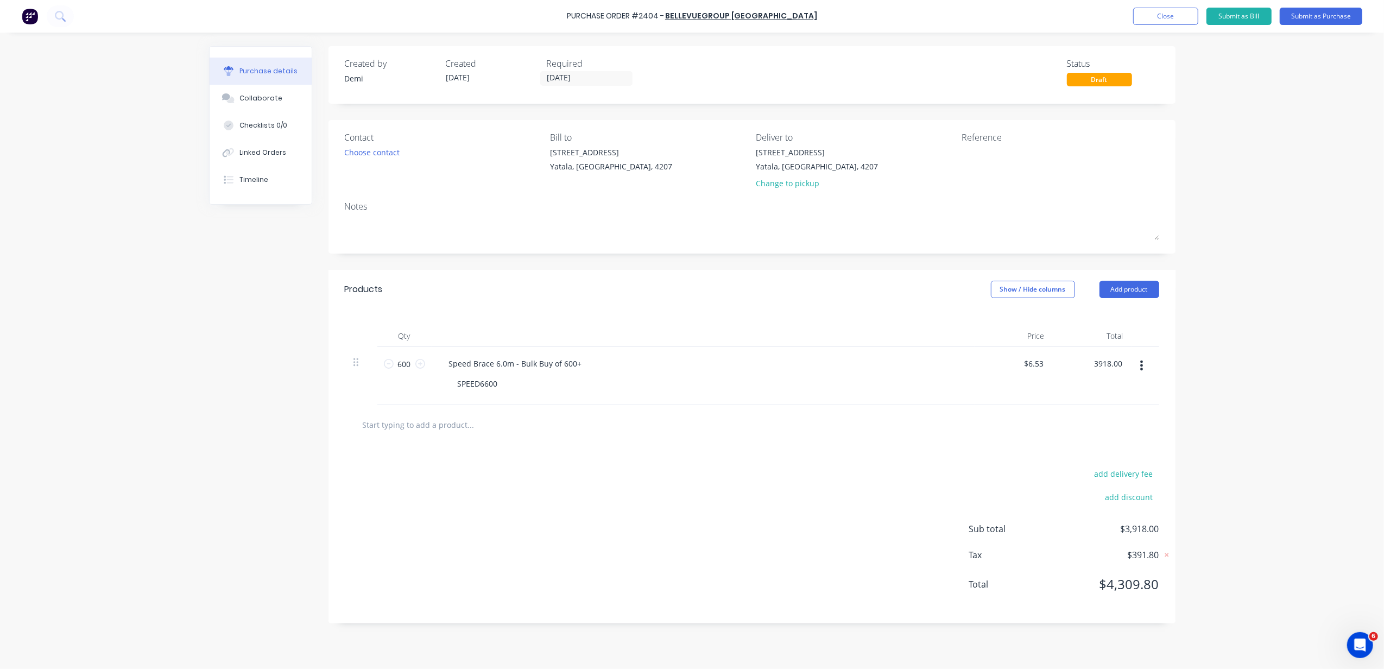
click at [1069, 356] on div "3918.00 3918.00" at bounding box center [1092, 376] width 79 height 58
type input "3915"
type input "$6.525"
type input "$3,915.00"
click at [1073, 459] on div "add delivery fee add discount Sub total $3,918.00 Tax $391.80 Total $4,309.80" at bounding box center [752, 534] width 847 height 179
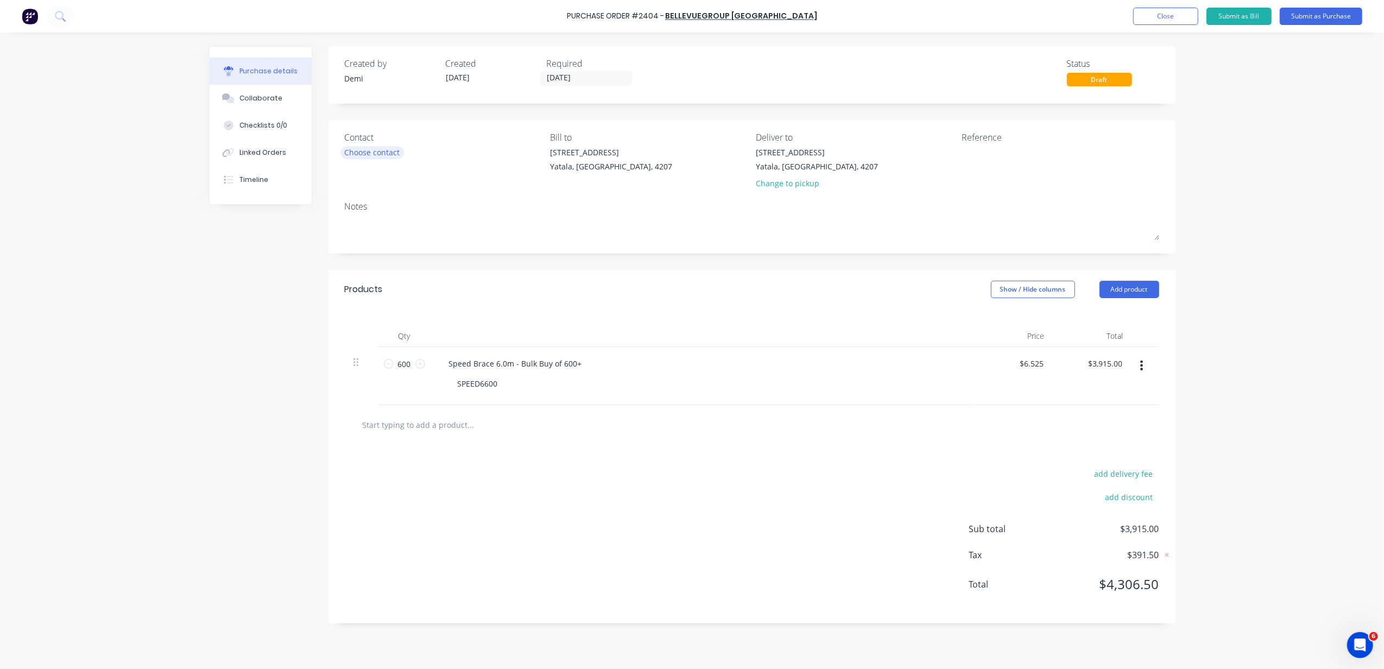
click at [350, 154] on div "Choose contact" at bounding box center [372, 152] width 55 height 11
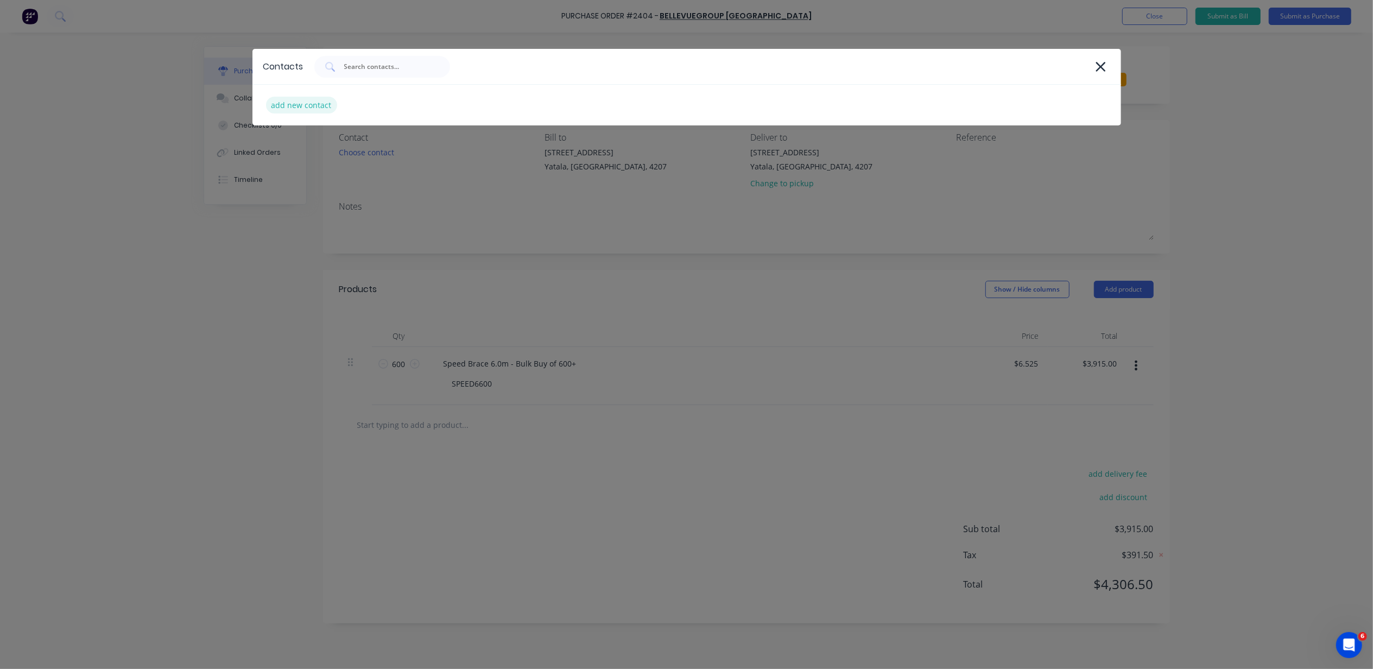
click at [314, 103] on div "add new contact" at bounding box center [301, 105] width 71 height 17
select select "AU"
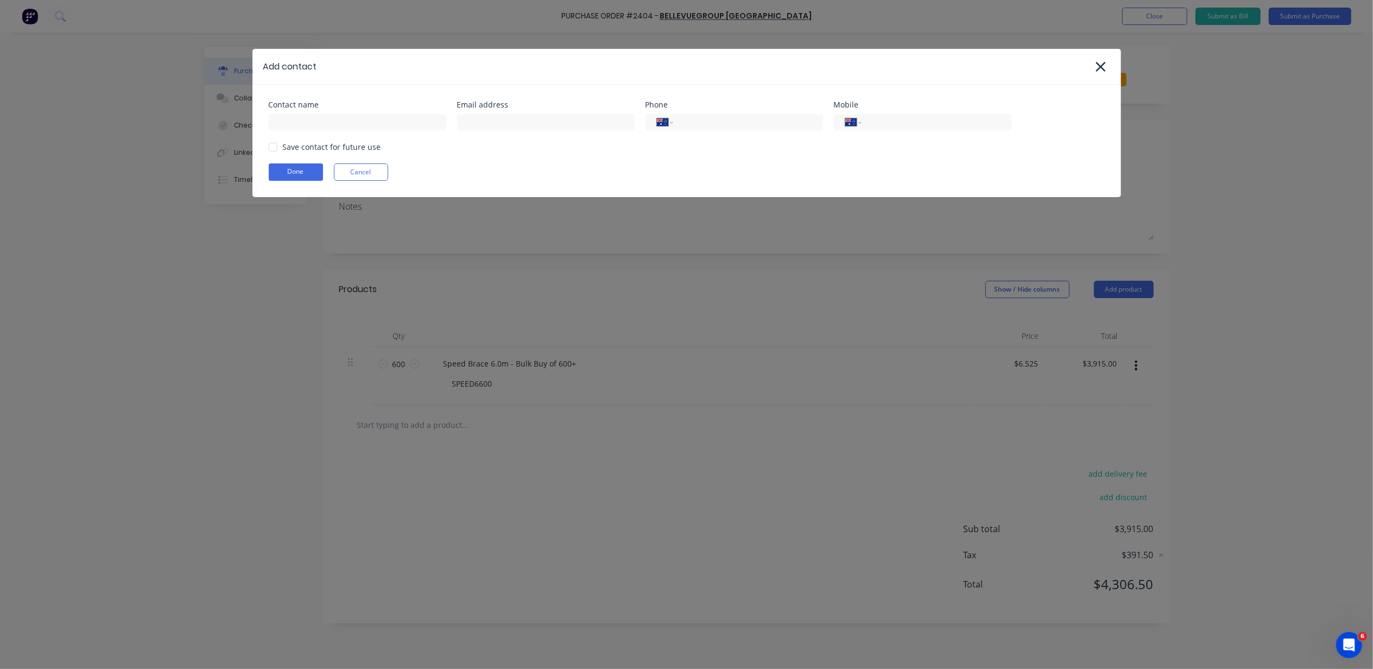
click at [579, 136] on div "Contact name Email address Phone International Afghanistan Åland Islands Albani…" at bounding box center [686, 141] width 869 height 112
click at [581, 117] on input at bounding box center [546, 122] width 178 height 16
paste input "orders@bellevuegroup.com.au>"
click at [609, 118] on input "orders@bellevuegroup.com.au>" at bounding box center [546, 122] width 178 height 16
type input "orders@bellevuegroup.com.au"
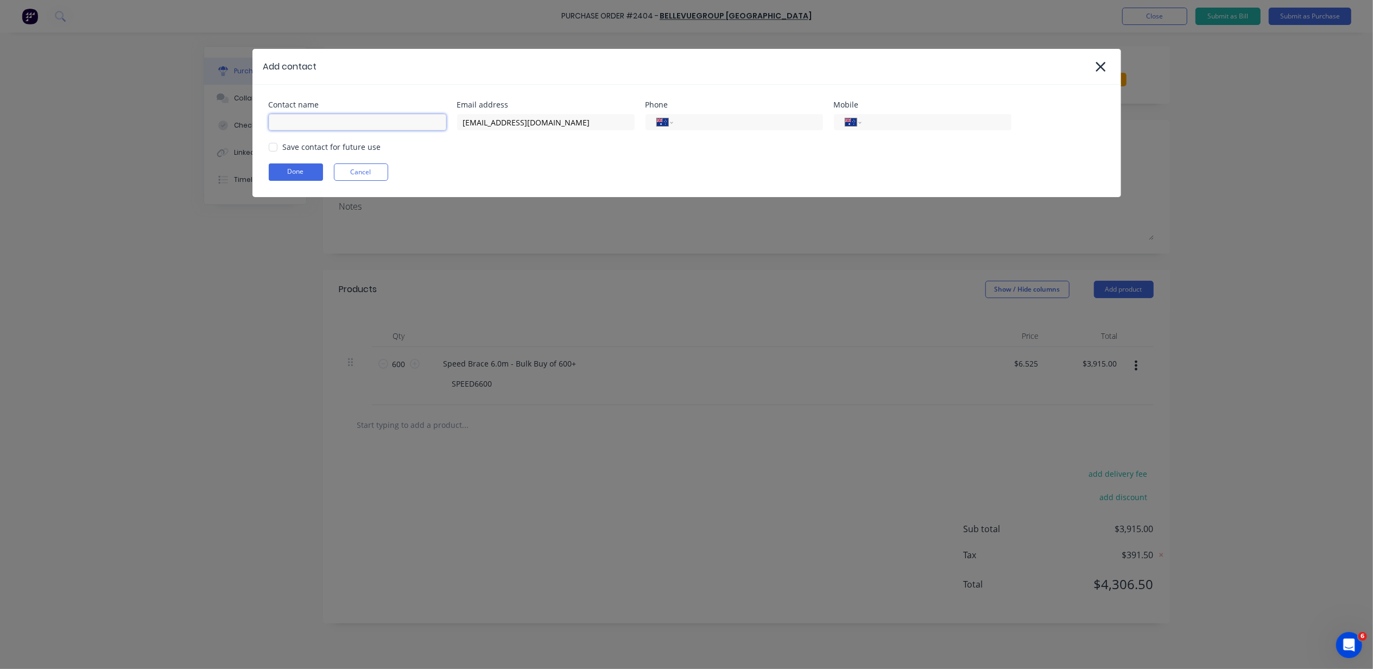
click at [369, 113] on div at bounding box center [358, 120] width 178 height 19
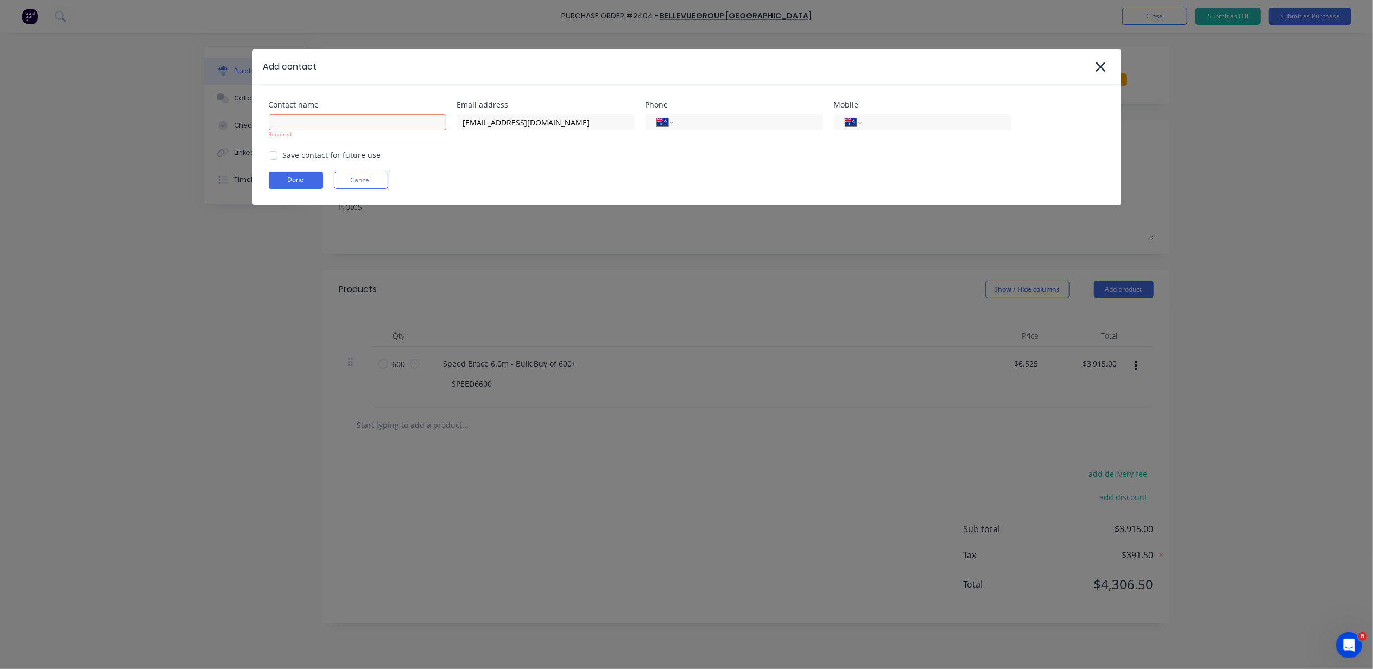
click at [377, 83] on div "Add contact Contact name Required Email address orders@bellevuegroup.com.au Pho…" at bounding box center [686, 127] width 869 height 156
click at [308, 129] on input at bounding box center [358, 122] width 178 height 16
type input "b"
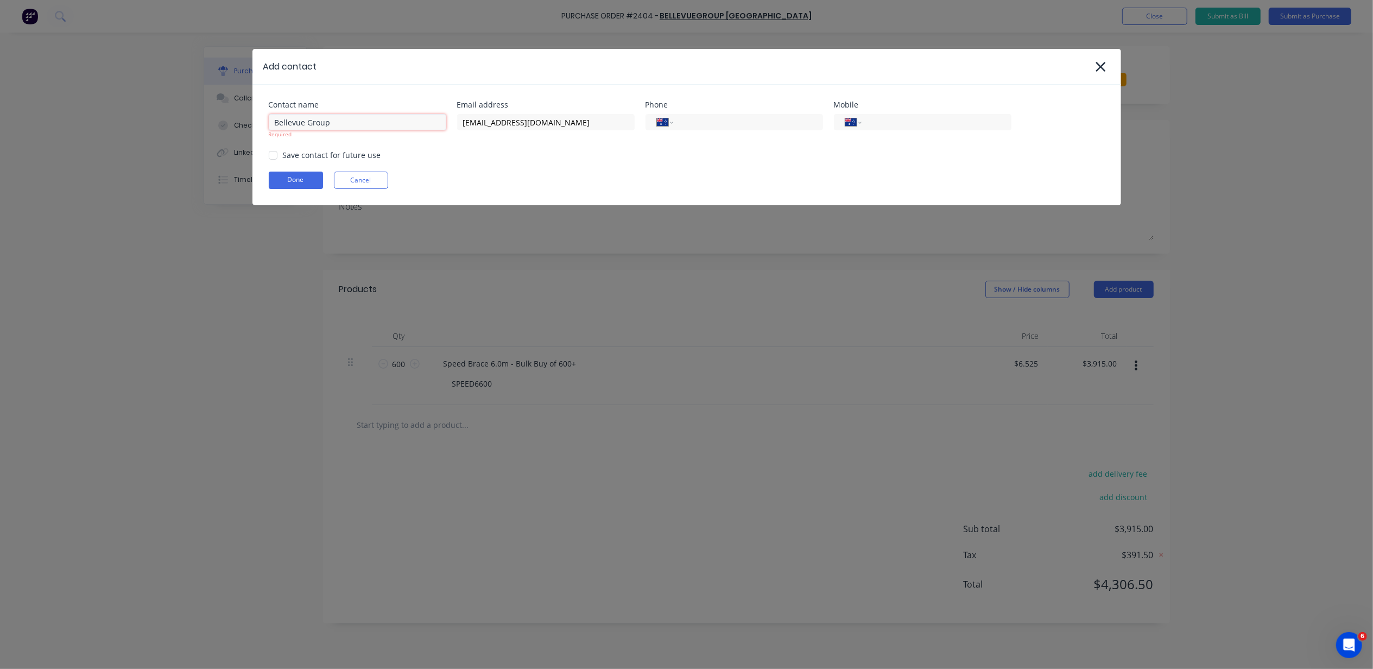
type input "Bellevue Group"
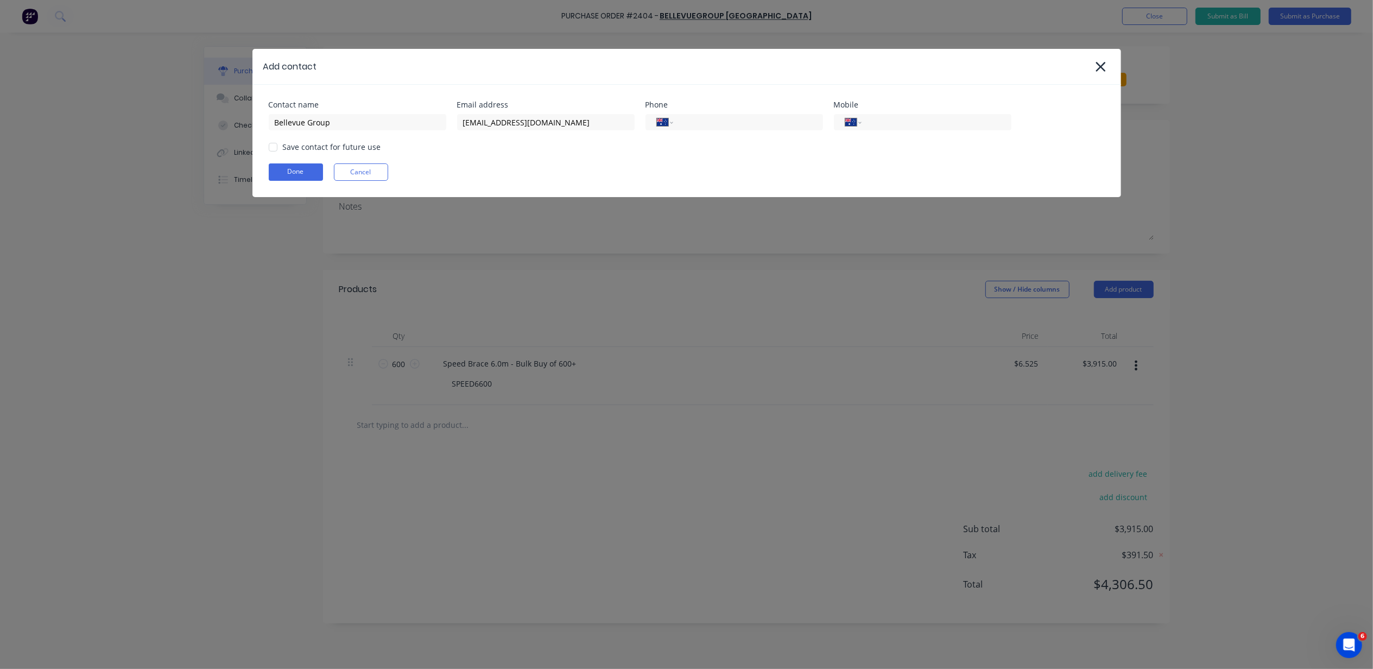
click at [300, 155] on div "Contact name Bellevue Group Email address orders@bellevuegroup.com.au Phone Int…" at bounding box center [686, 141] width 869 height 112
click at [268, 151] on div at bounding box center [273, 147] width 22 height 22
click at [285, 176] on button "Done" at bounding box center [296, 171] width 54 height 17
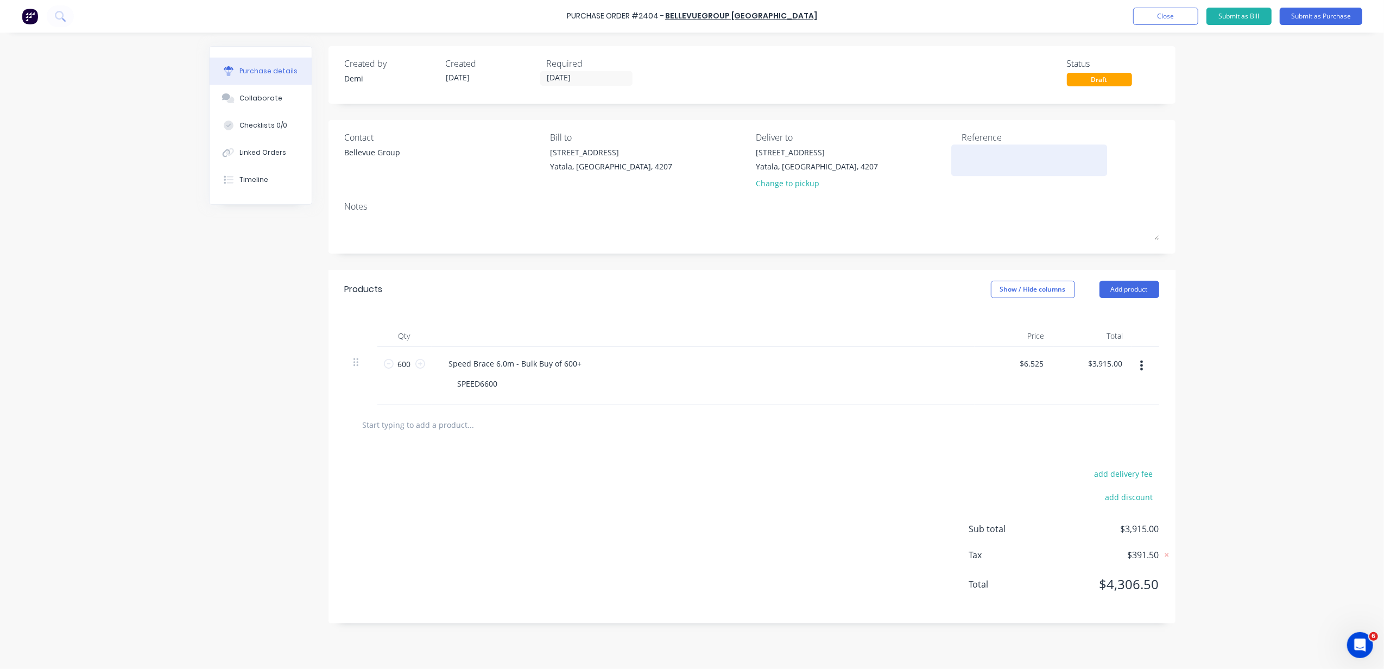
click at [974, 149] on textarea at bounding box center [1030, 159] width 136 height 24
type textarea "P2404 Stock - Fixings CC 301"
type textarea "x"
type textarea "P2404 Stock - Fixings CC 301"
click at [1074, 182] on div "P2404 Stock - Fixings CC 301" at bounding box center [1030, 165] width 136 height 37
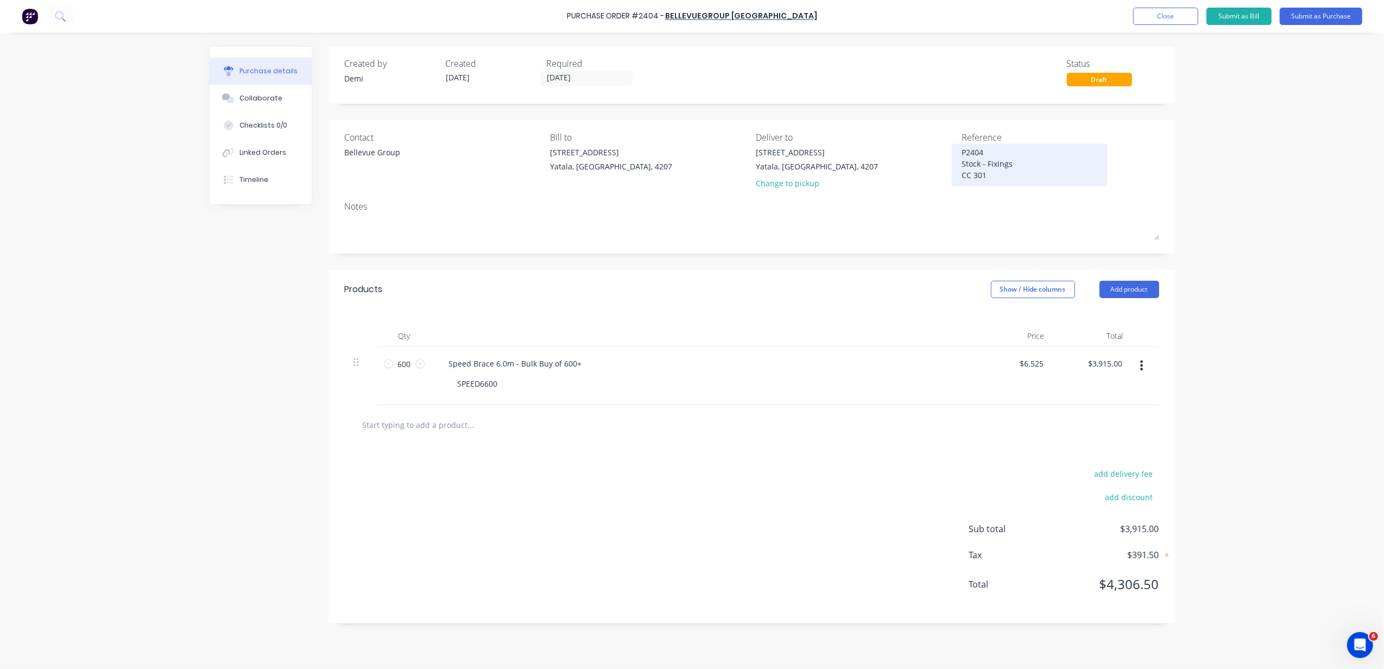
click at [1060, 179] on textarea "P2404 Stock - Fixings CC 301" at bounding box center [1030, 164] width 136 height 34
click at [1296, 24] on button "Submit as Purchase" at bounding box center [1321, 16] width 83 height 17
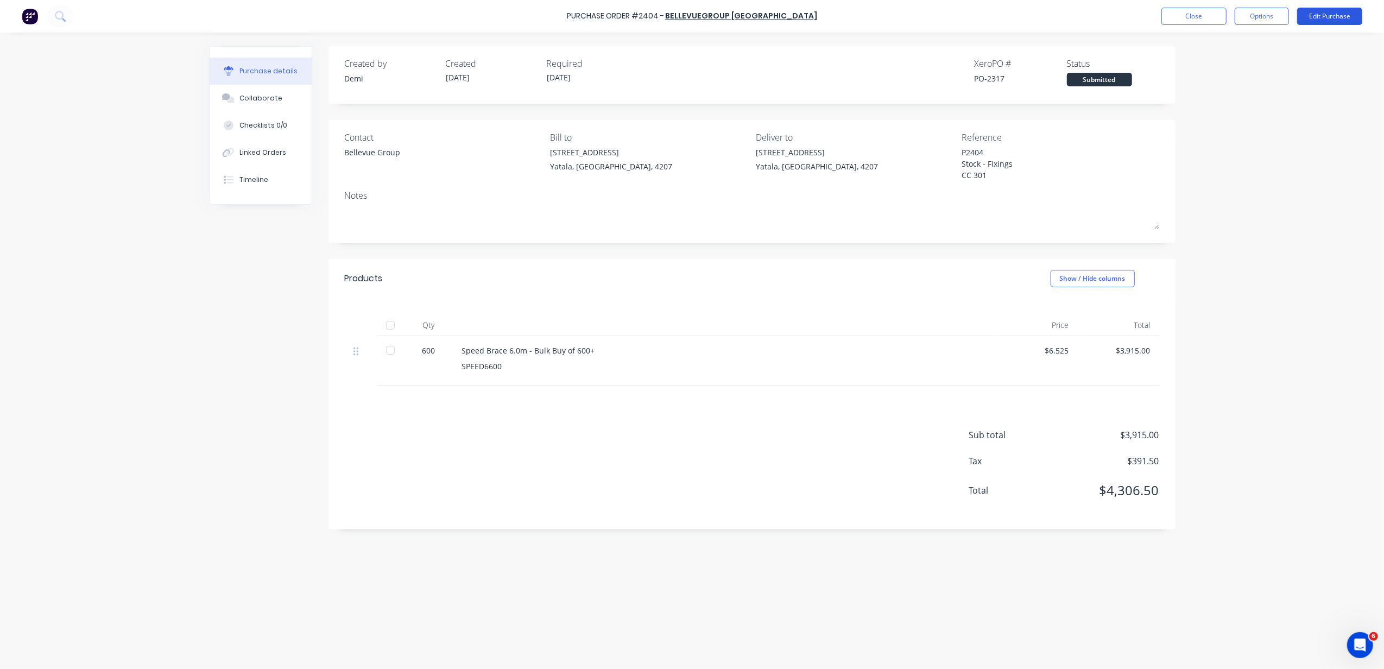
click at [1304, 11] on button "Edit Purchase" at bounding box center [1329, 16] width 65 height 17
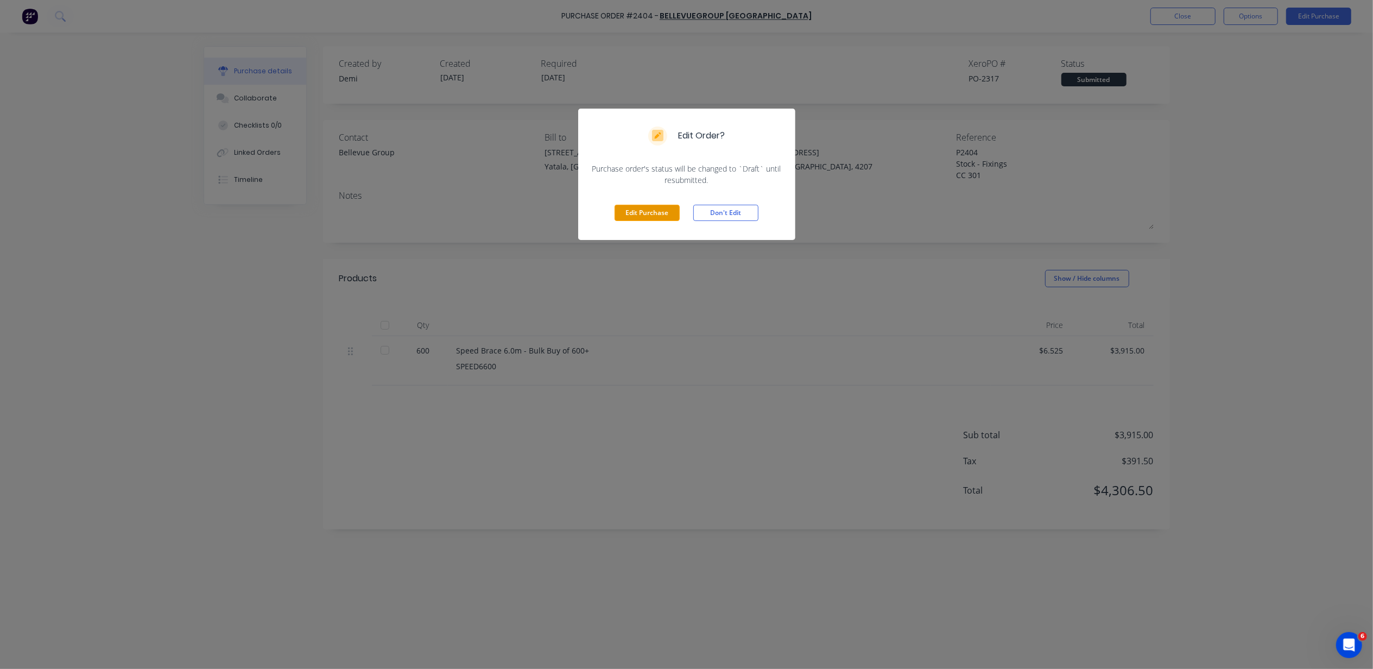
click at [672, 214] on button "Edit Purchase" at bounding box center [647, 213] width 65 height 16
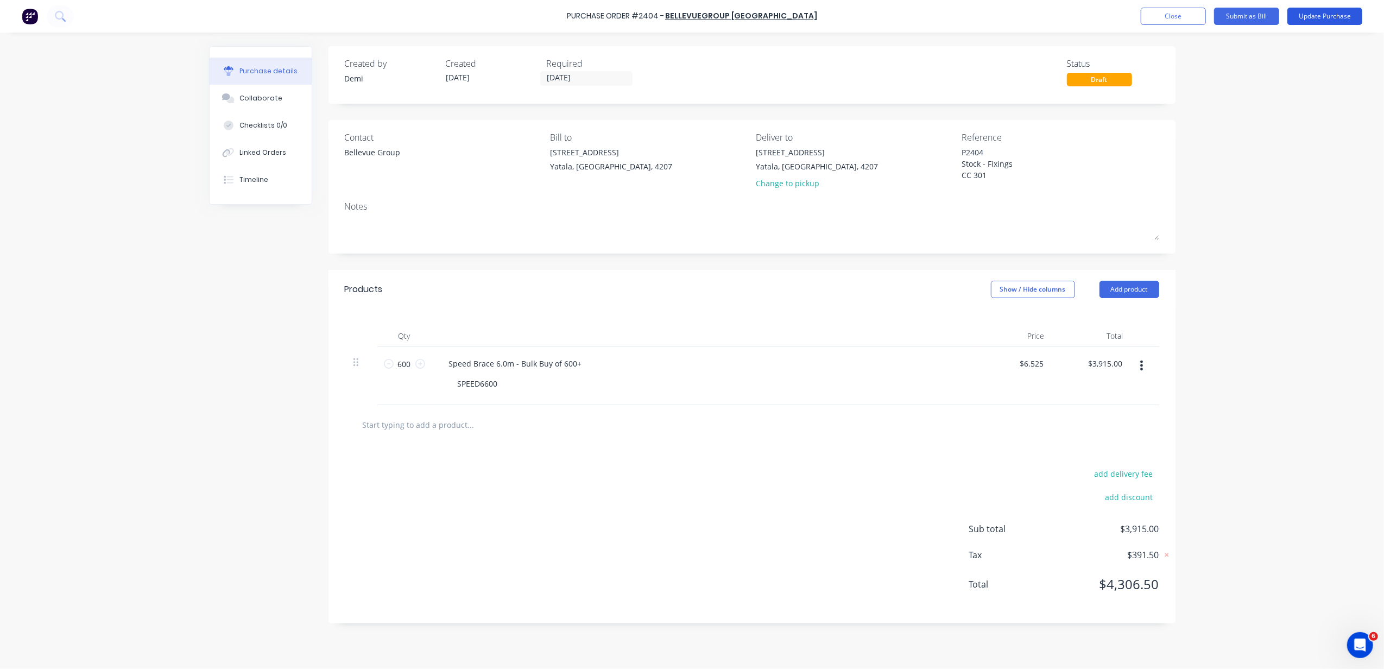
click at [1321, 20] on button "Update Purchase" at bounding box center [1324, 16] width 75 height 17
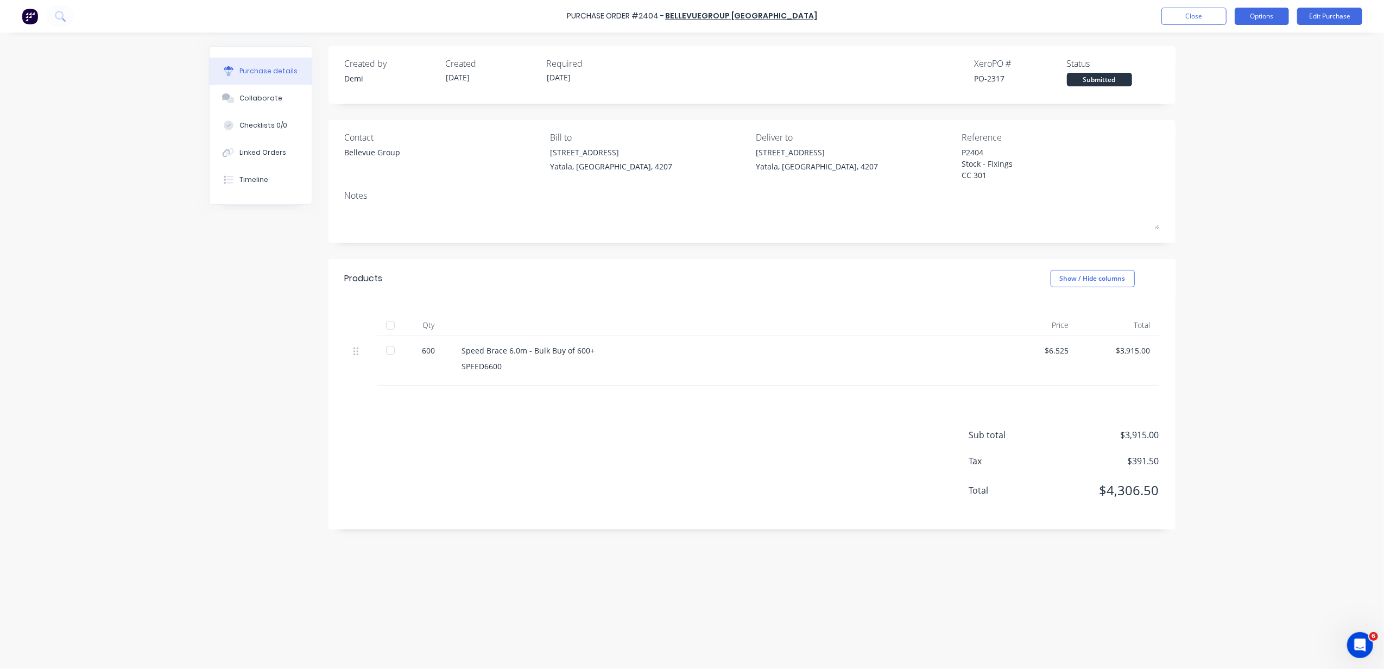
click at [1254, 17] on button "Options" at bounding box center [1262, 16] width 54 height 17
click at [1254, 50] on div "Print / Email" at bounding box center [1238, 44] width 84 height 16
click at [1247, 88] on div "Without pricing" at bounding box center [1238, 88] width 84 height 16
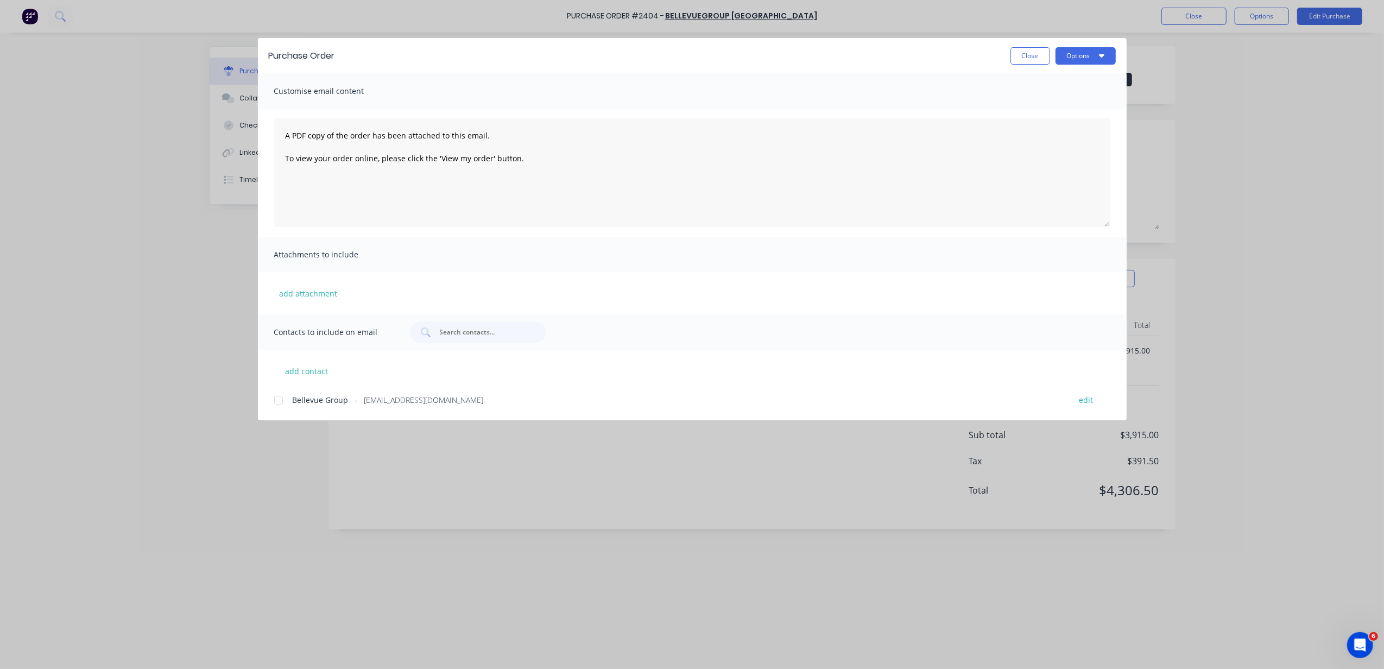
click at [279, 398] on div at bounding box center [279, 400] width 22 height 22
click at [1095, 56] on button "Options" at bounding box center [1086, 55] width 60 height 17
click at [1078, 131] on div "Email" at bounding box center [1064, 127] width 84 height 16
click at [1018, 47] on button "Close" at bounding box center [1031, 55] width 40 height 17
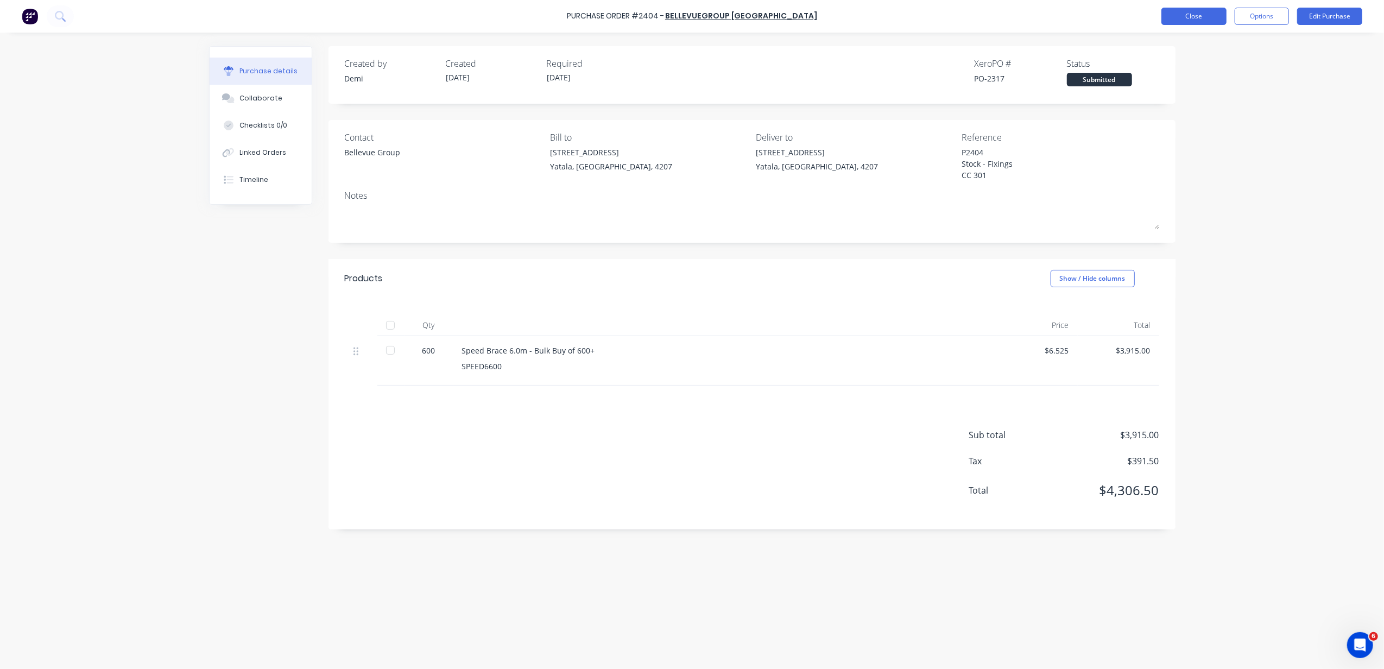
click at [1181, 17] on button "Close" at bounding box center [1193, 16] width 65 height 17
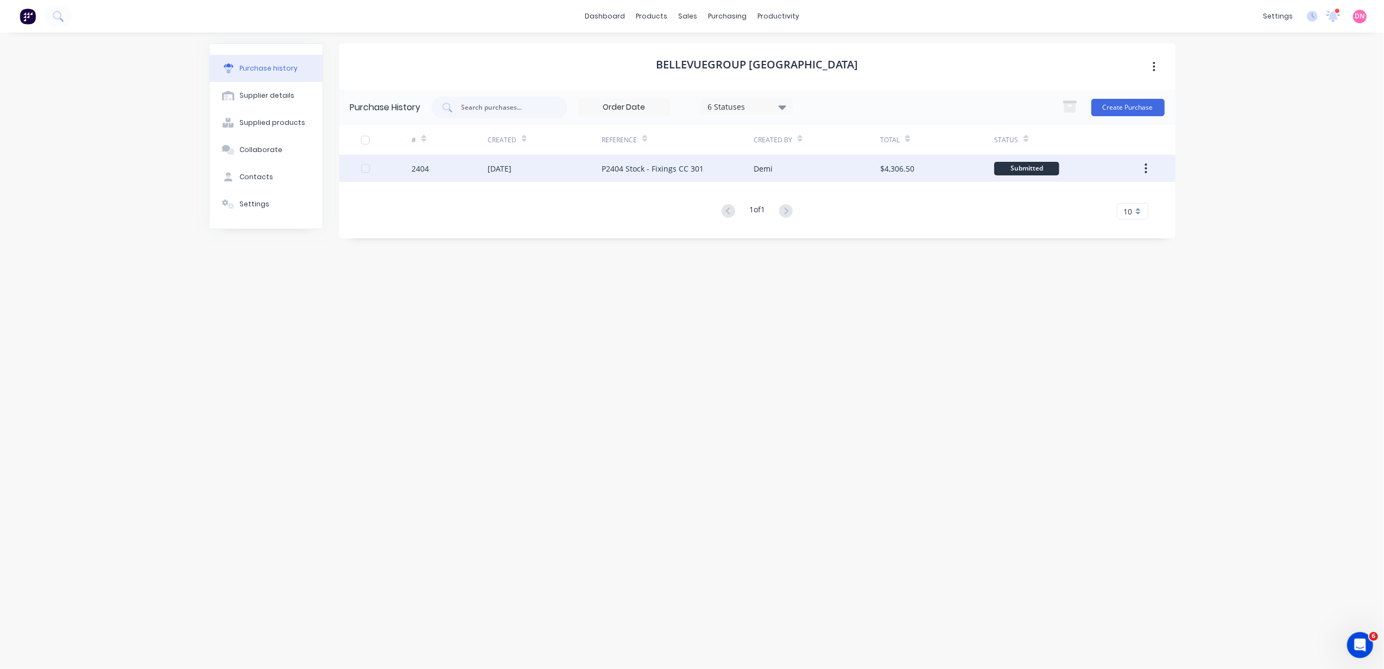
click at [845, 162] on div "Demi" at bounding box center [817, 168] width 127 height 27
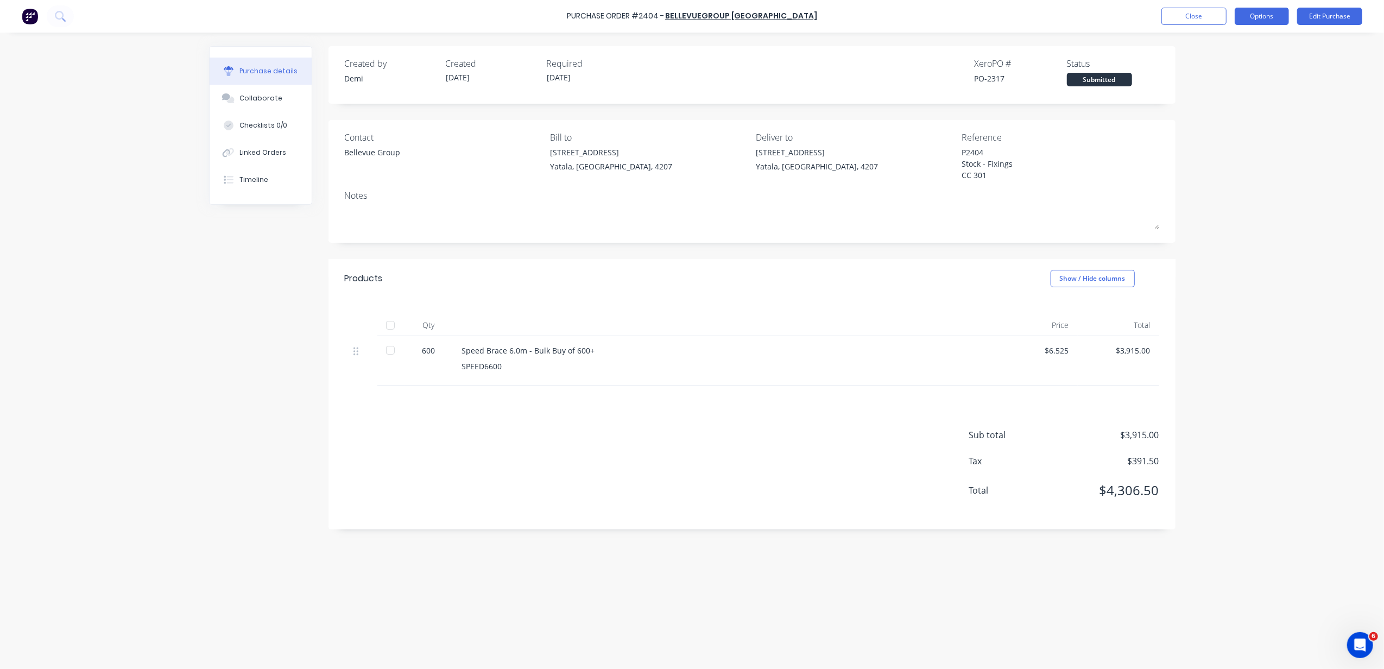
click at [1273, 17] on button "Options" at bounding box center [1262, 16] width 54 height 17
click at [1264, 36] on div "Print / Email" at bounding box center [1238, 44] width 84 height 16
click at [1236, 83] on div "Without pricing" at bounding box center [1238, 88] width 84 height 16
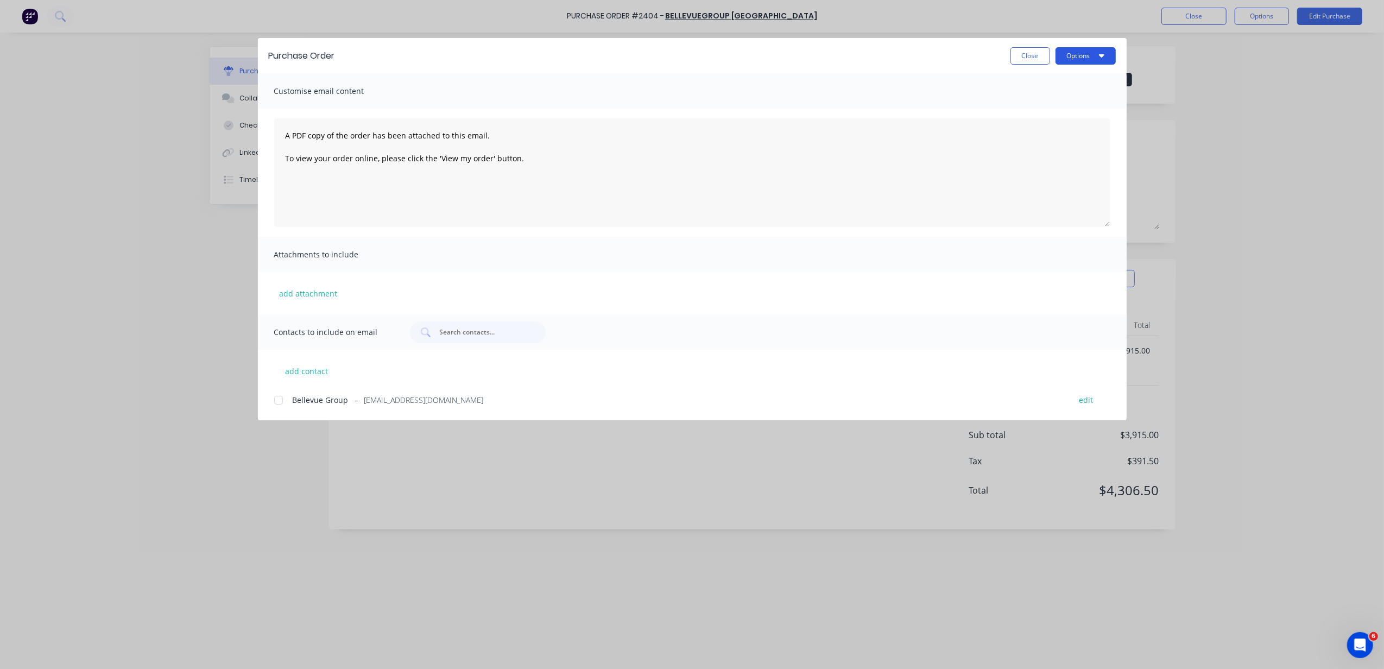
click at [1102, 59] on icon "button" at bounding box center [1101, 55] width 5 height 9
click at [1082, 103] on div "Print" at bounding box center [1064, 105] width 84 height 16
type textarea "x"
